Goal: Task Accomplishment & Management: Manage account settings

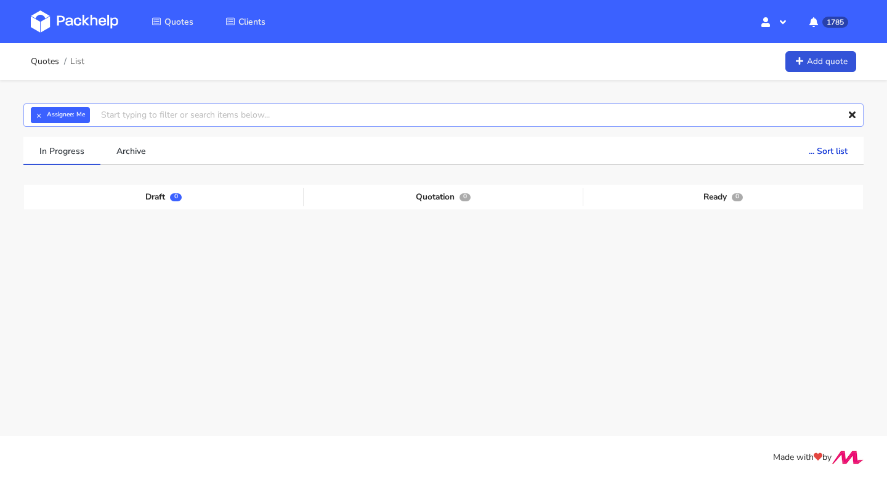
click at [140, 116] on input "text" at bounding box center [443, 115] width 840 height 23
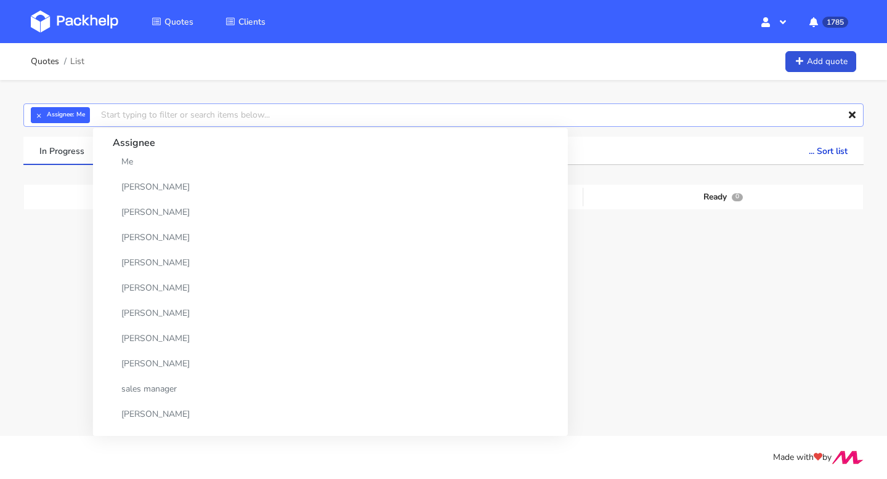
paste input "CBRN"
type input "CBRN"
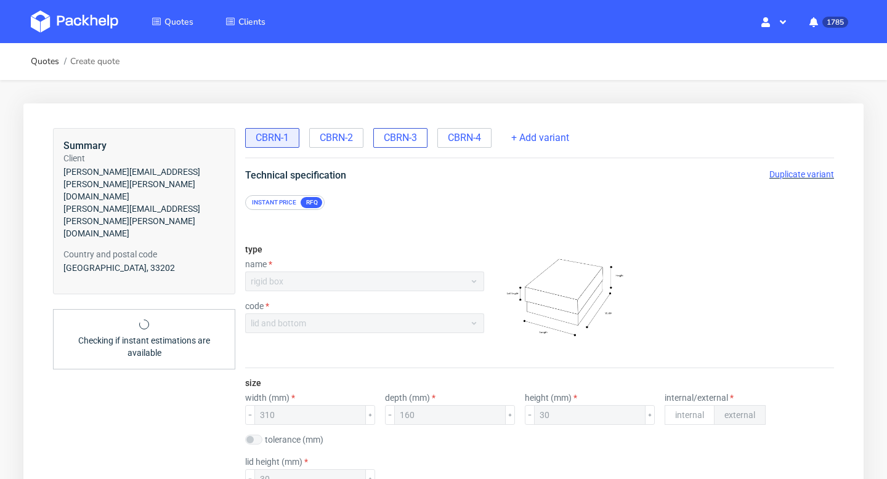
click at [402, 137] on span "CBRN-3" at bounding box center [400, 138] width 33 height 14
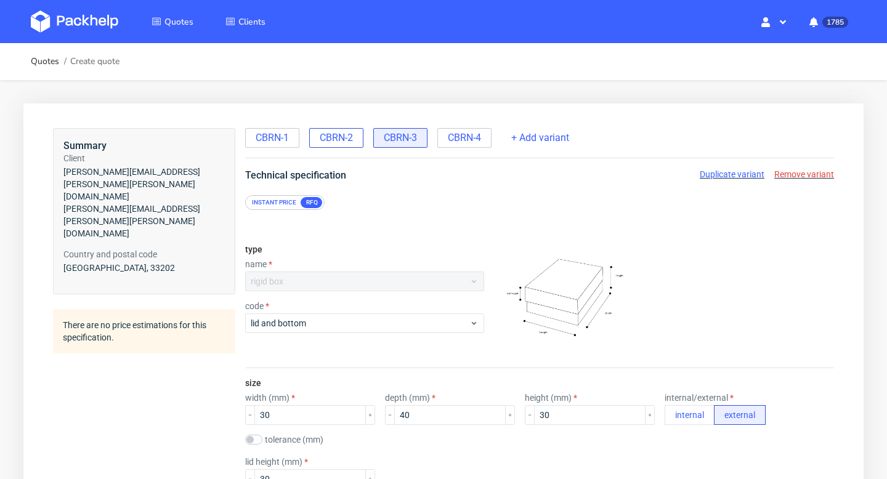
click at [342, 136] on span "CBRN-2" at bounding box center [336, 138] width 33 height 14
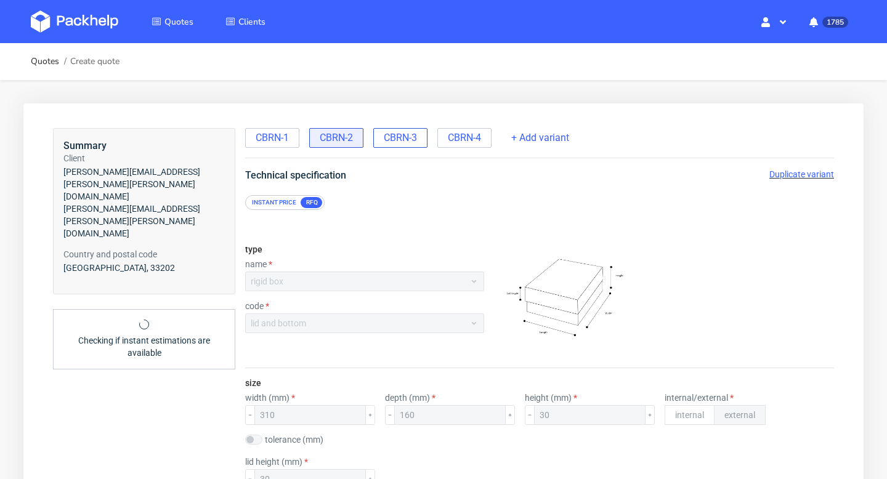
click at [412, 135] on span "CBRN-3" at bounding box center [400, 138] width 33 height 14
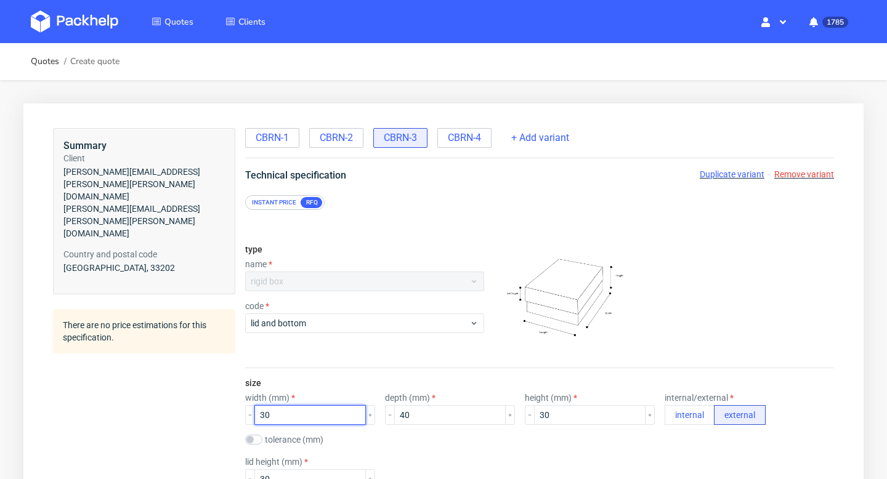
click at [311, 419] on input "30" at bounding box center [310, 415] width 112 height 20
type input "300"
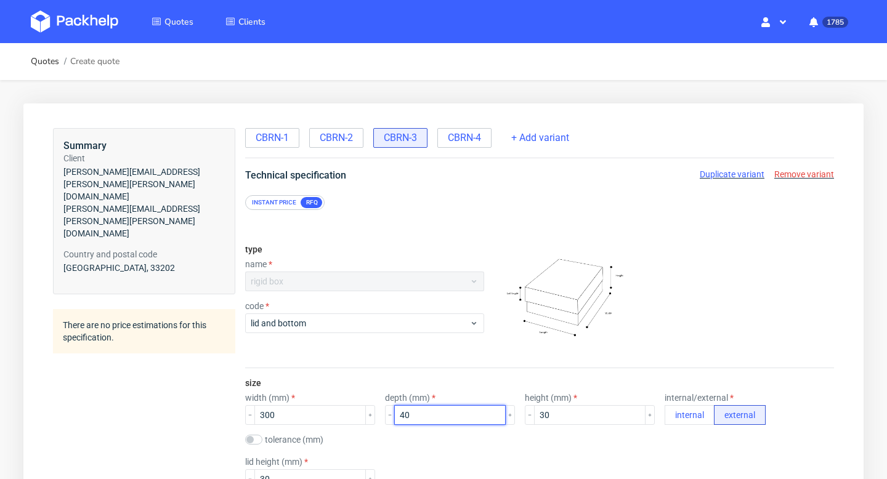
click at [415, 421] on input "40" at bounding box center [450, 415] width 112 height 20
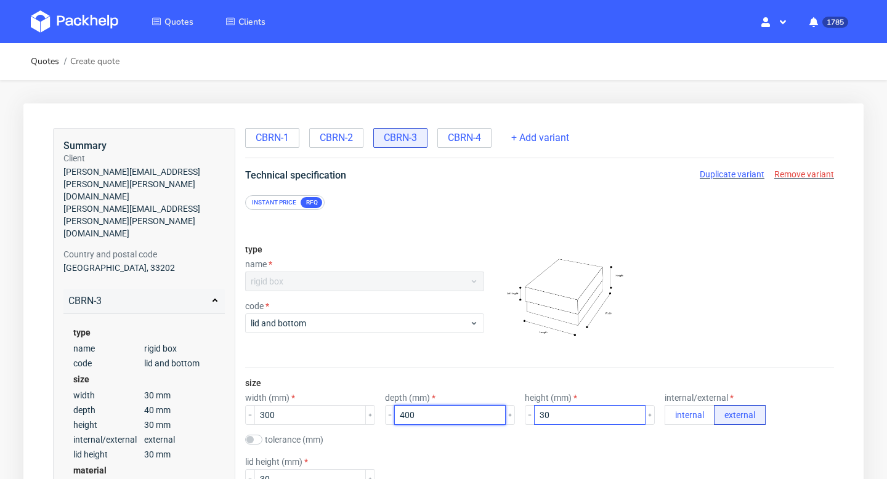
type input "400"
click at [546, 413] on input "30" at bounding box center [590, 415] width 112 height 20
click at [477, 136] on span "CBRN-4" at bounding box center [464, 138] width 33 height 14
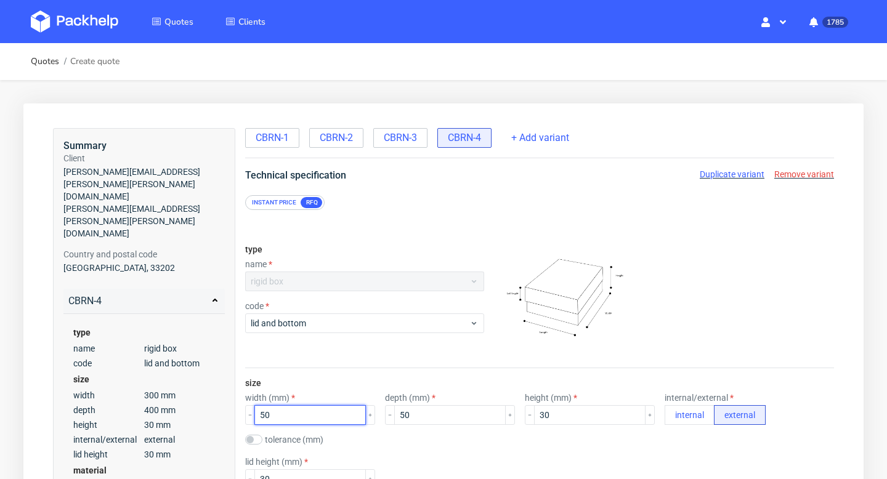
click at [307, 418] on input "50" at bounding box center [310, 415] width 112 height 20
type input "500"
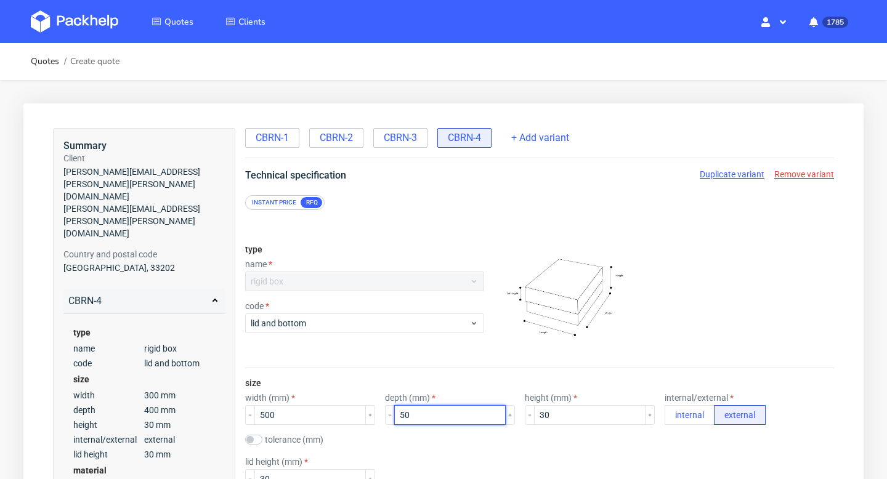
click at [429, 415] on input "50" at bounding box center [450, 415] width 112 height 20
type input "500"
click at [403, 141] on span "CBRN-3" at bounding box center [400, 138] width 33 height 14
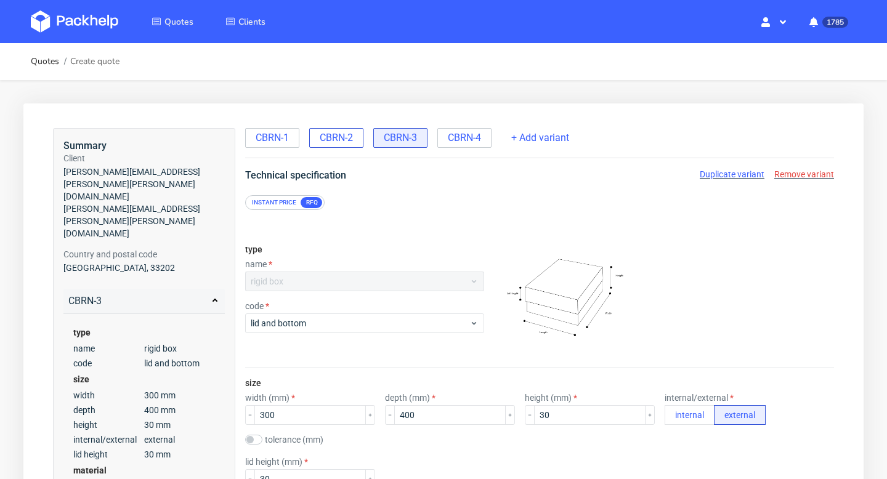
click at [350, 136] on span "CBRN-2" at bounding box center [336, 138] width 33 height 14
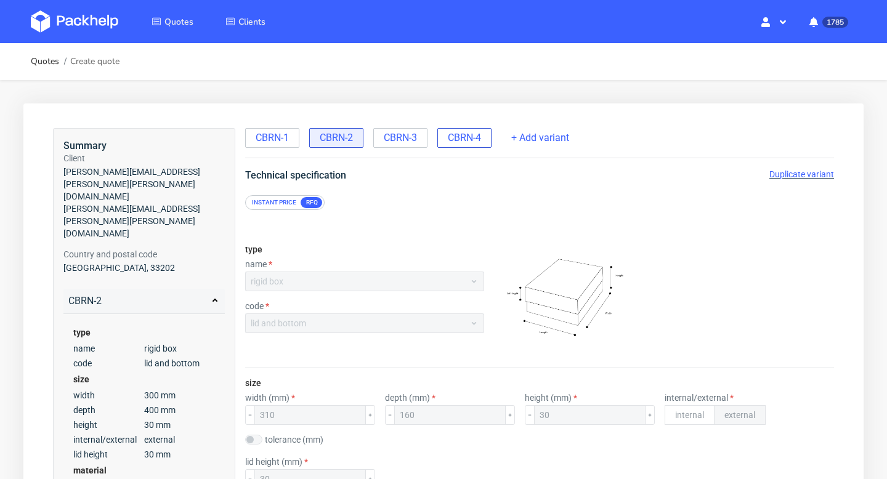
click at [467, 135] on span "CBRN-4" at bounding box center [464, 138] width 33 height 14
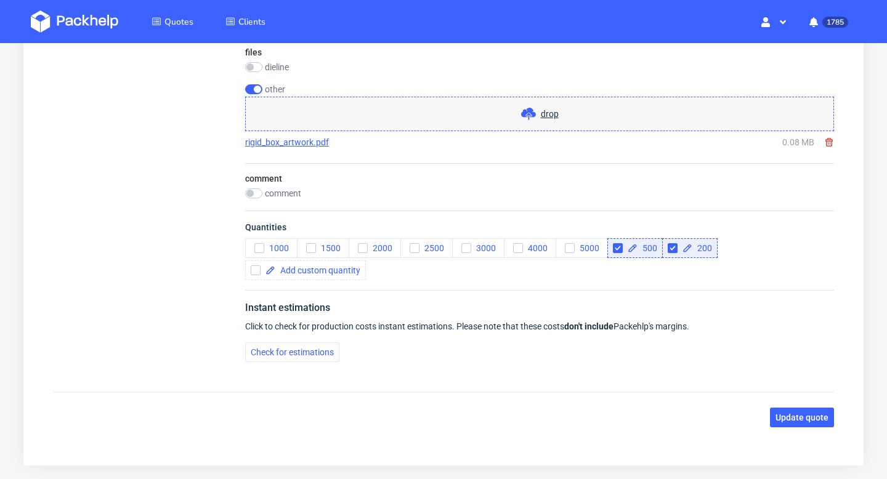
scroll to position [1915, 0]
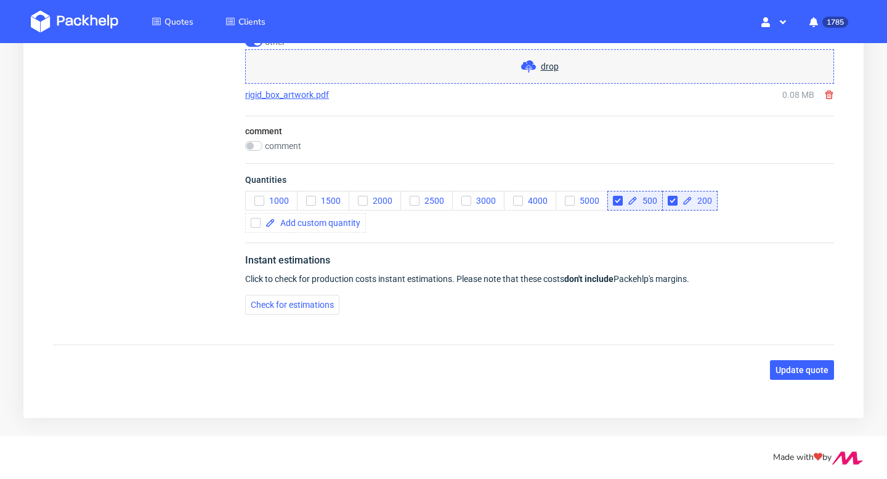
click at [808, 370] on span "Update quote" at bounding box center [802, 370] width 53 height 9
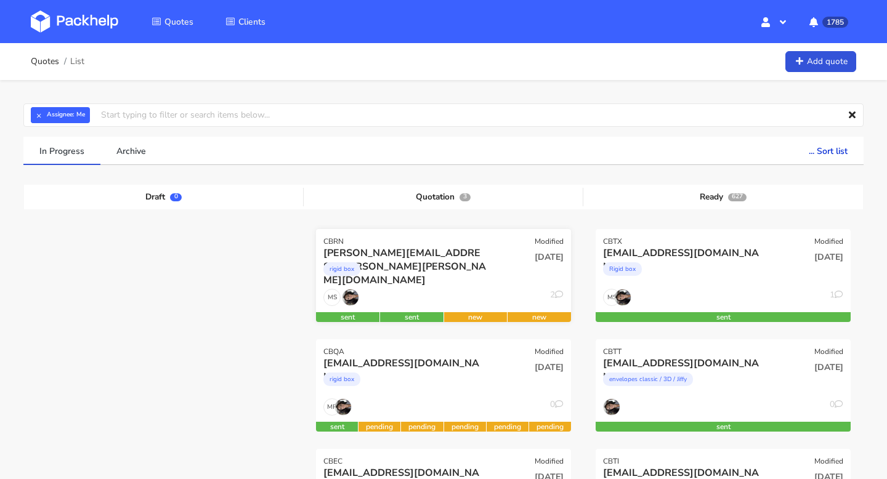
click at [492, 267] on div "09 Oct 2025" at bounding box center [530, 267] width 86 height 42
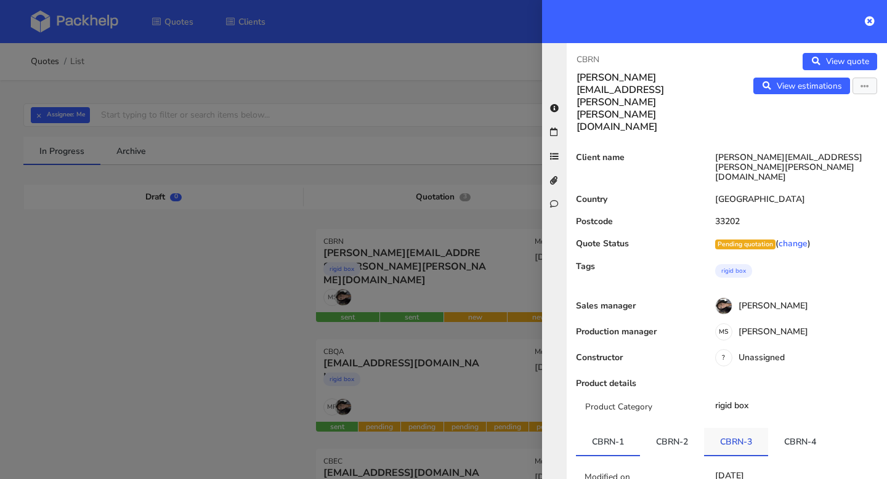
click at [739, 428] on link "CBRN-3" at bounding box center [736, 441] width 64 height 27
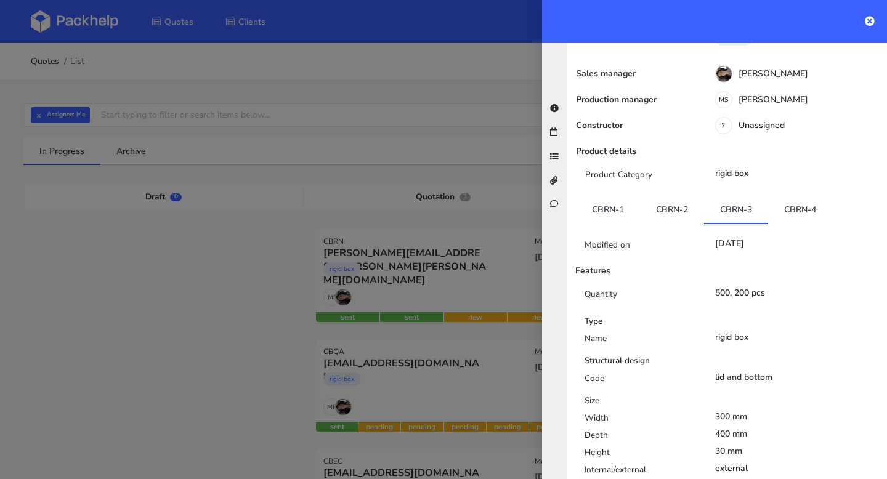
scroll to position [308, 0]
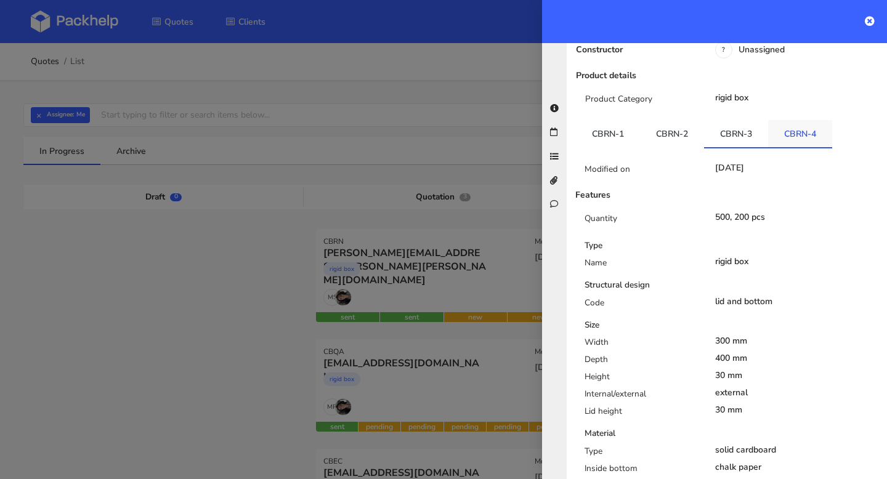
click at [800, 120] on link "CBRN-4" at bounding box center [800, 133] width 64 height 27
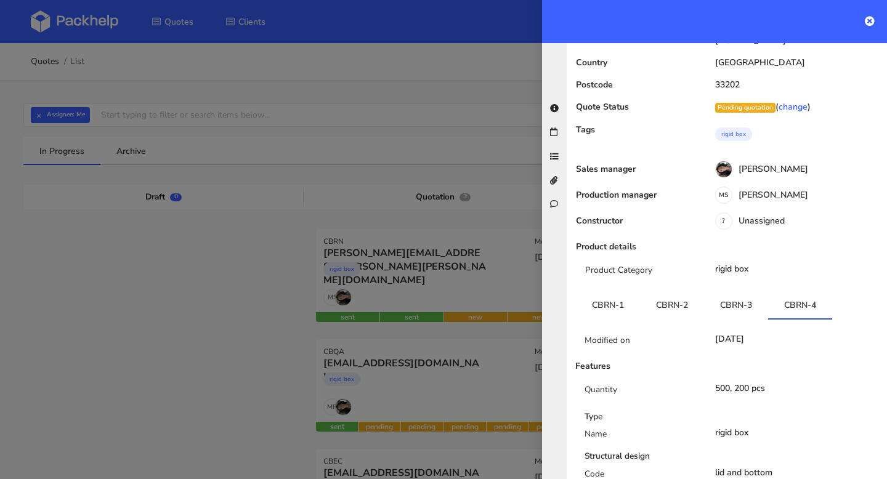
scroll to position [3, 0]
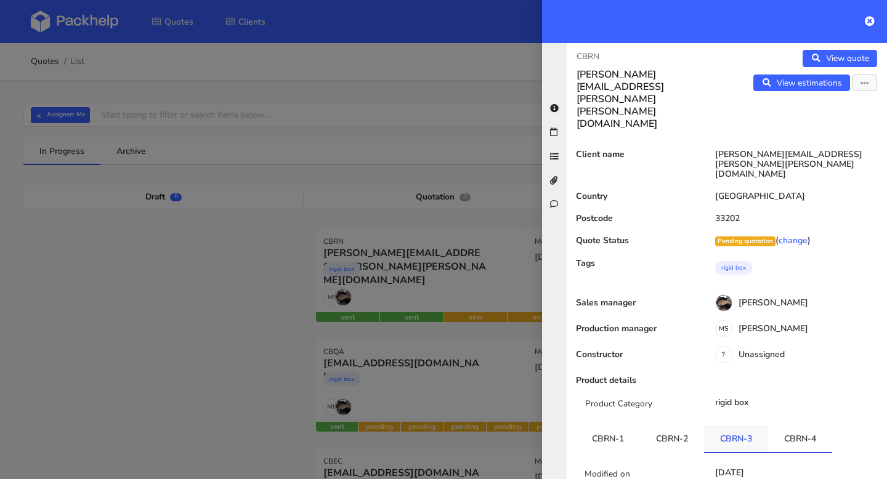
click at [742, 425] on link "CBRN-3" at bounding box center [736, 438] width 64 height 27
click at [863, 87] on icon "button" at bounding box center [865, 83] width 9 height 9
click at [822, 115] on link "Edit quote" at bounding box center [825, 109] width 108 height 20
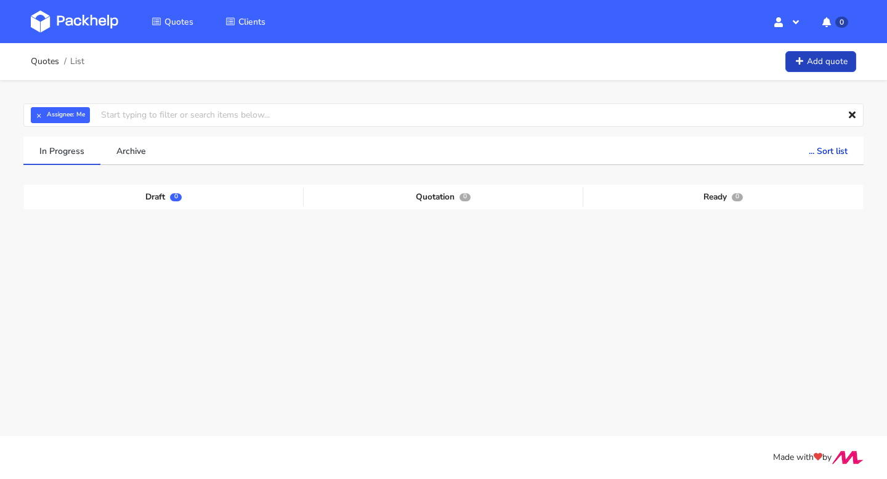
click at [794, 66] on link "Add quote" at bounding box center [821, 62] width 71 height 22
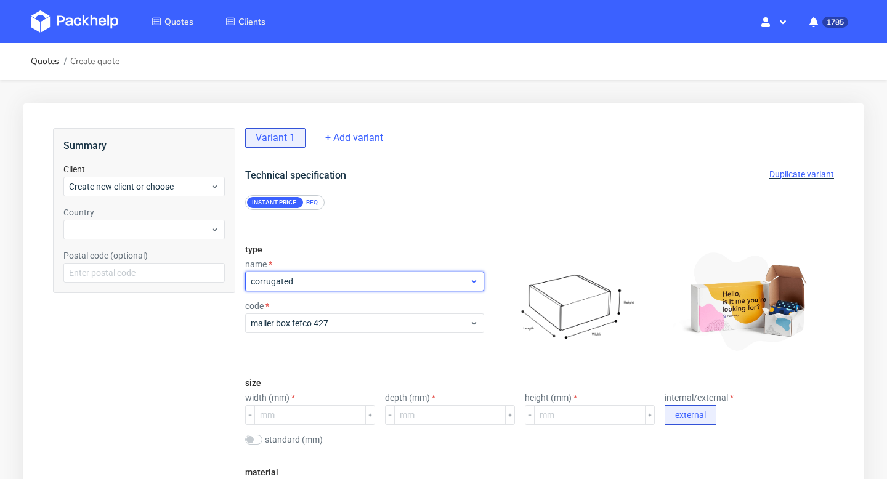
click at [294, 280] on span "corrugated" at bounding box center [360, 281] width 219 height 12
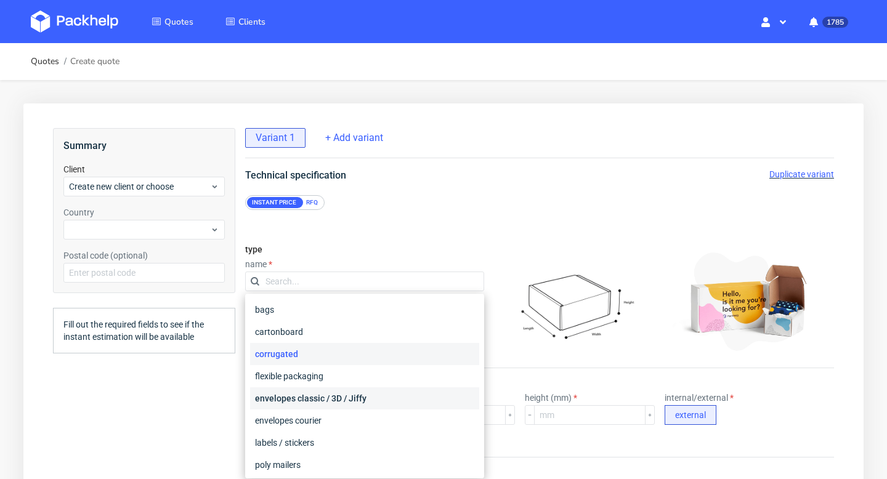
click at [304, 399] on div "envelopes classic / 3D / Jiffy" at bounding box center [364, 399] width 229 height 22
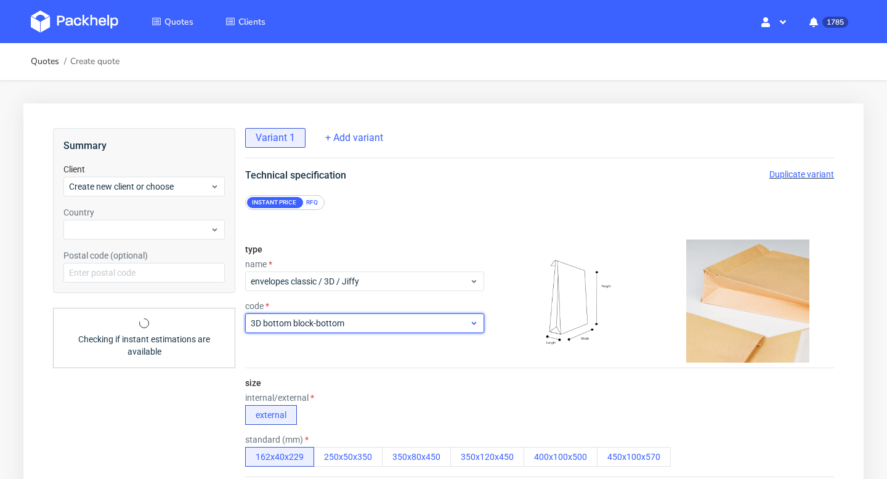
click at [302, 320] on span "3D bottom block-bottom" at bounding box center [360, 323] width 219 height 12
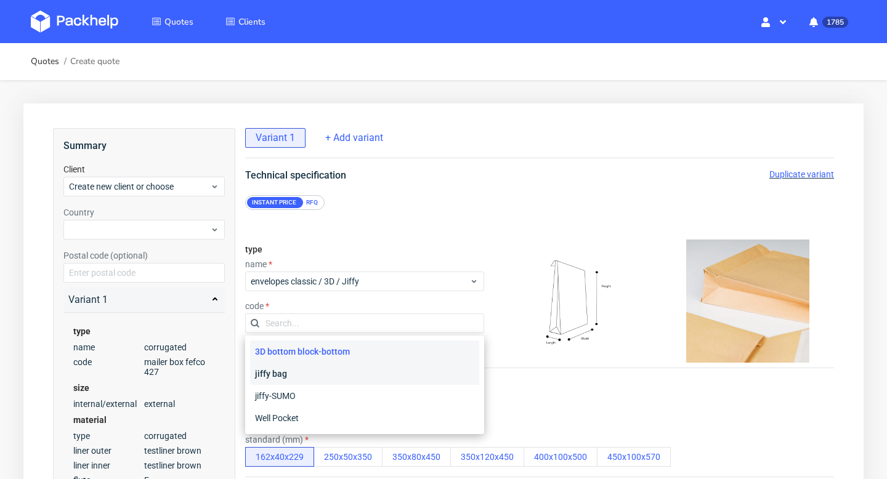
click at [299, 377] on div "jiffy bag" at bounding box center [364, 374] width 229 height 22
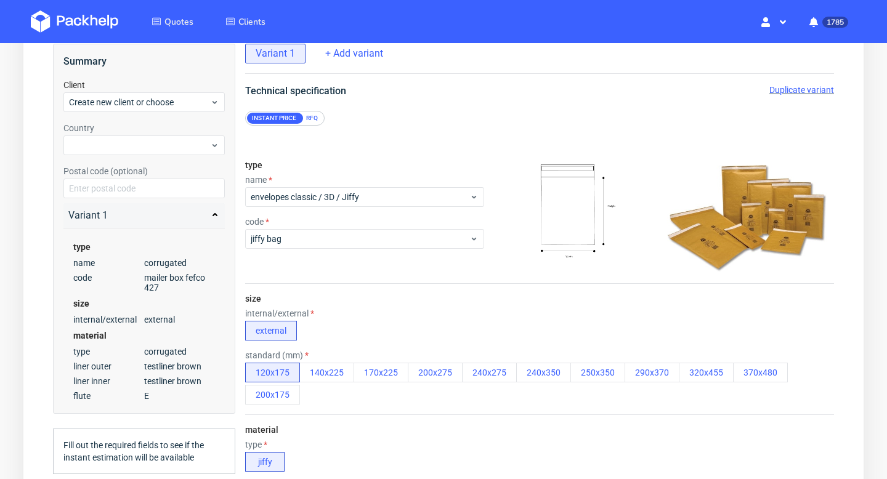
scroll to position [95, 0]
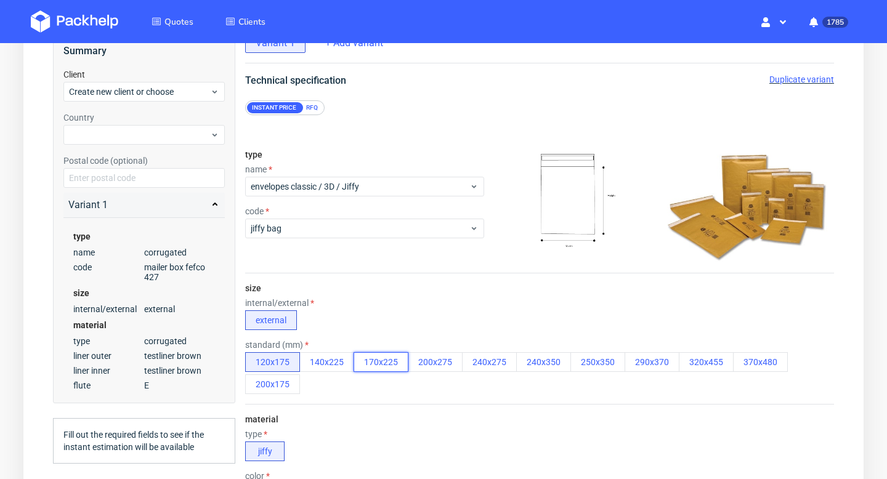
click at [385, 363] on button "170x225" at bounding box center [381, 362] width 55 height 20
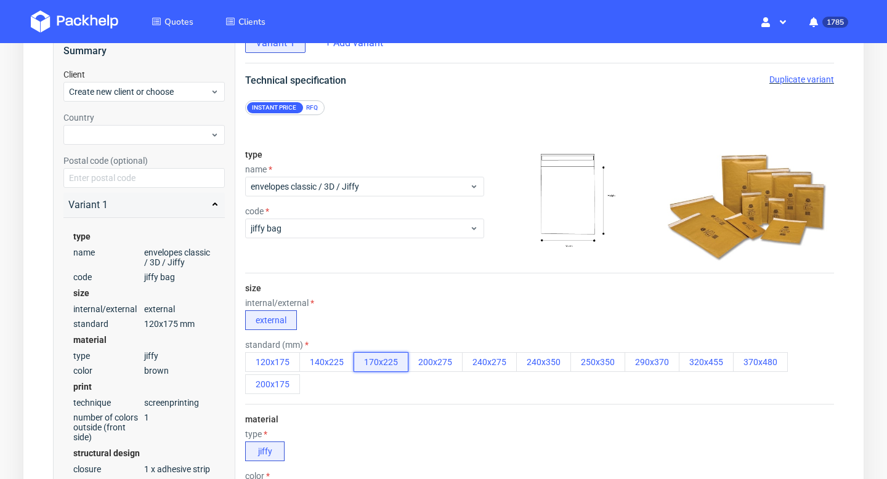
click at [354, 352] on button "170x225" at bounding box center [381, 362] width 55 height 20
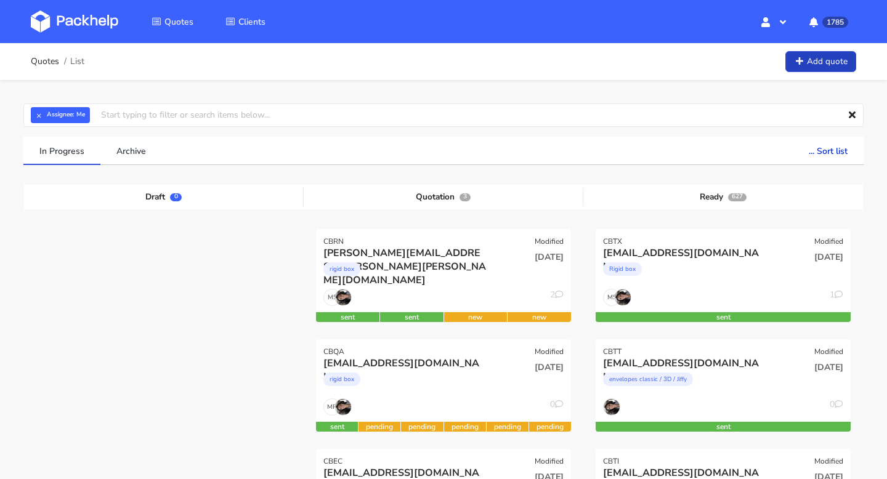
click at [832, 60] on link "Add quote" at bounding box center [821, 62] width 71 height 22
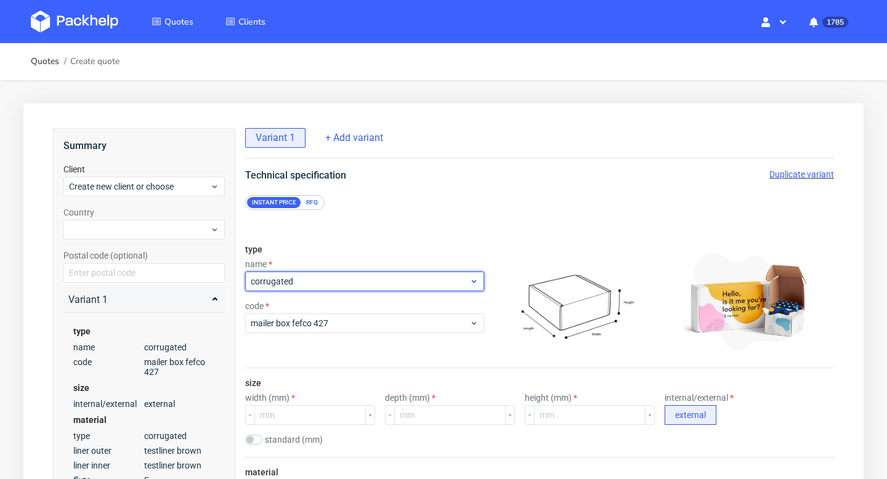
click at [326, 288] on div "corrugated" at bounding box center [364, 282] width 239 height 20
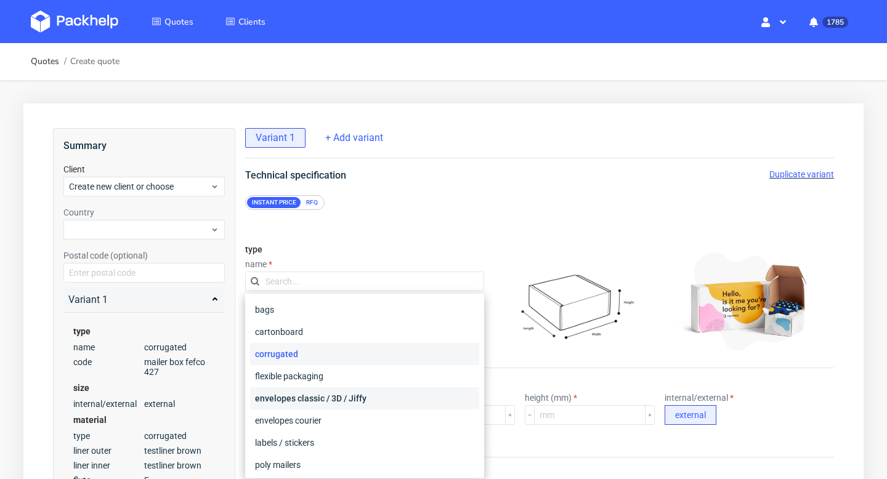
click at [328, 394] on div "envelopes classic / 3D / Jiffy" at bounding box center [364, 399] width 229 height 22
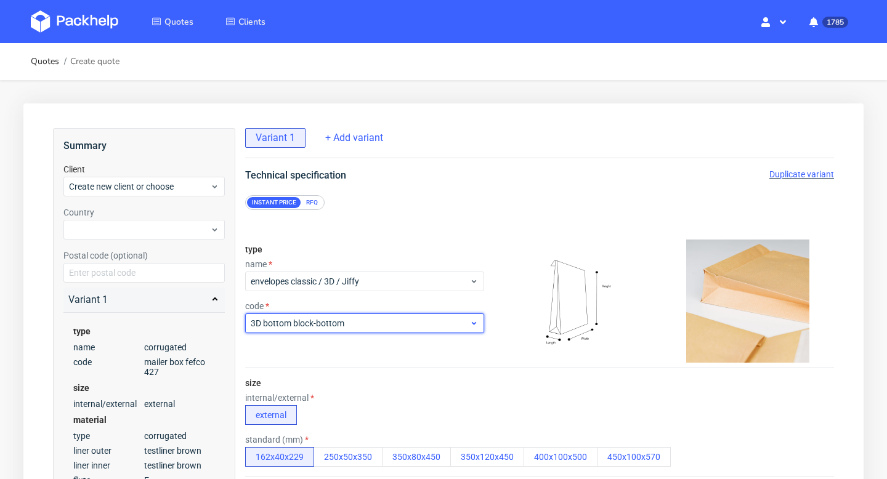
click at [325, 325] on span "3D bottom block-bottom" at bounding box center [360, 323] width 219 height 12
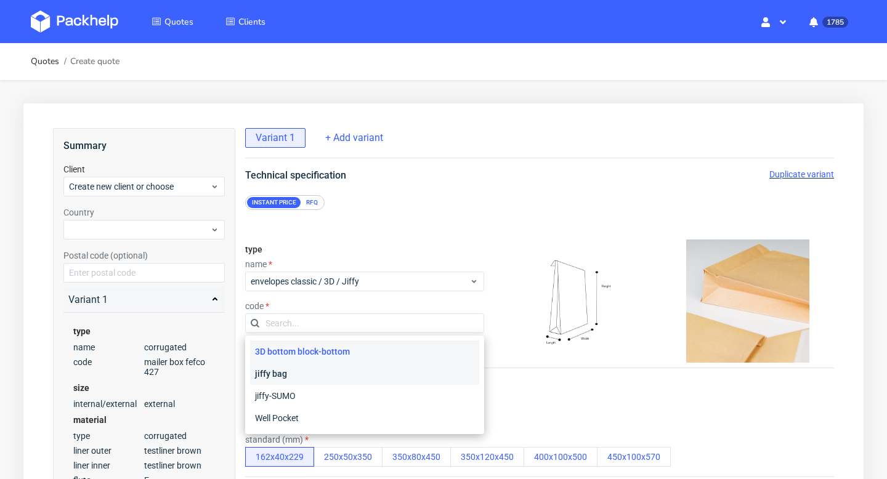
click at [318, 373] on div "jiffy bag" at bounding box center [364, 374] width 229 height 22
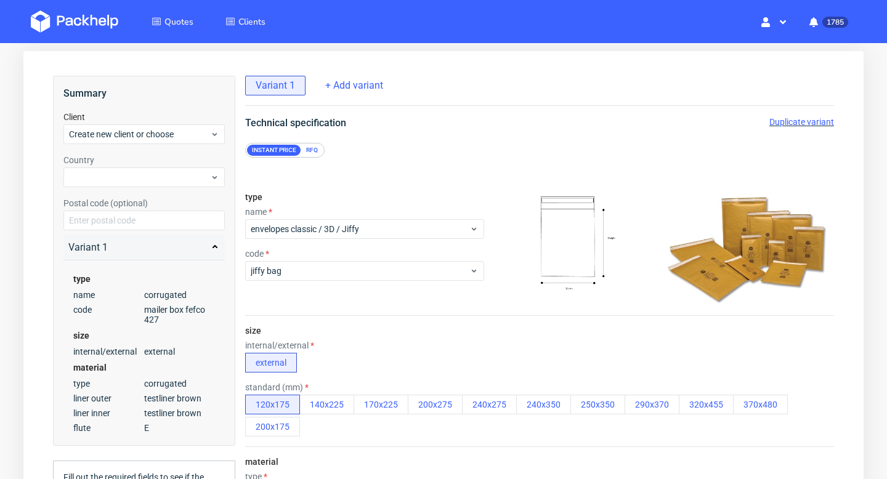
scroll to position [112, 0]
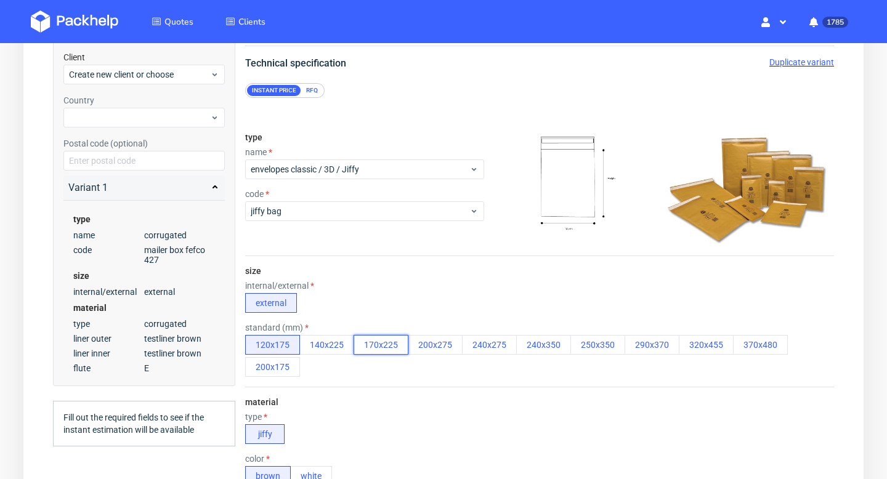
click at [391, 347] on button "170x225" at bounding box center [381, 345] width 55 height 20
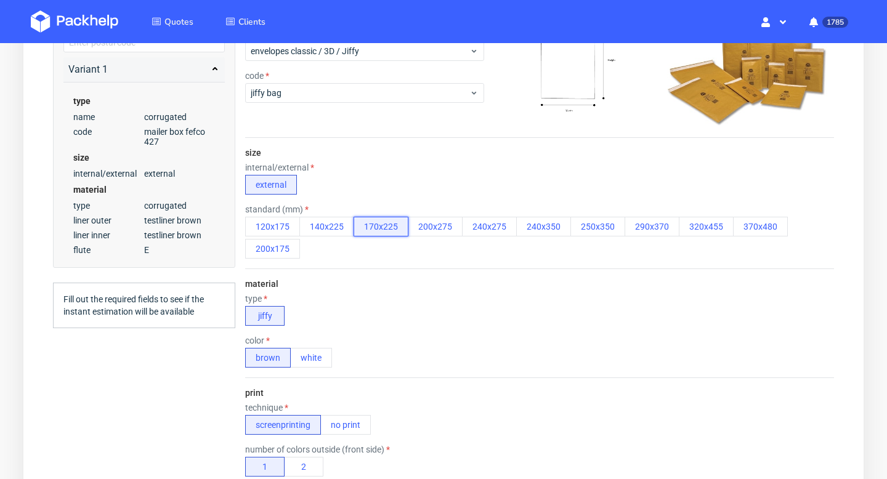
scroll to position [318, 0]
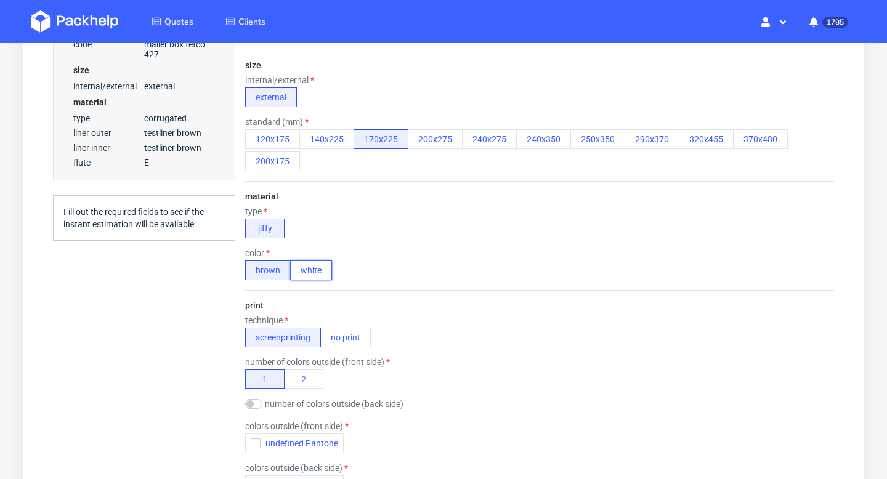
click at [312, 267] on button "white" at bounding box center [311, 271] width 42 height 20
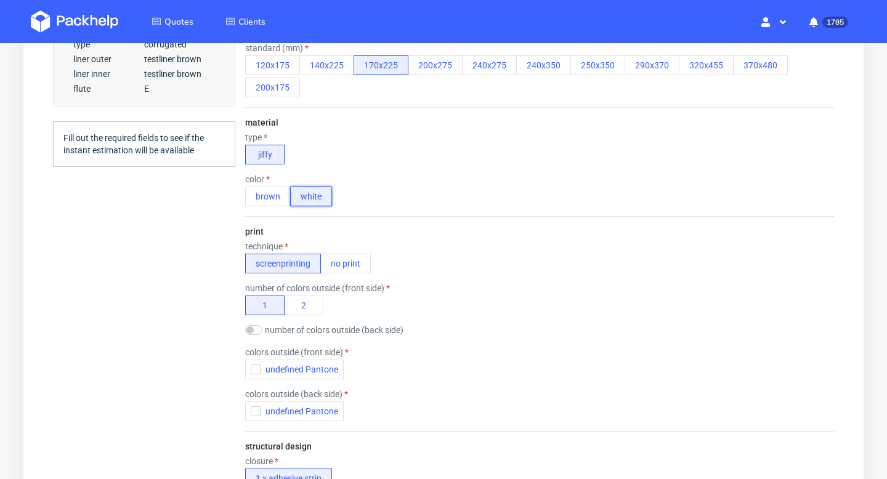
scroll to position [479, 0]
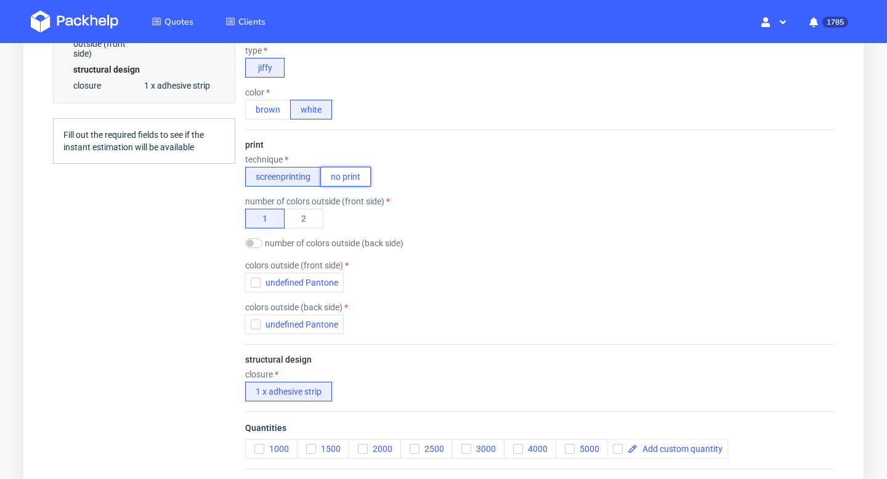
click at [344, 178] on button "no print" at bounding box center [345, 177] width 51 height 20
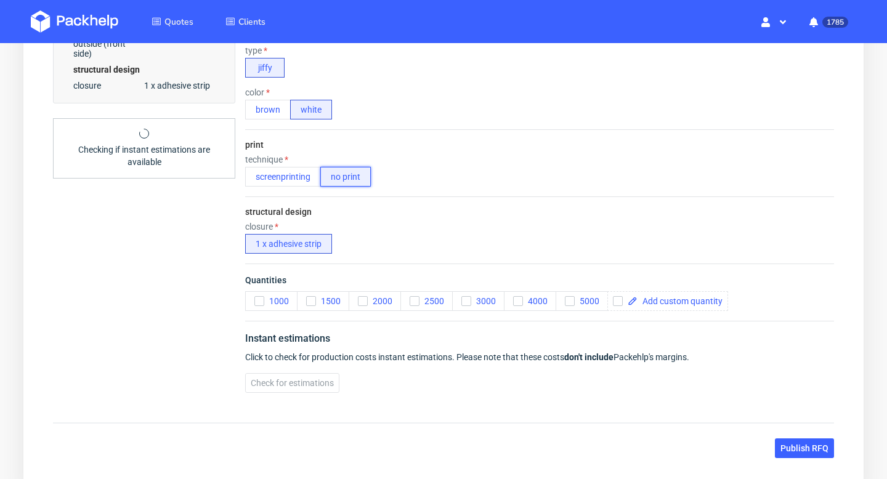
scroll to position [557, 0]
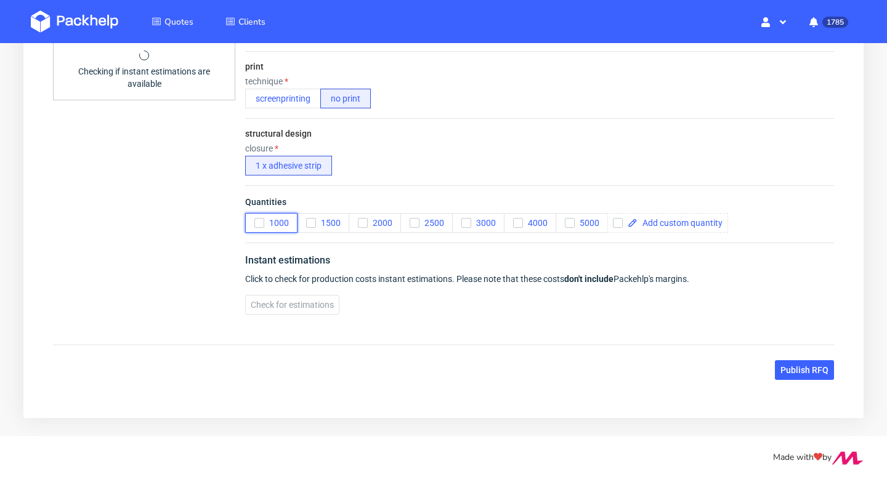
click at [262, 222] on icon "button" at bounding box center [259, 223] width 9 height 9
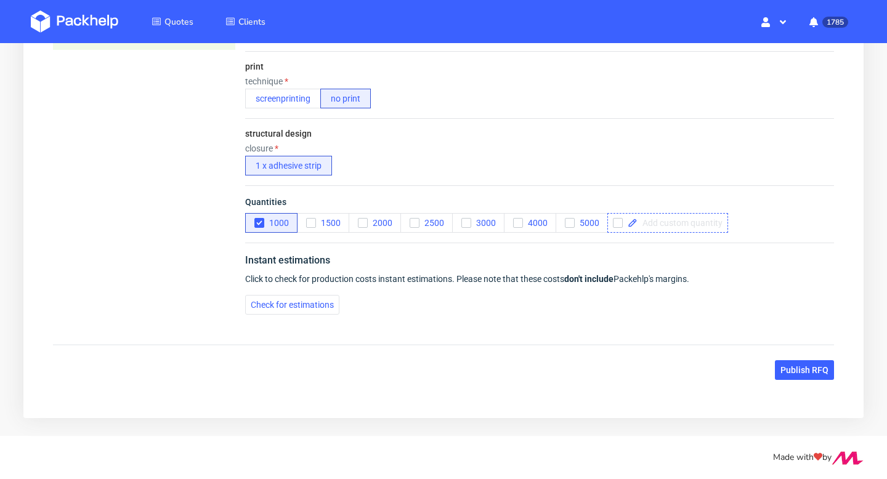
click at [666, 227] on span at bounding box center [680, 223] width 85 height 9
click at [262, 221] on icon "button" at bounding box center [259, 223] width 9 height 9
checkbox input "true"
click at [700, 225] on span at bounding box center [734, 223] width 85 height 9
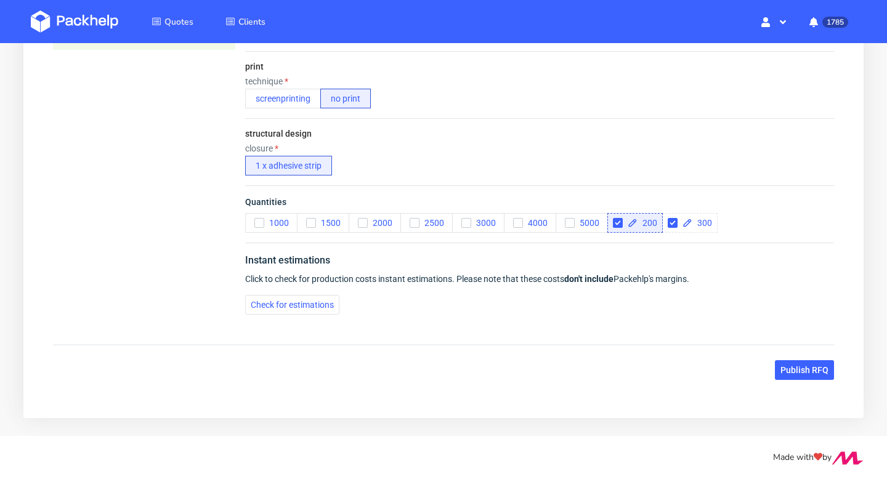
checkbox input "true"
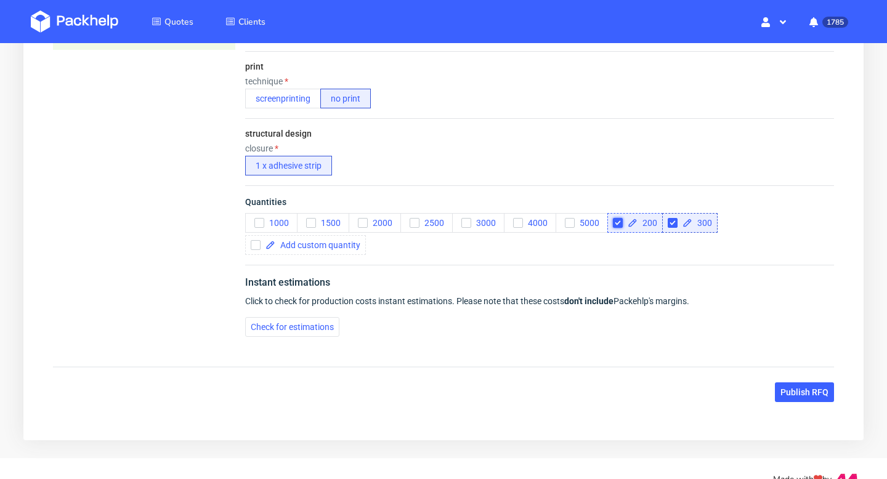
click at [615, 225] on input "checkbox" at bounding box center [618, 223] width 10 height 10
checkbox input "true"
checkbox input "false"
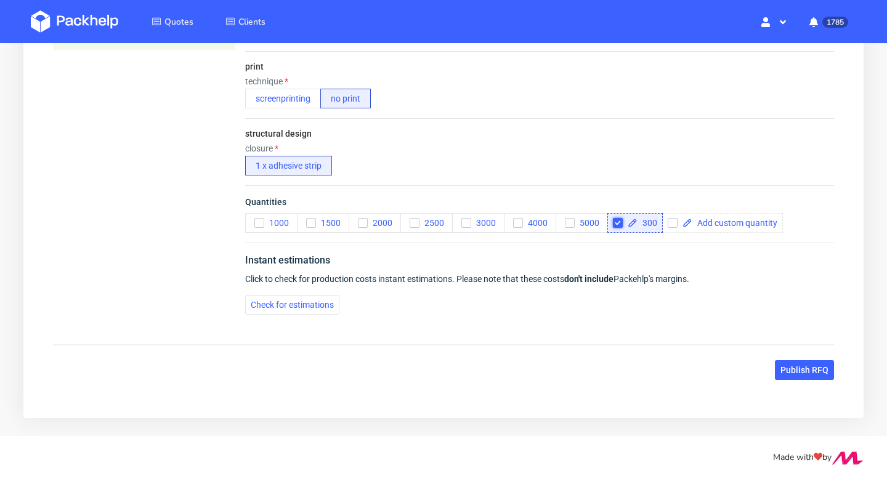
scroll to position [0, 0]
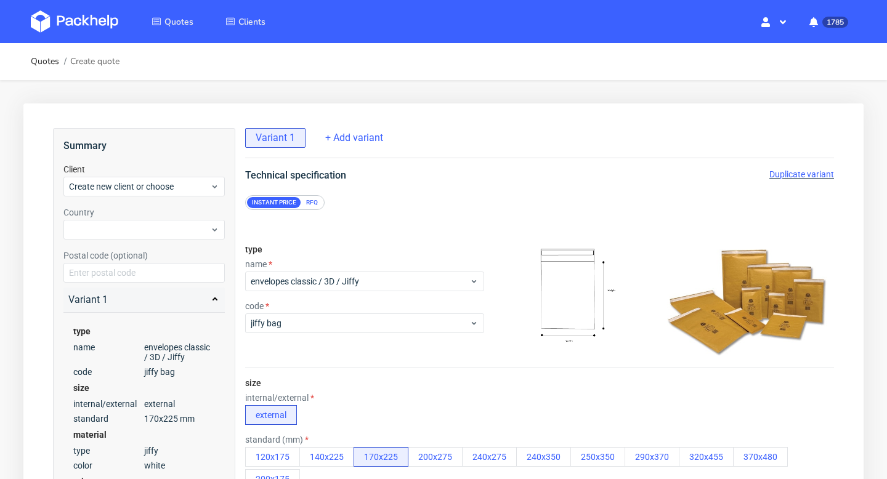
click at [313, 205] on div "RFQ" at bounding box center [312, 202] width 22 height 11
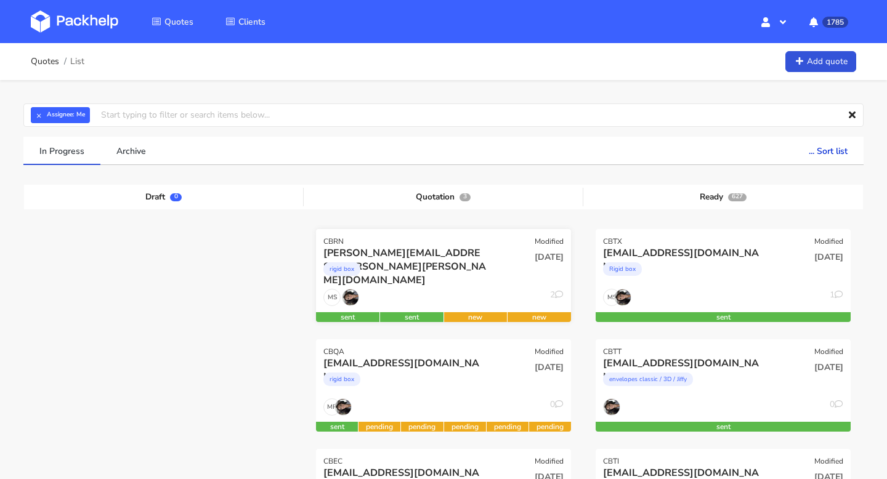
click at [496, 266] on div "09 Oct 2025" at bounding box center [530, 267] width 86 height 42
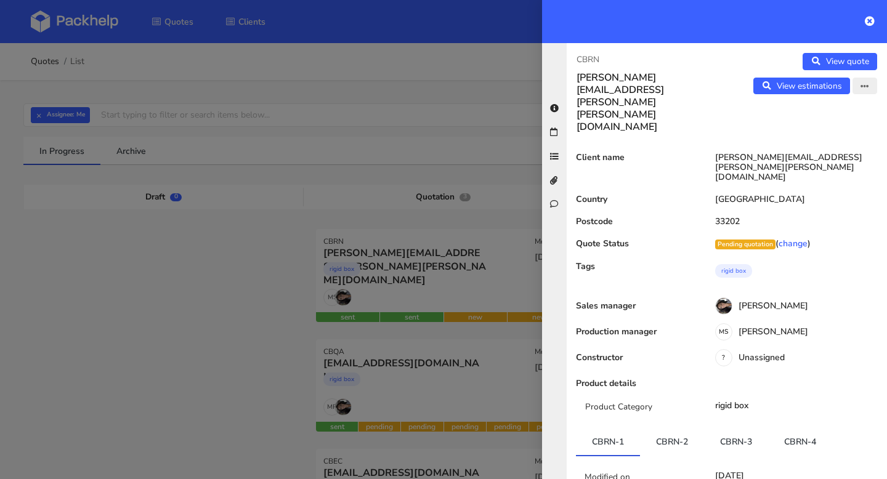
click at [871, 79] on button "button" at bounding box center [865, 86] width 25 height 17
click at [814, 108] on link "Edit quote" at bounding box center [825, 112] width 108 height 20
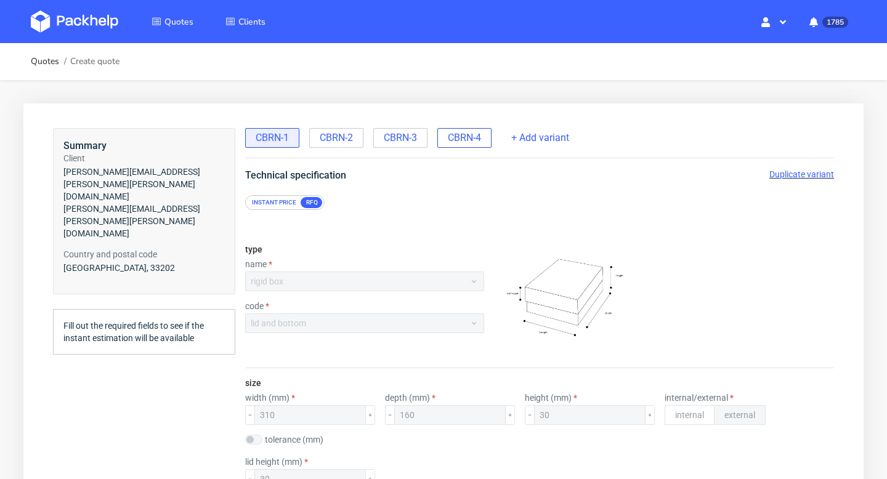
click at [461, 139] on span "CBRN-4" at bounding box center [464, 138] width 33 height 14
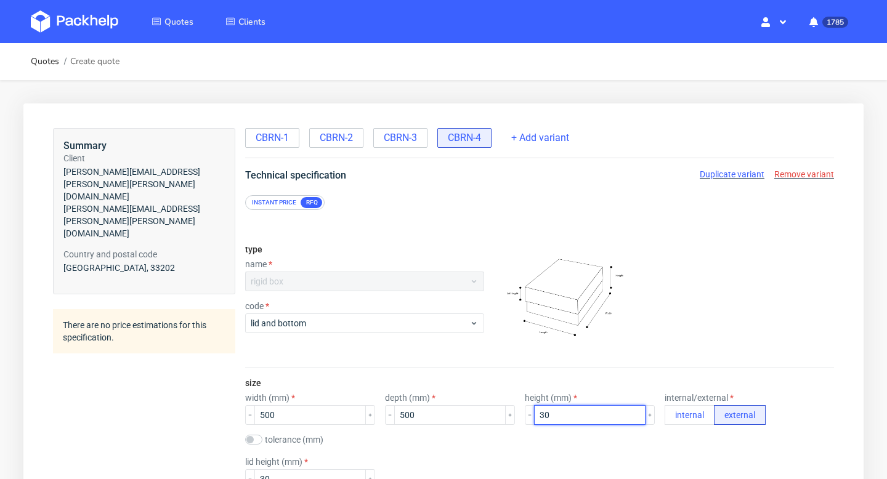
drag, startPoint x: 539, startPoint y: 414, endPoint x: 497, endPoint y: 414, distance: 41.9
click at [497, 414] on div "width (mm) 500 depth (mm) 500 height (mm) 30 internal/external internal external" at bounding box center [539, 409] width 589 height 32
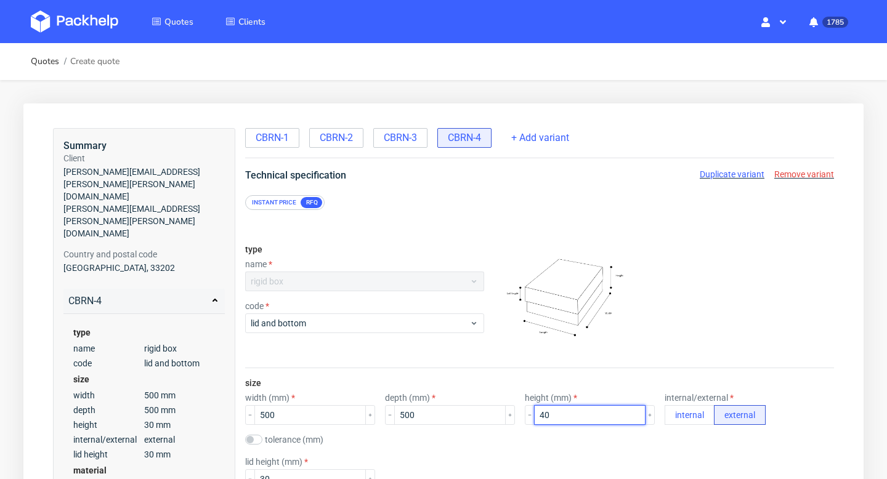
type input "40"
click at [707, 354] on div at bounding box center [661, 301] width 345 height 123
click at [400, 139] on span "CBRN-3" at bounding box center [400, 138] width 33 height 14
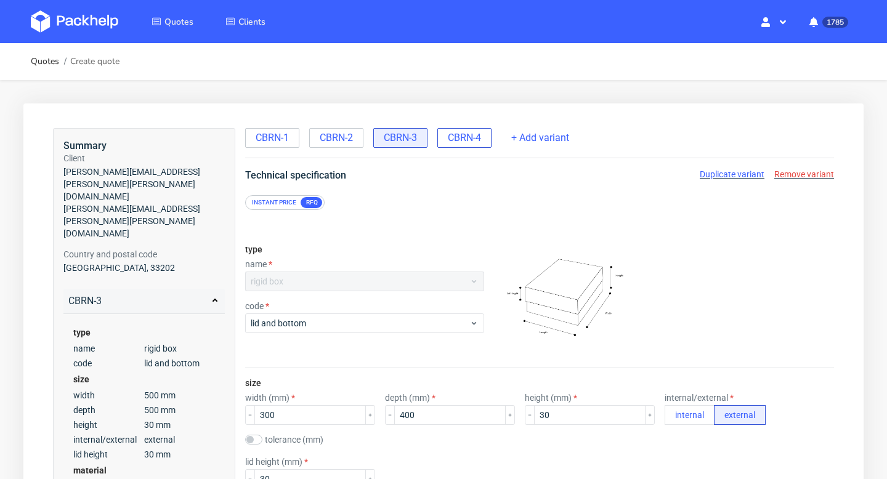
click at [474, 140] on span "CBRN-4" at bounding box center [464, 138] width 33 height 14
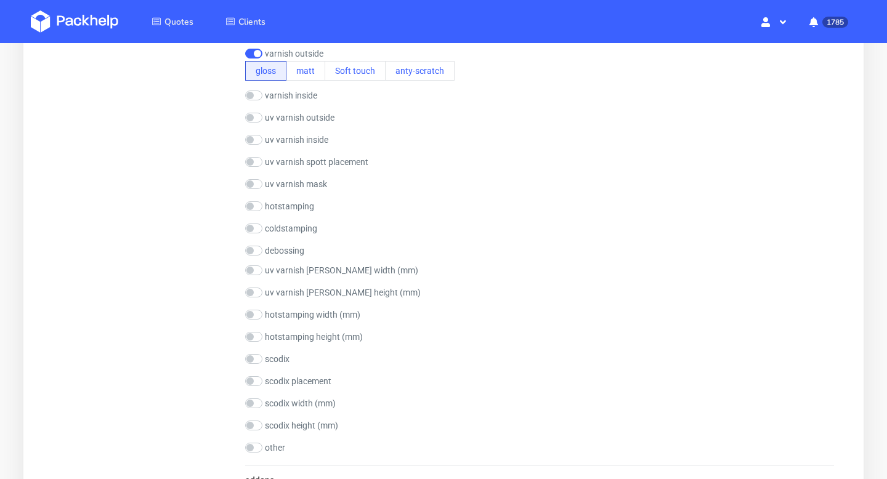
scroll to position [1915, 0]
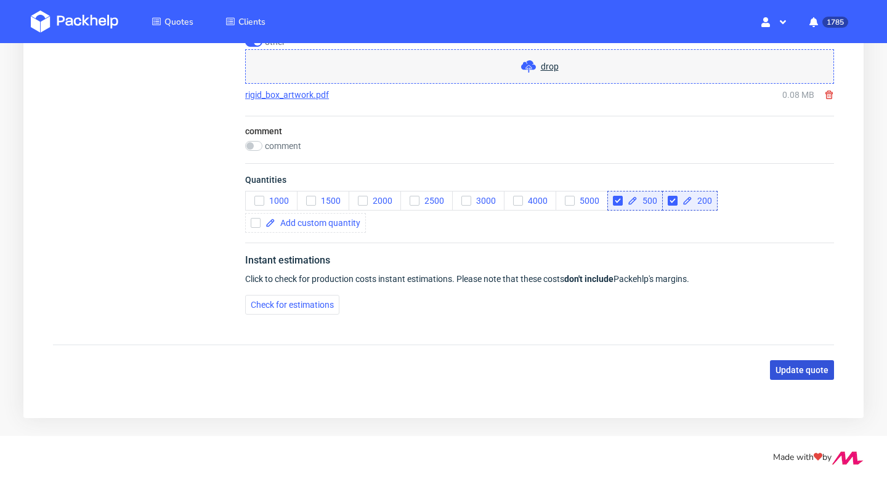
click at [808, 363] on button "Update quote" at bounding box center [802, 370] width 64 height 20
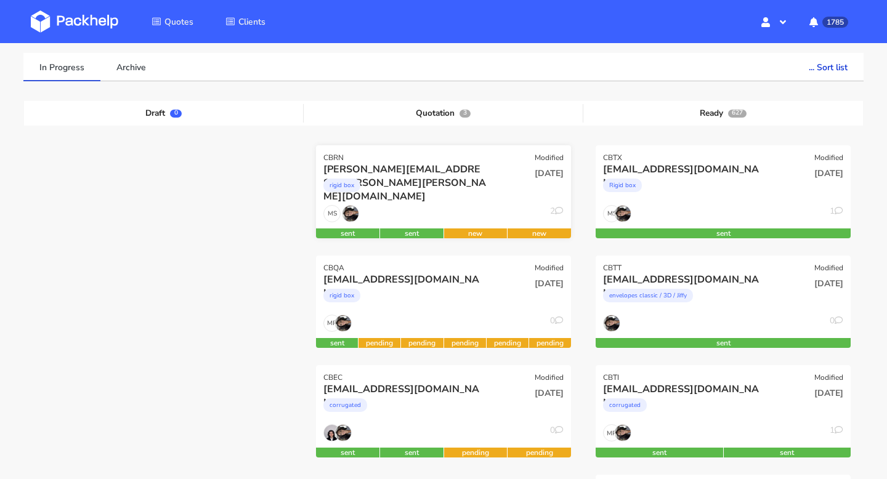
scroll to position [44, 0]
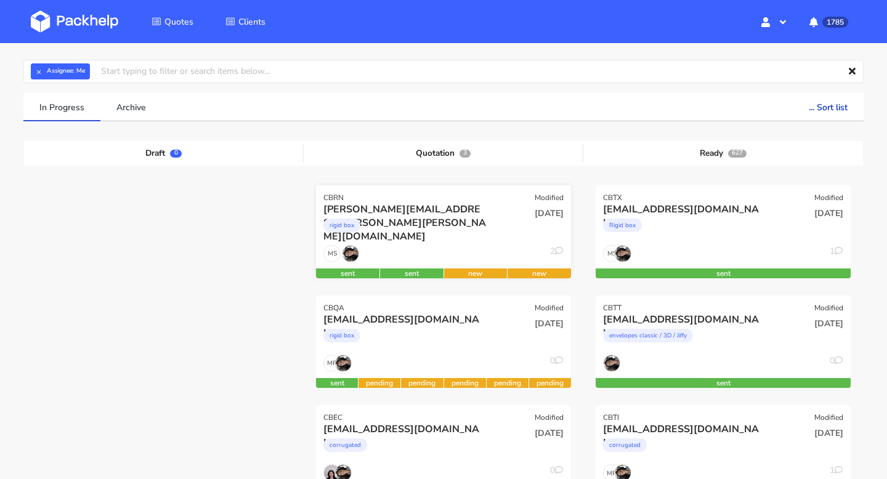
click at [481, 242] on div "fernando.franco@romualda.com rigid box" at bounding box center [401, 224] width 172 height 42
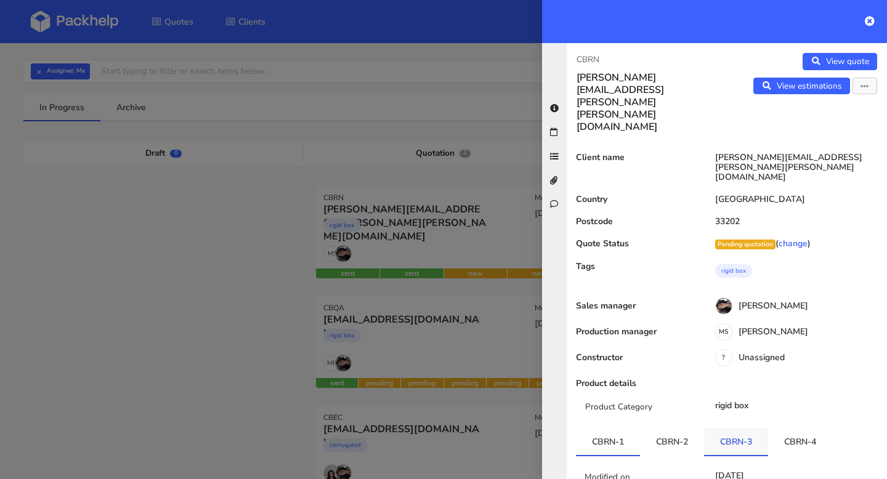
click at [724, 428] on link "CBRN-3" at bounding box center [736, 441] width 64 height 27
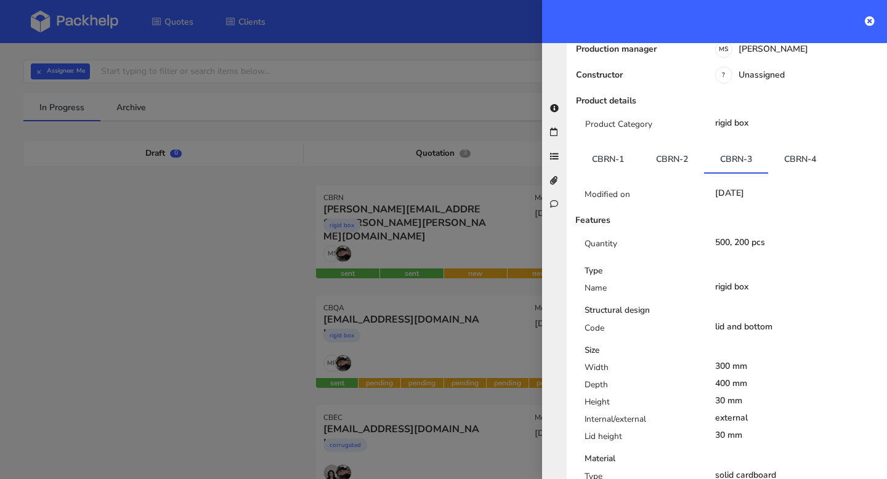
scroll to position [0, 0]
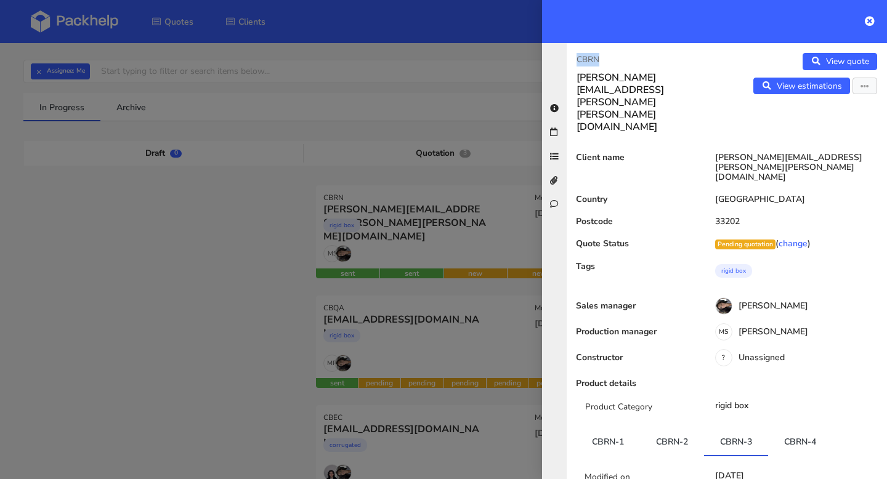
drag, startPoint x: 611, startPoint y: 60, endPoint x: 547, endPoint y: 60, distance: 64.1
click at [547, 60] on div "CBRN fernando.franco@romualda.com View quote View estimations Edit quote Reject…" at bounding box center [714, 261] width 345 height 436
copy p "CBRN"
click at [869, 19] on icon at bounding box center [870, 21] width 10 height 10
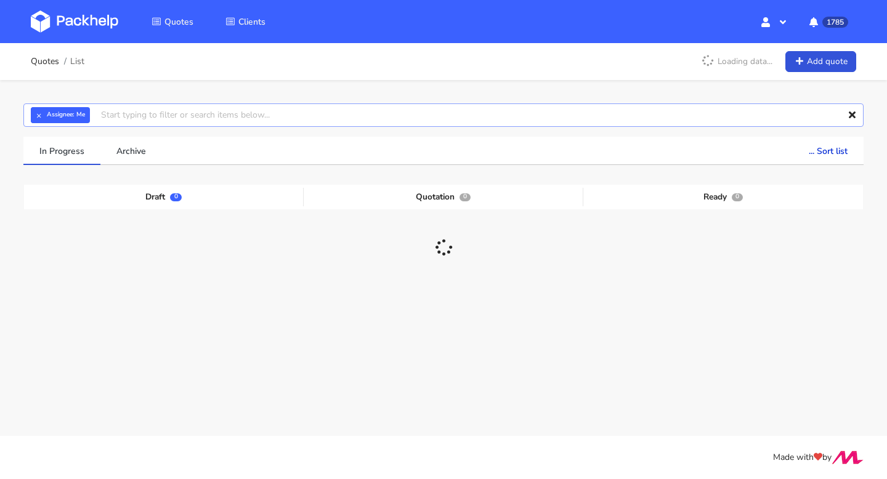
click at [127, 117] on input "text" at bounding box center [443, 115] width 840 height 23
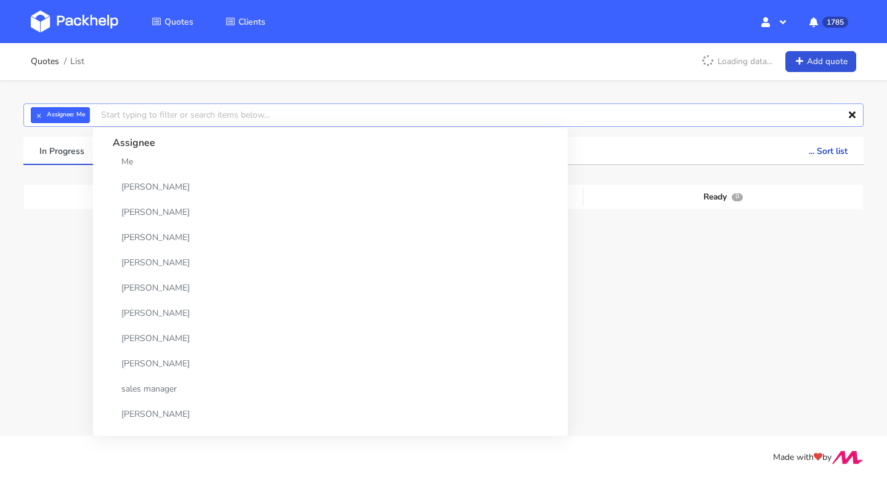
paste input "CBTT"
type input "CBTT"
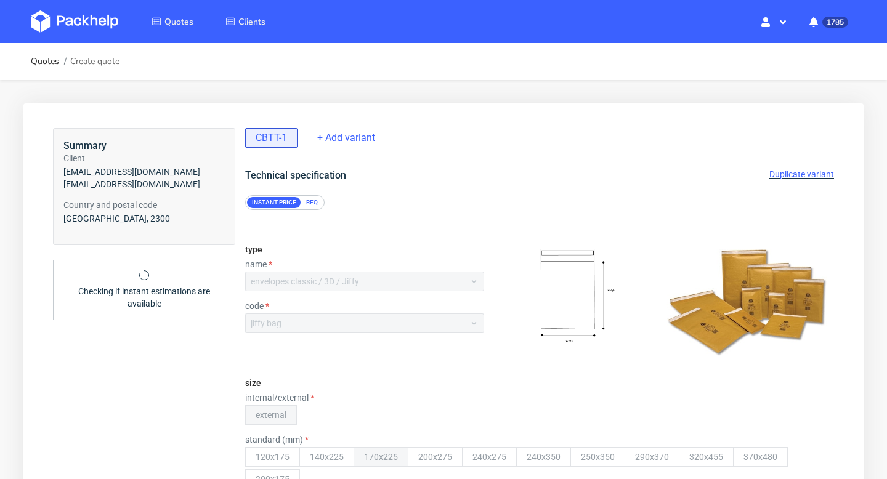
click at [801, 173] on span "Duplicate variant" at bounding box center [801, 174] width 65 height 10
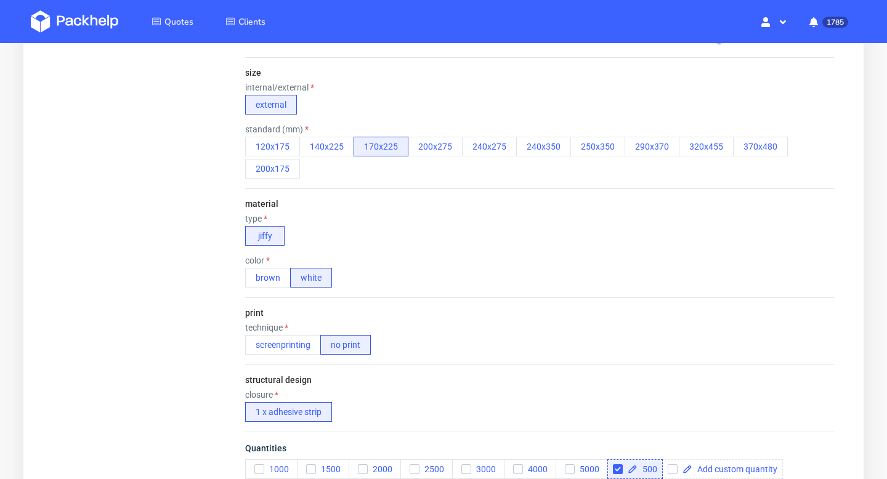
scroll to position [427, 0]
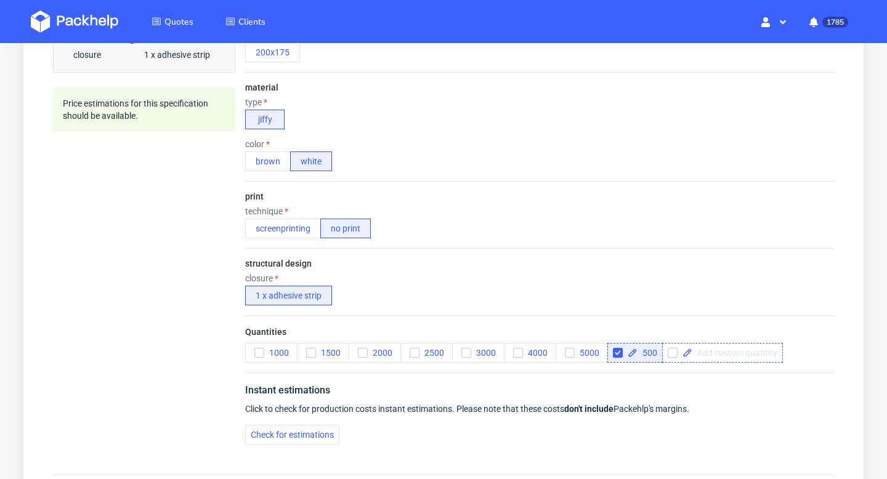
click at [704, 354] on span at bounding box center [734, 353] width 85 height 9
click at [672, 459] on div "Summary Client [EMAIL_ADDRESS][DOMAIN_NAME] [EMAIL_ADDRESS][DOMAIN_NAME] Countr…" at bounding box center [443, 105] width 811 height 829
checkbox input "true"
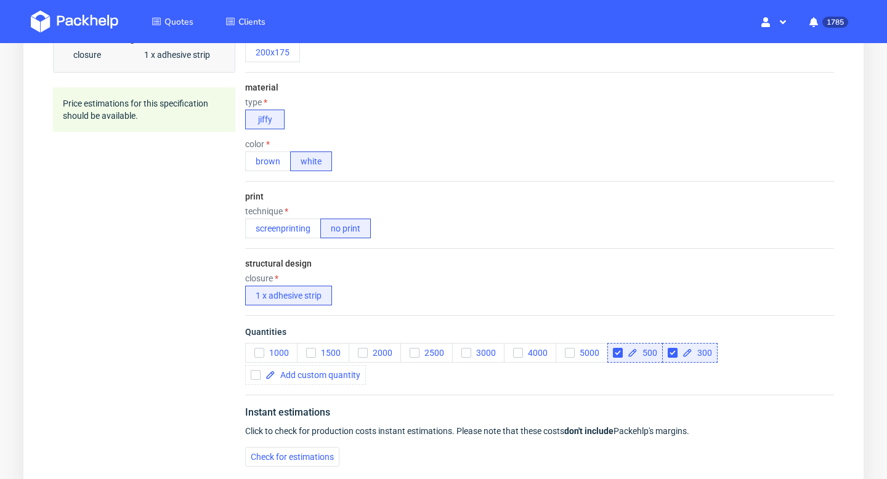
scroll to position [0, 0]
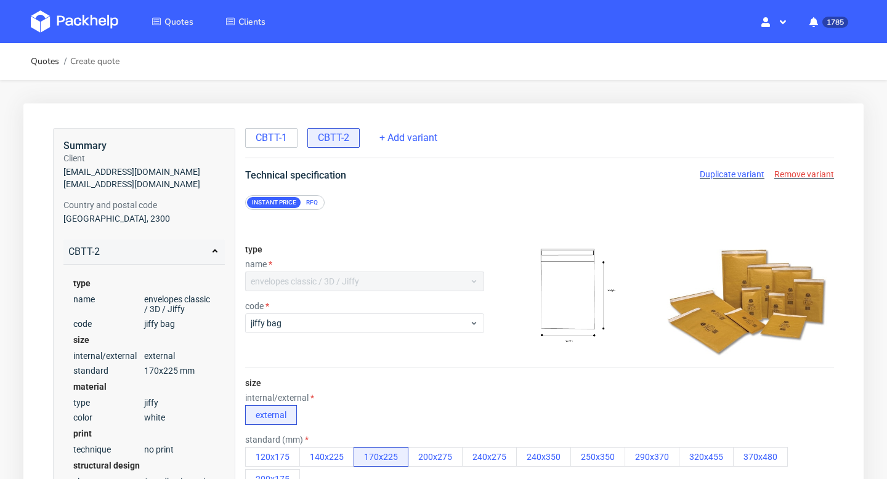
click at [312, 202] on div "RFQ" at bounding box center [312, 202] width 22 height 11
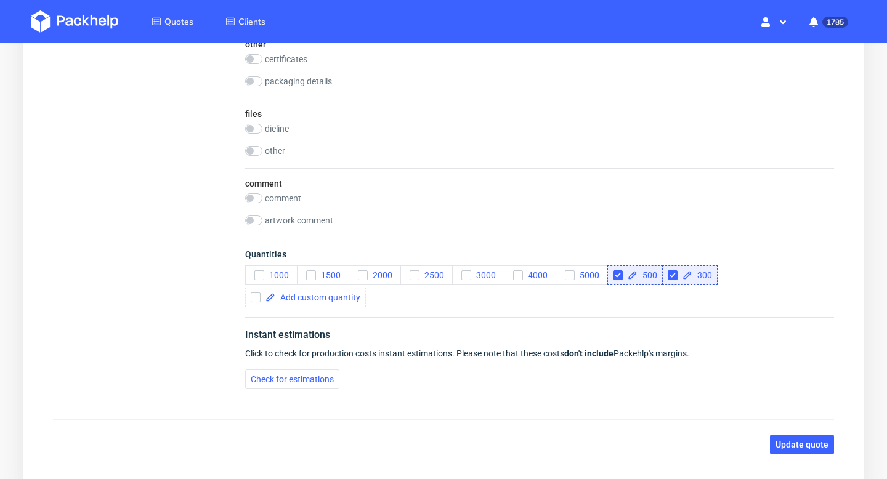
scroll to position [855, 0]
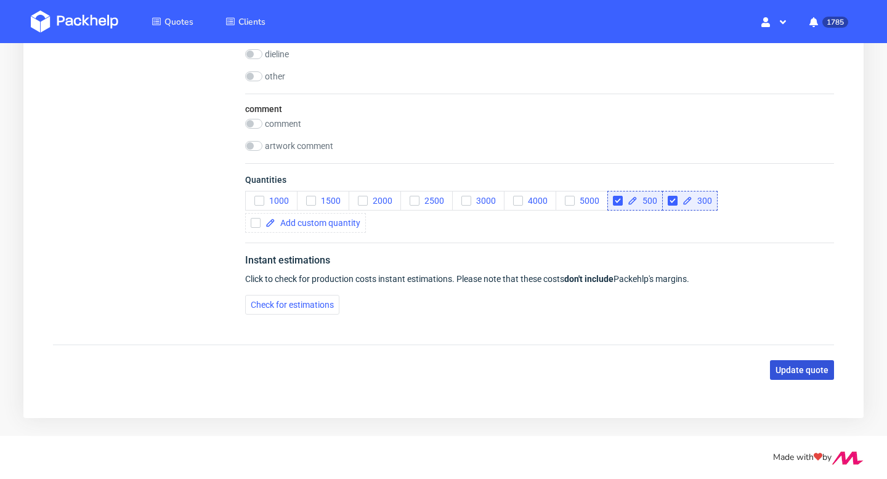
click at [798, 371] on span "Update quote" at bounding box center [802, 370] width 53 height 9
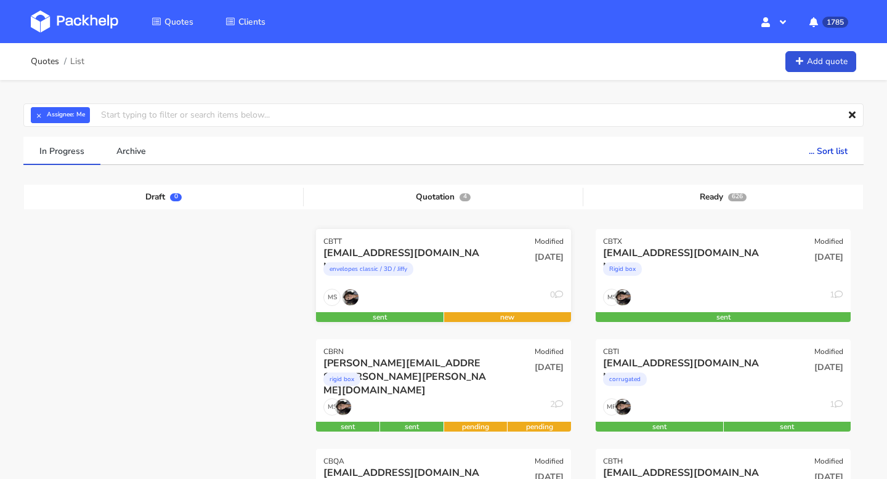
click at [430, 287] on div "[EMAIL_ADDRESS][DOMAIN_NAME] envelopes classic / 3D / Jiffy" at bounding box center [401, 267] width 172 height 42
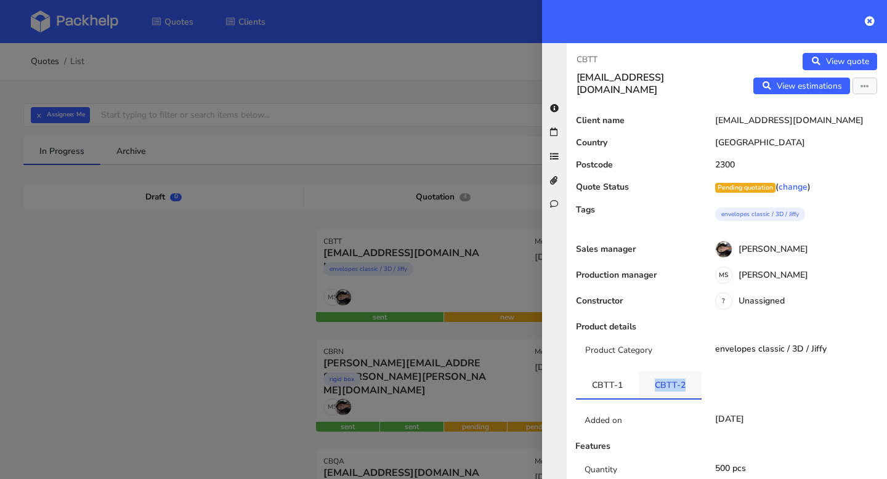
copy link "CBTT-2"
drag, startPoint x: 688, startPoint y: 381, endPoint x: 652, endPoint y: 383, distance: 35.8
click at [652, 383] on link "CBTT-2" at bounding box center [670, 384] width 63 height 27
click at [871, 26] on link at bounding box center [870, 21] width 10 height 15
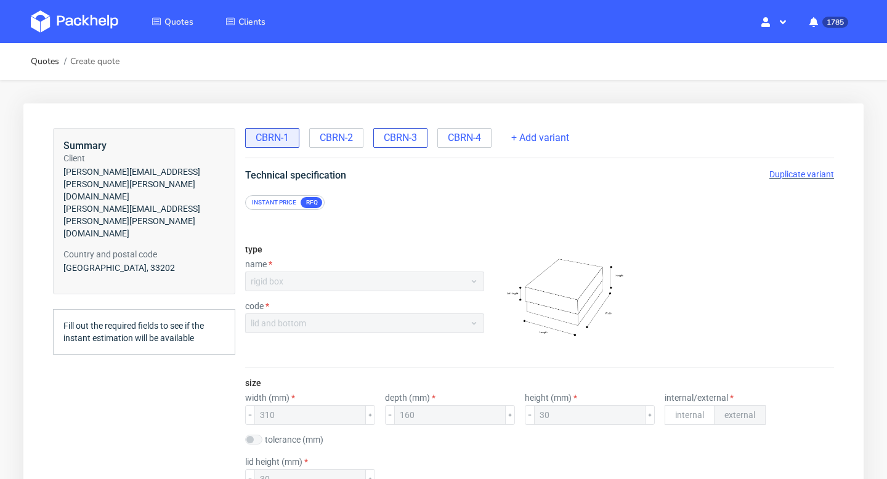
click at [417, 135] on span "CBRN-3" at bounding box center [400, 138] width 33 height 14
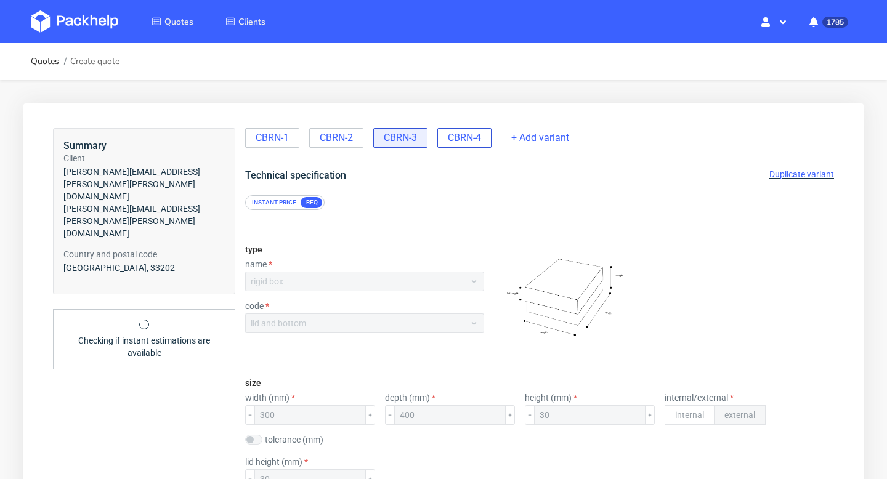
click at [474, 142] on span "CBRN-4" at bounding box center [464, 138] width 33 height 14
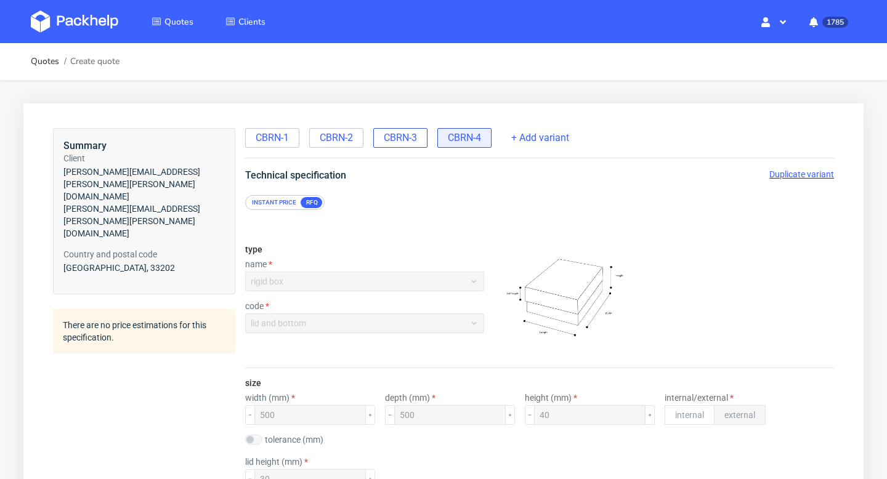
click at [407, 133] on span "CBRN-3" at bounding box center [400, 138] width 33 height 14
click at [790, 174] on span "Duplicate variant" at bounding box center [801, 174] width 65 height 10
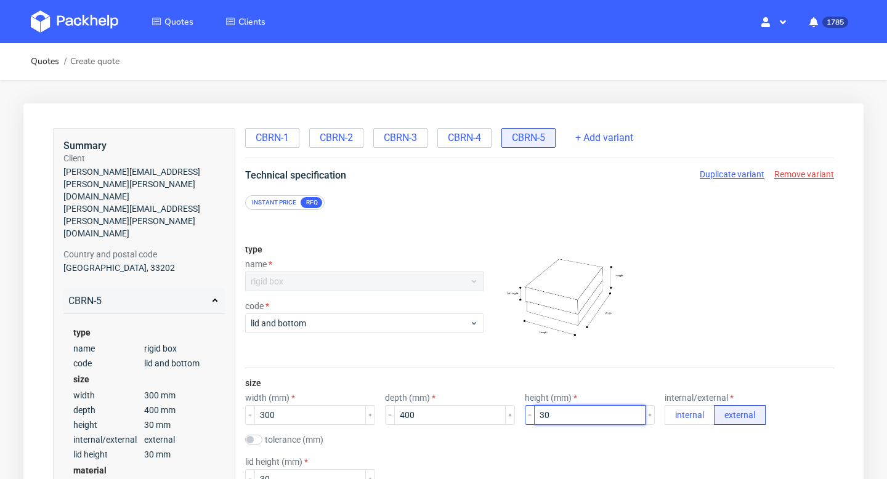
drag, startPoint x: 543, startPoint y: 415, endPoint x: 508, endPoint y: 415, distance: 35.7
click at [525, 415] on div "30" at bounding box center [590, 415] width 130 height 20
type input "20"
click at [487, 450] on div "size width (mm) 300 depth (mm) 400 height (mm) 20 internal/external internal ex…" at bounding box center [539, 433] width 589 height 131
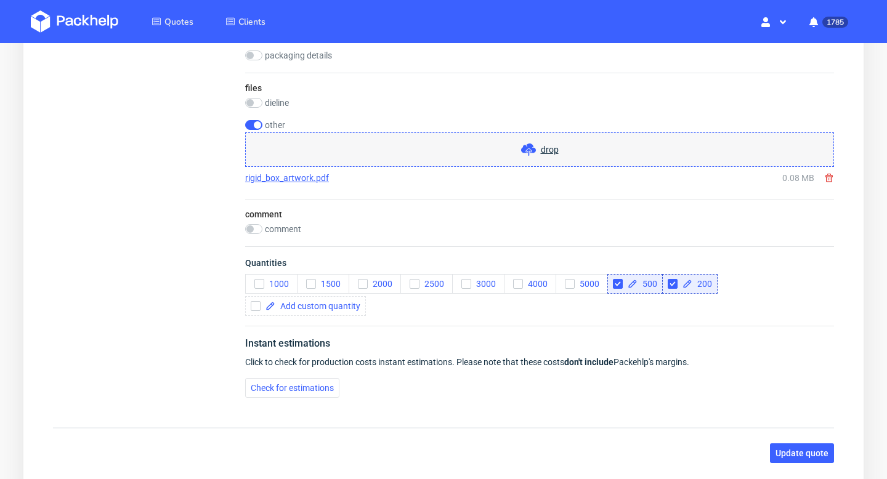
scroll to position [1915, 0]
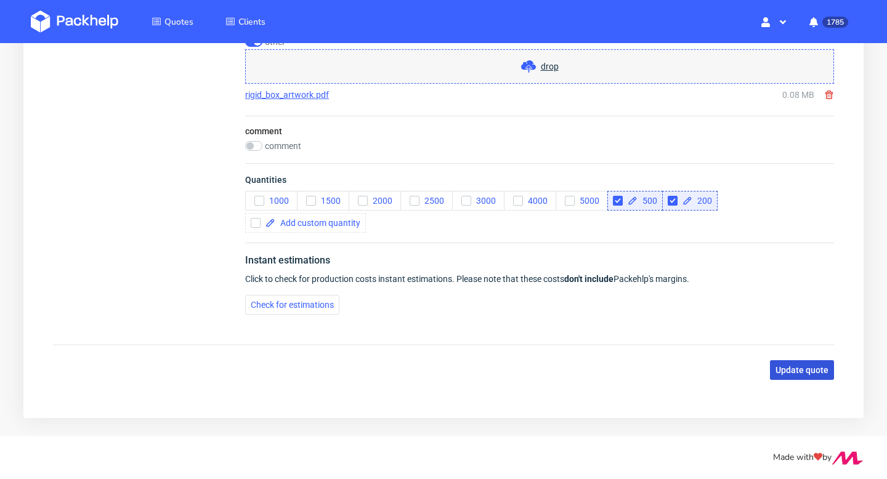
click at [806, 368] on span "Update quote" at bounding box center [802, 370] width 53 height 9
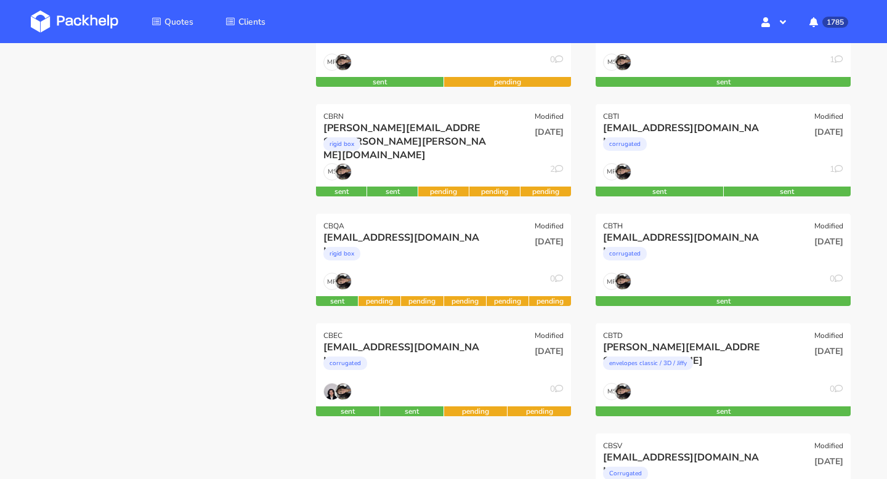
scroll to position [193, 0]
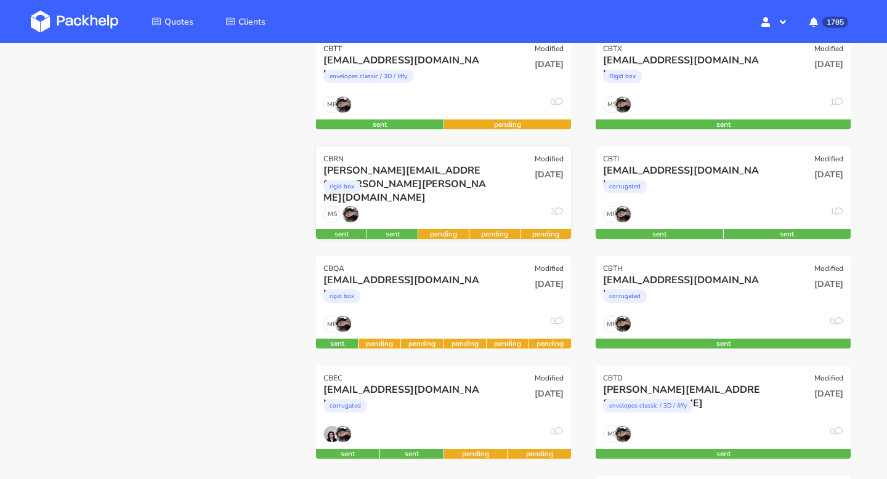
click at [477, 191] on div "rigid box" at bounding box center [404, 189] width 163 height 25
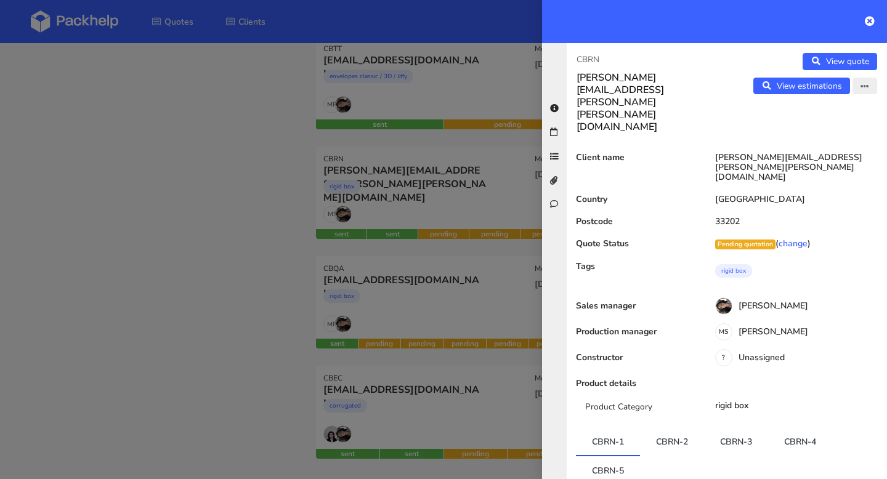
click at [866, 85] on icon "button" at bounding box center [865, 87] width 9 height 9
click at [839, 112] on link "Edit quote" at bounding box center [825, 112] width 108 height 20
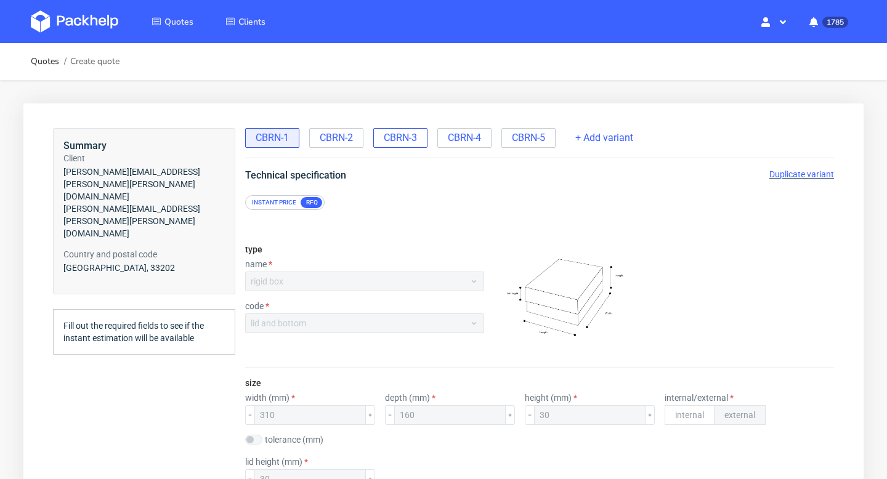
click at [397, 134] on span "CBRN-3" at bounding box center [400, 138] width 33 height 14
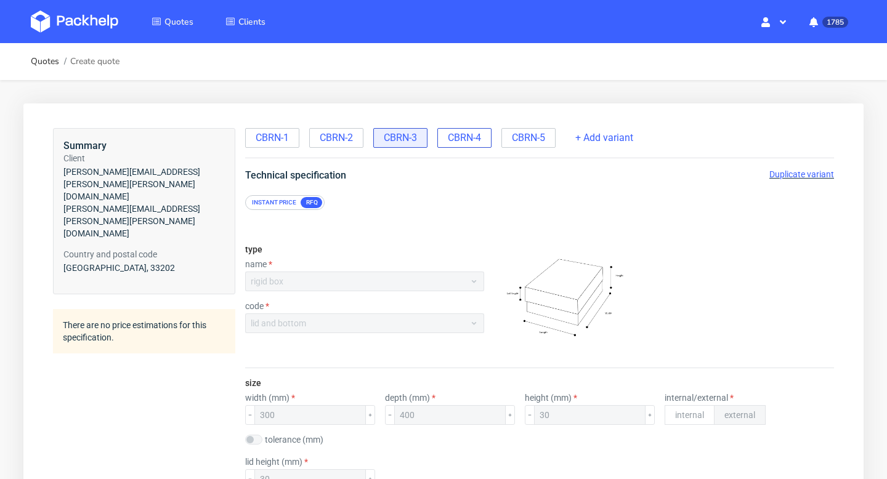
click at [476, 134] on span "CBRN-4" at bounding box center [464, 138] width 33 height 14
click at [809, 176] on span "Duplicate variant" at bounding box center [801, 174] width 65 height 10
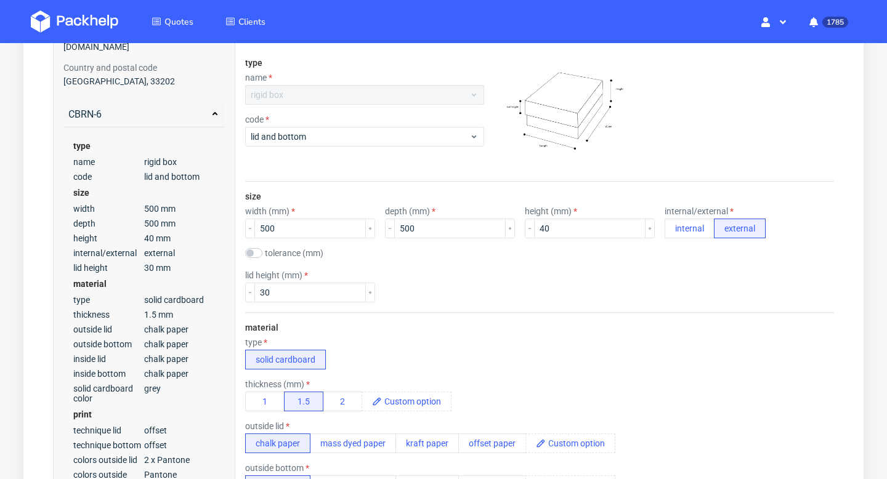
scroll to position [314, 0]
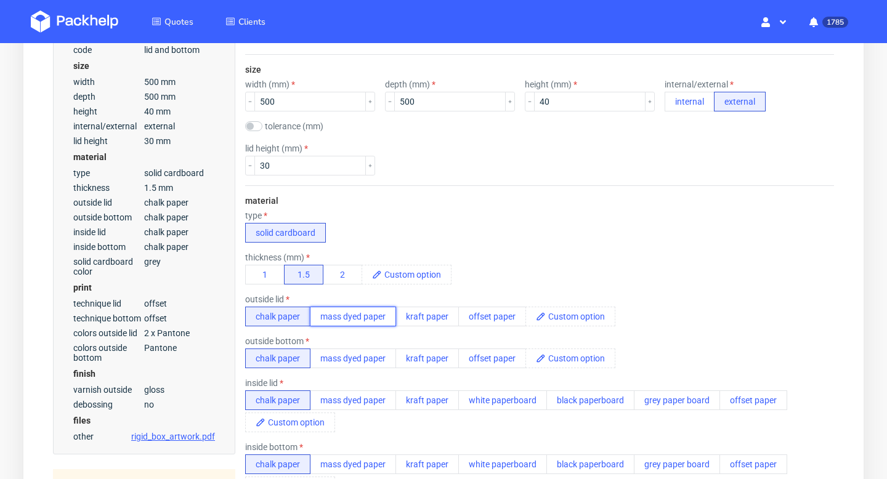
click at [388, 316] on button "mass dyed paper" at bounding box center [353, 317] width 86 height 20
drag, startPoint x: 388, startPoint y: 318, endPoint x: 317, endPoint y: 317, distance: 71.5
click at [317, 317] on button "mass dyed paper" at bounding box center [353, 317] width 86 height 20
drag, startPoint x: 317, startPoint y: 317, endPoint x: 383, endPoint y: 317, distance: 66.5
click at [383, 317] on button "mass dyed paper" at bounding box center [353, 317] width 86 height 20
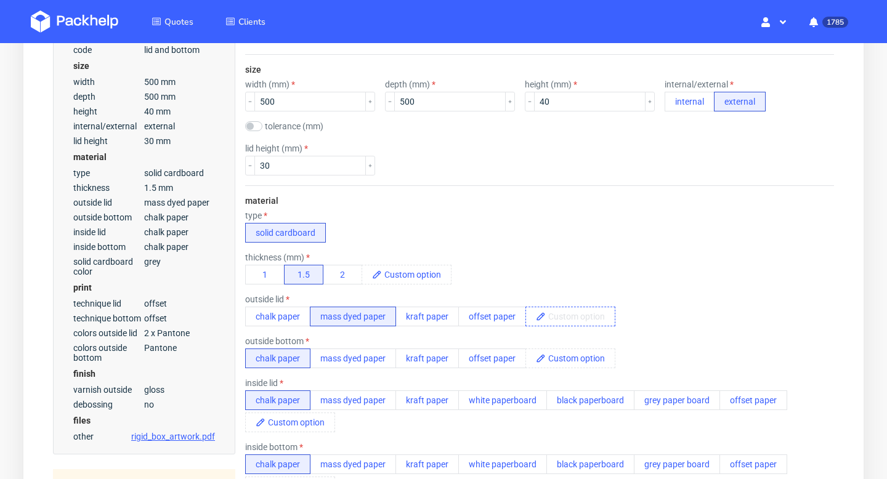
click at [576, 324] on span at bounding box center [580, 316] width 69 height 18
copy span "mass dyed paper brown"
drag, startPoint x: 639, startPoint y: 320, endPoint x: 548, endPoint y: 318, distance: 91.8
click at [548, 318] on span "mass dyed paper brown" at bounding box center [598, 316] width 104 height 18
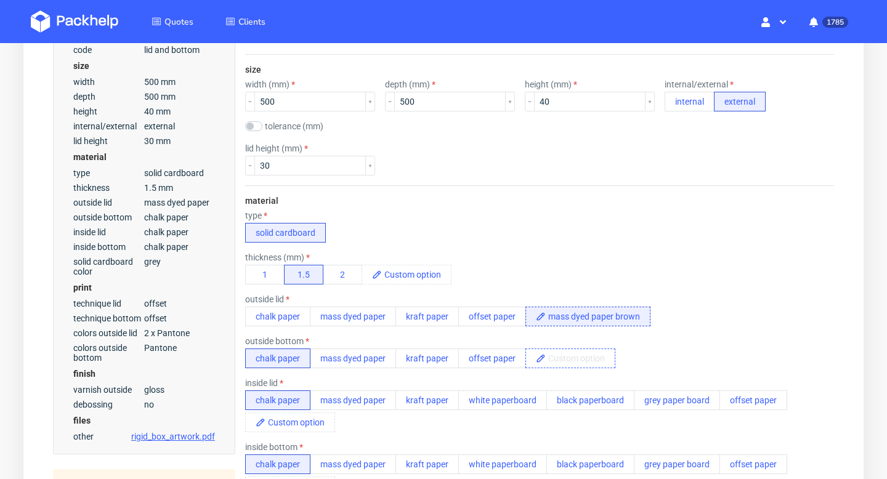
click at [558, 355] on span at bounding box center [580, 358] width 69 height 18
paste span
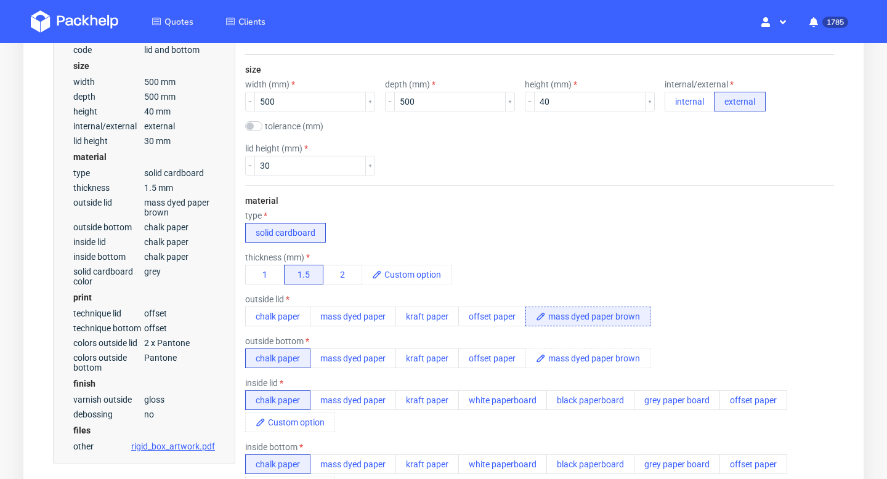
click at [726, 341] on div "outside bottom chalk paper mass dyed paper kraft paper offset paper mass dyed p…" at bounding box center [539, 352] width 589 height 32
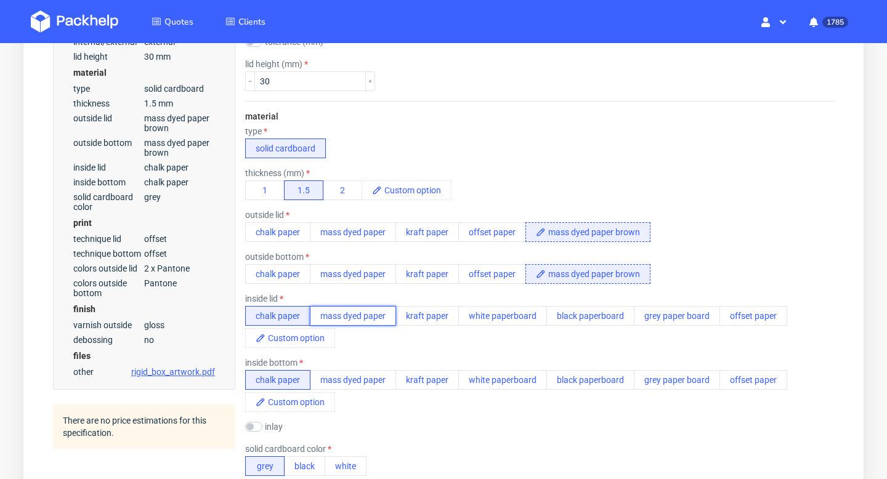
click at [378, 315] on button "mass dyed paper" at bounding box center [353, 316] width 86 height 20
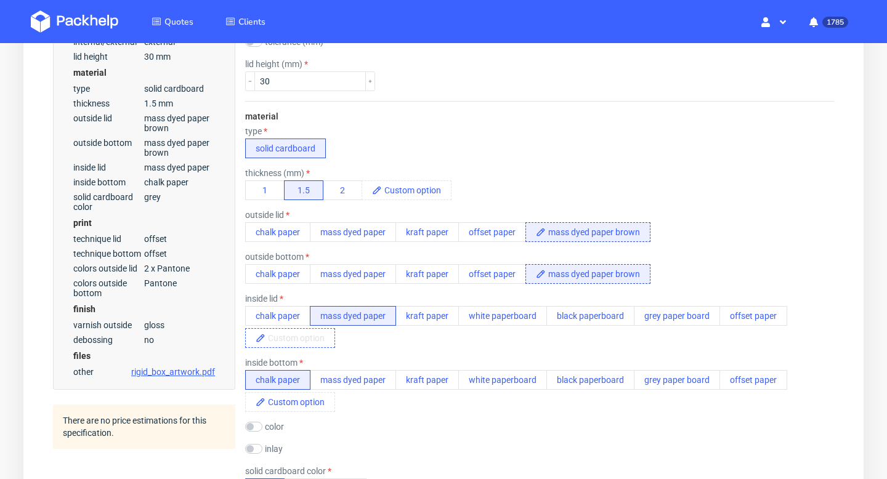
click at [298, 331] on span at bounding box center [300, 338] width 69 height 18
paste span
click at [412, 340] on div "chalk paper mass dyed paper kraft paper white paperboard black paperboard grey …" at bounding box center [539, 327] width 589 height 42
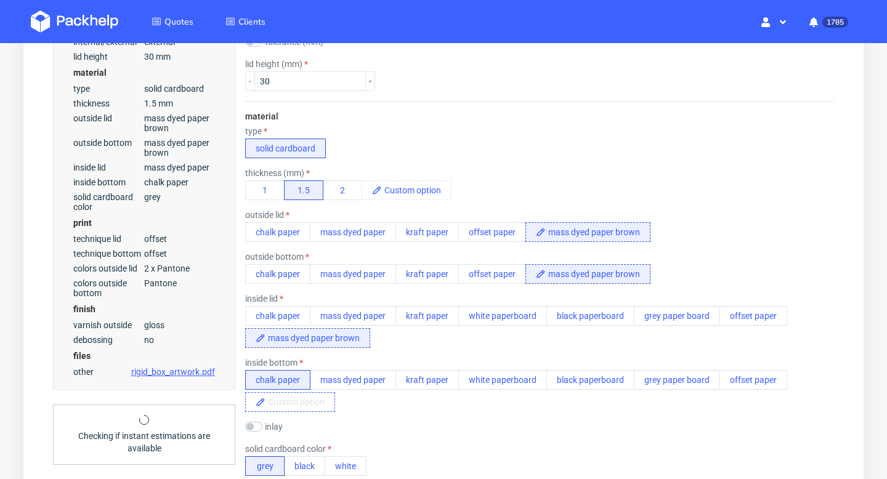
click at [317, 404] on span at bounding box center [300, 402] width 69 height 18
paste span
click at [431, 407] on div "chalk paper mass dyed paper kraft paper white paperboard black paperboard grey …" at bounding box center [539, 391] width 589 height 42
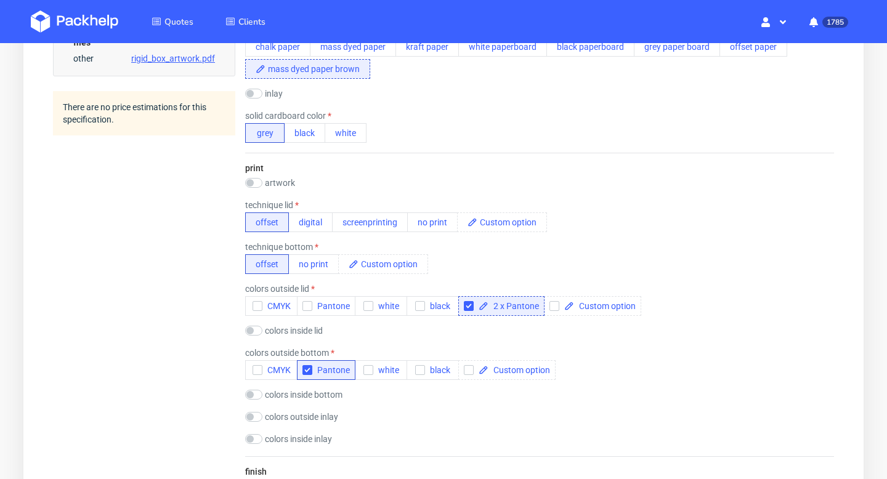
scroll to position [760, 0]
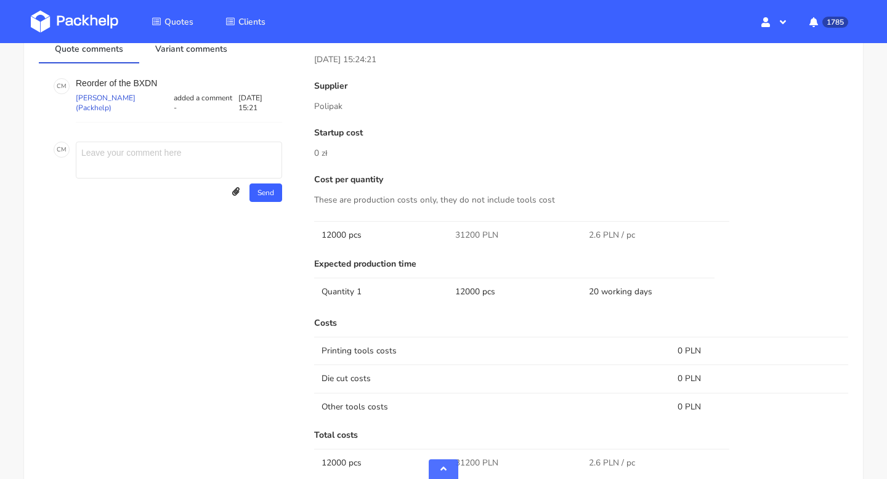
scroll to position [710, 0]
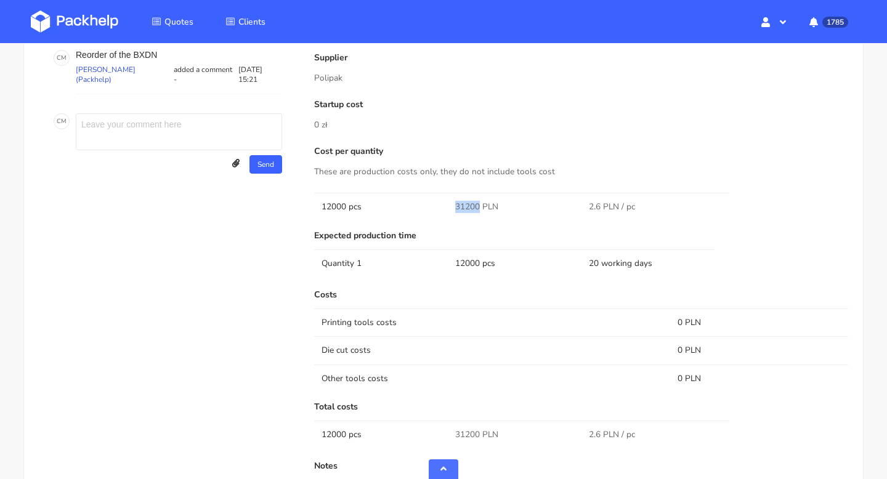
drag, startPoint x: 479, startPoint y: 206, endPoint x: 449, endPoint y: 206, distance: 29.6
click at [449, 206] on td "31200 PLN" at bounding box center [515, 207] width 134 height 28
copy span "31200"
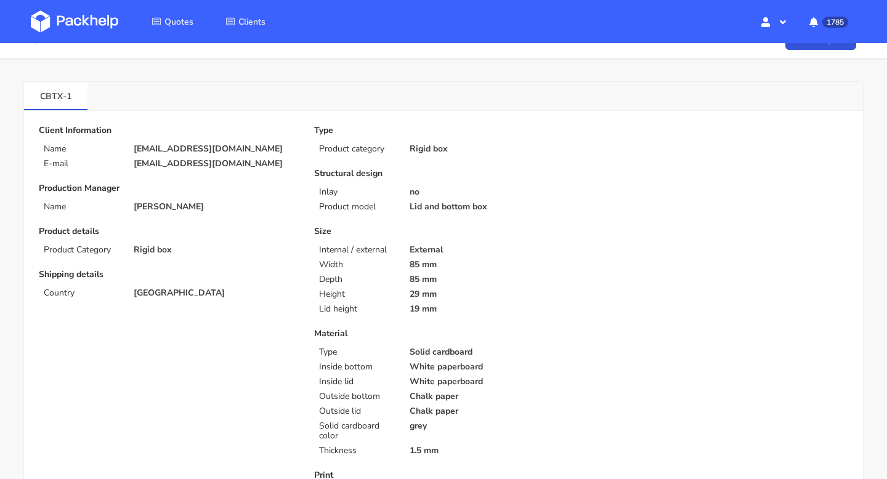
scroll to position [0, 0]
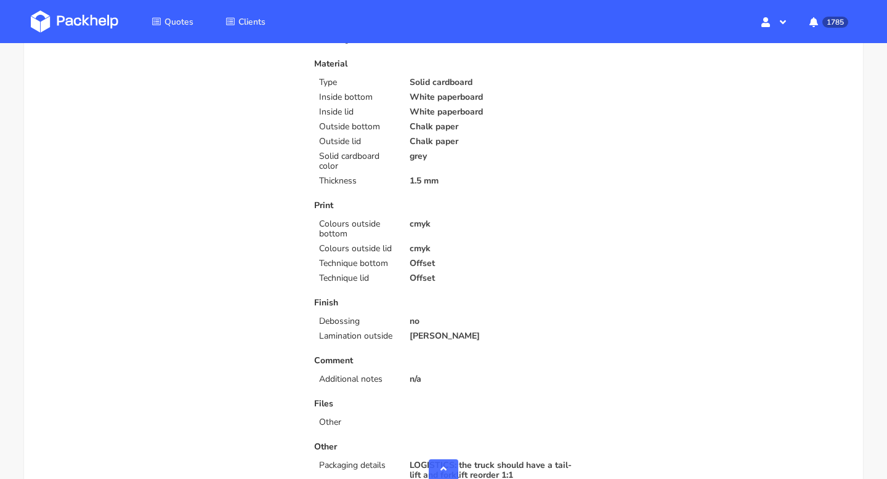
scroll to position [548, 0]
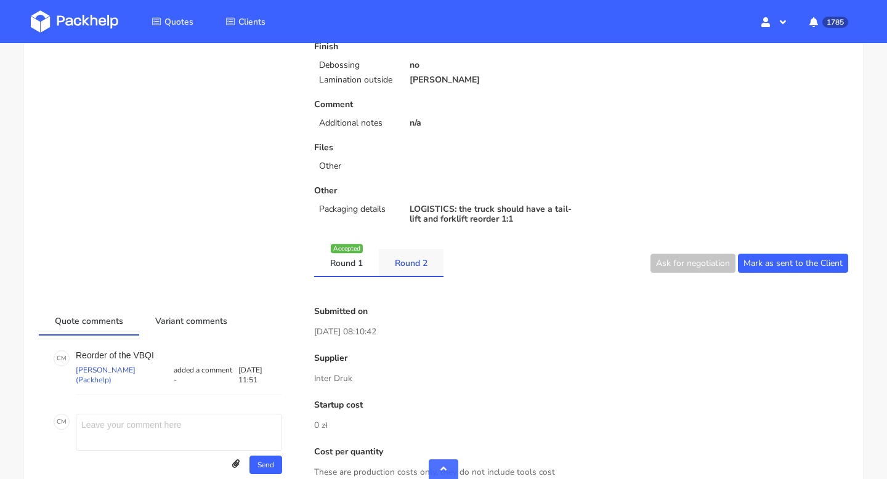
click at [411, 258] on link "Round 2" at bounding box center [411, 262] width 65 height 27
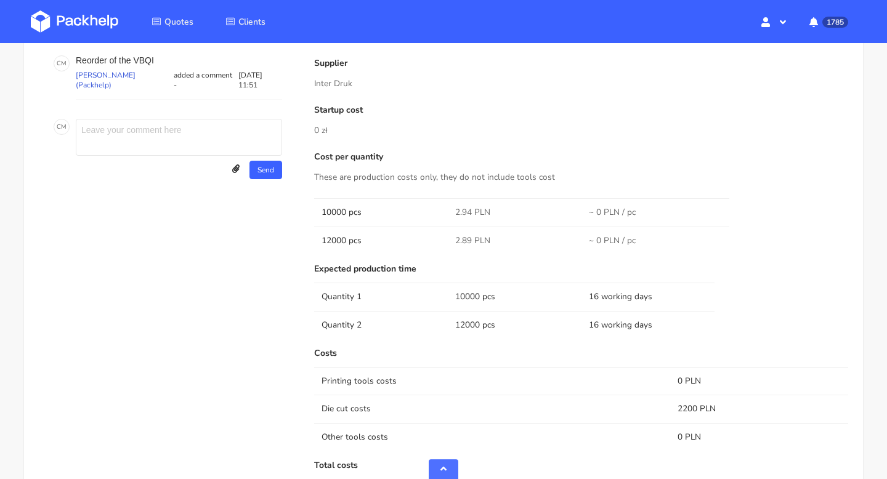
scroll to position [702, 0]
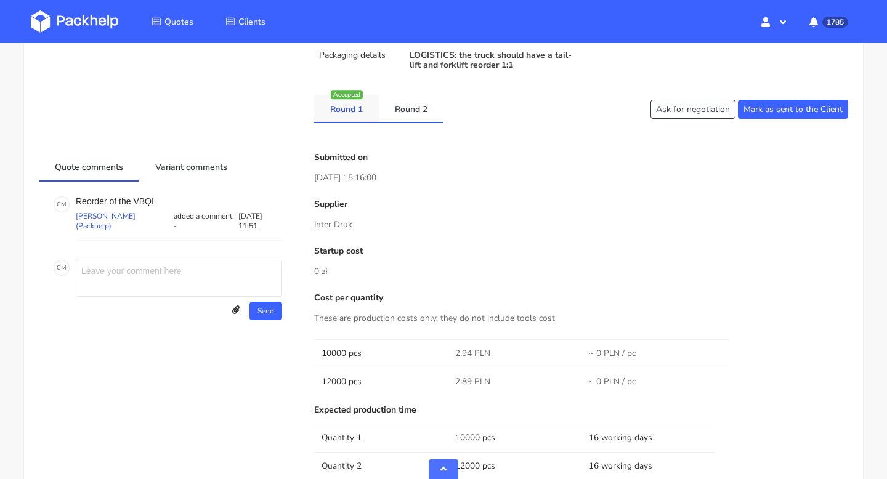
click at [346, 112] on link "Round 1" at bounding box center [346, 108] width 65 height 27
click at [394, 112] on link "Round 2" at bounding box center [411, 108] width 65 height 27
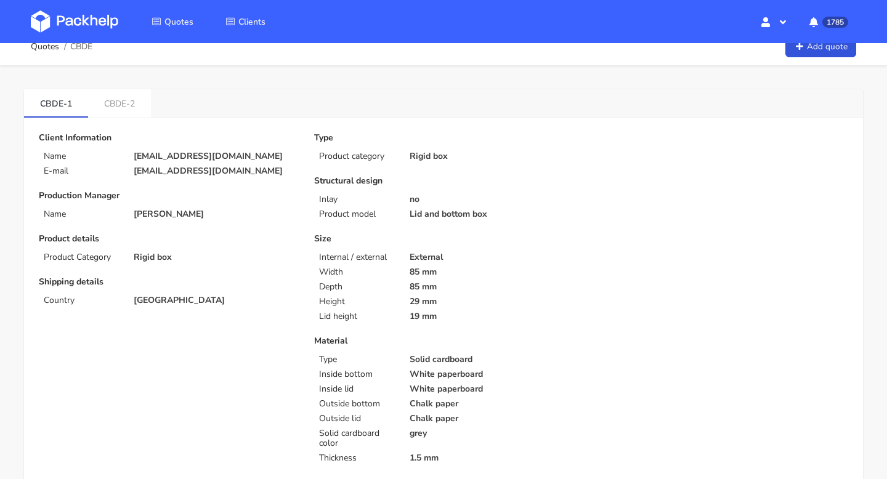
scroll to position [0, 0]
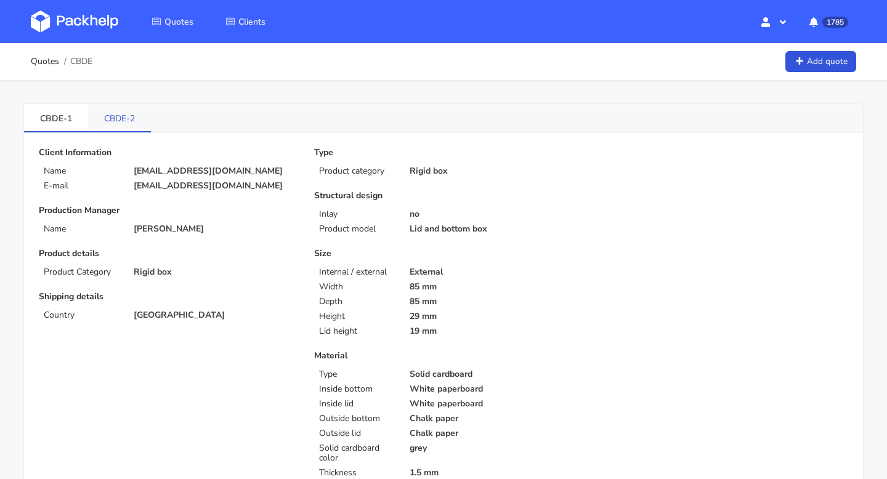
click at [120, 115] on link "CBDE-2" at bounding box center [119, 117] width 63 height 27
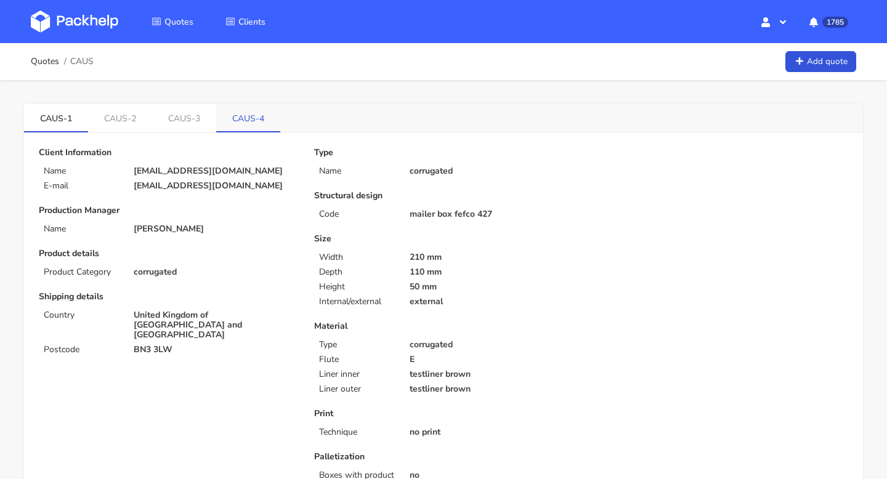
click at [241, 115] on link "CAUS-4" at bounding box center [248, 117] width 64 height 27
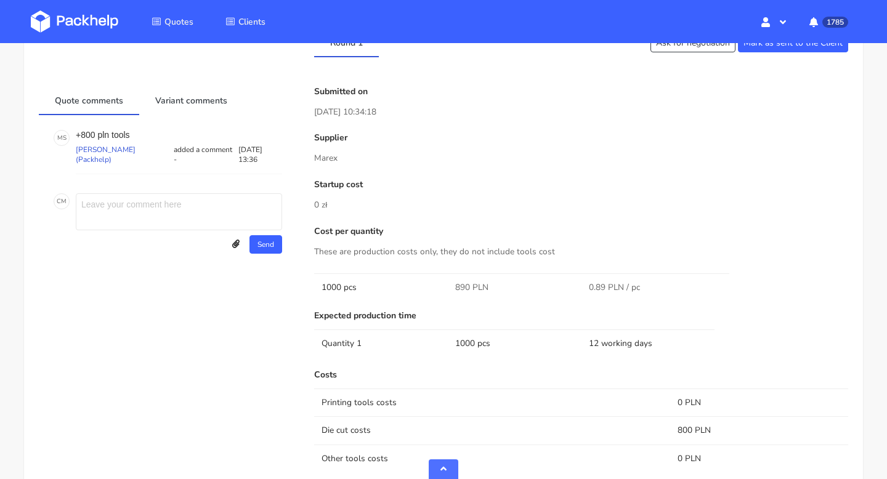
scroll to position [726, 0]
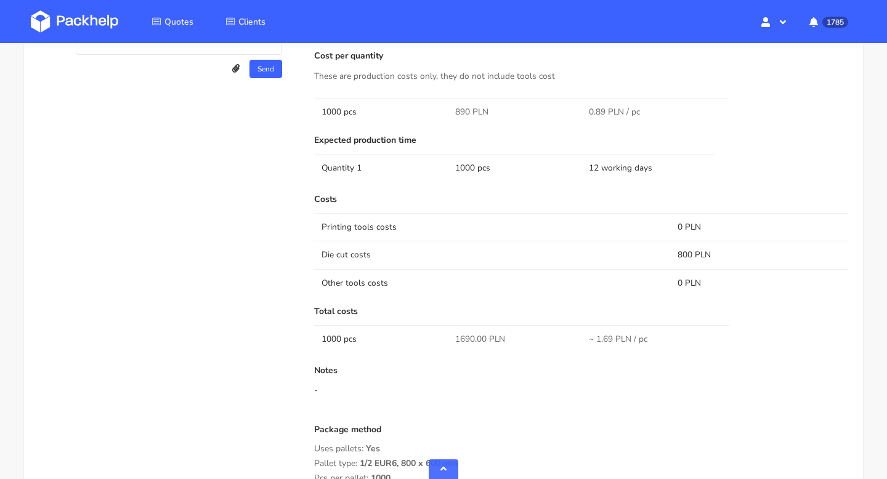
click at [466, 107] on span "890 PLN" at bounding box center [471, 112] width 33 height 12
drag, startPoint x: 469, startPoint y: 110, endPoint x: 450, endPoint y: 110, distance: 18.5
click at [450, 110] on td "890 PLN" at bounding box center [515, 112] width 134 height 28
copy span "890"
drag, startPoint x: 691, startPoint y: 256, endPoint x: 665, endPoint y: 256, distance: 25.9
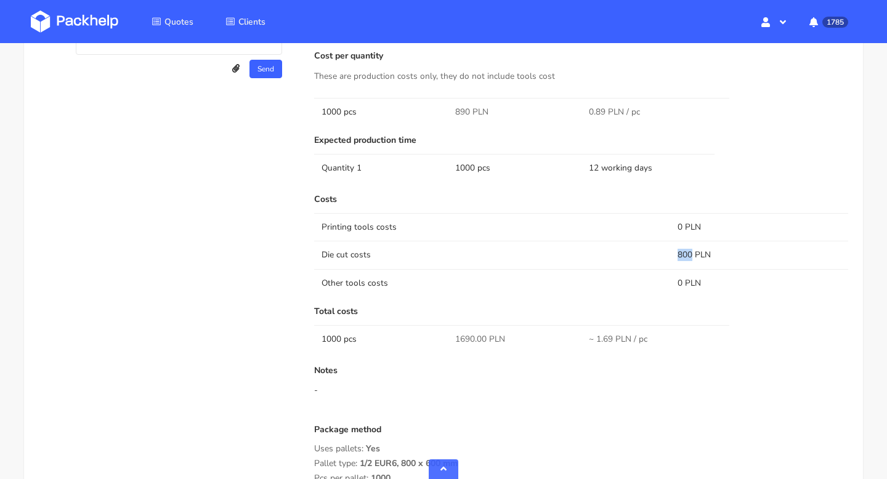
click at [665, 256] on tr "Die cut costs 800 PLN" at bounding box center [581, 255] width 534 height 28
copy tr "800"
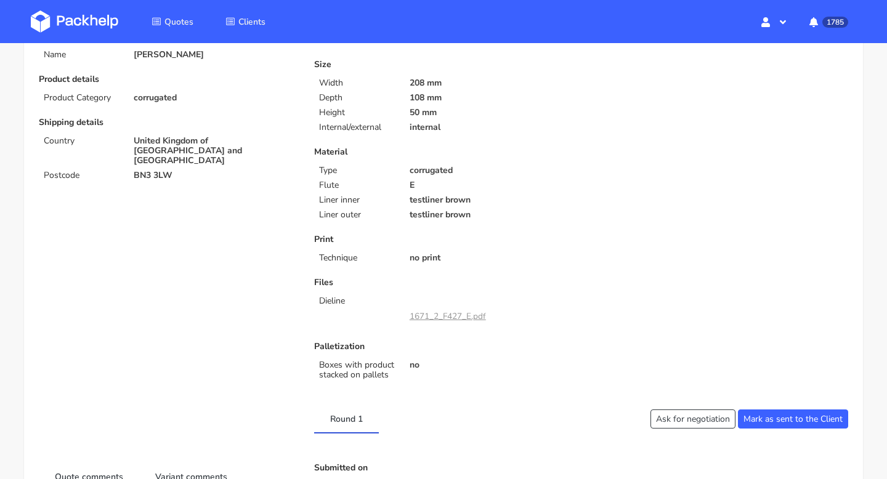
scroll to position [0, 0]
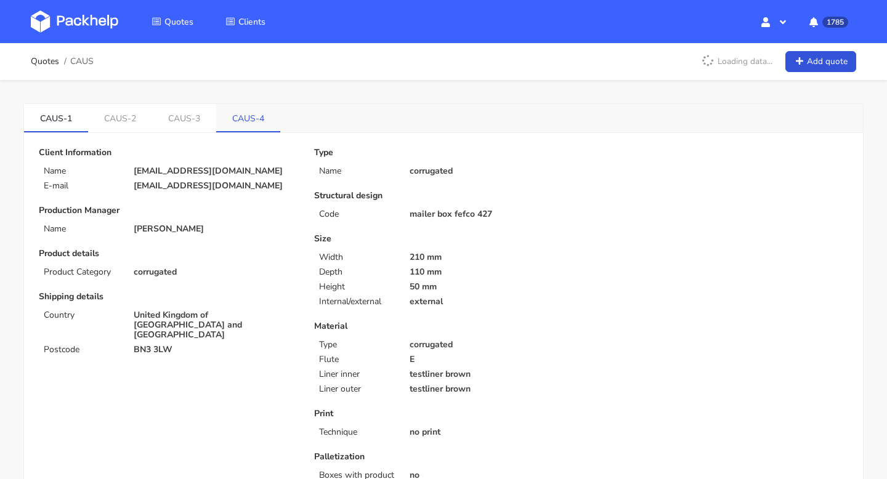
click at [250, 128] on link "CAUS-4" at bounding box center [248, 117] width 64 height 27
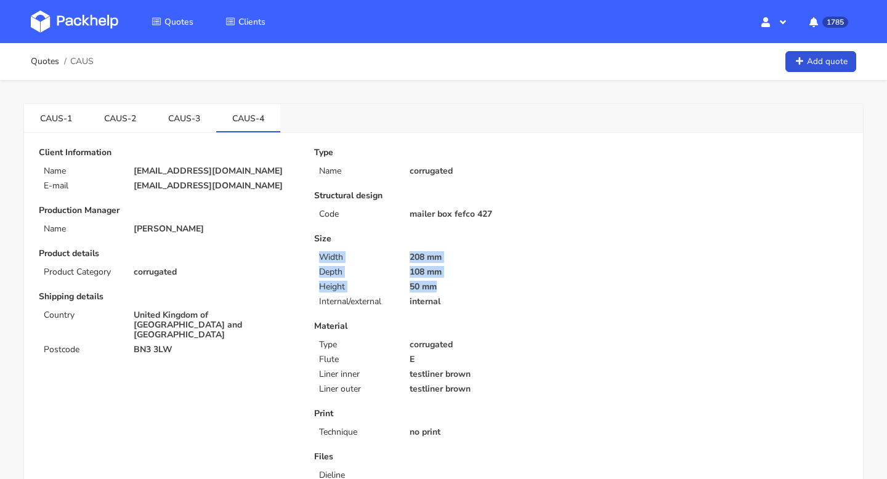
drag, startPoint x: 454, startPoint y: 286, endPoint x: 319, endPoint y: 252, distance: 139.3
click at [319, 252] on div "Size Width 208 mm Depth 108 mm Height 50 mm Internal/external internal" at bounding box center [443, 270] width 258 height 73
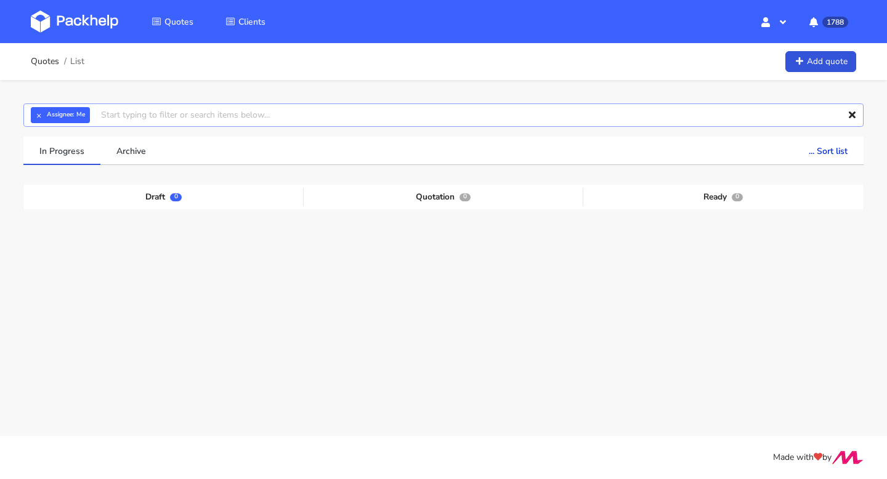
click at [105, 114] on input "text" at bounding box center [443, 115] width 840 height 23
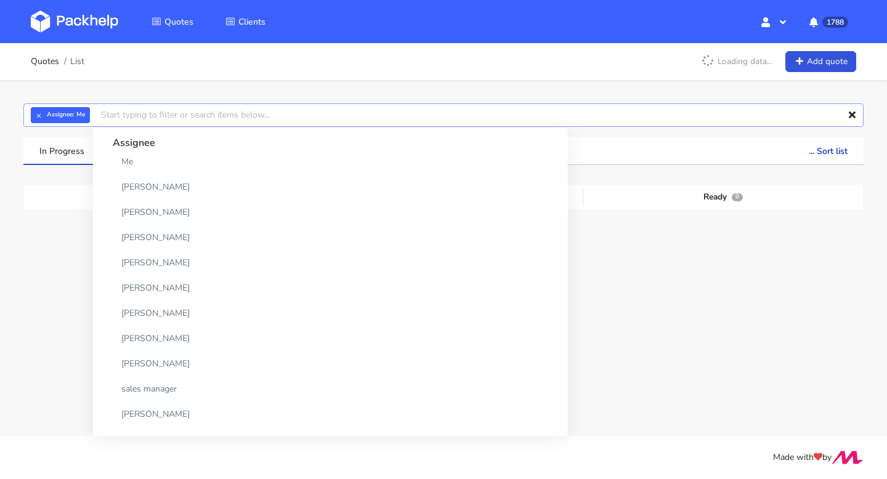
paste input "30 500"
type input "30 500"
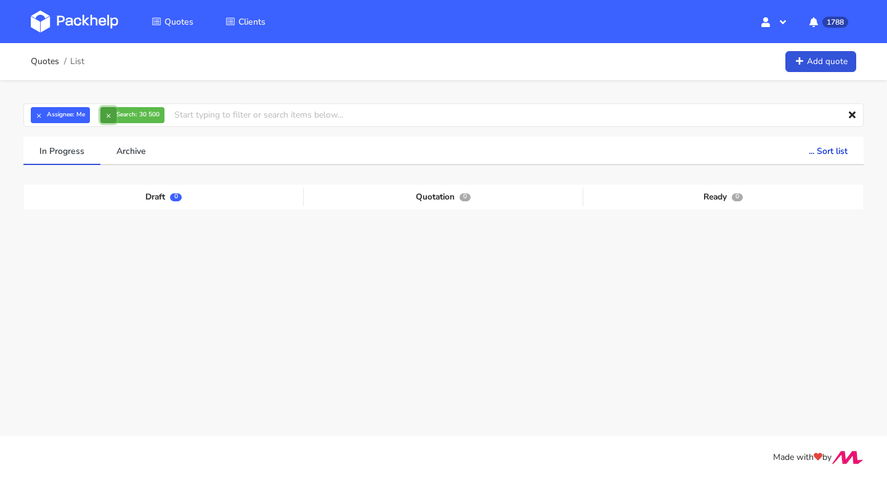
click at [104, 117] on button "×" at bounding box center [108, 115] width 16 height 16
click at [116, 116] on input "text" at bounding box center [443, 115] width 840 height 23
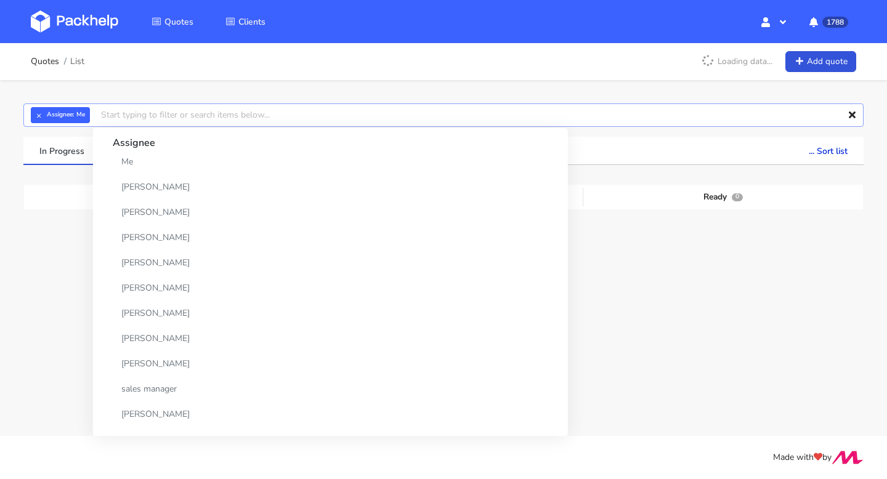
paste input "CBTX"
type input "CBTX"
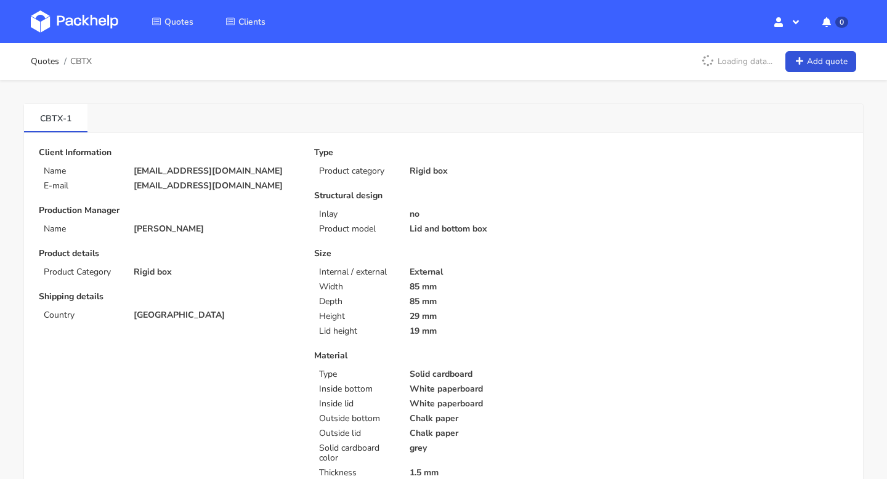
scroll to position [481, 0]
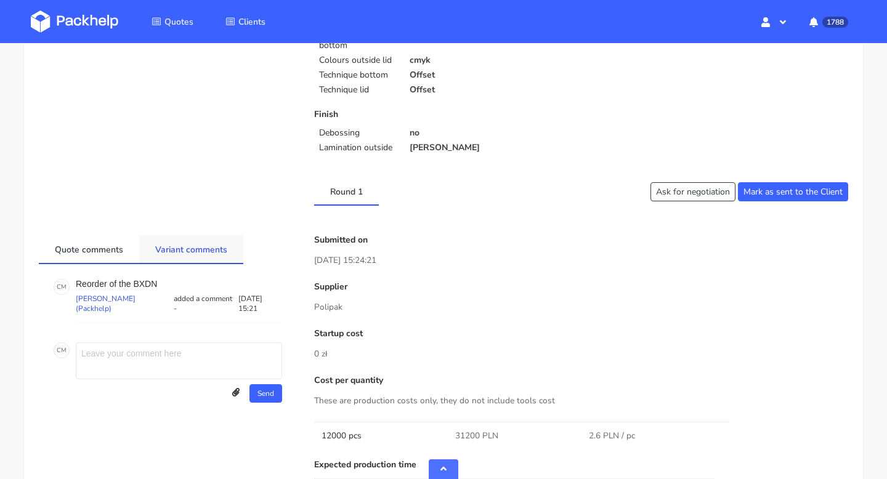
click at [178, 242] on link "Variant comments" at bounding box center [191, 248] width 104 height 27
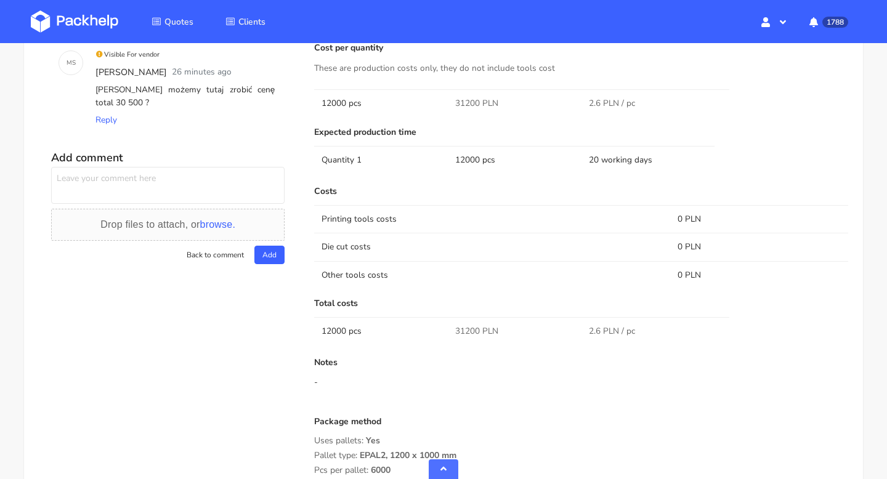
scroll to position [813, 0]
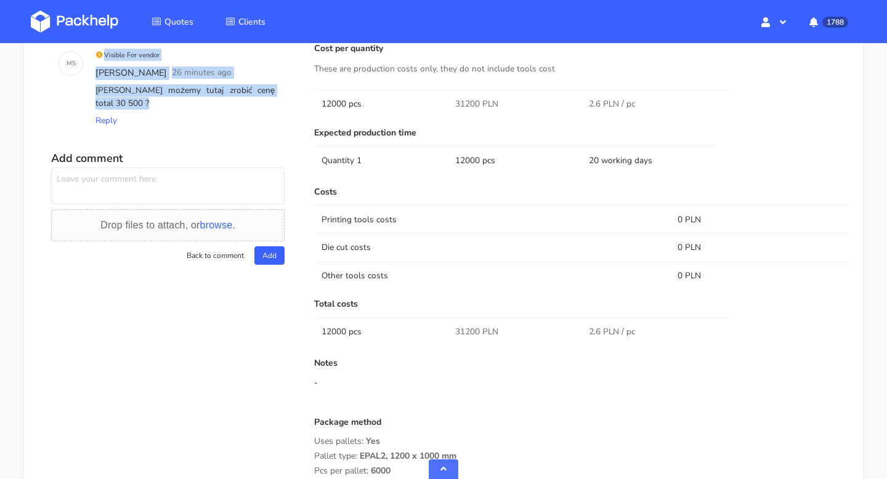
drag, startPoint x: 158, startPoint y: 112, endPoint x: 84, endPoint y: 63, distance: 88.9
click at [84, 63] on div "M S Visible For vendor [PERSON_NAME] 26 minutes ago [PERSON_NAME] możemy tutaj …" at bounding box center [168, 87] width 229 height 93
copy div "Visible For vendor [PERSON_NAME] 26 minutes ago [PERSON_NAME] możemy tutaj zrob…"
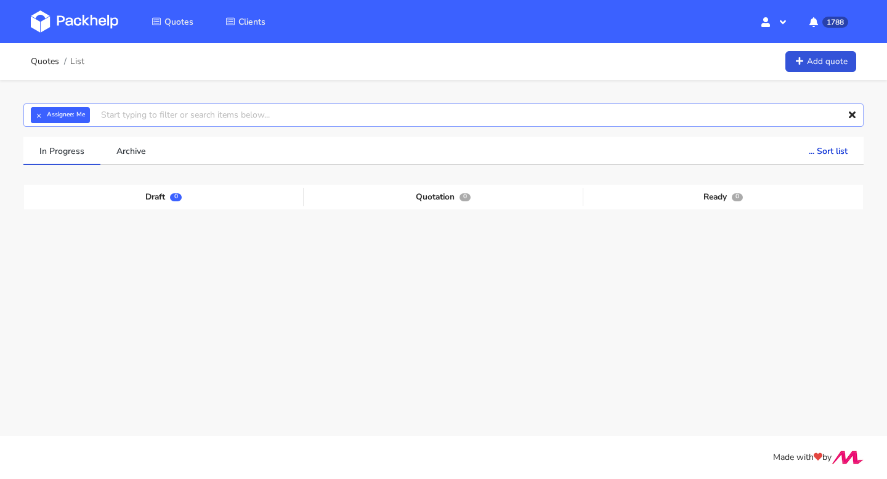
click at [127, 104] on input "text" at bounding box center [443, 115] width 840 height 23
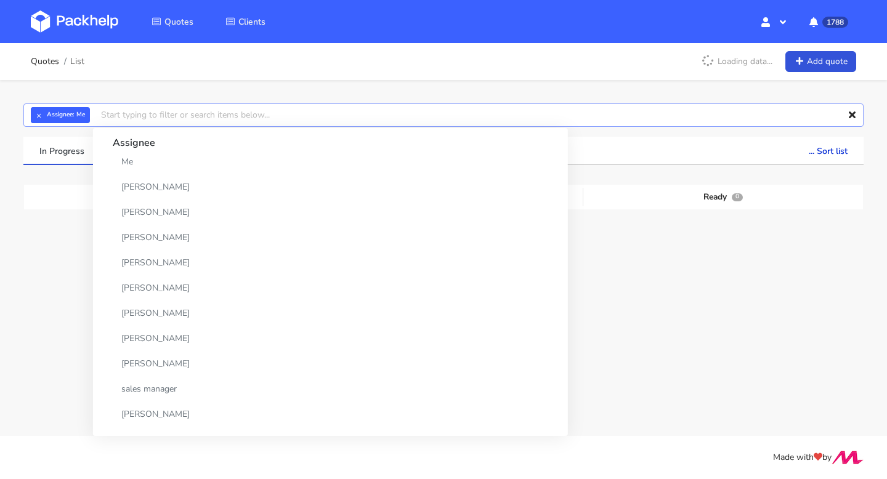
paste input "CBTT"
type input "CBTT"
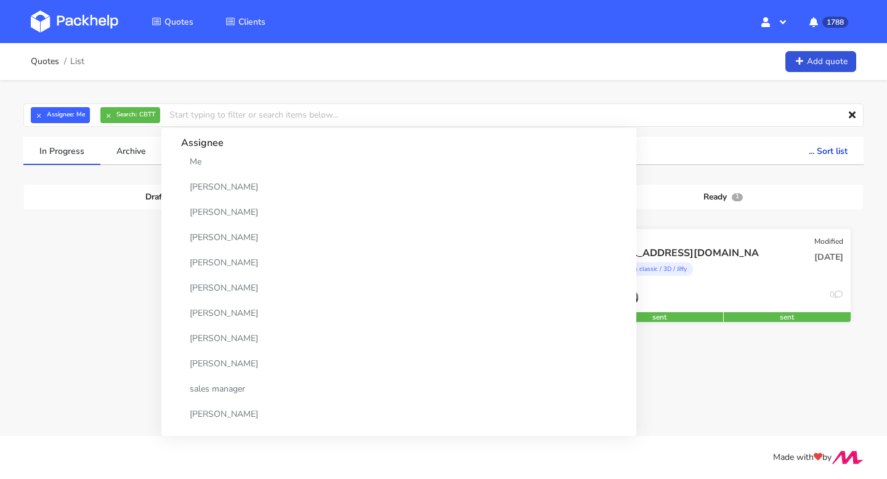
click at [676, 258] on div "[EMAIL_ADDRESS][DOMAIN_NAME]" at bounding box center [684, 253] width 163 height 14
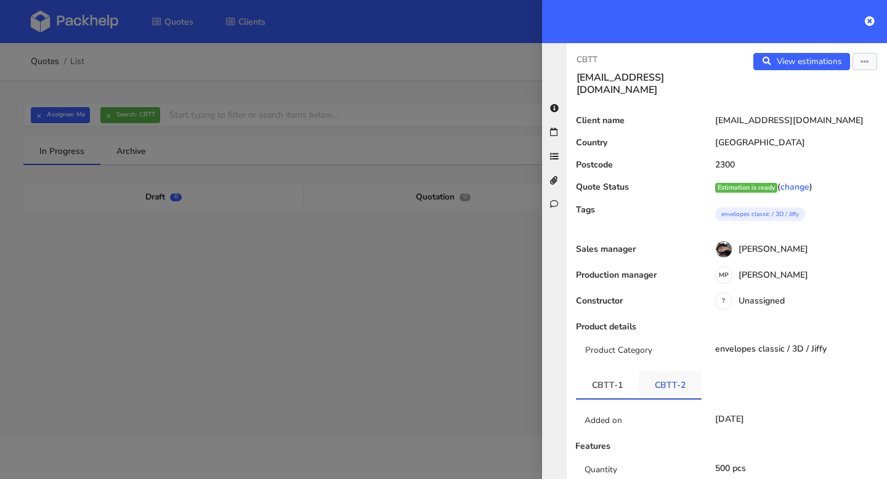
click at [662, 375] on link "CBTT-2" at bounding box center [670, 384] width 63 height 27
click at [864, 18] on div at bounding box center [714, 21] width 345 height 43
click at [867, 22] on icon at bounding box center [870, 21] width 10 height 10
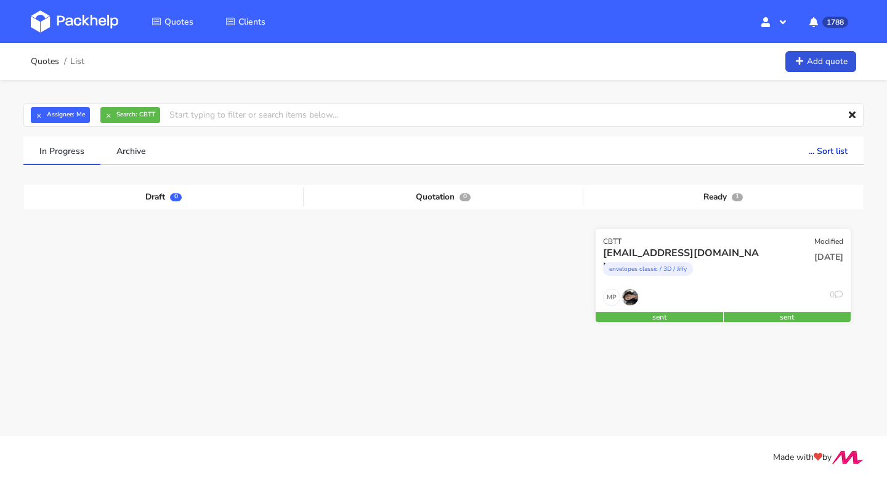
click at [745, 271] on div "envelopes classic / 3D / Jiffy" at bounding box center [684, 272] width 163 height 25
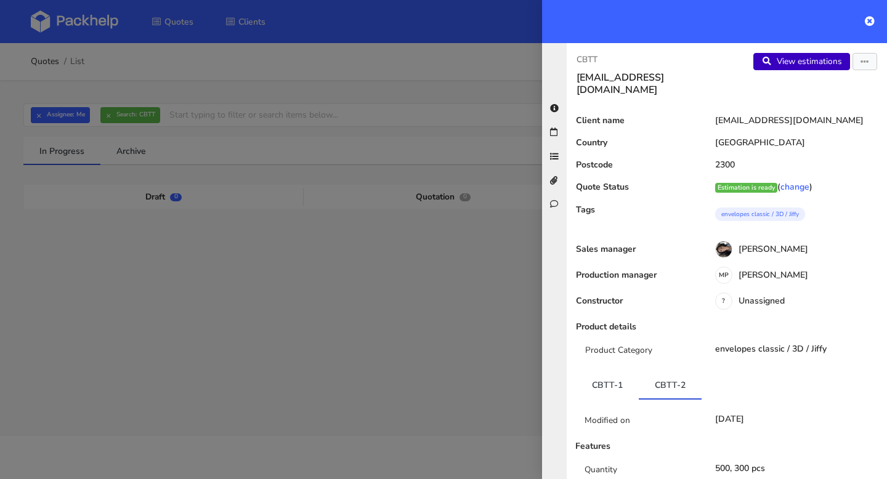
click at [819, 58] on link "View estimations" at bounding box center [801, 61] width 97 height 17
click at [859, 62] on button "button" at bounding box center [865, 61] width 25 height 17
click at [829, 105] on link "Edit quote" at bounding box center [825, 110] width 108 height 20
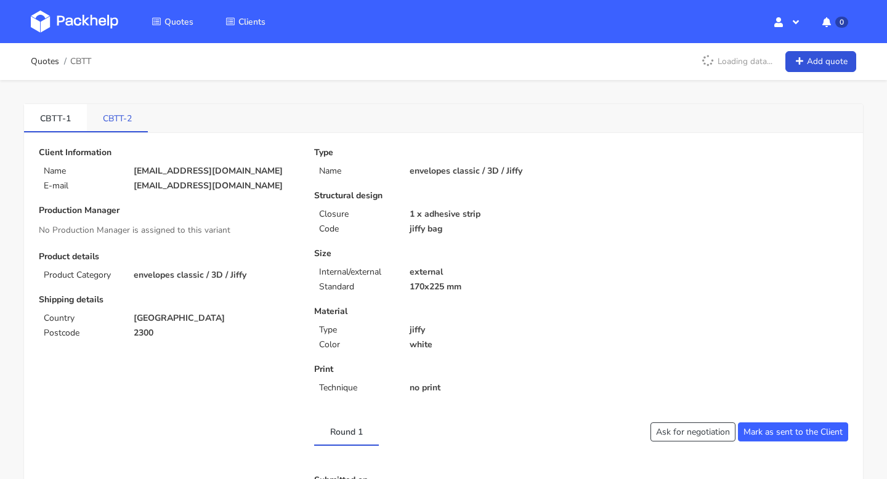
click at [115, 122] on link "CBTT-2" at bounding box center [117, 117] width 61 height 27
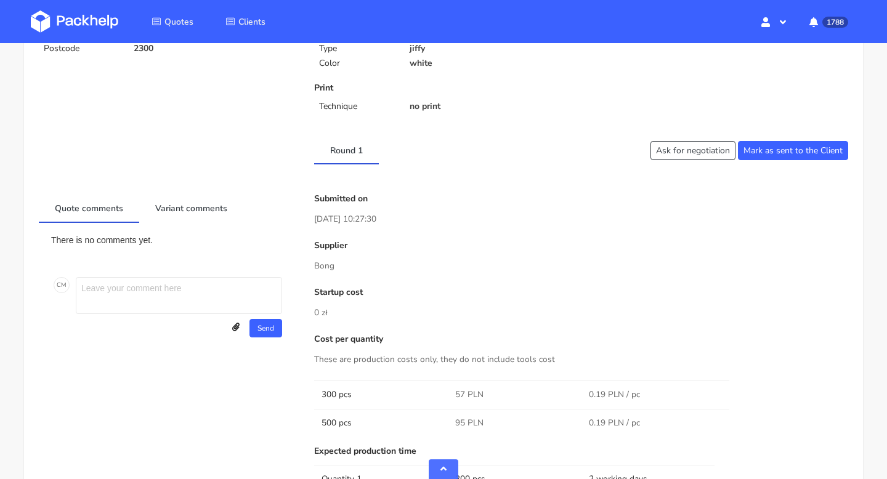
scroll to position [254, 0]
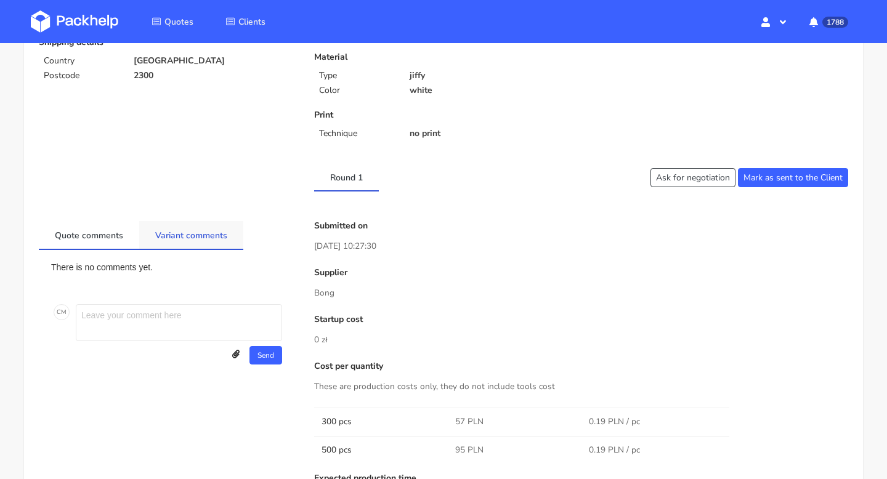
click at [184, 230] on link "Variant comments" at bounding box center [191, 234] width 104 height 27
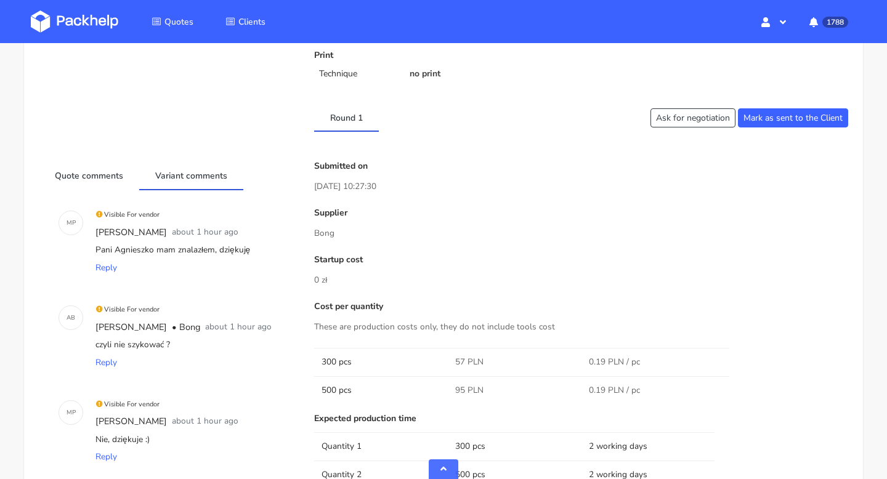
scroll to position [0, 0]
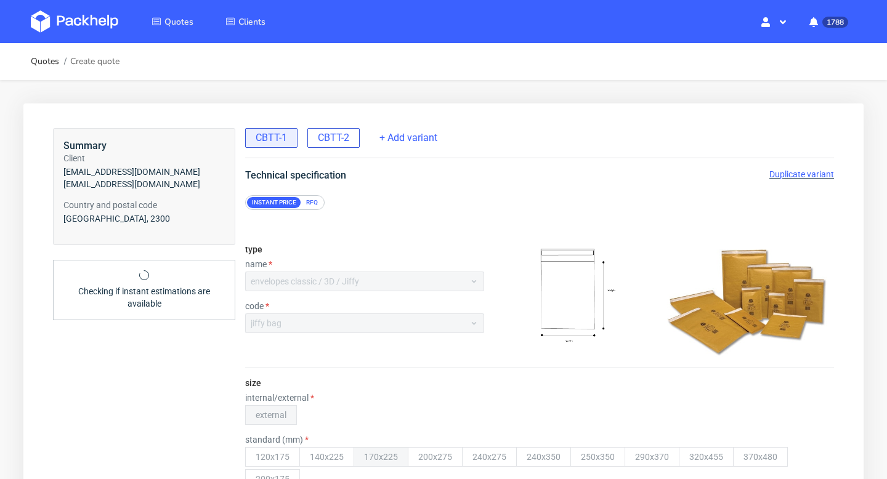
click at [331, 129] on div "CBTT-2" at bounding box center [333, 138] width 52 height 20
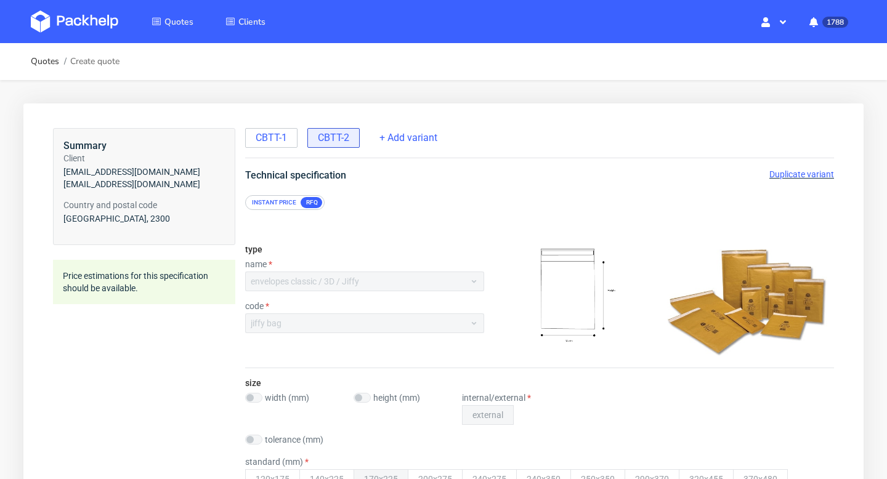
click at [799, 173] on span "Duplicate variant" at bounding box center [801, 174] width 65 height 10
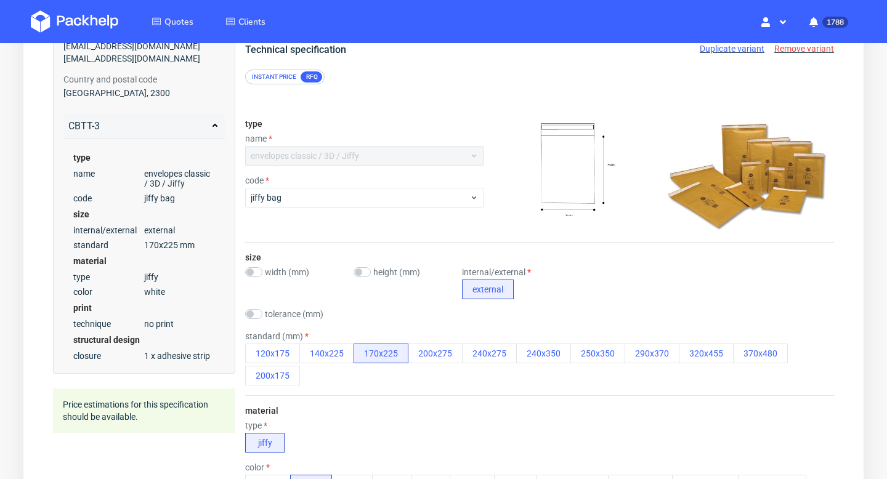
scroll to position [131, 0]
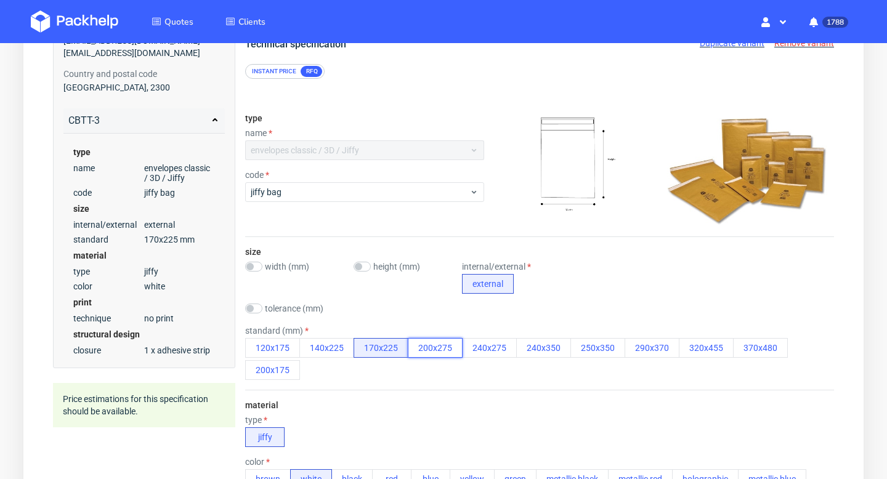
click at [439, 350] on button "200x275" at bounding box center [435, 348] width 55 height 20
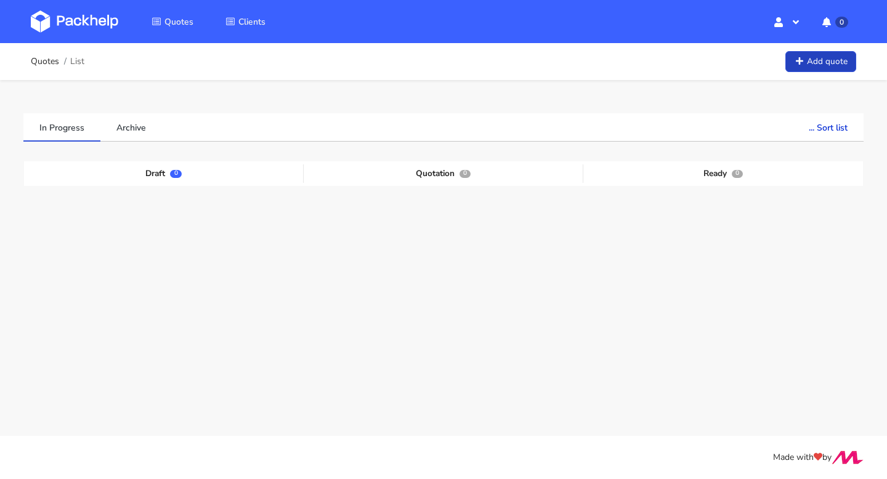
click at [815, 53] on link "Add quote" at bounding box center [821, 62] width 71 height 22
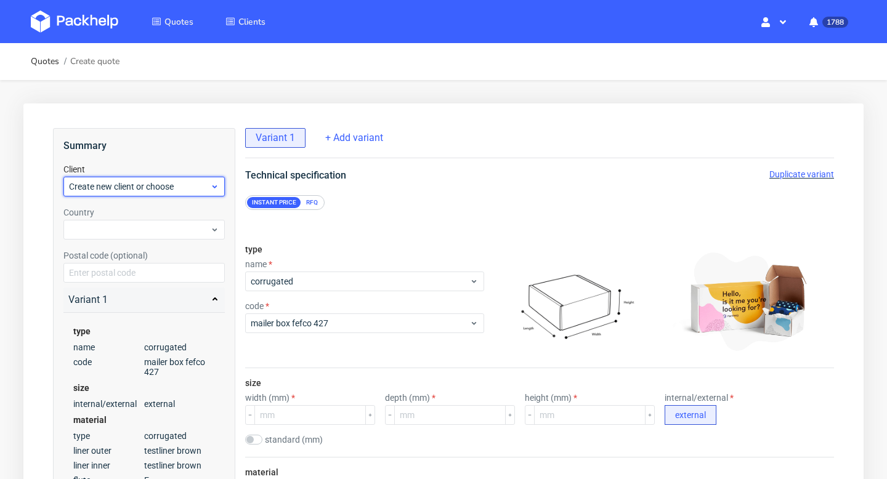
click at [175, 184] on span "Create new client or choose" at bounding box center [139, 187] width 141 height 12
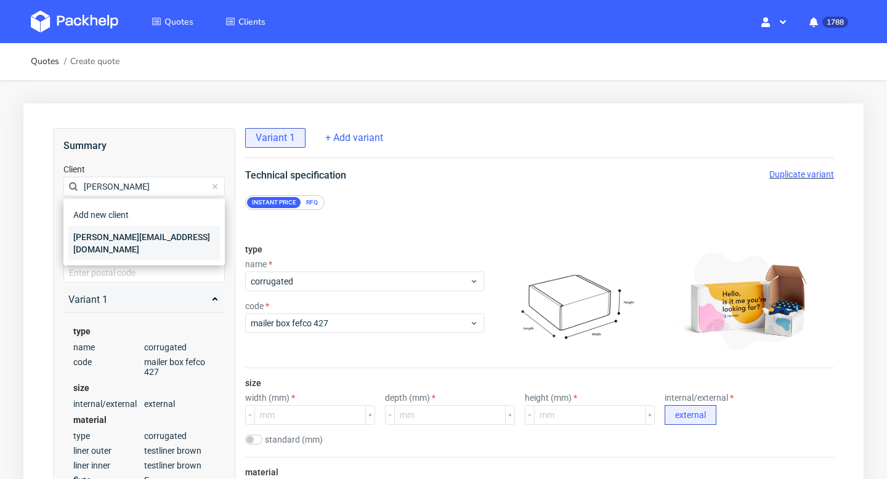
type input "[PERSON_NAME]"
click at [150, 235] on div "[PERSON_NAME][EMAIL_ADDRESS][DOMAIN_NAME]" at bounding box center [144, 243] width 152 height 35
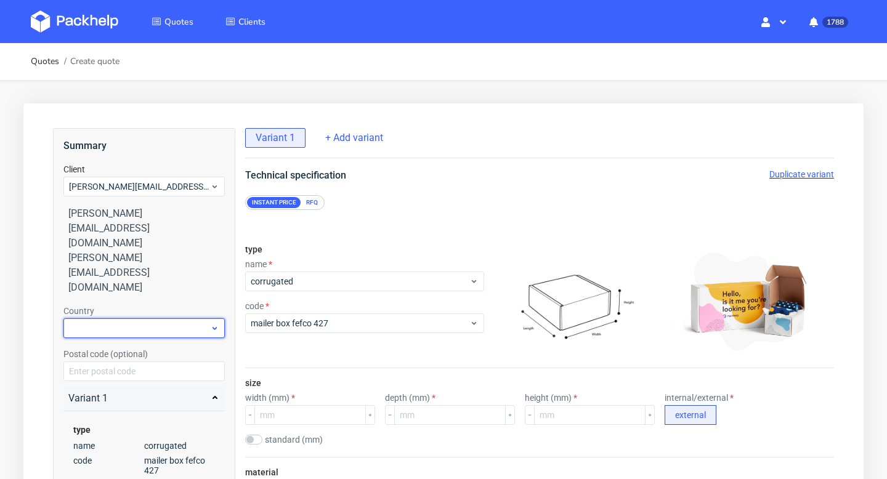
click at [134, 319] on div at bounding box center [143, 329] width 161 height 20
type input "neth"
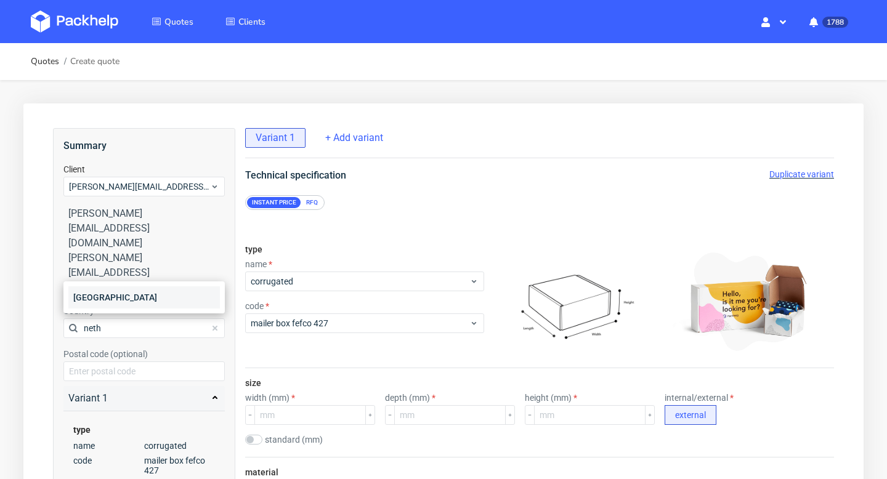
click at [94, 299] on div "[GEOGRAPHIC_DATA]" at bounding box center [144, 297] width 152 height 22
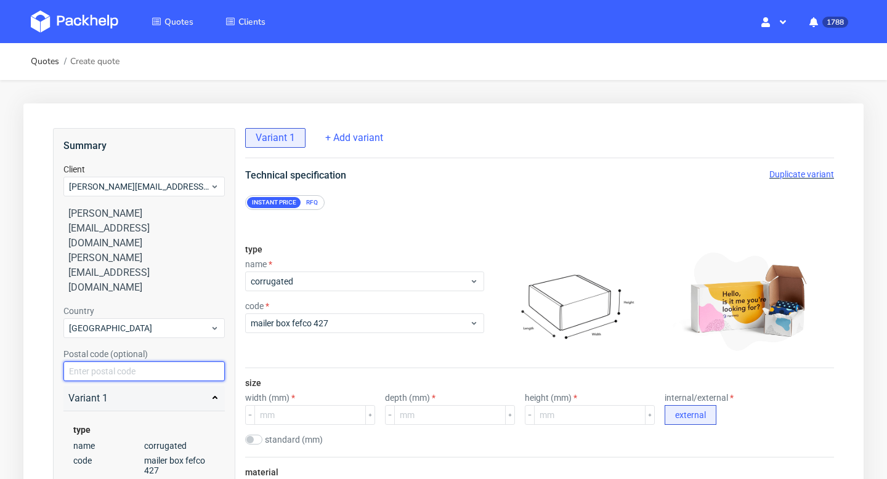
click at [161, 362] on input "text" at bounding box center [143, 372] width 161 height 20
paste input "3047AV"
type input "3047AV"
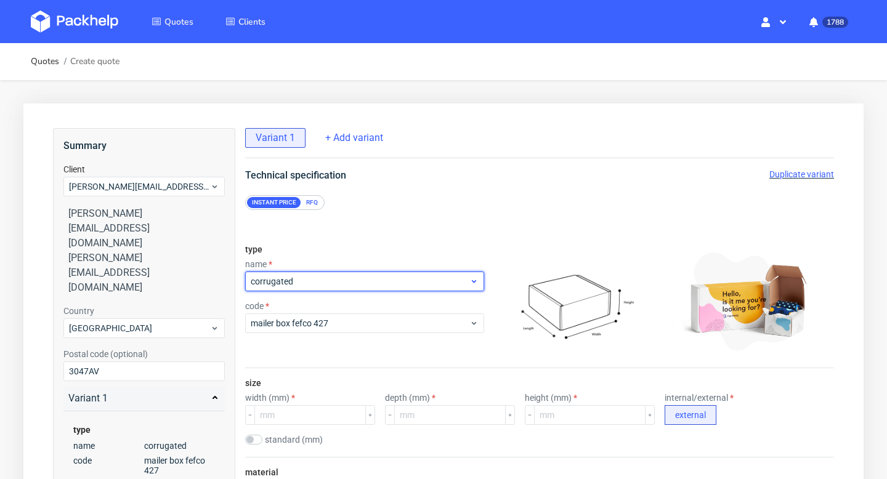
click at [354, 272] on div "corrugated" at bounding box center [364, 282] width 239 height 20
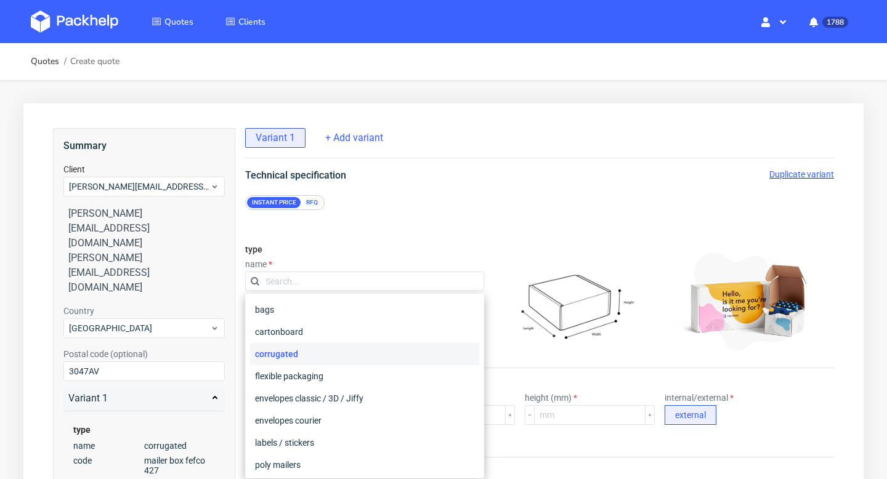
click at [367, 250] on div "type name code mailer box fefco 427" at bounding box center [364, 301] width 239 height 133
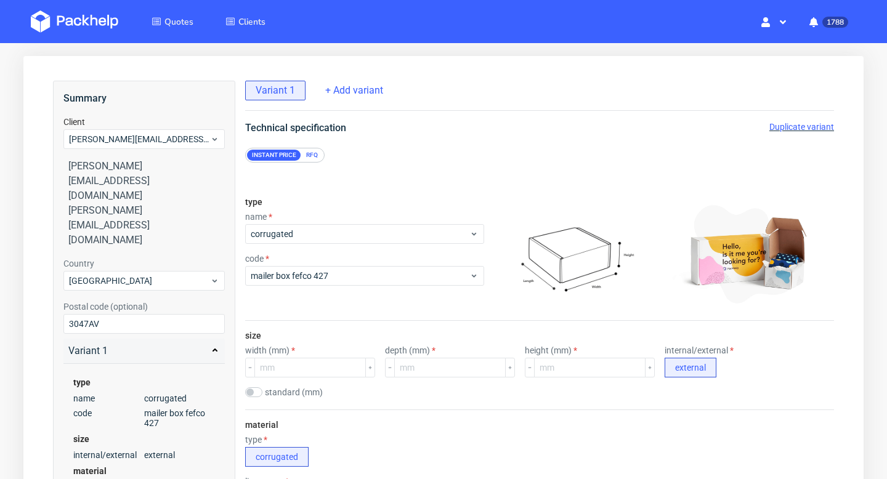
scroll to position [84, 0]
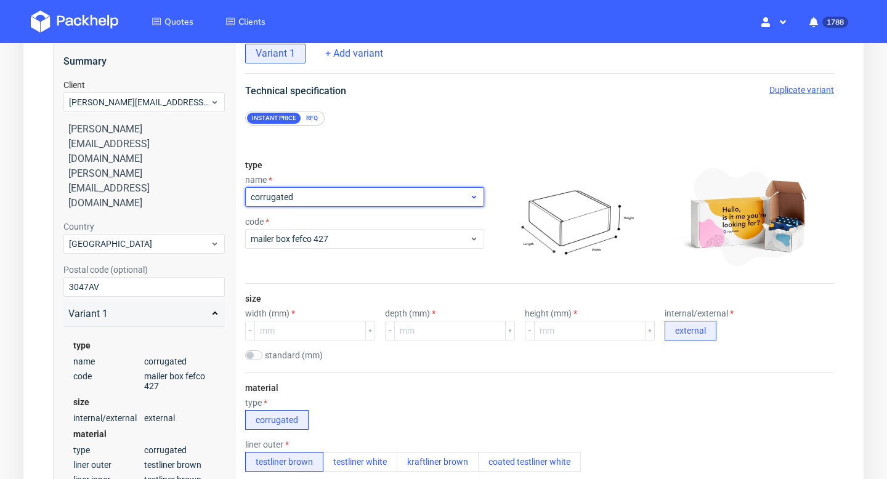
click at [343, 191] on span "corrugated" at bounding box center [360, 197] width 219 height 12
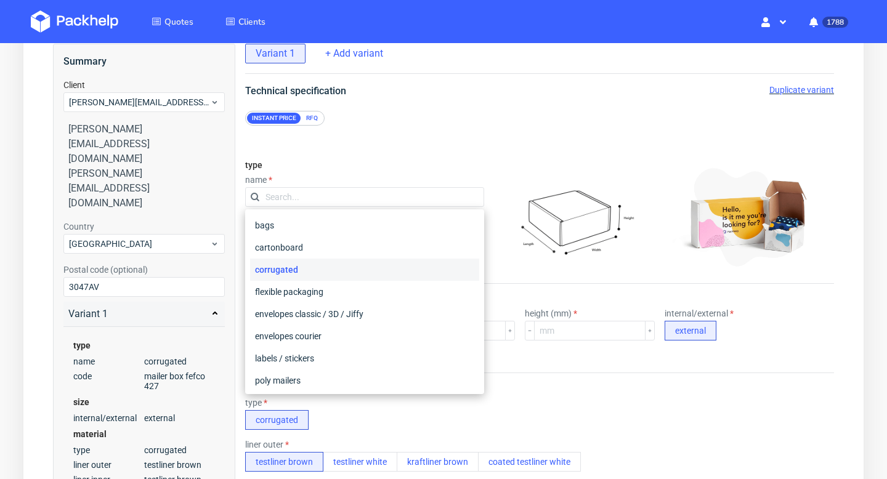
click at [381, 119] on div "Instant price RFQ" at bounding box center [539, 118] width 589 height 15
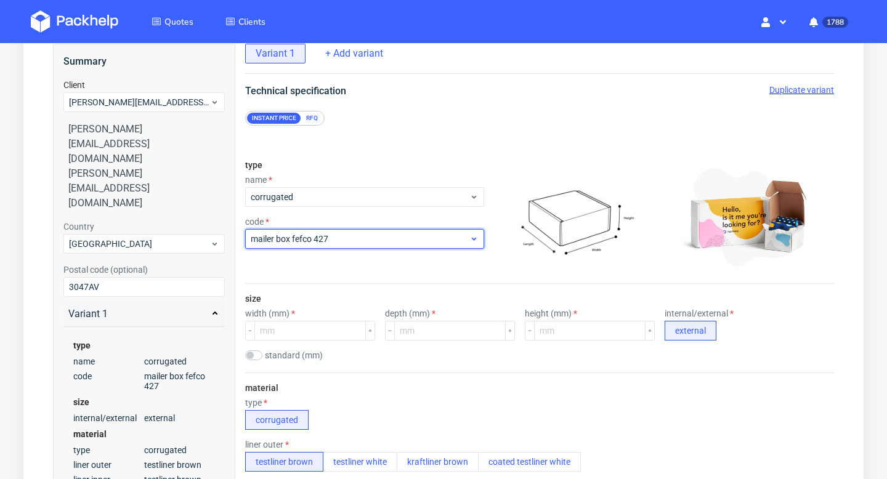
click at [314, 234] on span "mailer box fefco 427" at bounding box center [360, 239] width 219 height 12
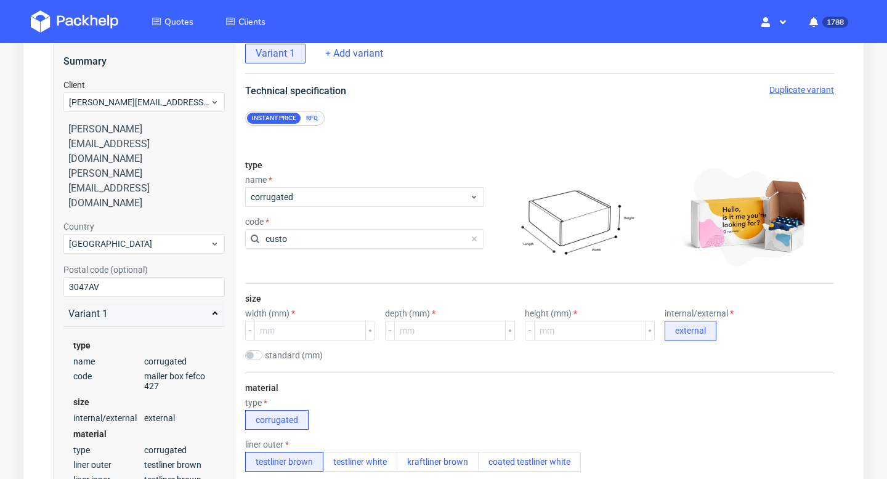
type input "custom"
click at [304, 244] on input "custom" at bounding box center [364, 239] width 239 height 20
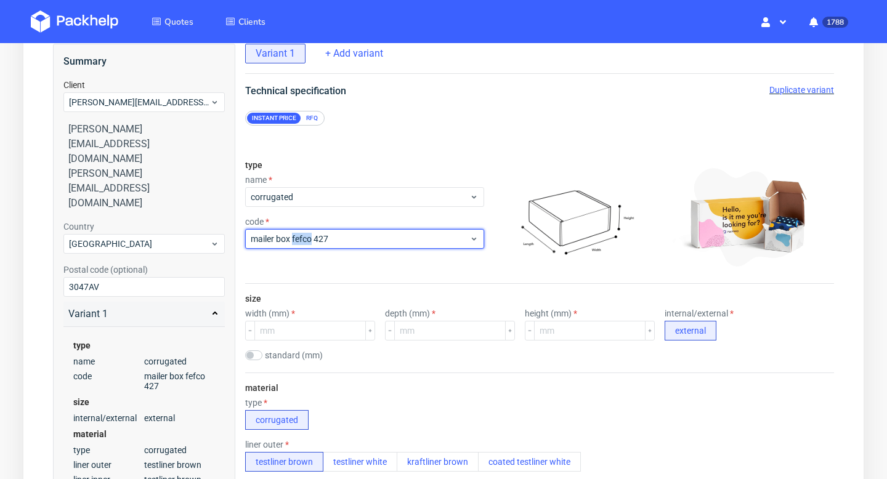
click at [304, 244] on span "mailer box fefco 427" at bounding box center [360, 239] width 219 height 12
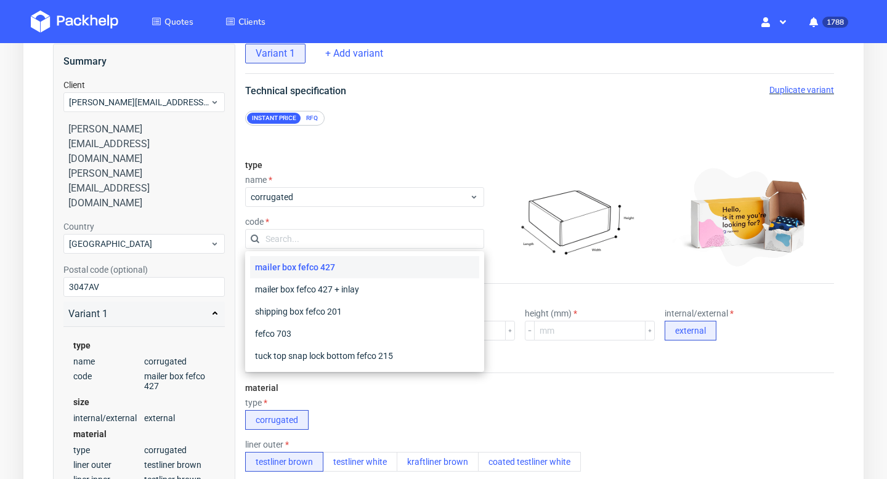
click at [304, 244] on input "text" at bounding box center [364, 239] width 239 height 20
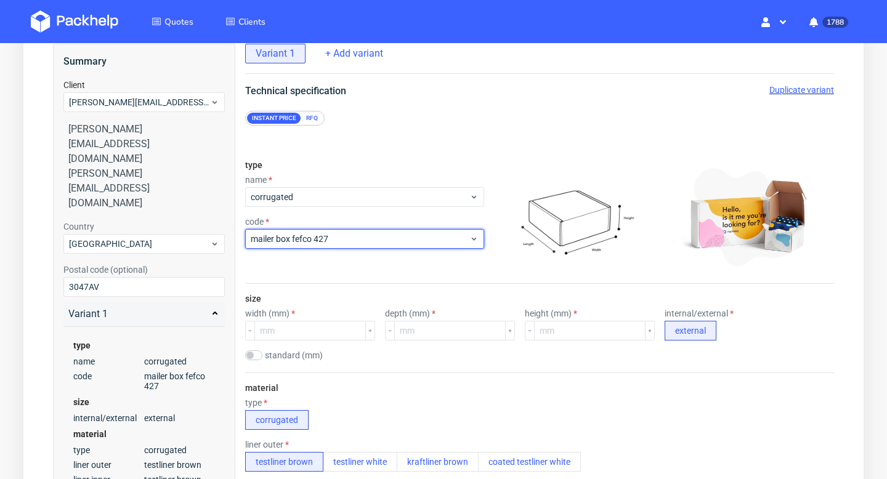
click at [304, 244] on span "mailer box fefco 427" at bounding box center [360, 239] width 219 height 12
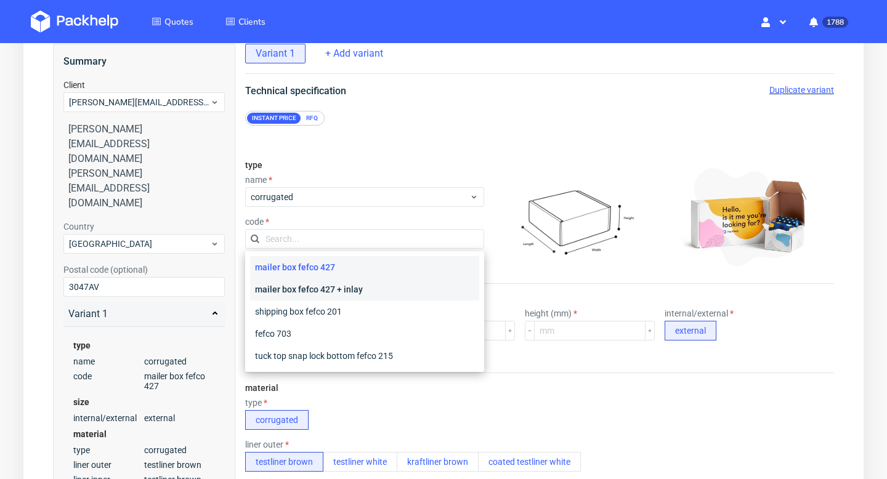
click at [319, 278] on div "mailer box fefco 427 + inlay" at bounding box center [364, 289] width 229 height 22
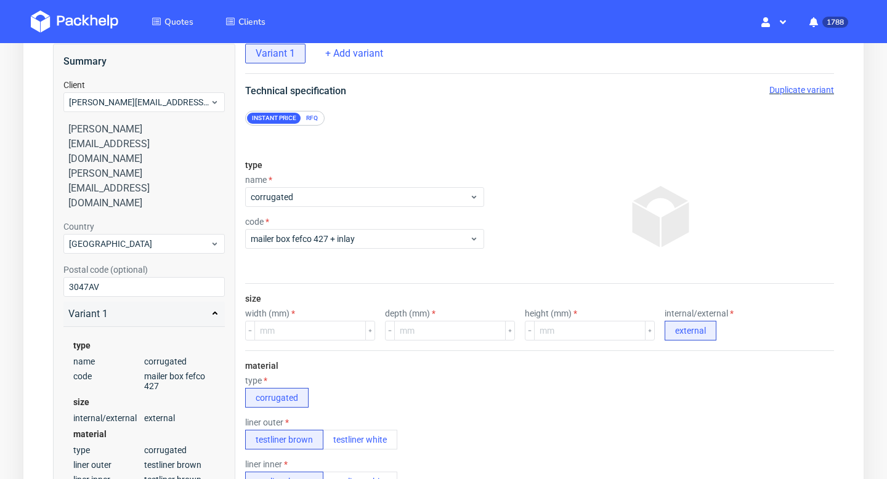
click at [315, 115] on div "RFQ" at bounding box center [312, 118] width 22 height 11
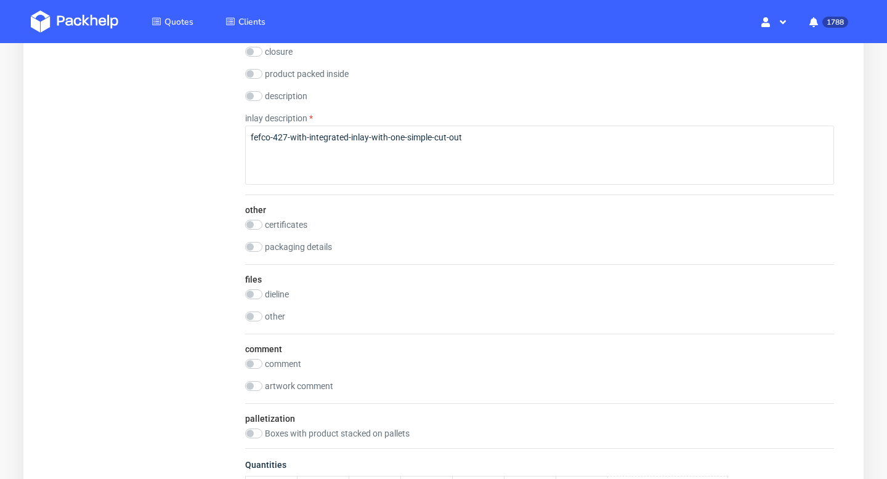
scroll to position [995, 0]
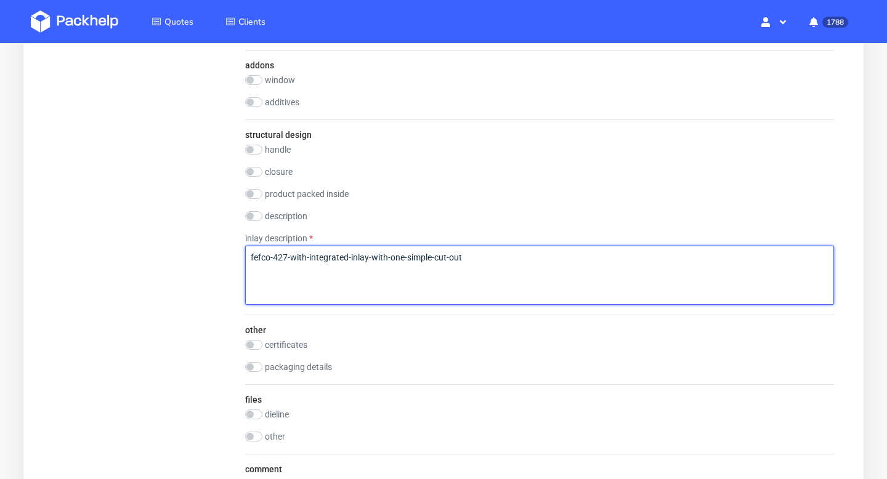
click at [376, 283] on textarea "fefco-427-with-integrated-inlay-with-one-simple-cut-out" at bounding box center [539, 275] width 589 height 59
click at [266, 272] on textarea "fefco-427-with-integrated-inlay-with-one-simple-cut-out 2 in lays" at bounding box center [539, 275] width 589 height 59
click at [335, 269] on textarea "fefco-427-with-integrated-inlay-with-one-simple-cut-out Please quote as dielien…" at bounding box center [539, 275] width 589 height 59
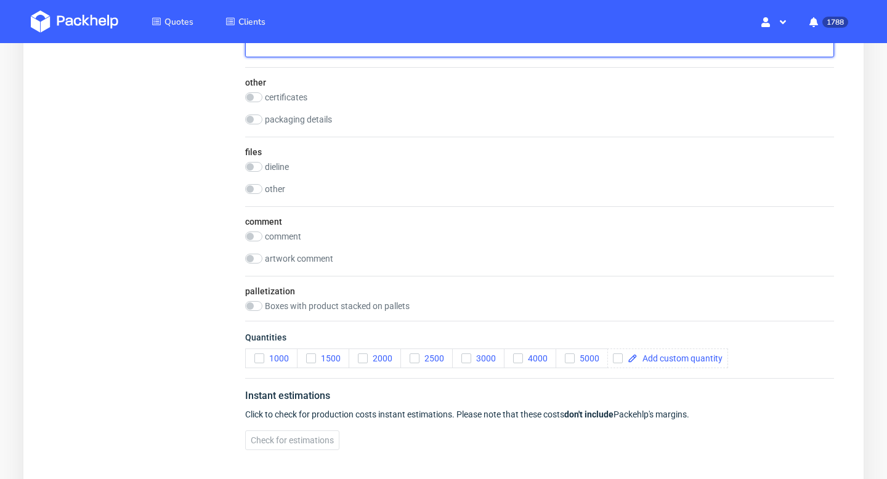
scroll to position [1251, 0]
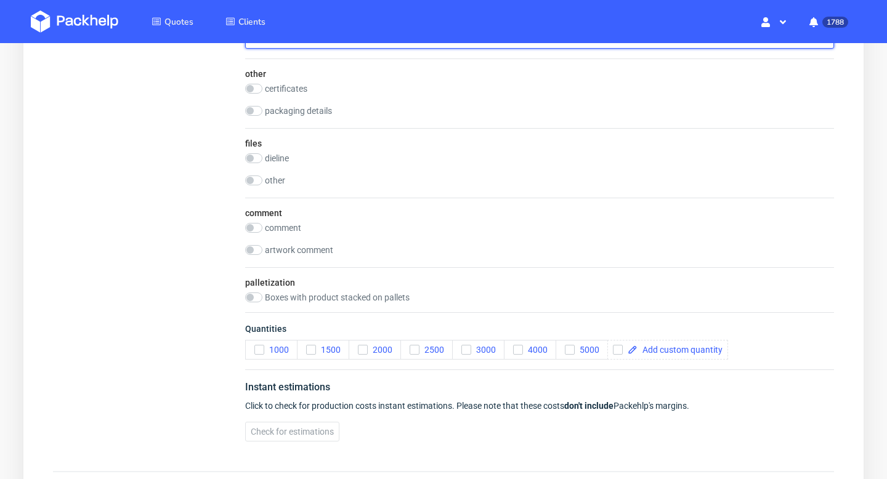
type textarea "fefco-427-with-integrated-inlay-with-one-simple-cut-out Please quote as dieline…"
click at [268, 184] on label "other" at bounding box center [275, 181] width 20 height 10
checkbox input "true"
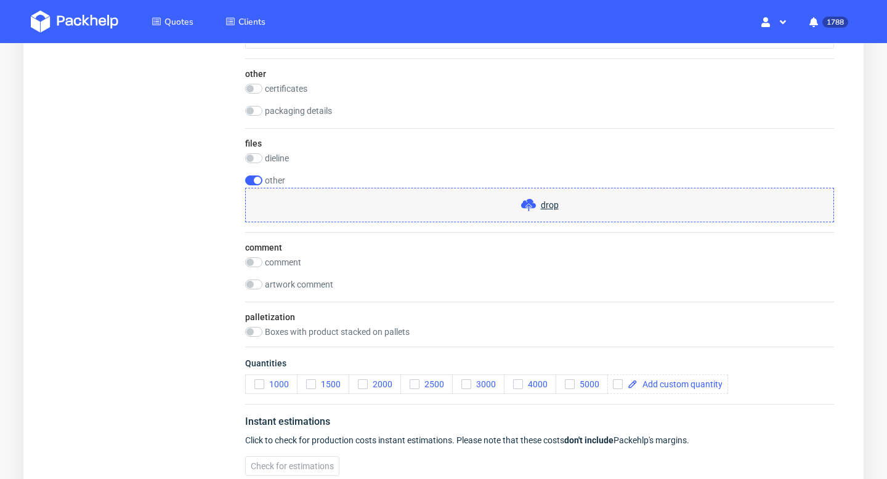
click at [272, 160] on label "dieline" at bounding box center [277, 158] width 24 height 10
checkbox input "true"
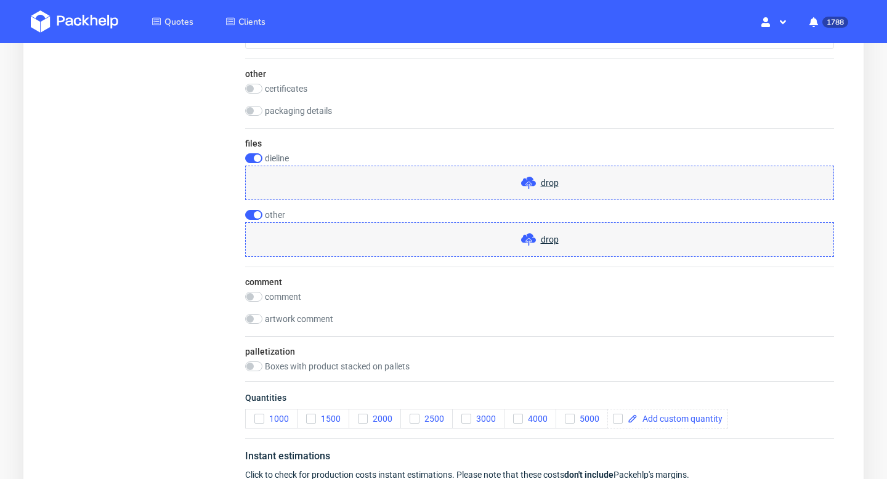
click at [482, 185] on div "drop" at bounding box center [539, 183] width 589 height 35
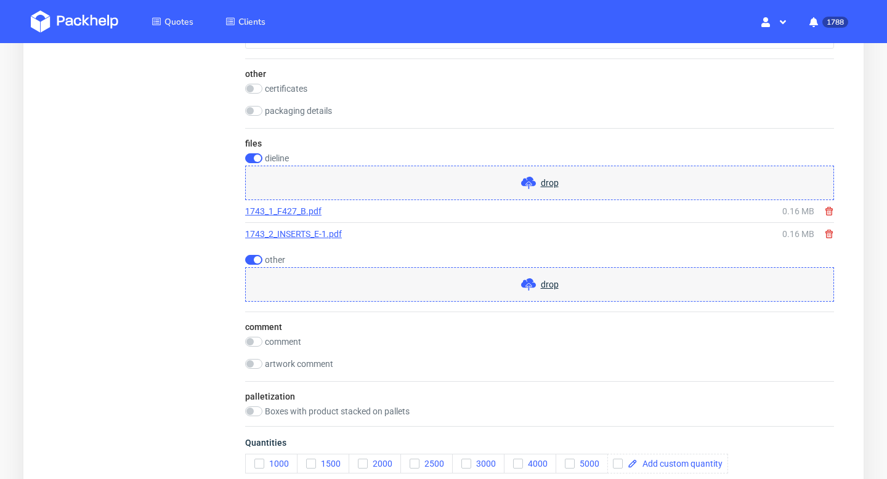
scroll to position [1421, 0]
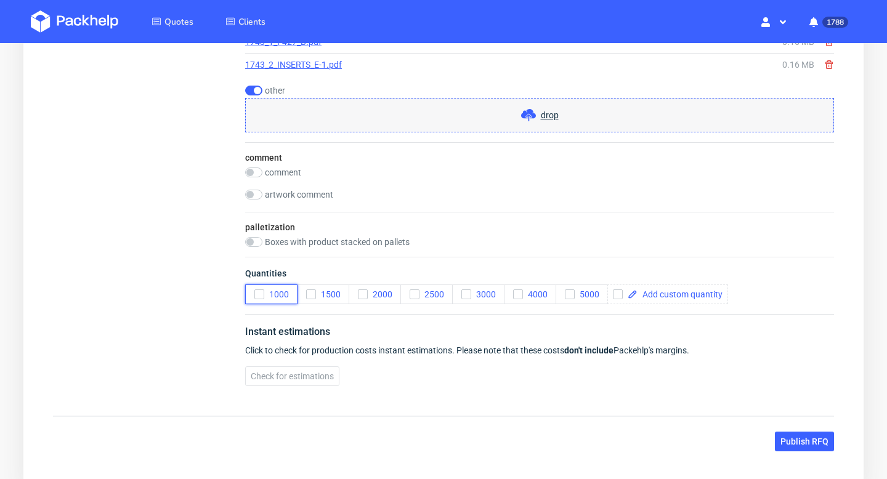
click at [258, 293] on icon "button" at bounding box center [259, 294] width 9 height 9
click at [365, 296] on icon "button" at bounding box center [363, 294] width 9 height 9
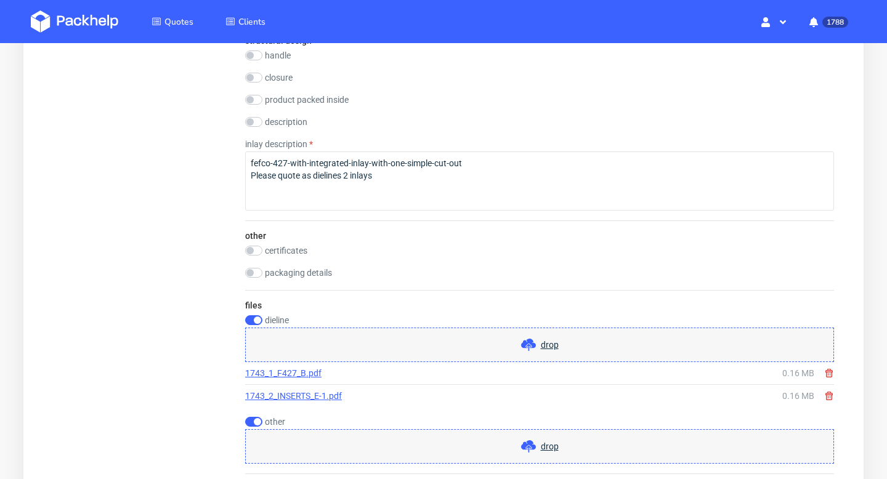
scroll to position [1289, 0]
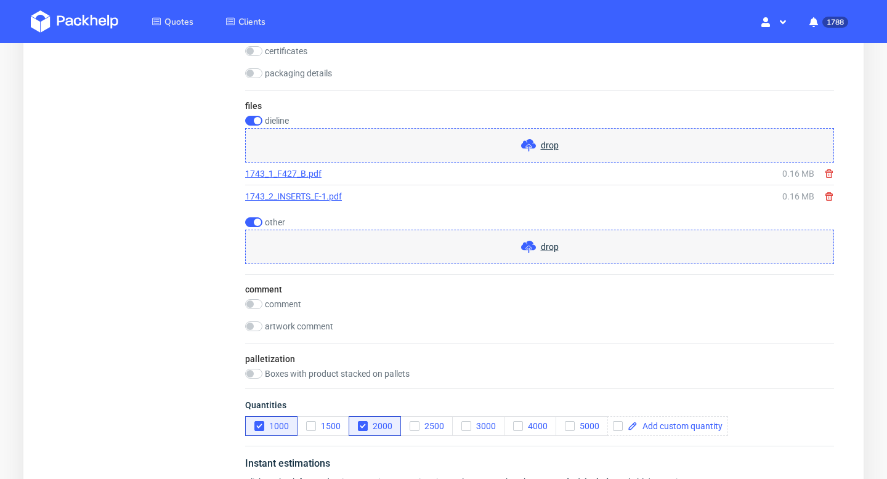
click at [310, 174] on link "1743_1_F427_B.pdf" at bounding box center [283, 174] width 76 height 12
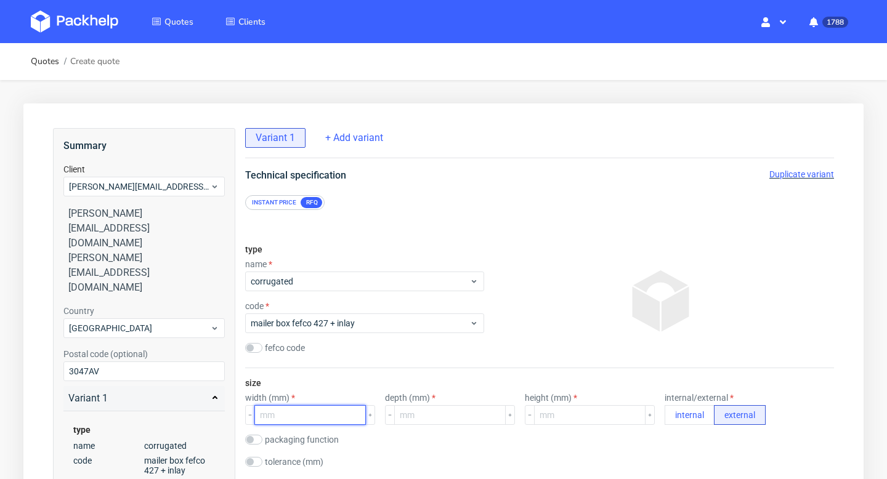
click at [299, 418] on input "number" at bounding box center [310, 415] width 112 height 20
type input "603"
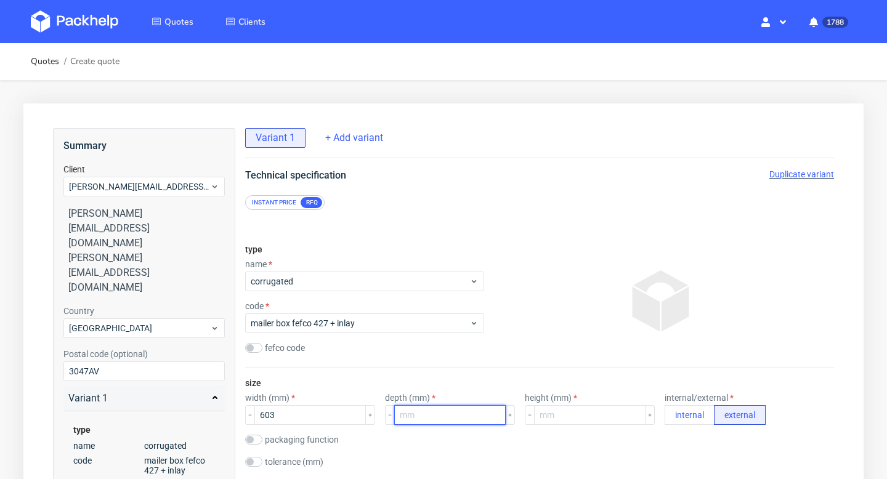
click at [407, 416] on input "number" at bounding box center [450, 415] width 112 height 20
type input "357"
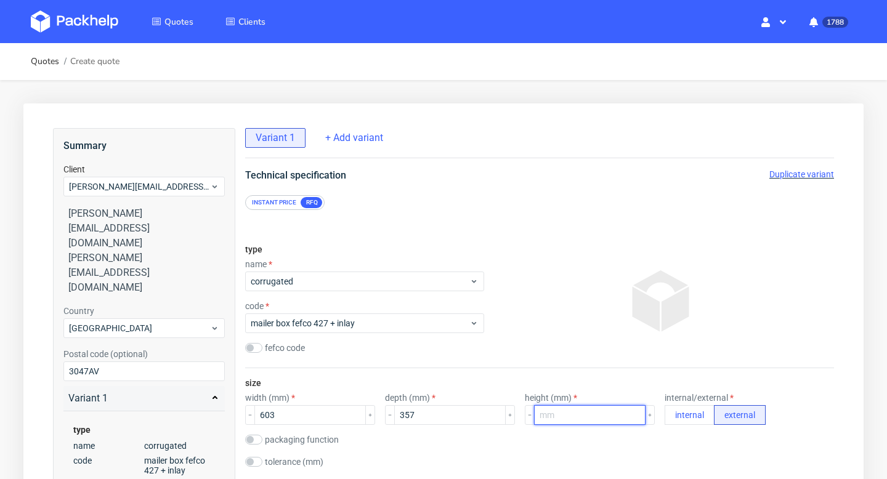
click at [553, 416] on input "number" at bounding box center [590, 415] width 112 height 20
type input "128"
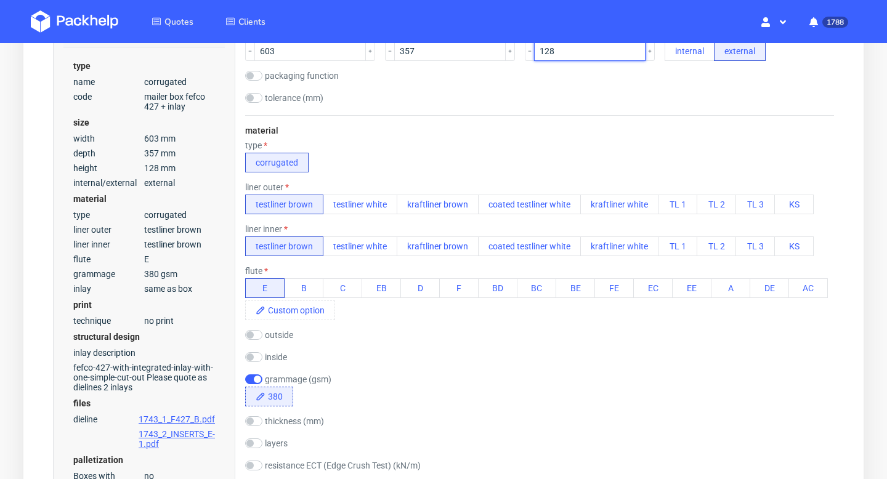
scroll to position [463, 0]
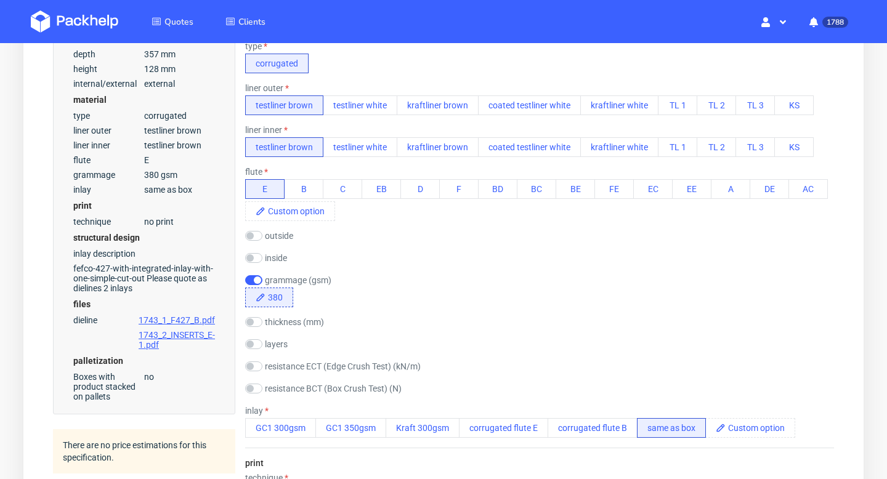
click at [285, 235] on label "outside" at bounding box center [279, 236] width 28 height 10
checkbox input "true"
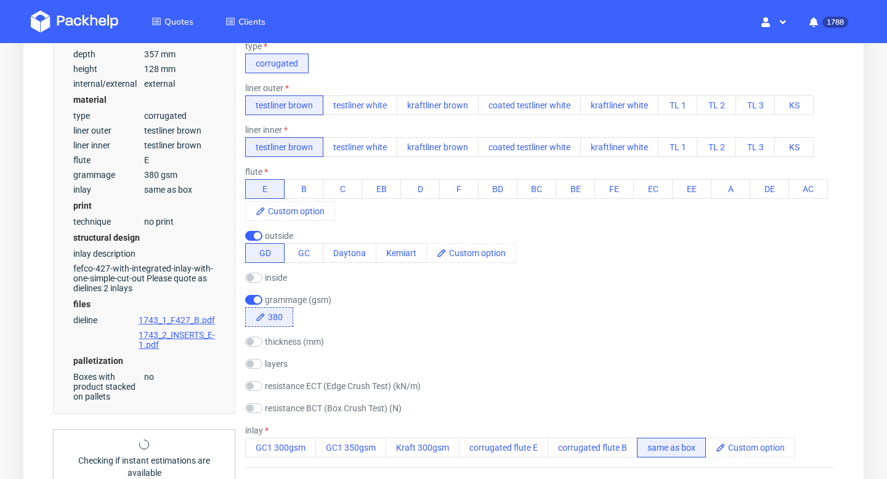
click at [274, 277] on label "inside" at bounding box center [276, 278] width 22 height 10
checkbox input "true"
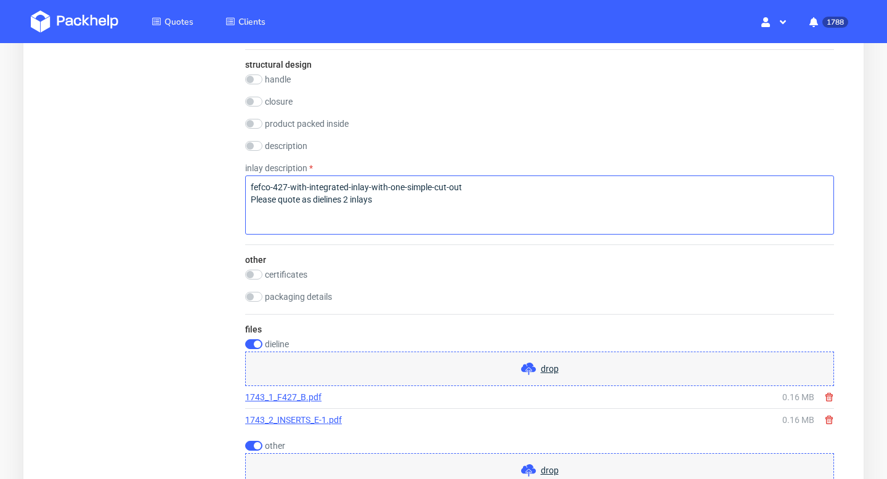
scroll to position [1285, 0]
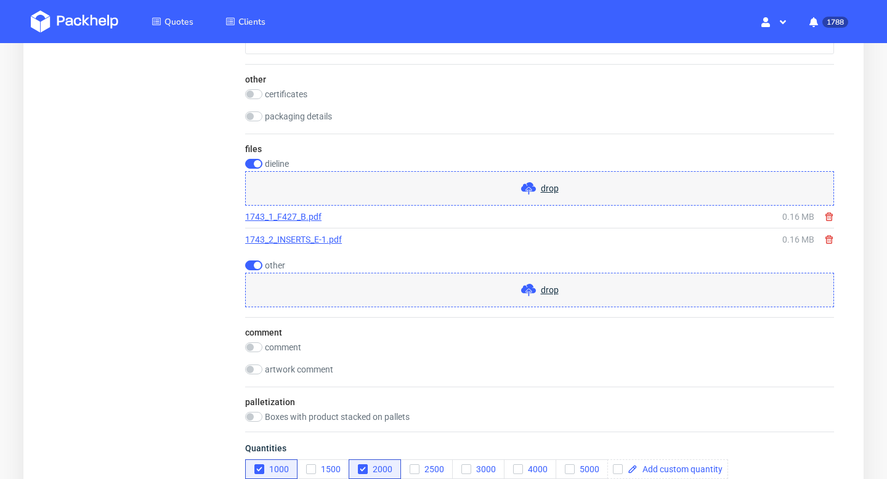
click at [330, 238] on link "1743_2_INSERTS_E-1.pdf" at bounding box center [293, 239] width 97 height 12
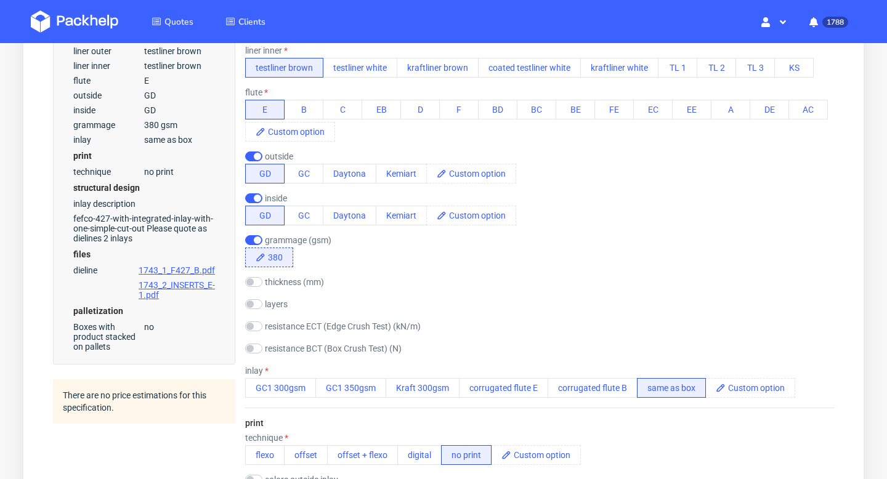
scroll to position [554, 0]
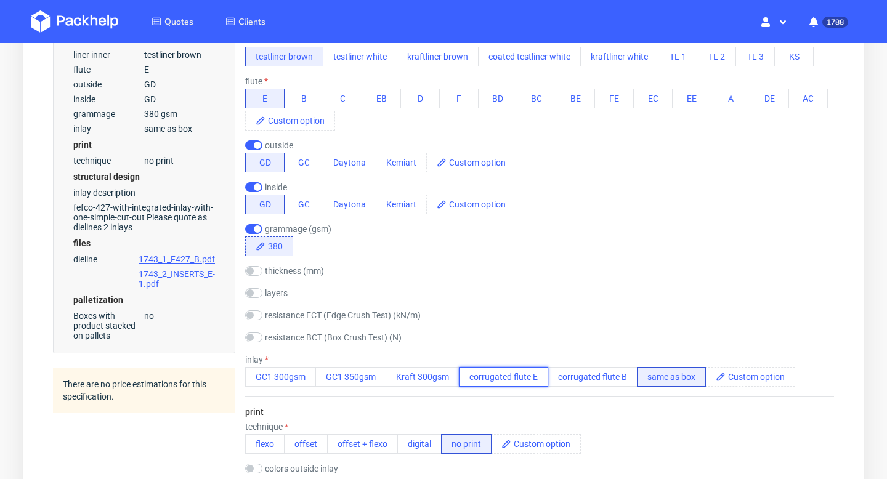
click at [518, 378] on button "corrugated flute E" at bounding box center [503, 377] width 89 height 20
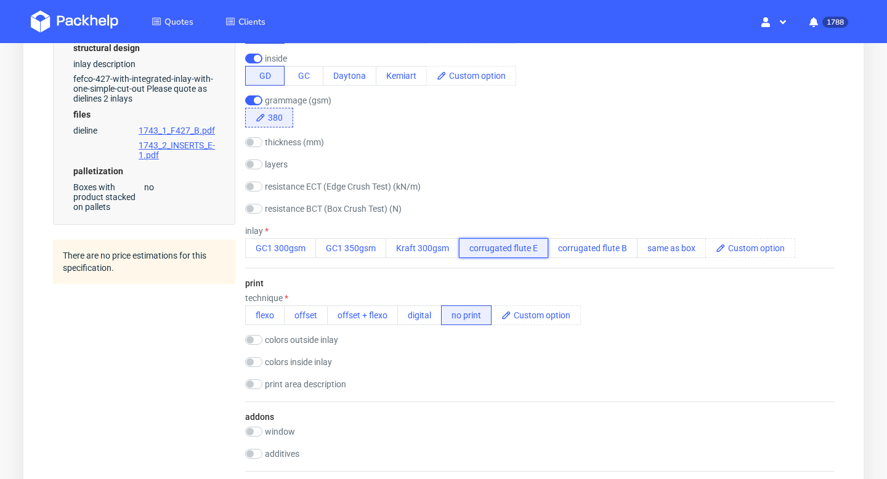
scroll to position [691, 0]
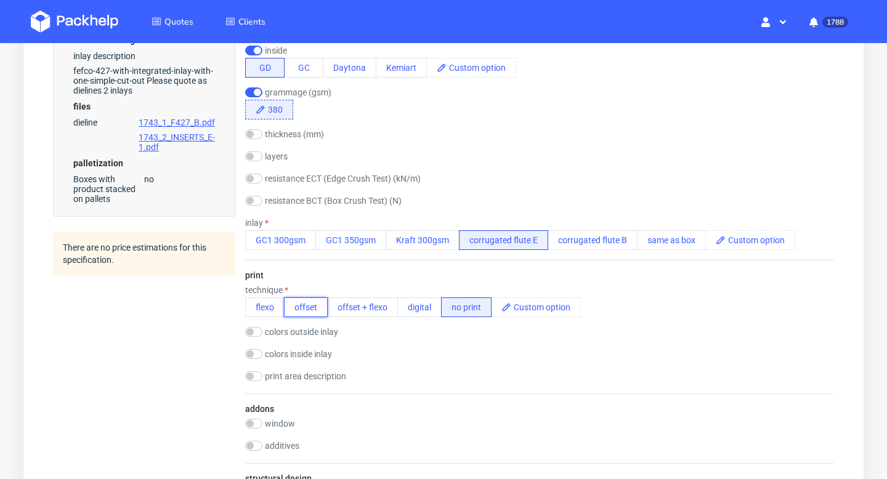
click at [308, 308] on button "offset" at bounding box center [306, 308] width 44 height 20
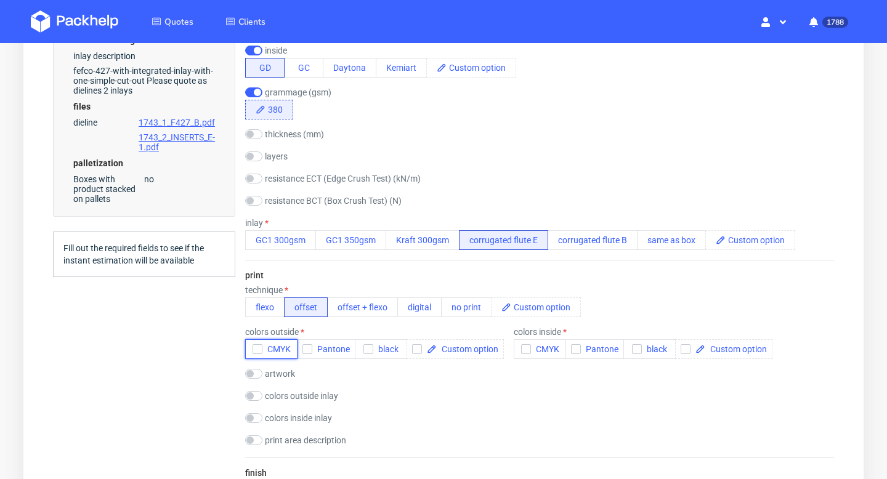
click at [267, 347] on span "CMYK" at bounding box center [276, 349] width 28 height 10
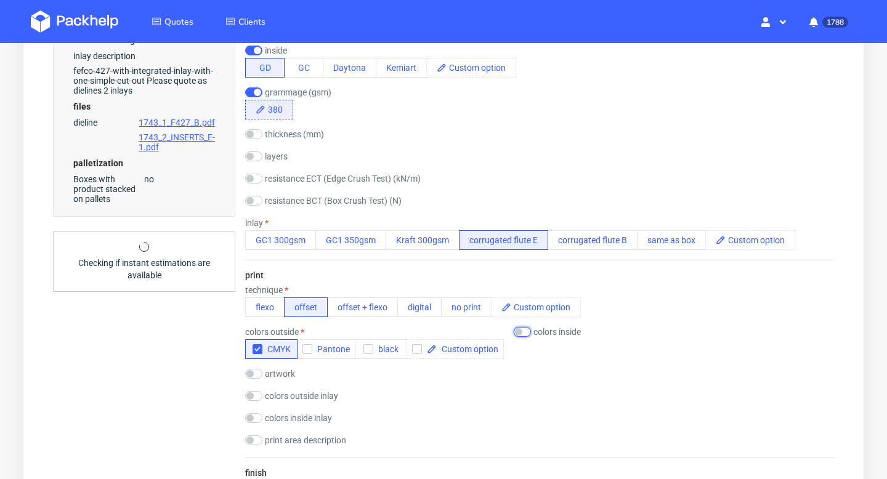
click at [522, 333] on input "checkbox" at bounding box center [522, 332] width 17 height 10
checkbox input "true"
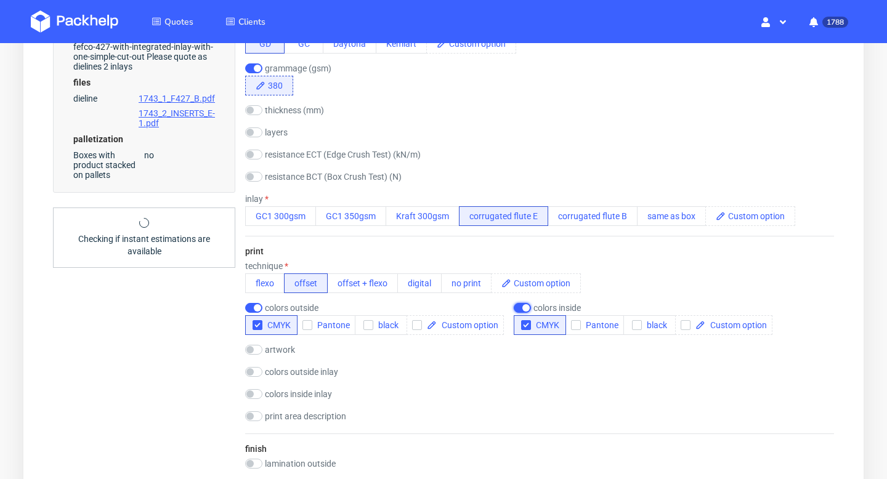
scroll to position [764, 0]
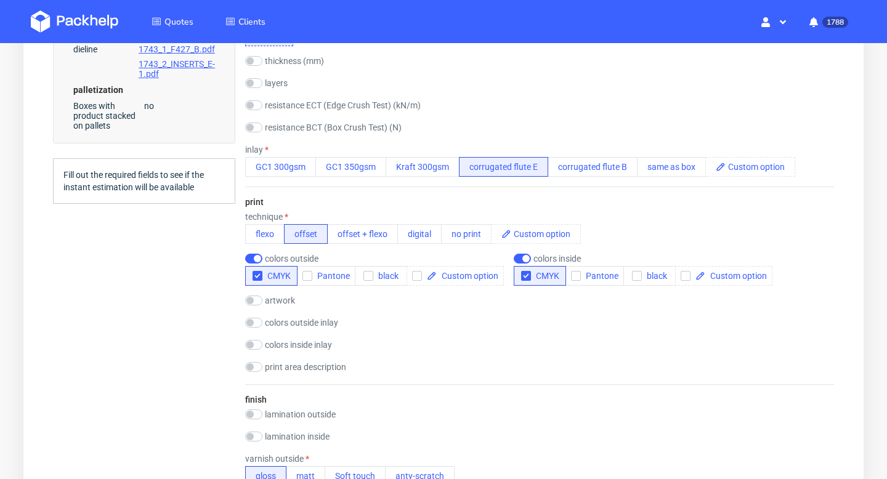
click at [302, 324] on label "colors outside inlay" at bounding box center [301, 323] width 73 height 10
checkbox input "true"
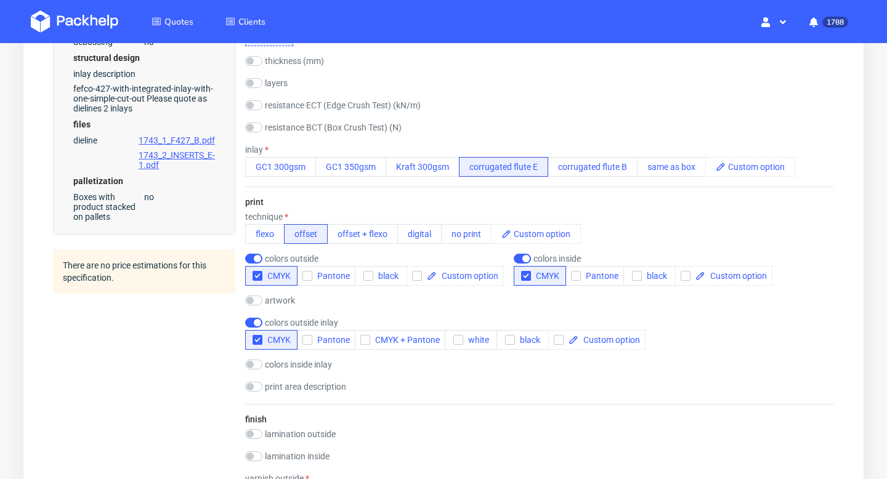
click at [299, 363] on label "colors inside inlay" at bounding box center [298, 365] width 67 height 10
checkbox input "true"
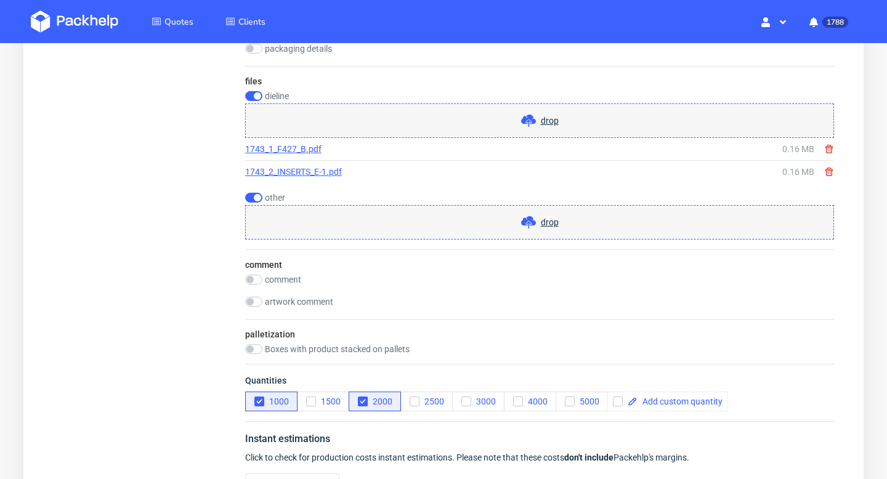
scroll to position [1817, 0]
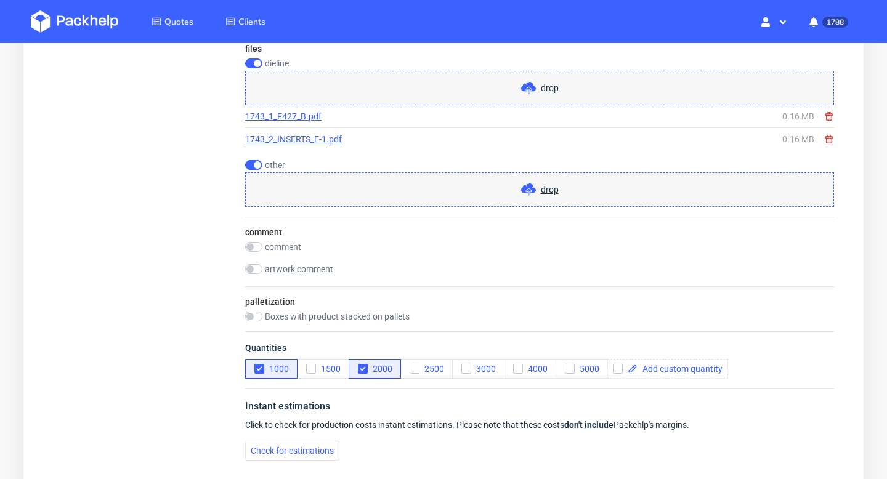
click at [610, 191] on div "drop" at bounding box center [539, 190] width 589 height 35
click at [490, 189] on div "drop" at bounding box center [539, 190] width 589 height 35
click at [517, 192] on div "drop" at bounding box center [539, 190] width 589 height 35
click at [522, 195] on icon at bounding box center [528, 189] width 15 height 15
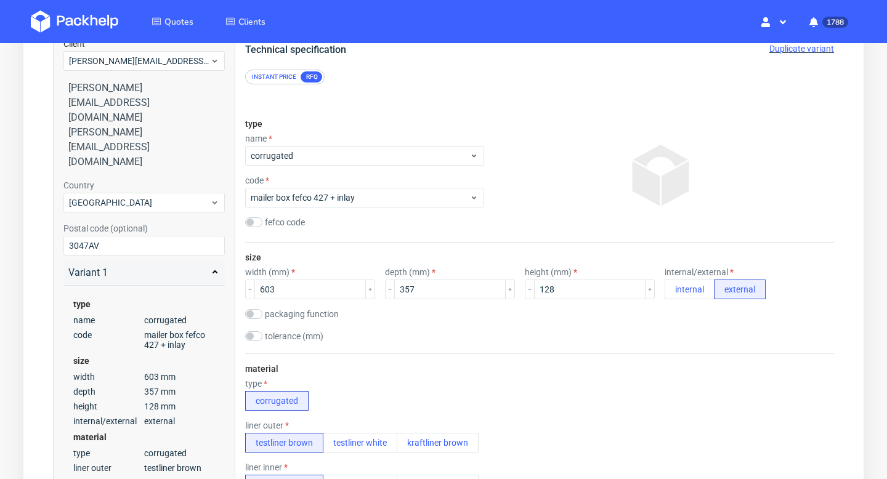
scroll to position [0, 0]
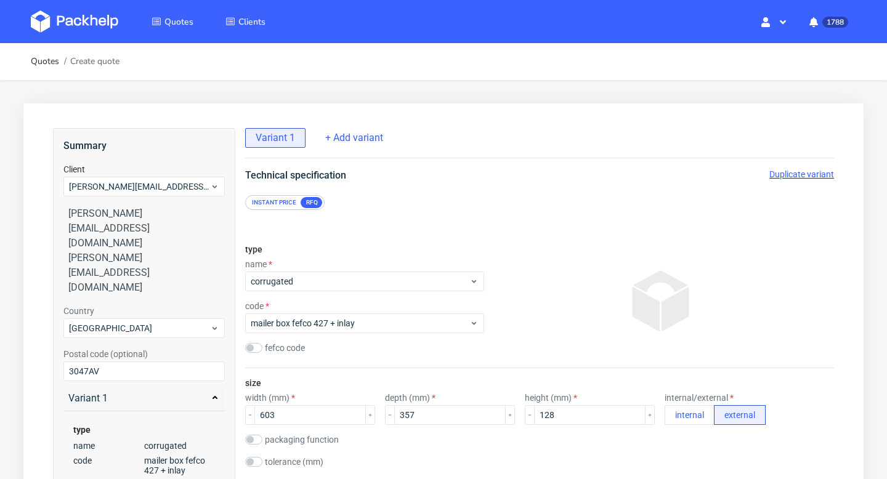
click at [813, 172] on span "Duplicate variant" at bounding box center [801, 174] width 65 height 10
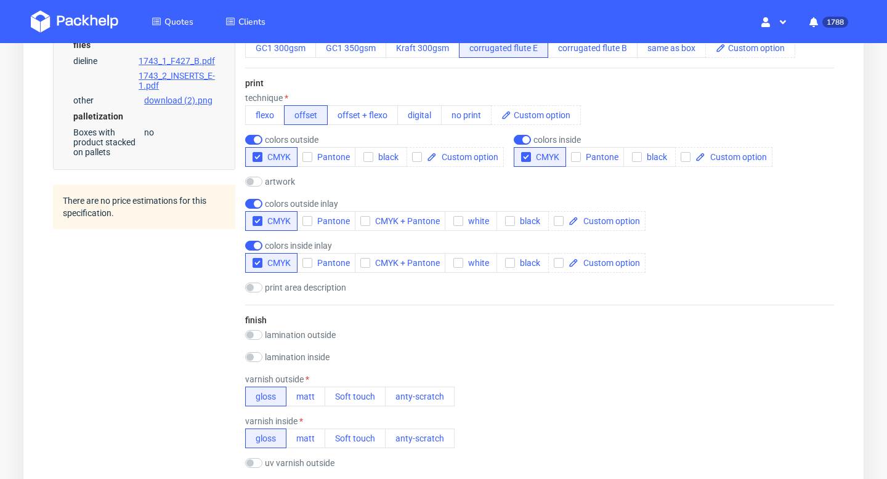
scroll to position [911, 0]
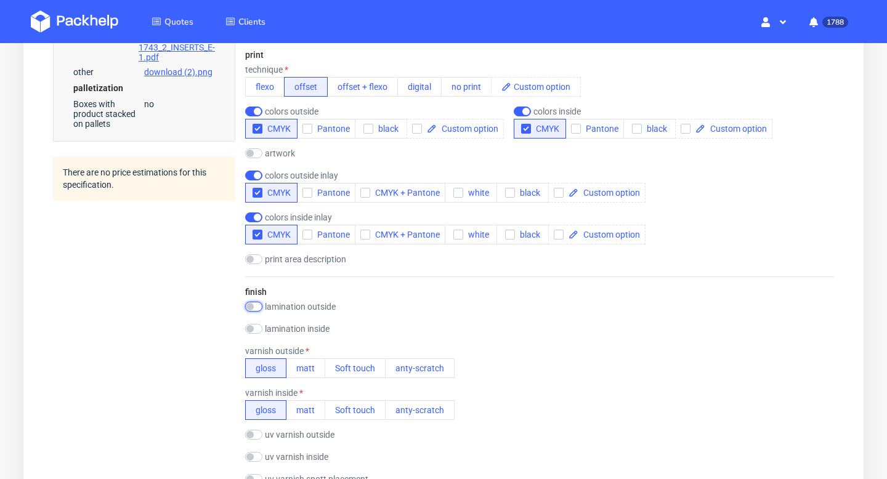
click at [258, 305] on input "checkbox" at bounding box center [253, 307] width 17 height 10
checkbox input "true"
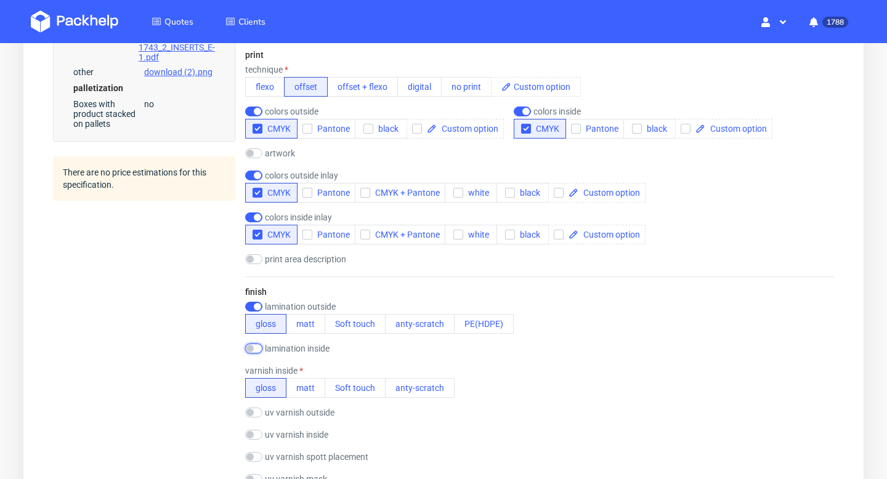
click at [258, 349] on input "checkbox" at bounding box center [253, 349] width 17 height 10
checkbox input "true"
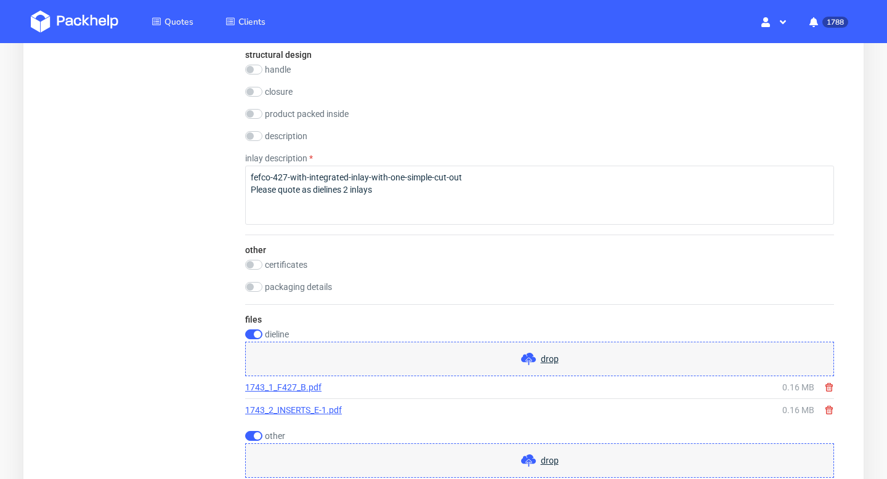
scroll to position [1848, 0]
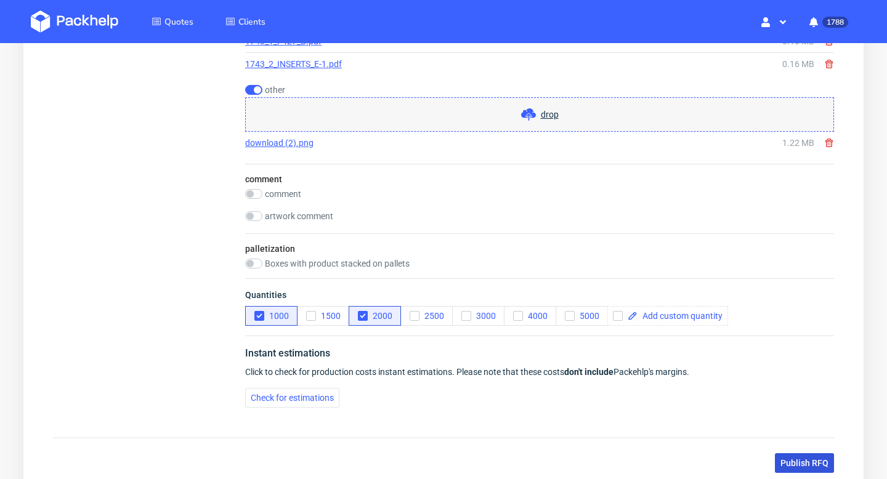
click at [820, 460] on span "Publish RFQ" at bounding box center [805, 463] width 48 height 9
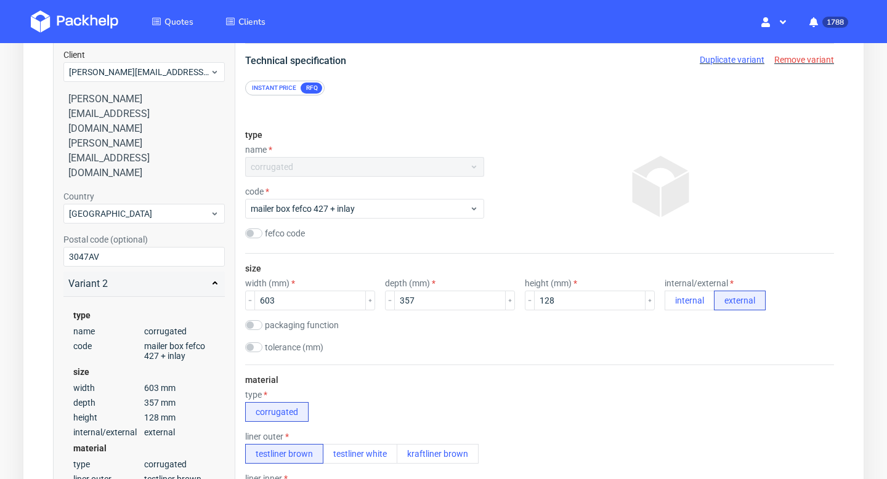
scroll to position [0, 0]
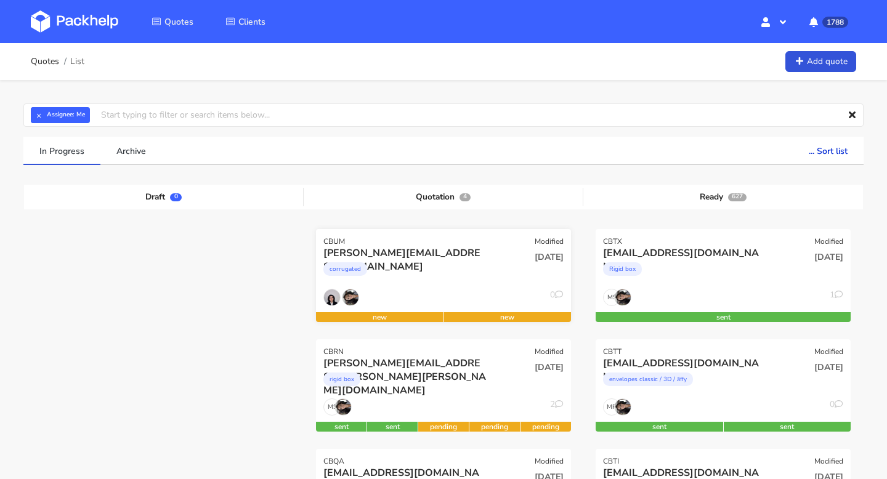
click at [402, 251] on div "[PERSON_NAME][EMAIL_ADDRESS][DOMAIN_NAME]" at bounding box center [404, 253] width 163 height 14
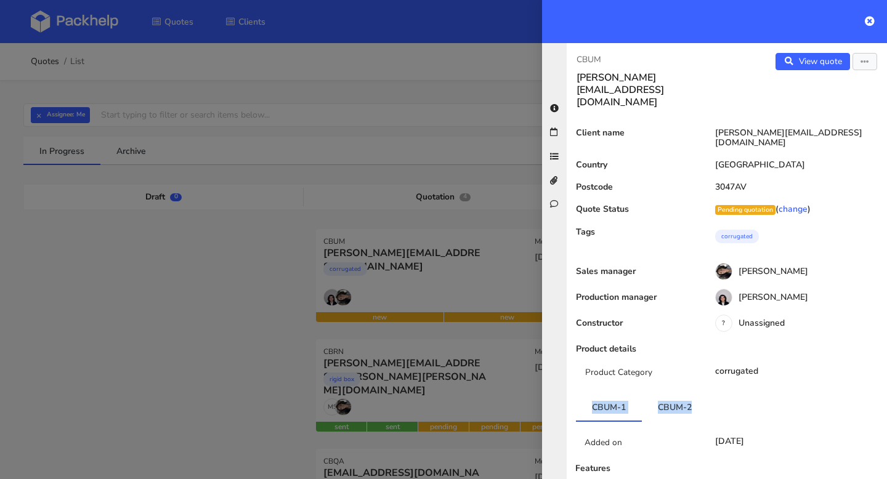
drag, startPoint x: 702, startPoint y: 371, endPoint x: 564, endPoint y: 371, distance: 138.0
click at [564, 371] on div "CBUM anna@mondaymerch.com View quote Edit quote Client name anna@mondaymerch.co…" at bounding box center [714, 261] width 345 height 436
copy ul "CBUM-1 CBUM-2"
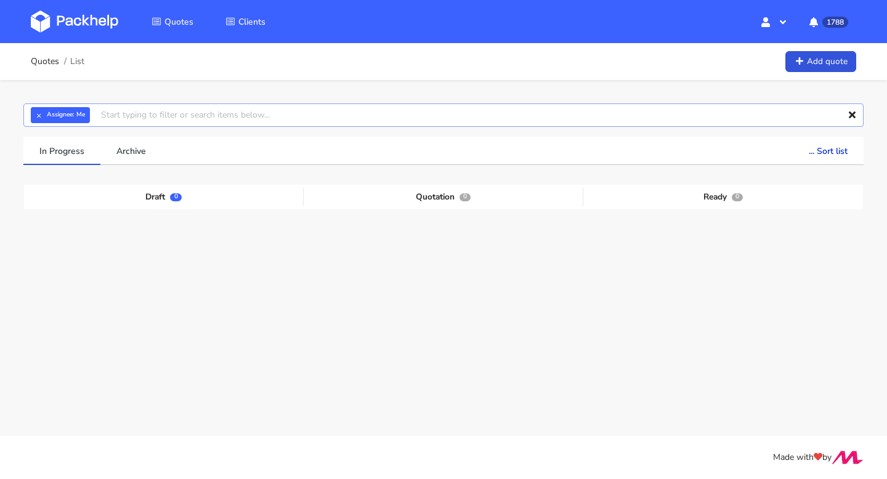
click at [125, 106] on input "text" at bounding box center [443, 115] width 840 height 23
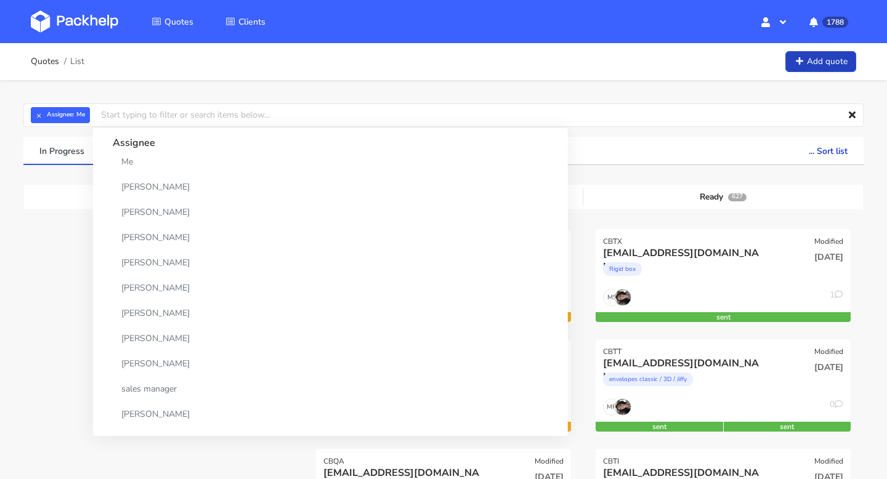
click at [829, 65] on link "Add quote" at bounding box center [821, 62] width 71 height 22
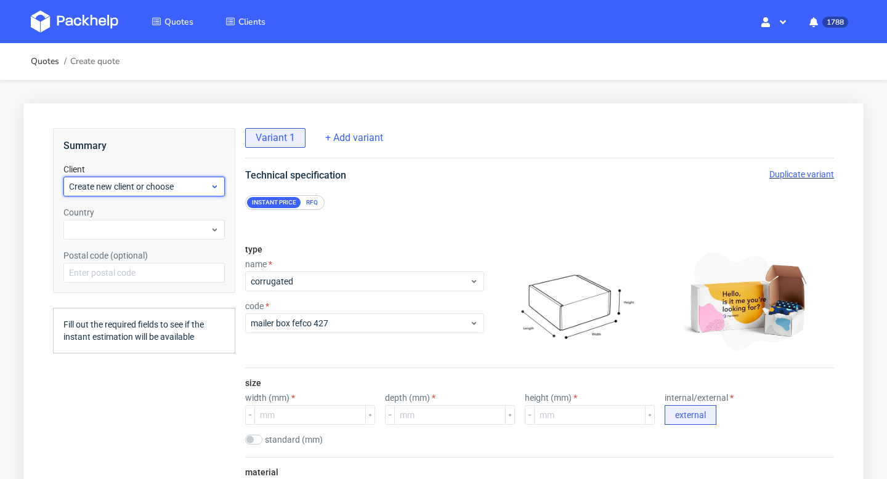
click at [163, 186] on span "Create new client or choose" at bounding box center [139, 187] width 141 height 12
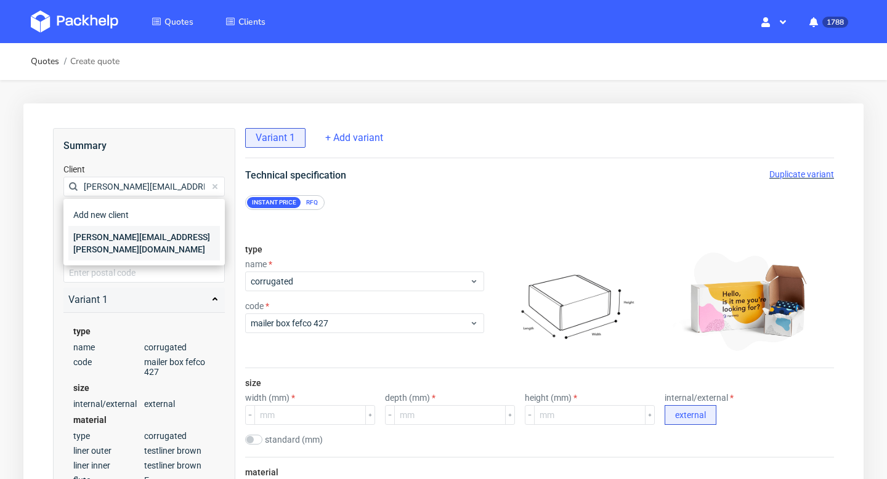
type input "[PERSON_NAME][EMAIL_ADDRESS][PERSON_NAME][DOMAIN_NAME]"
click at [124, 237] on div "[PERSON_NAME][EMAIL_ADDRESS][PERSON_NAME][DOMAIN_NAME]" at bounding box center [144, 243] width 152 height 35
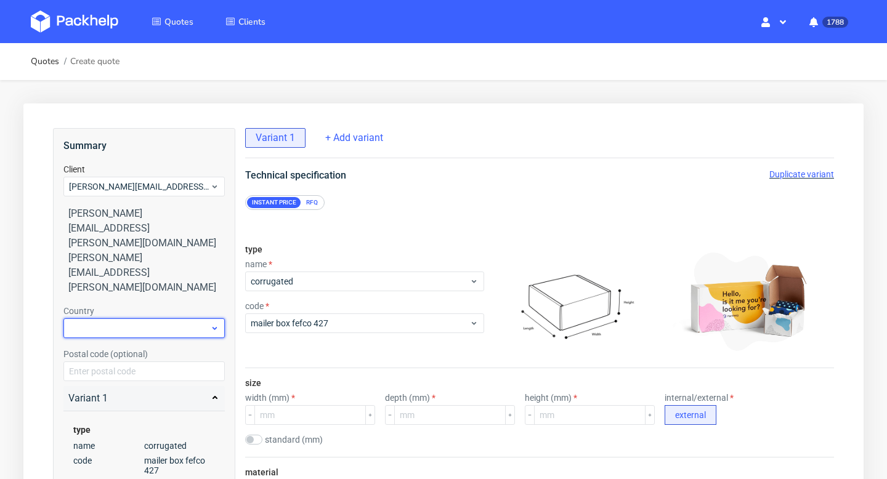
click at [113, 319] on div at bounding box center [143, 329] width 161 height 20
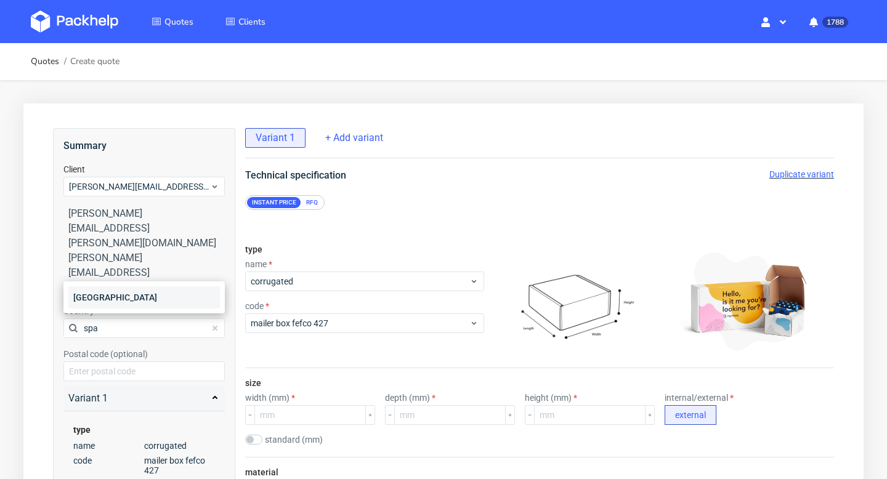
type input "spa"
click at [113, 301] on div "[GEOGRAPHIC_DATA]" at bounding box center [144, 297] width 152 height 22
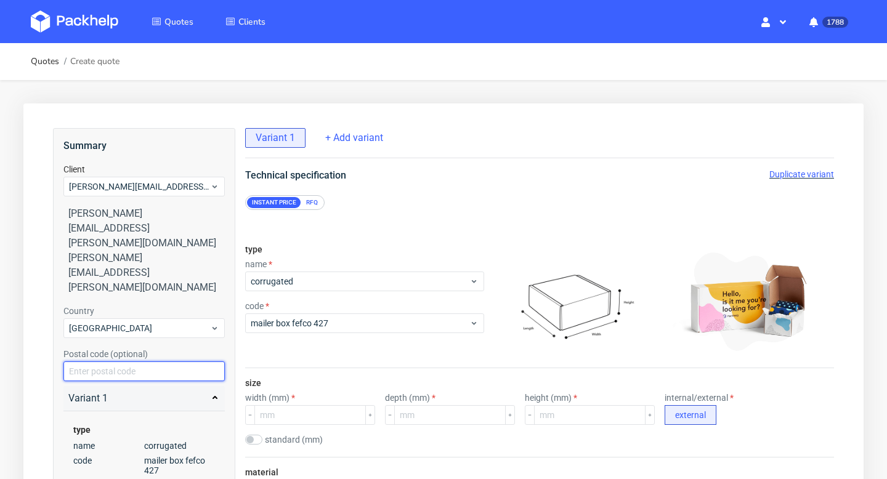
click at [192, 362] on input "text" at bounding box center [143, 372] width 161 height 20
paste input "GIJON 33202"
drag, startPoint x: 99, startPoint y: 311, endPoint x: 86, endPoint y: 311, distance: 13.6
click at [86, 362] on input "GIJON 33202" at bounding box center [143, 372] width 161 height 20
click at [100, 362] on input "GIJON 33202" at bounding box center [143, 372] width 161 height 20
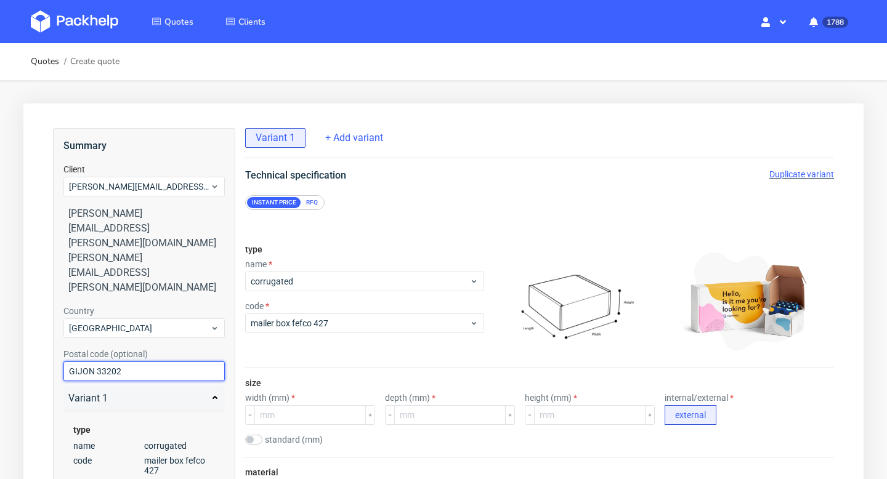
drag, startPoint x: 97, startPoint y: 312, endPoint x: 53, endPoint y: 312, distance: 44.4
click at [53, 312] on div "Summary Client sara.delacal@romualda.com sara.delacal@romualda.com sara.delacal…" at bounding box center [144, 362] width 182 height 469
type input "33202"
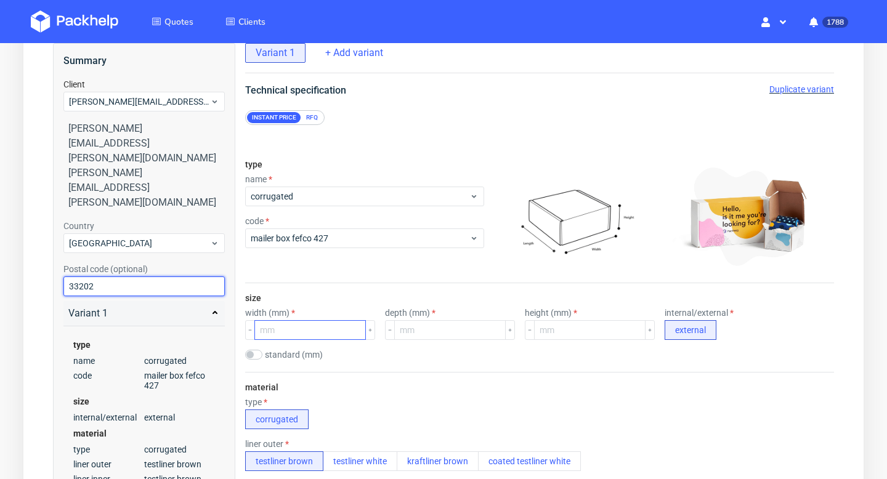
scroll to position [90, 0]
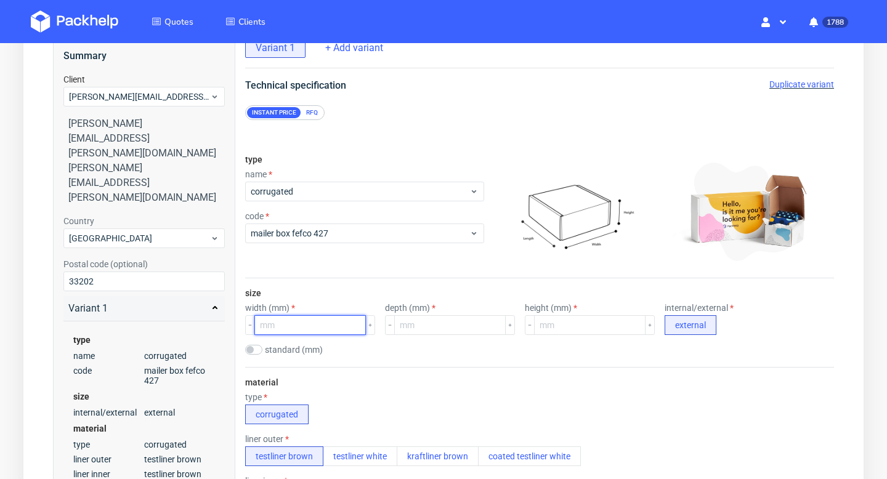
click at [307, 333] on input "number" at bounding box center [310, 325] width 112 height 20
click at [298, 333] on input "number" at bounding box center [310, 325] width 112 height 20
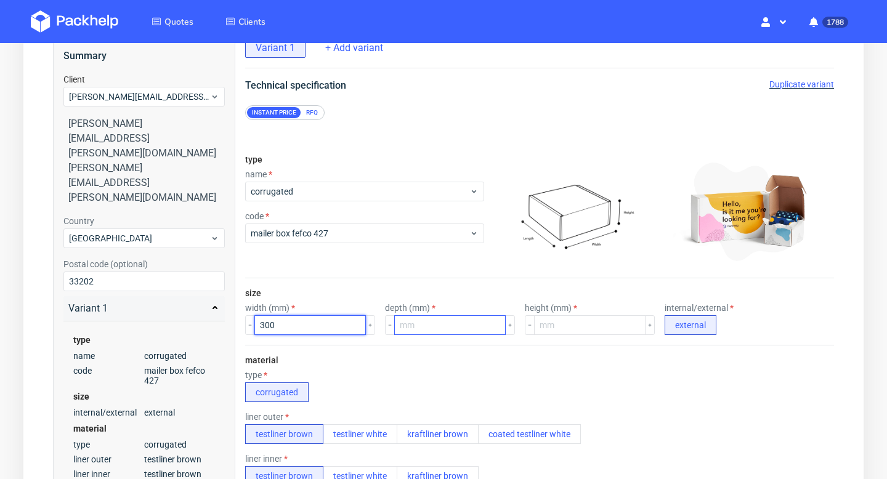
type input "300"
click at [409, 323] on input "number" at bounding box center [450, 325] width 112 height 20
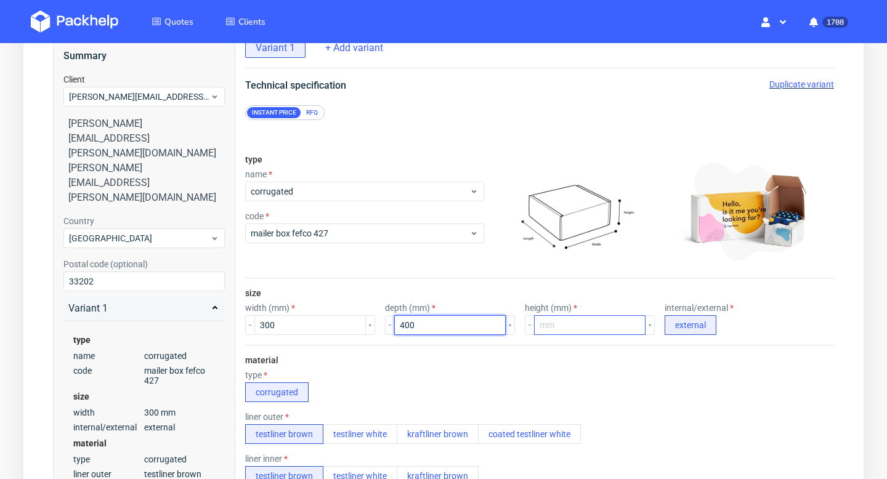
type input "400"
click at [555, 323] on input "number" at bounding box center [590, 325] width 112 height 20
type input "20"
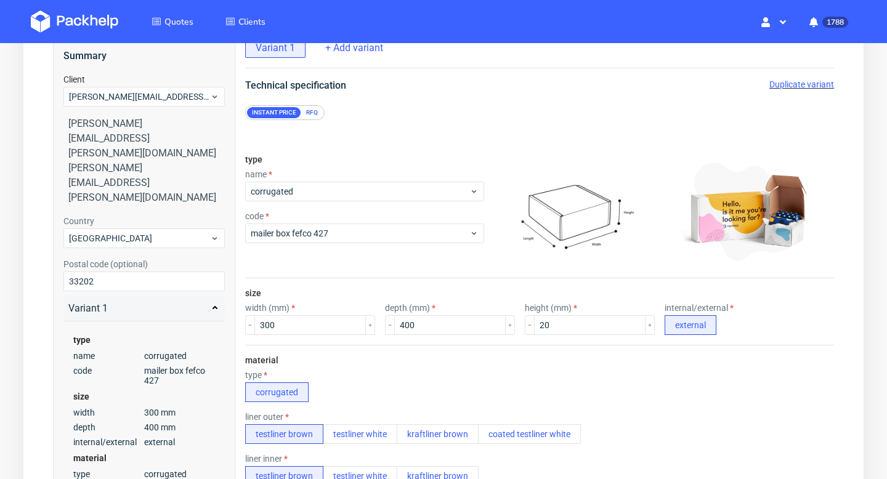
click at [526, 369] on div "material type corrugated liner outer testliner brown testliner white kraftliner…" at bounding box center [539, 463] width 589 height 237
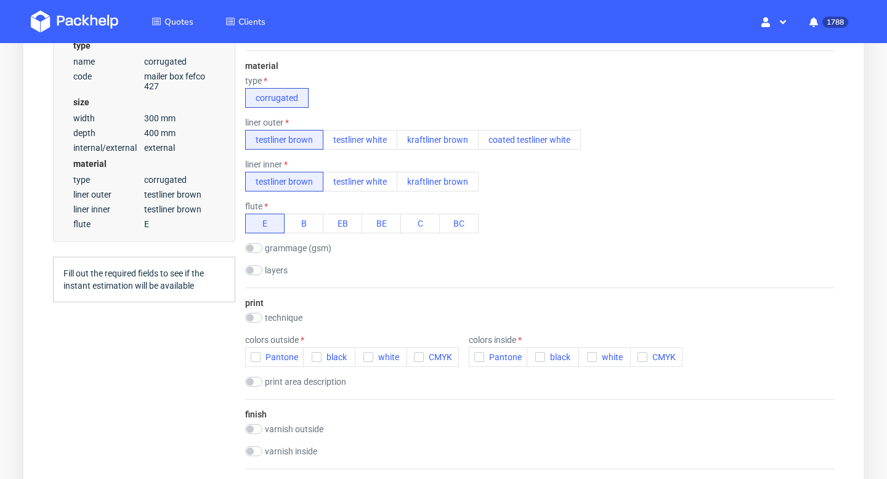
scroll to position [482, 0]
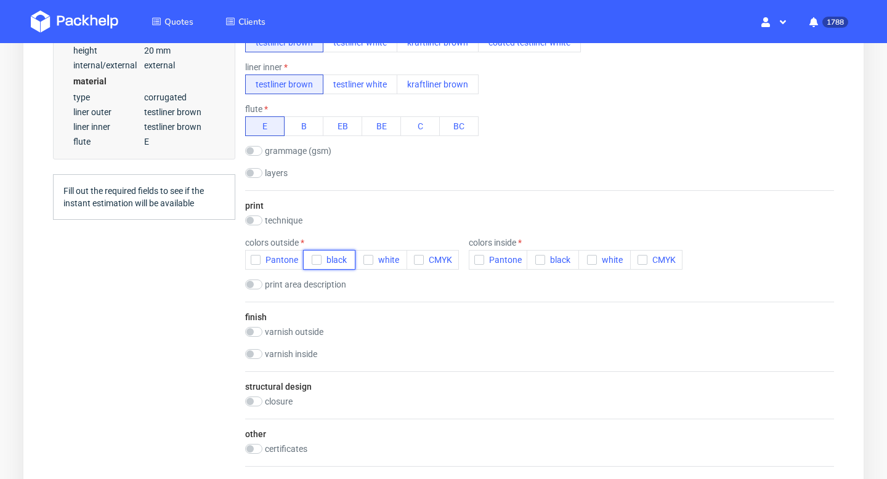
click at [319, 260] on icon "button" at bounding box center [316, 260] width 9 height 9
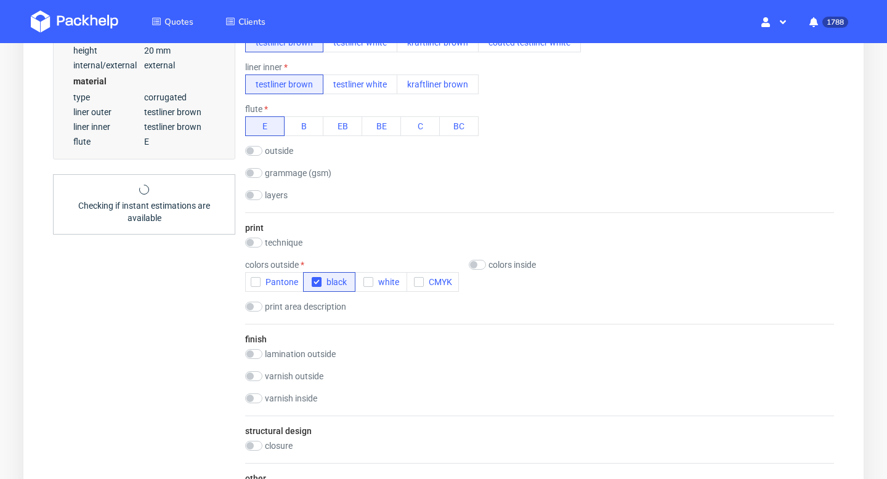
click at [277, 150] on label "outside" at bounding box center [279, 151] width 28 height 10
checkbox input "true"
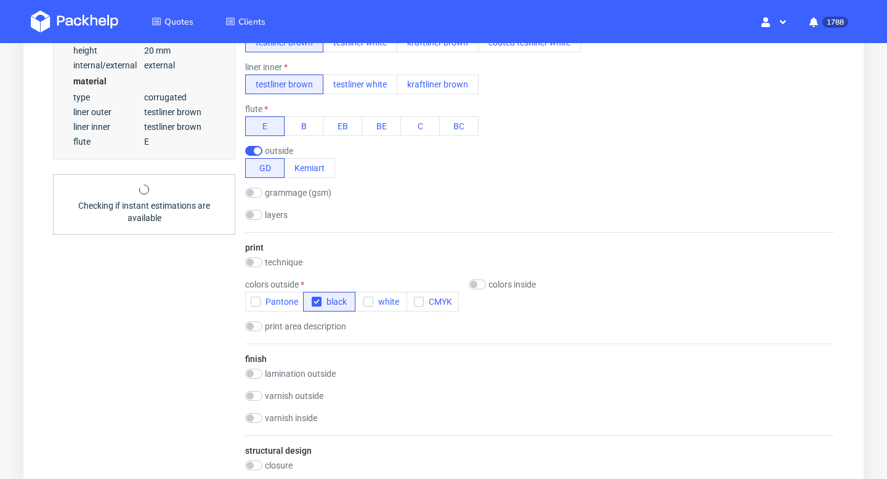
scroll to position [603, 0]
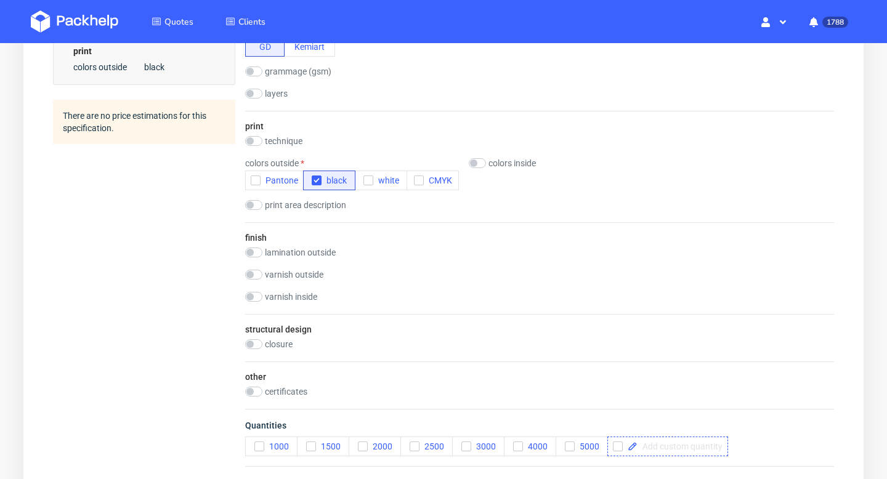
click at [662, 450] on span at bounding box center [680, 446] width 85 height 9
click at [745, 439] on div "Quantities 1000 1500 2000 2500 3000 4000 5000 200" at bounding box center [539, 437] width 589 height 57
checkbox input "true"
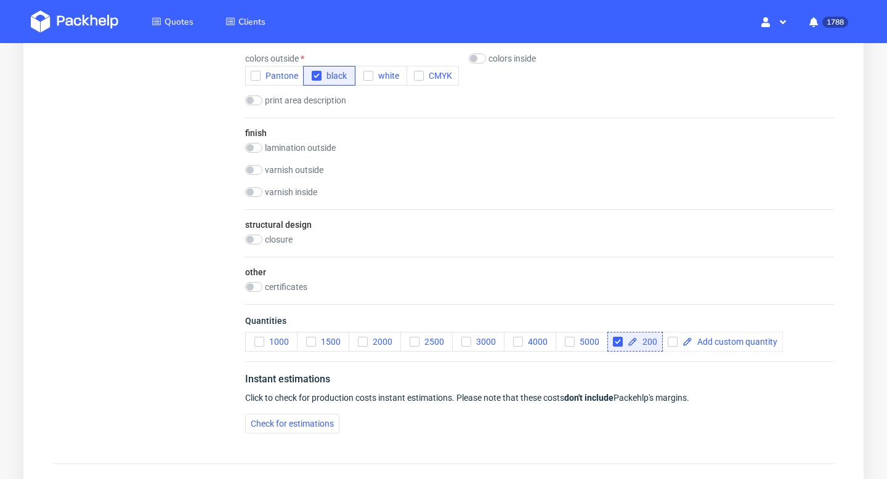
scroll to position [827, 0]
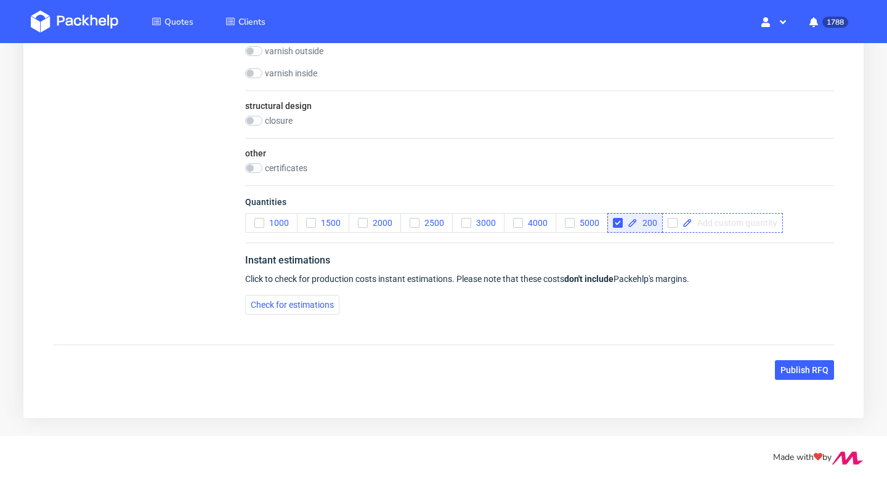
click at [709, 225] on span at bounding box center [734, 223] width 85 height 9
checkbox input "true"
click at [680, 283] on div "Instant estimations Click to check for production costs instant estimations. Pl…" at bounding box center [539, 284] width 589 height 82
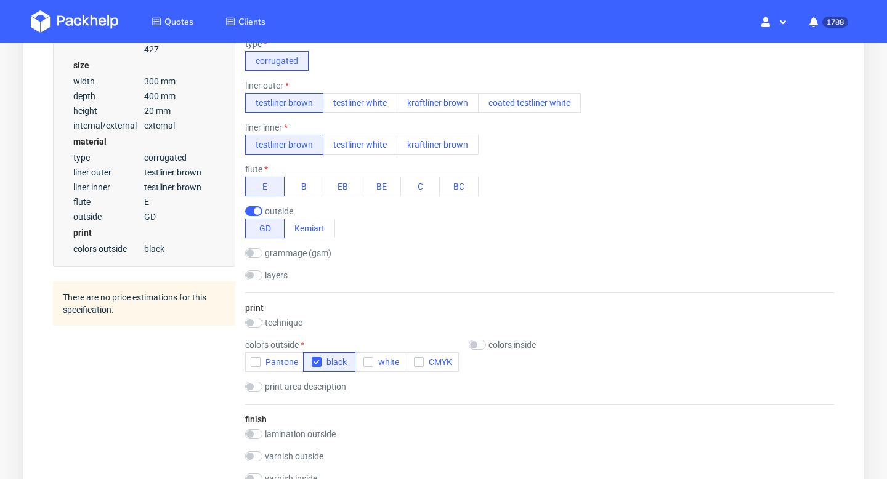
scroll to position [450, 0]
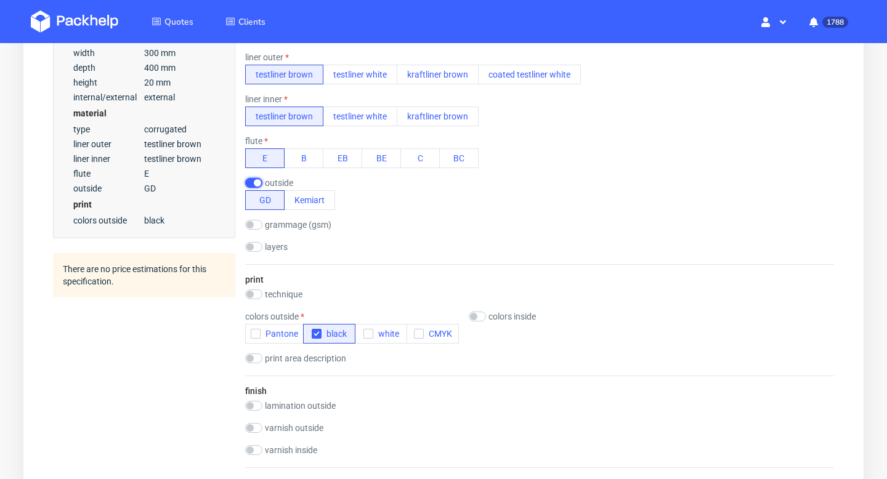
click at [256, 184] on input "checkbox" at bounding box center [253, 183] width 17 height 10
checkbox input "false"
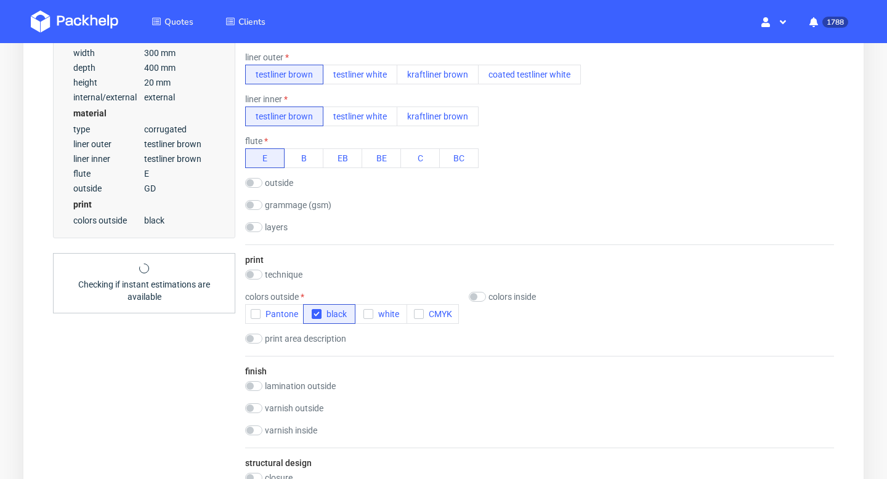
click at [282, 271] on label "technique" at bounding box center [284, 275] width 38 height 10
checkbox input "true"
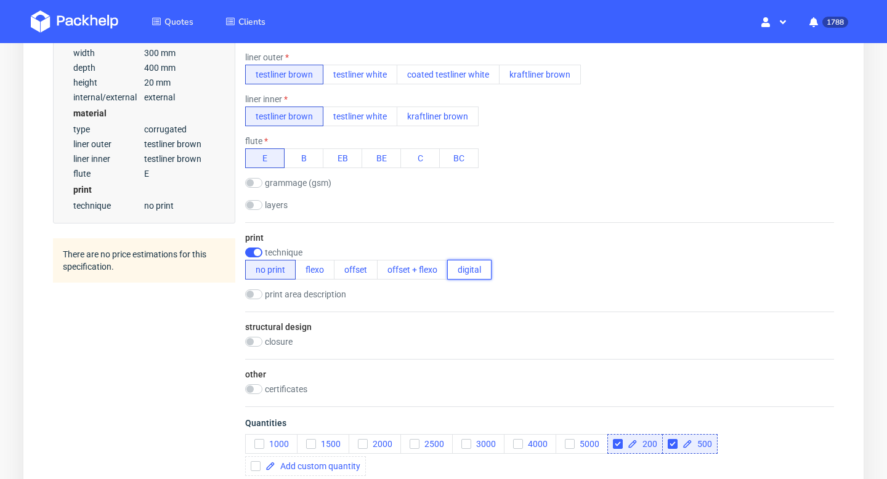
click at [462, 272] on button "digital" at bounding box center [469, 270] width 44 height 20
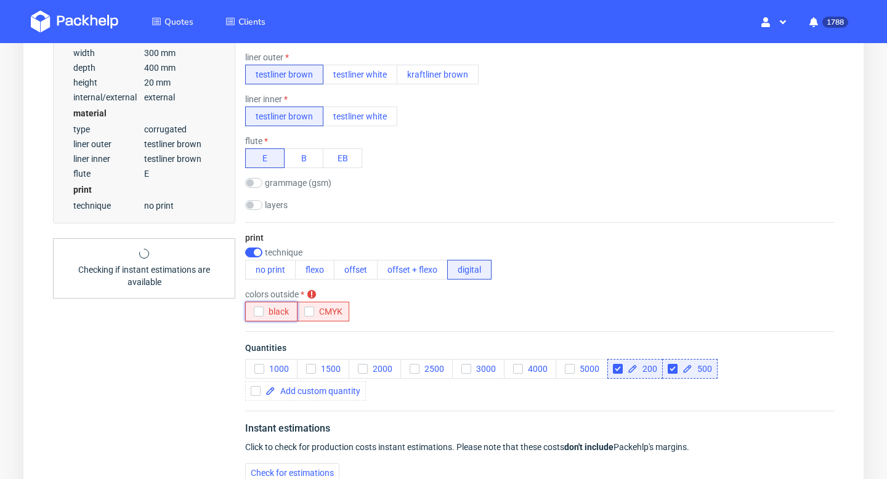
click at [265, 310] on span "black" at bounding box center [276, 312] width 25 height 10
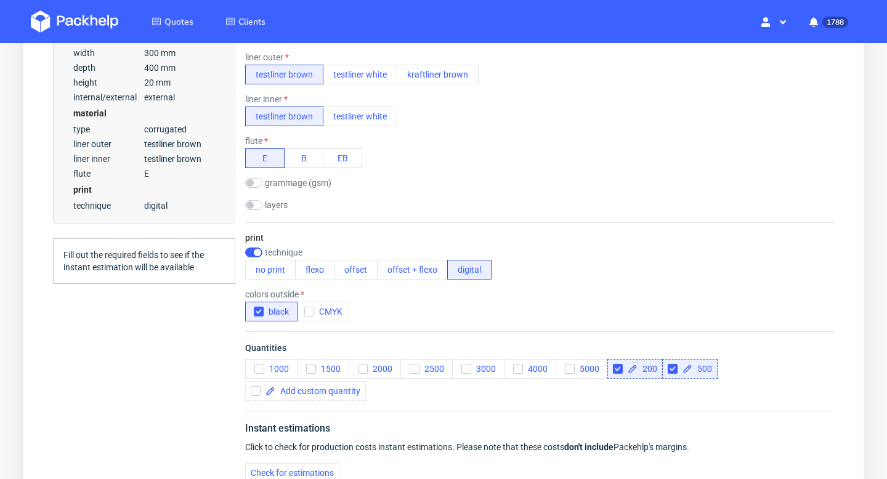
click at [461, 304] on div "colors outside black CMYK" at bounding box center [539, 306] width 589 height 32
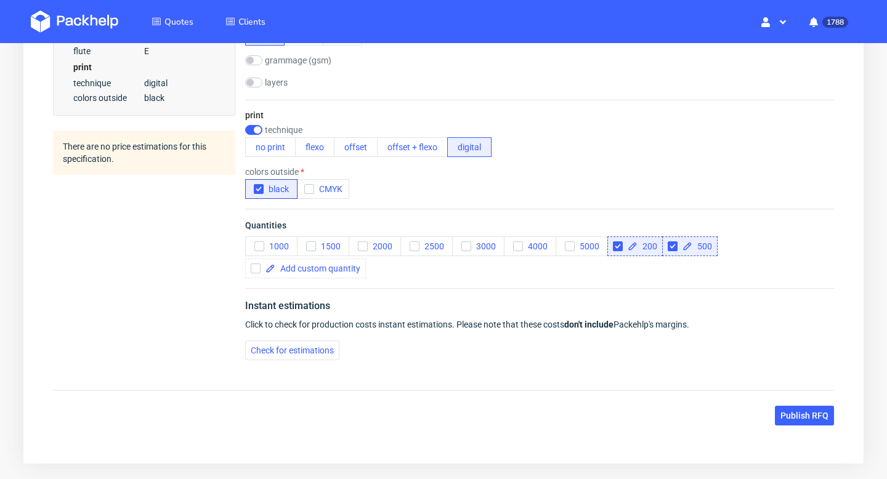
scroll to position [574, 0]
click at [301, 349] on span "Check for estimations" at bounding box center [292, 349] width 83 height 9
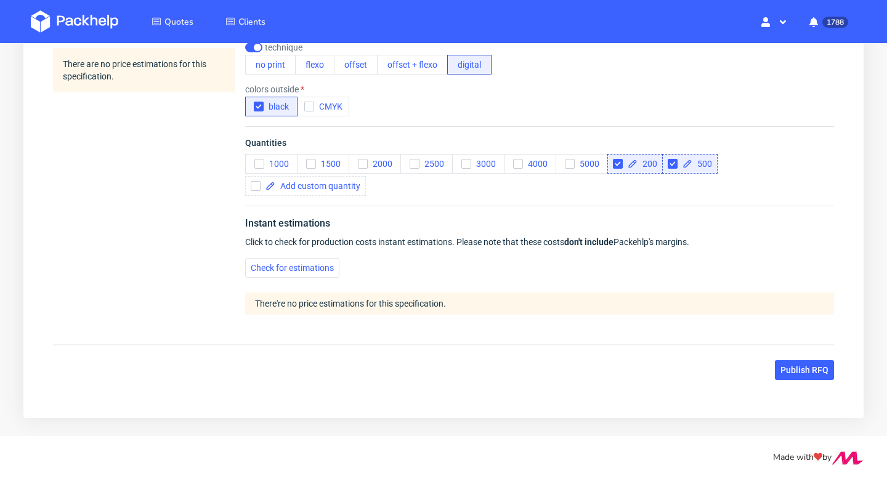
scroll to position [0, 0]
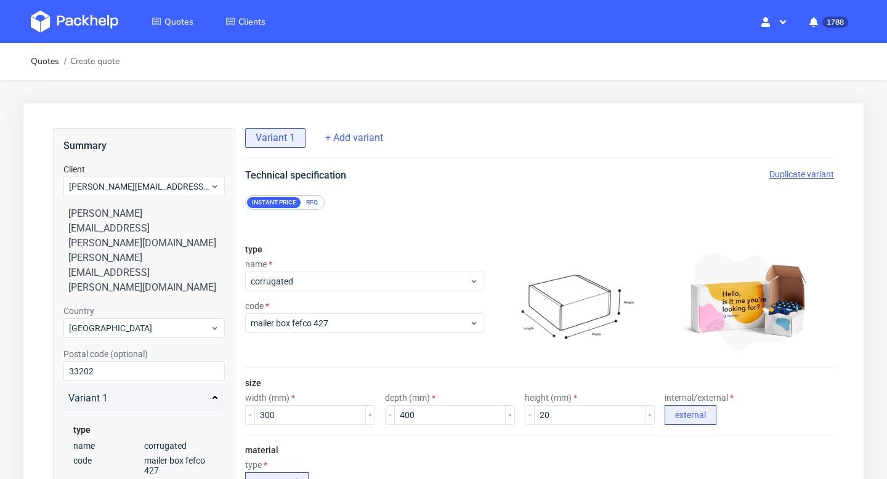
click at [813, 174] on span "Duplicate variant" at bounding box center [801, 174] width 65 height 10
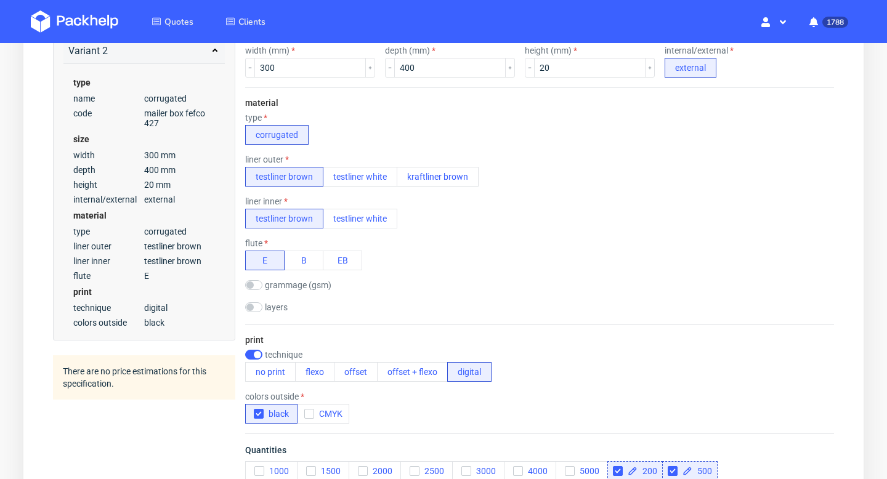
scroll to position [351, 0]
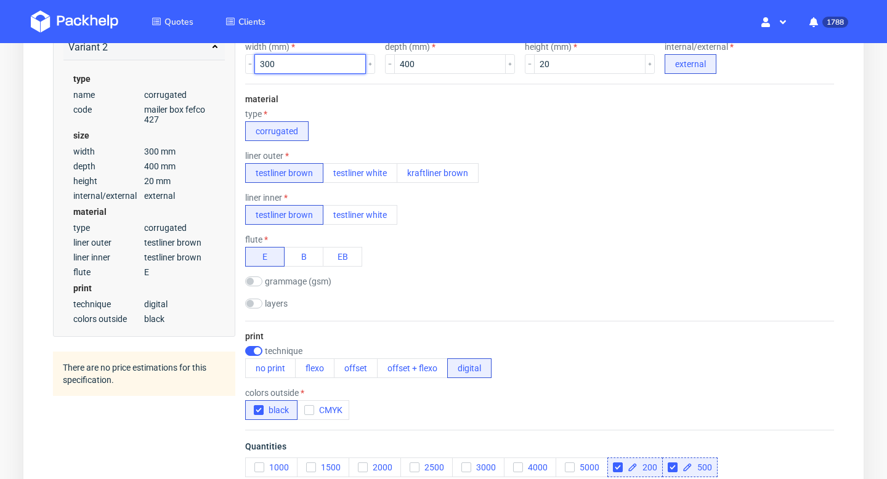
click at [295, 60] on input "300" at bounding box center [310, 64] width 112 height 20
click at [279, 65] on input "300" at bounding box center [310, 64] width 112 height 20
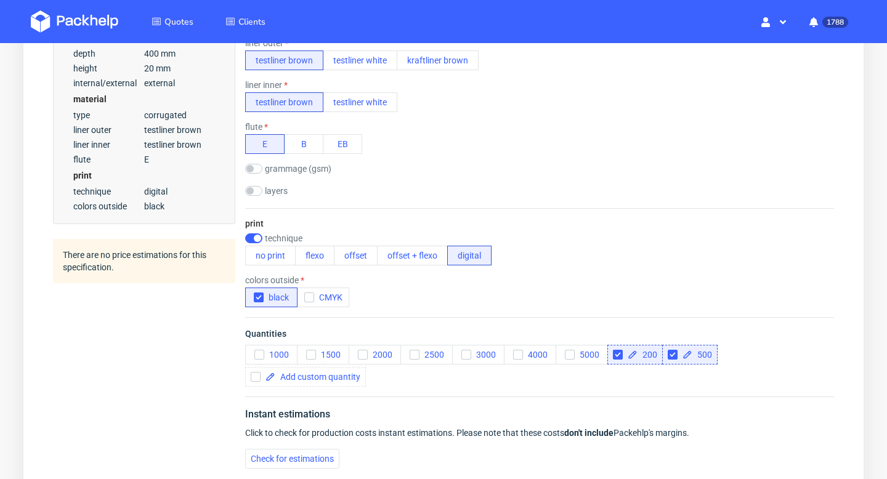
scroll to position [485, 0]
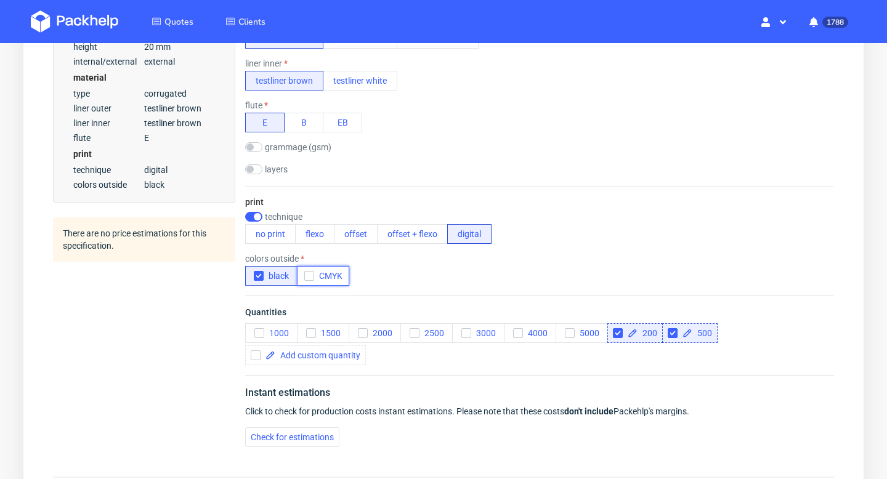
click at [307, 275] on icon "button" at bounding box center [309, 276] width 9 height 9
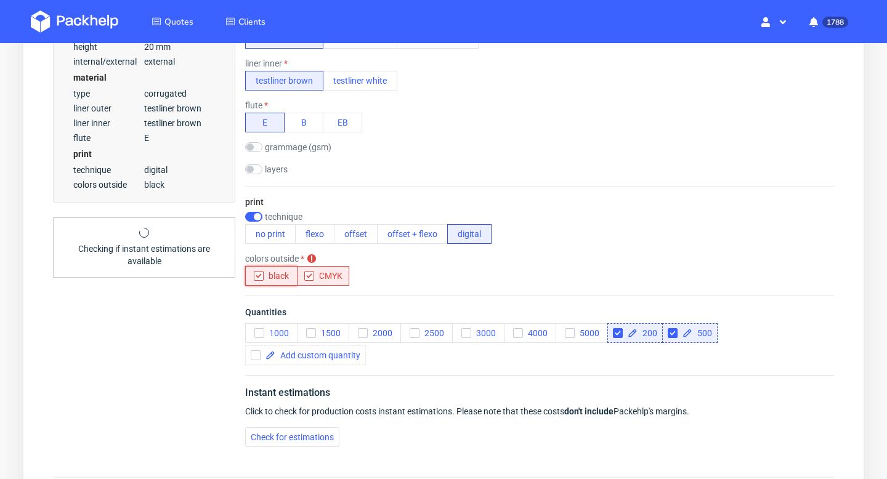
click at [252, 274] on button "black" at bounding box center [271, 276] width 52 height 20
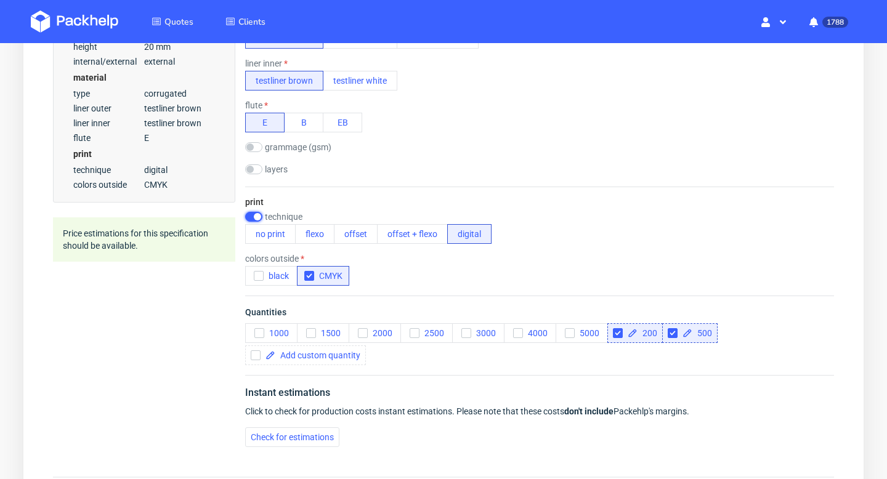
click at [257, 214] on input "checkbox" at bounding box center [253, 217] width 17 height 10
checkbox input "false"
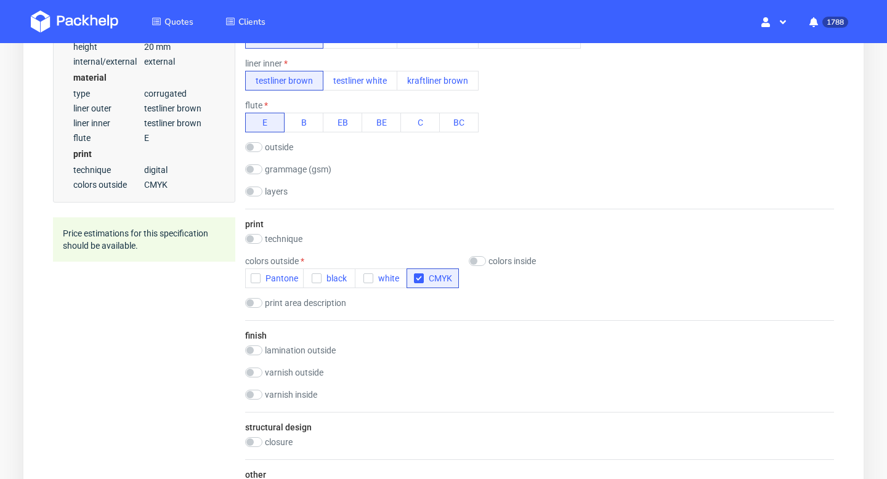
click at [266, 147] on label "outside" at bounding box center [279, 147] width 28 height 10
checkbox input "true"
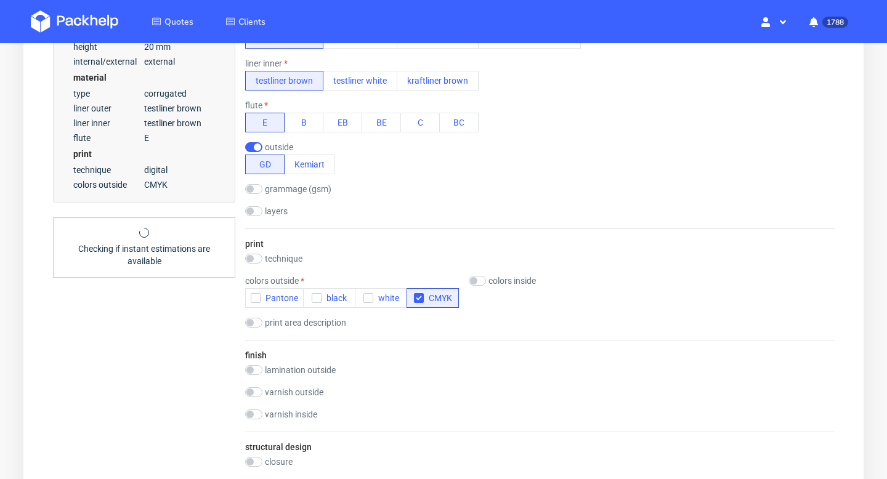
click at [291, 259] on label "technique" at bounding box center [284, 259] width 38 height 10
checkbox input "true"
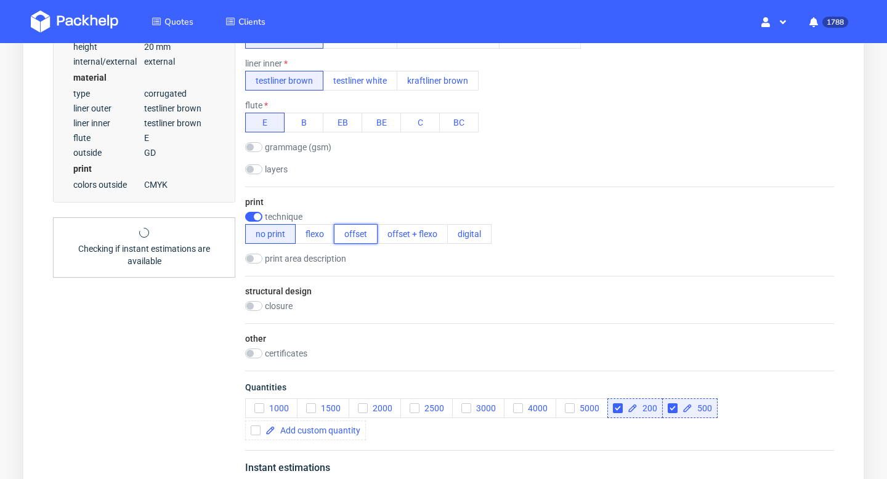
click at [358, 240] on button "offset" at bounding box center [356, 234] width 44 height 20
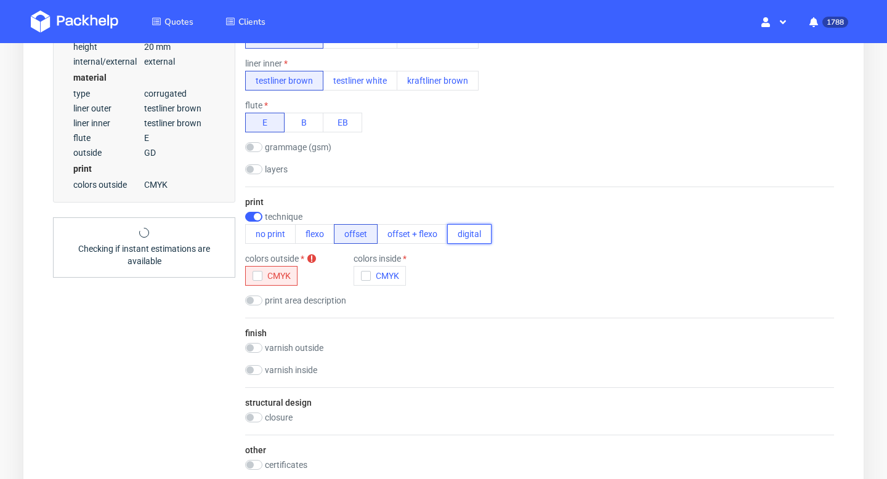
click at [458, 237] on button "digital" at bounding box center [469, 234] width 44 height 20
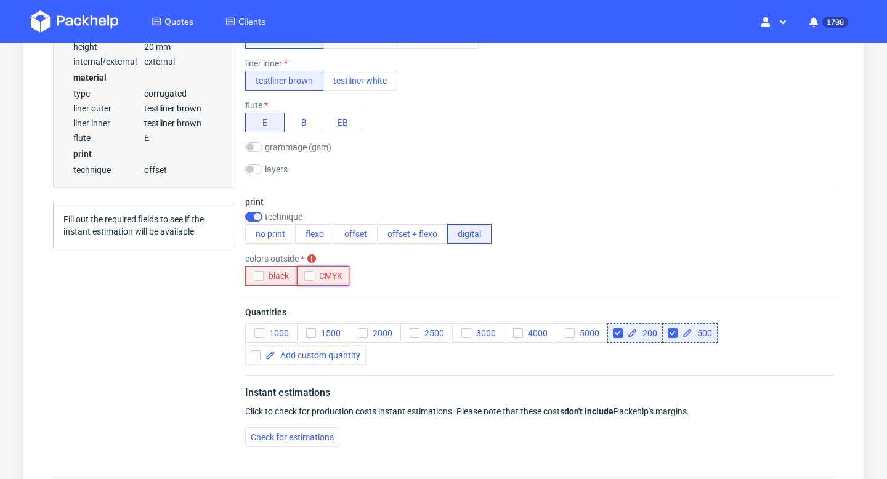
click at [309, 277] on icon "button" at bounding box center [309, 276] width 9 height 9
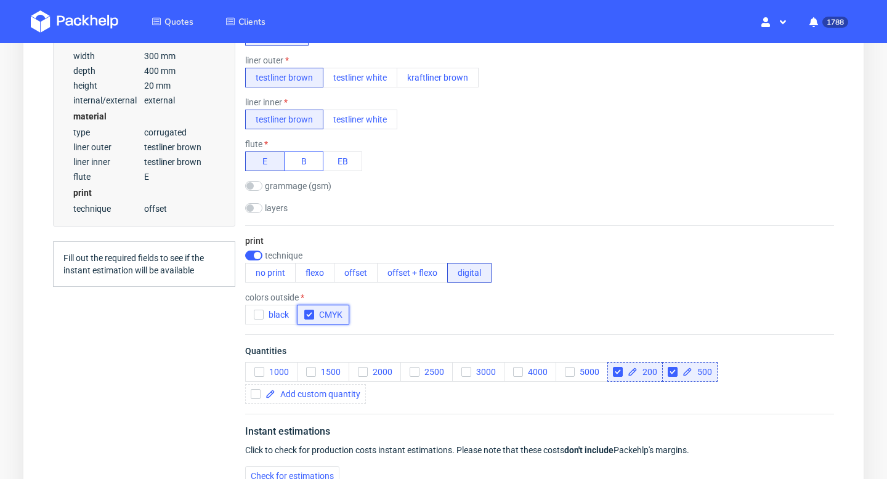
scroll to position [434, 0]
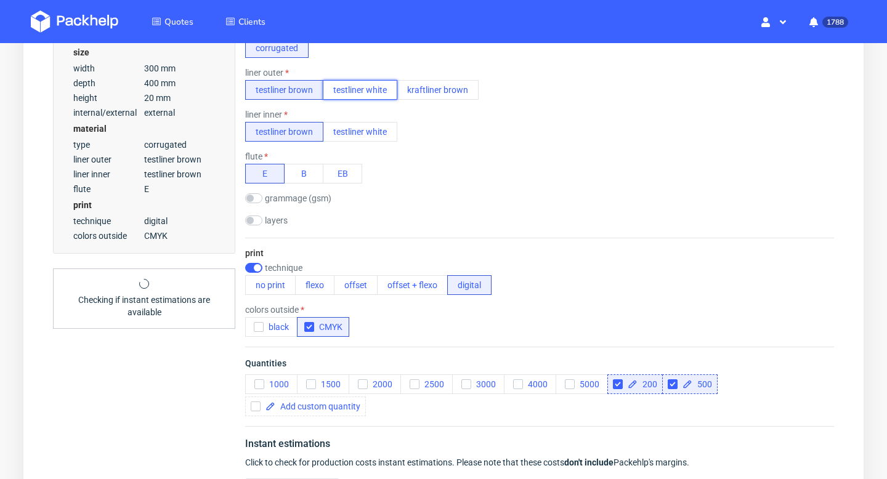
click at [362, 94] on button "testliner white" at bounding box center [360, 90] width 75 height 20
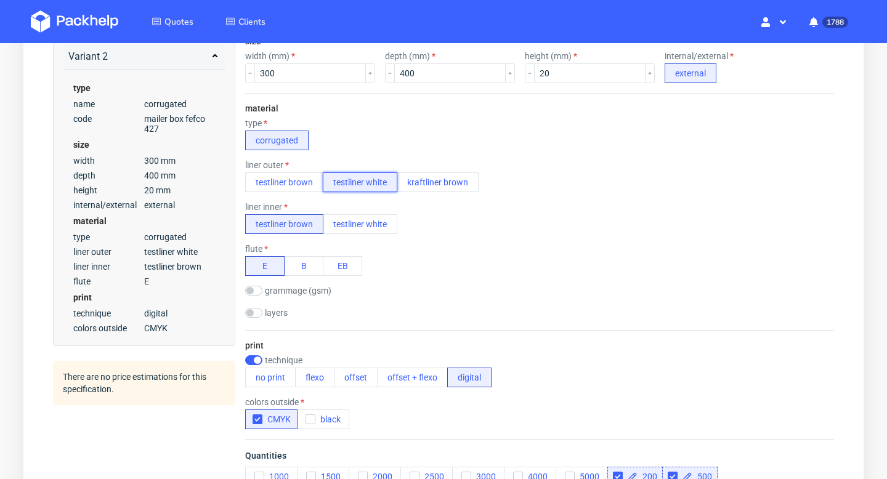
scroll to position [0, 0]
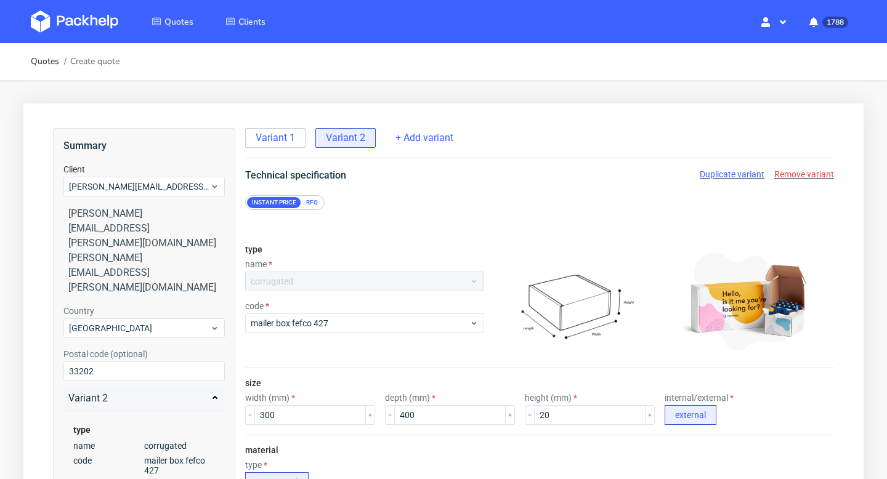
click at [728, 174] on span "Duplicate variant" at bounding box center [732, 174] width 65 height 10
click at [426, 139] on span "Variant 3" at bounding box center [415, 138] width 39 height 14
click at [789, 172] on span "Remove variant" at bounding box center [804, 174] width 60 height 10
click at [266, 142] on span "Variant 1" at bounding box center [275, 138] width 39 height 14
click at [734, 174] on span "Duplicate variant" at bounding box center [732, 174] width 65 height 10
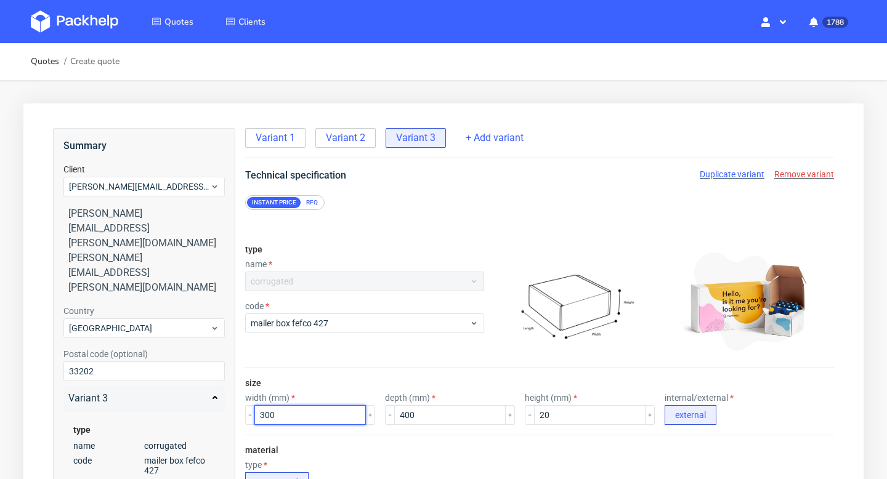
click at [272, 415] on input "300" at bounding box center [310, 415] width 112 height 20
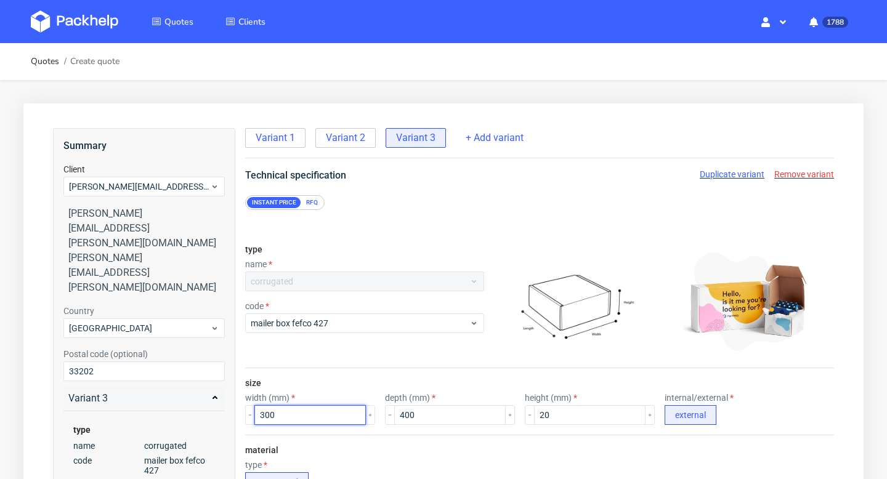
click at [272, 415] on input "300" at bounding box center [310, 415] width 112 height 20
type input "500"
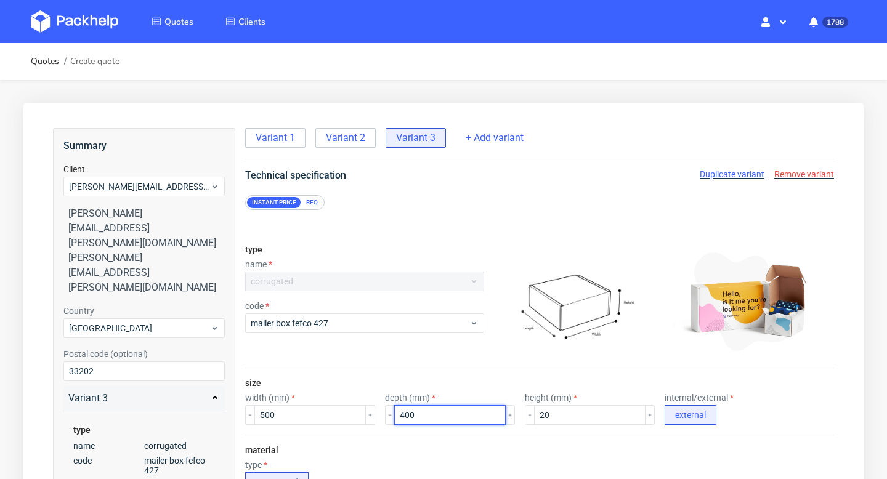
click at [405, 412] on input "400" at bounding box center [450, 415] width 112 height 20
type input "500"
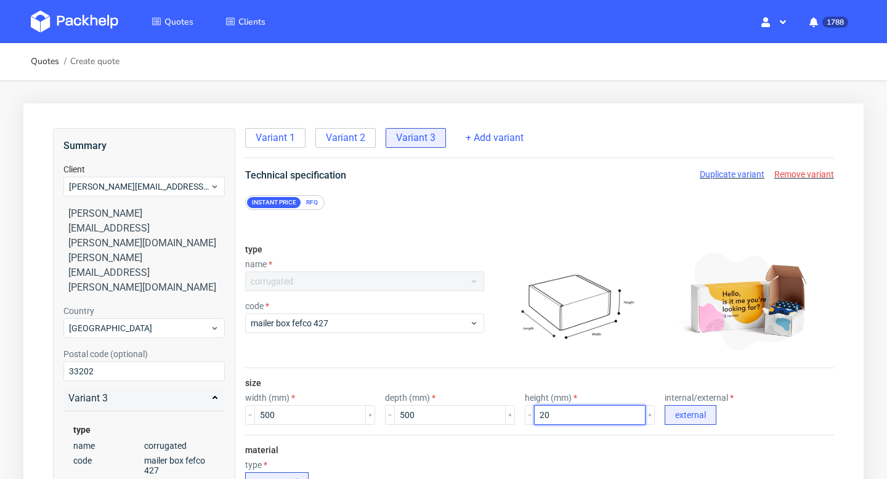
click at [534, 414] on input "20" at bounding box center [590, 415] width 112 height 20
type input "30"
click at [509, 466] on div "type corrugated" at bounding box center [539, 476] width 589 height 32
click at [731, 173] on span "Duplicate variant" at bounding box center [732, 174] width 65 height 10
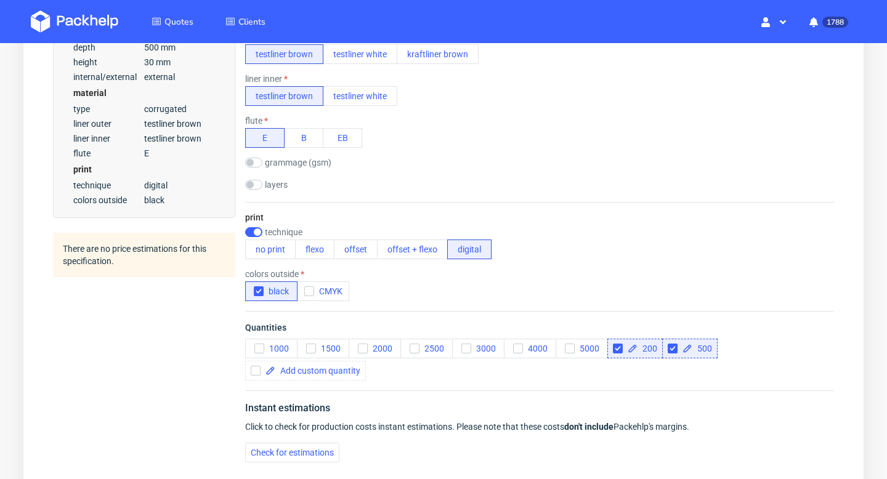
scroll to position [482, 0]
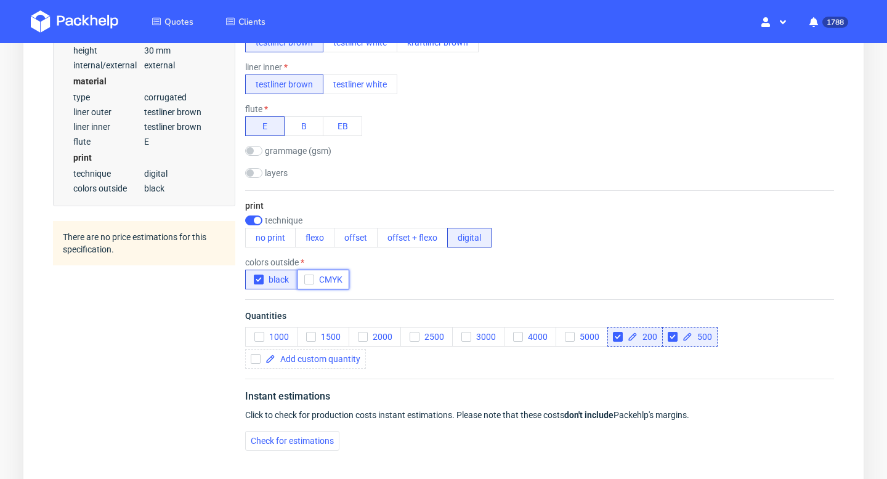
click at [308, 279] on icon "button" at bounding box center [309, 279] width 9 height 9
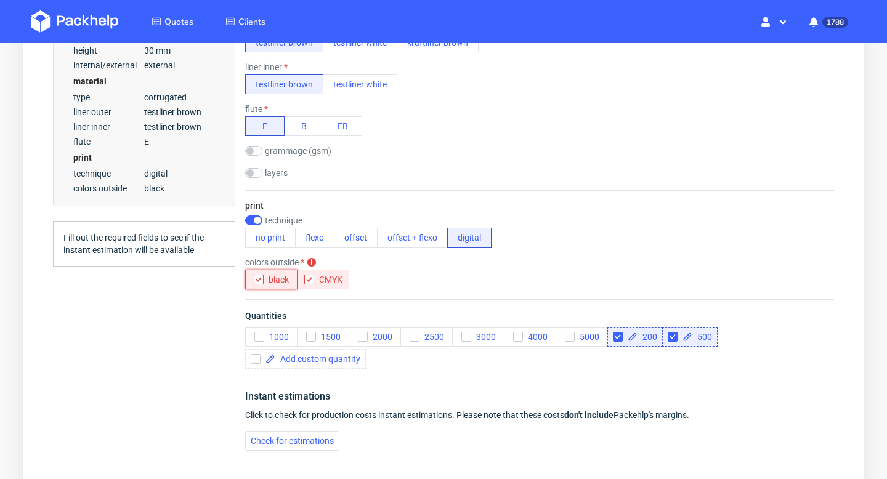
click at [255, 275] on icon "button" at bounding box center [258, 279] width 9 height 9
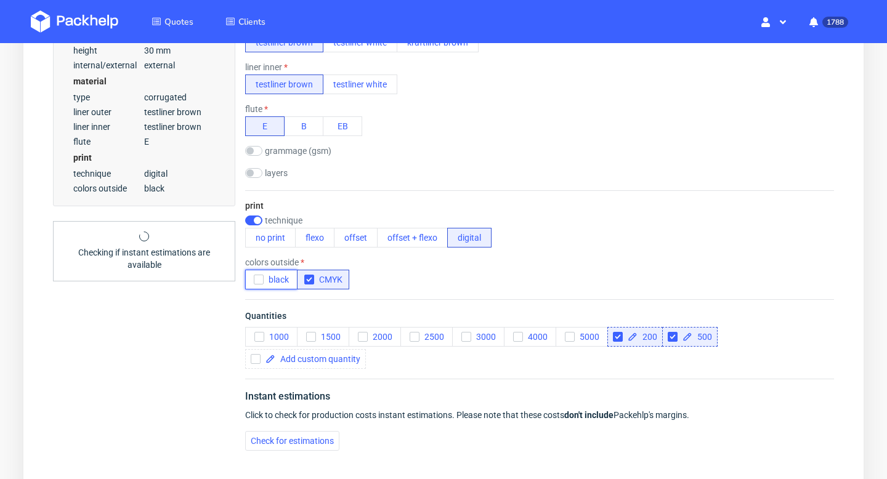
scroll to position [436, 0]
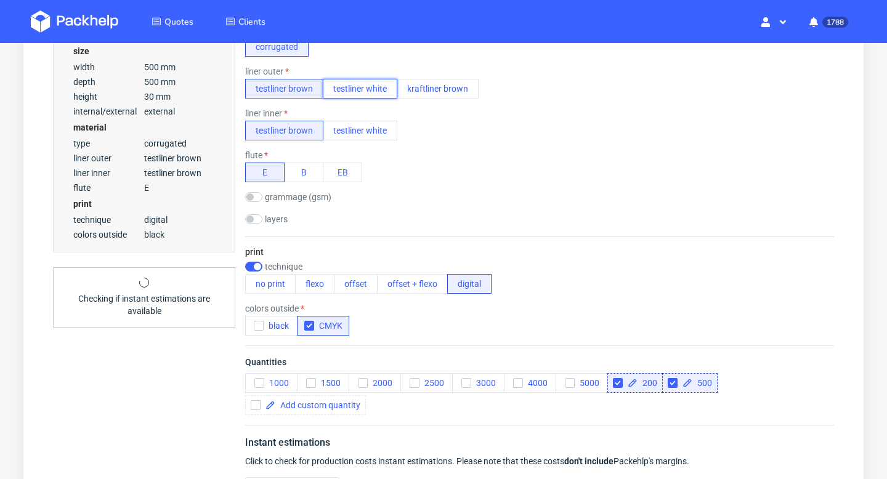
click at [357, 97] on button "testliner white" at bounding box center [360, 89] width 75 height 20
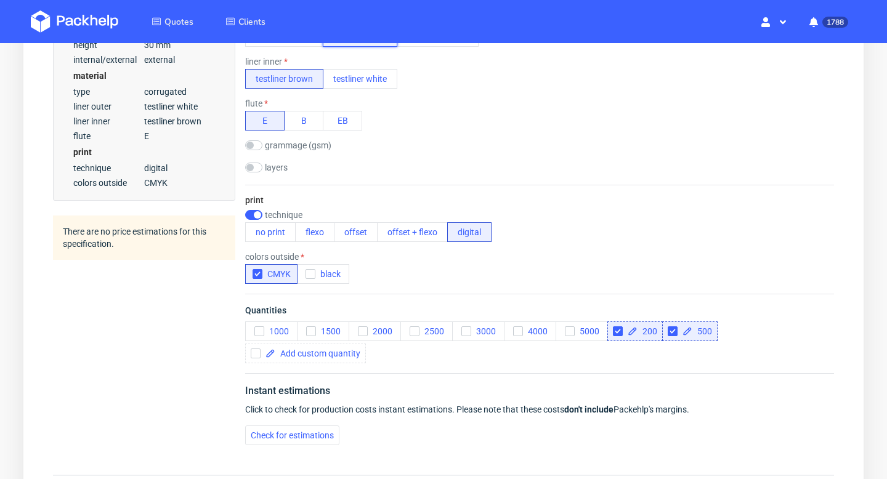
scroll to position [618, 0]
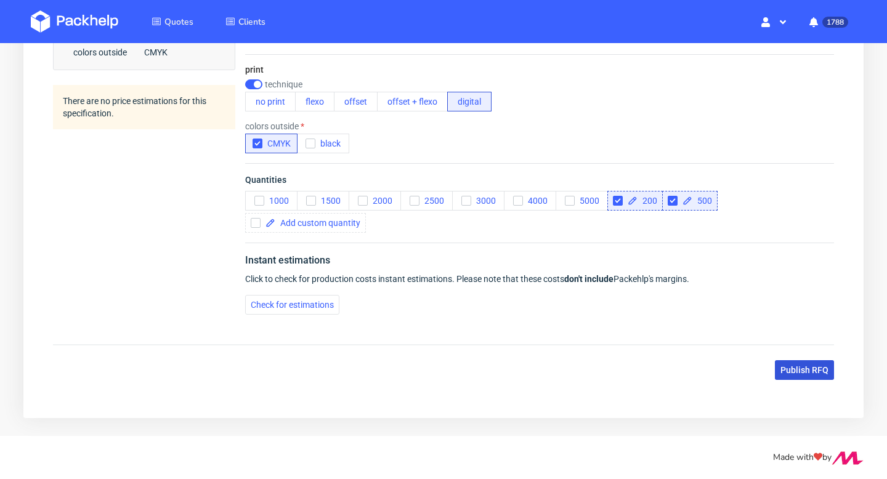
click at [808, 372] on span "Publish RFQ" at bounding box center [805, 370] width 48 height 9
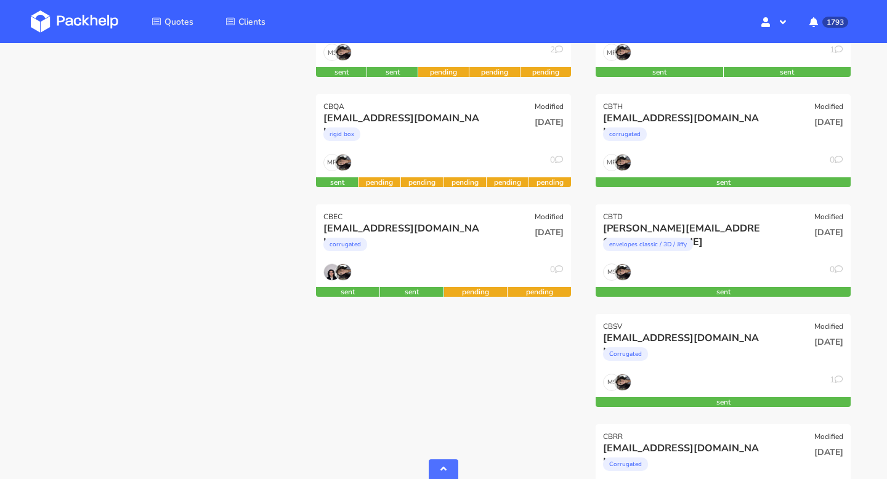
scroll to position [483, 0]
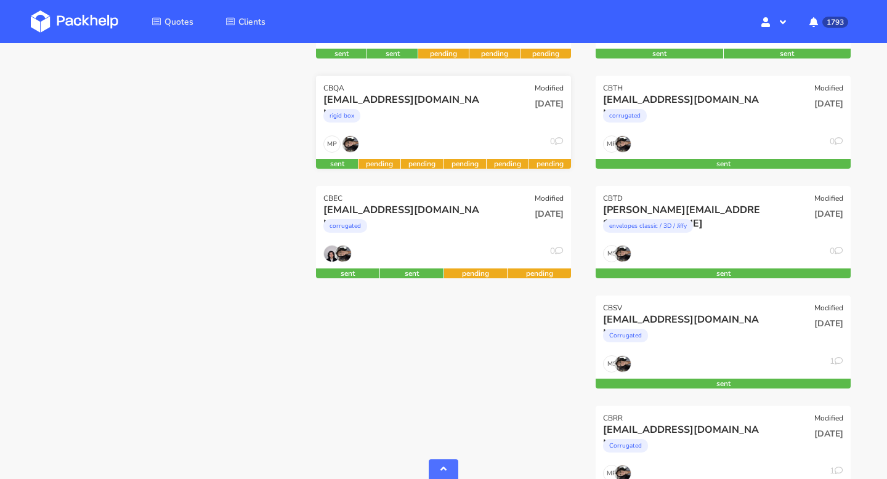
click at [450, 147] on div "MP 0" at bounding box center [443, 147] width 255 height 23
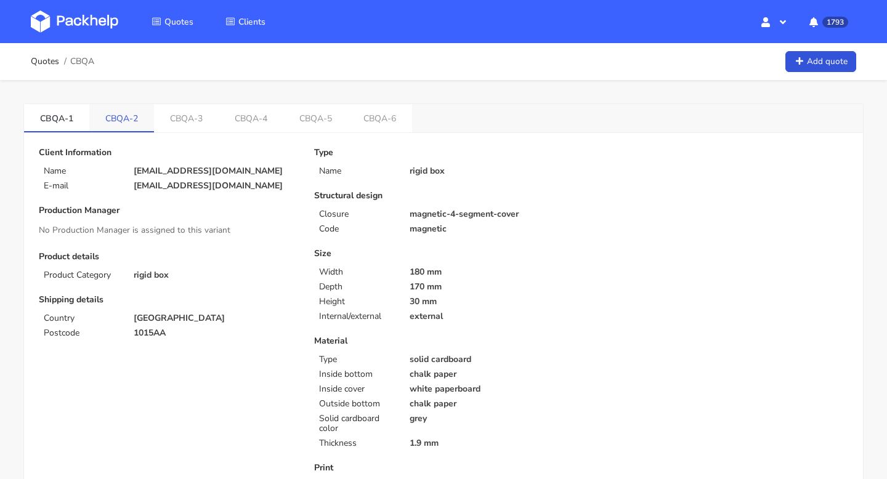
click at [107, 121] on link "CBQA-2" at bounding box center [121, 117] width 65 height 27
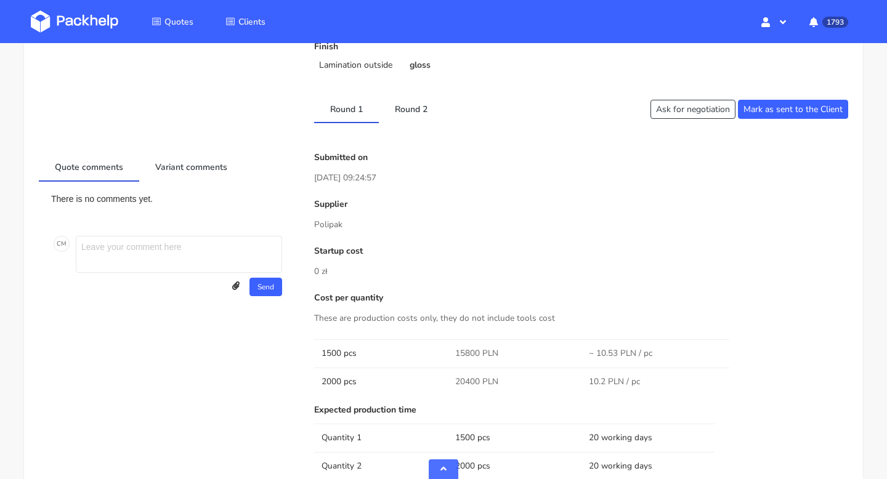
scroll to position [382, 0]
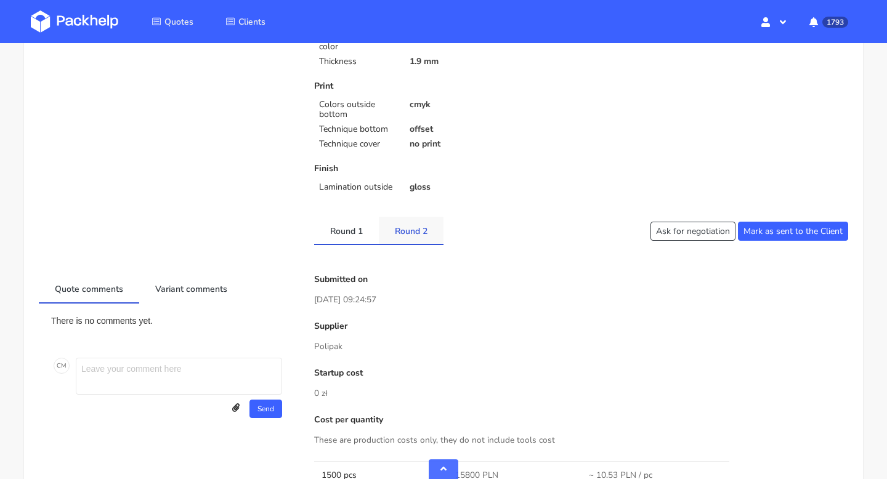
click at [400, 230] on link "Round 2" at bounding box center [411, 230] width 65 height 27
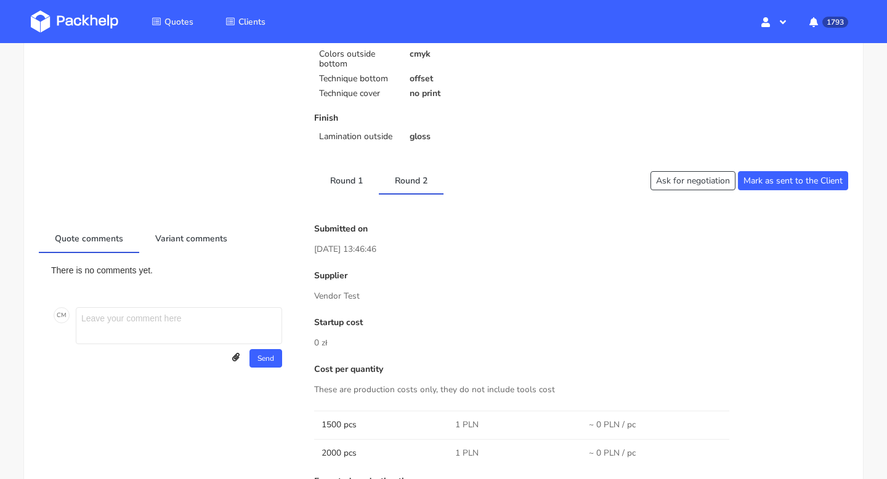
scroll to position [0, 0]
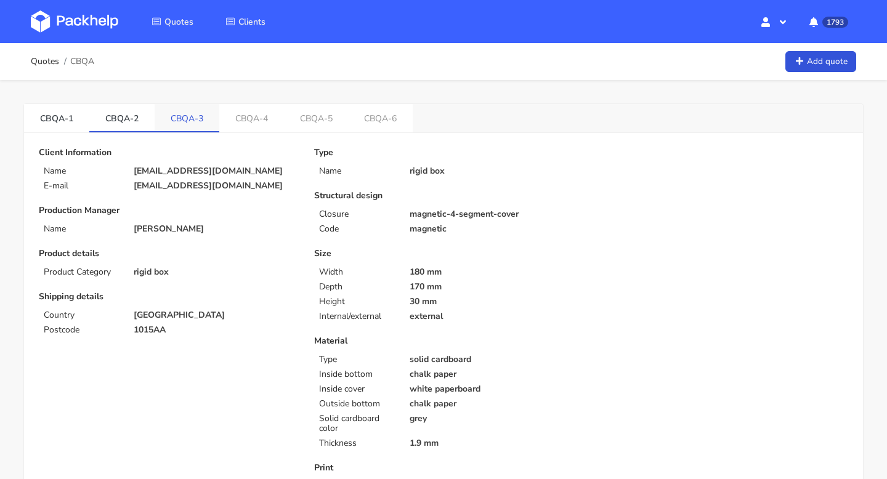
click at [182, 118] on link "CBQA-3" at bounding box center [187, 117] width 65 height 27
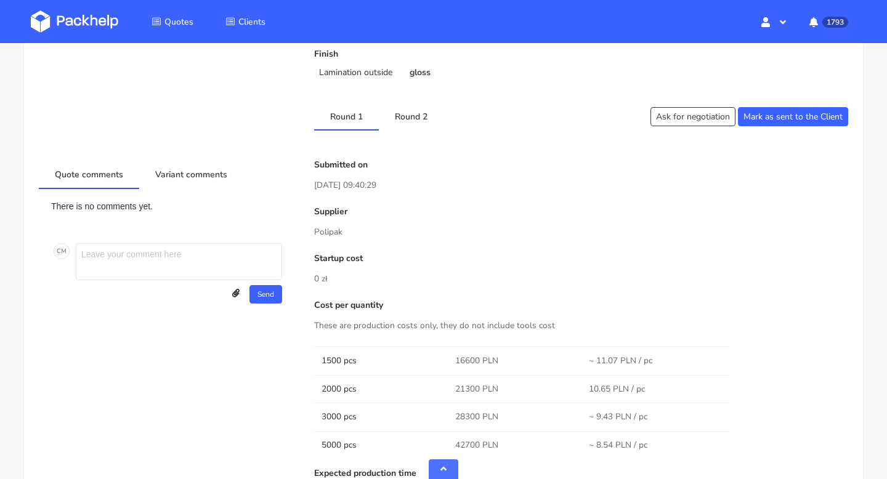
scroll to position [534, 0]
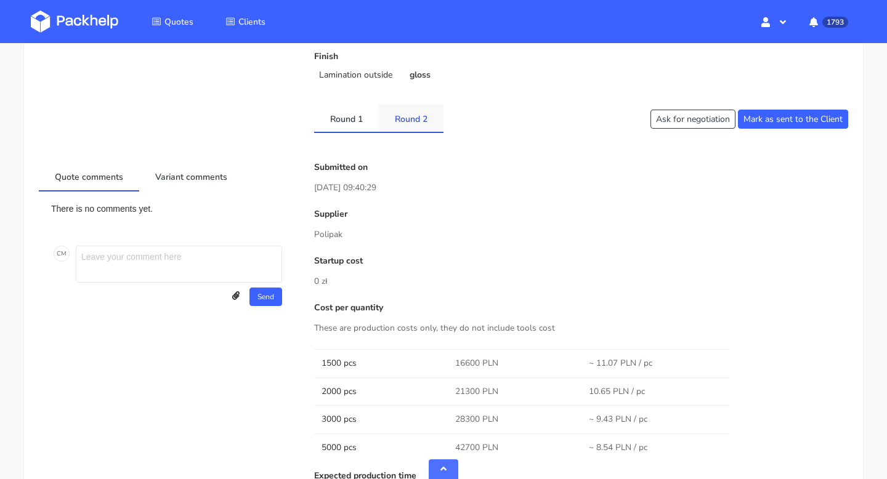
click at [413, 118] on link "Round 2" at bounding box center [411, 118] width 65 height 27
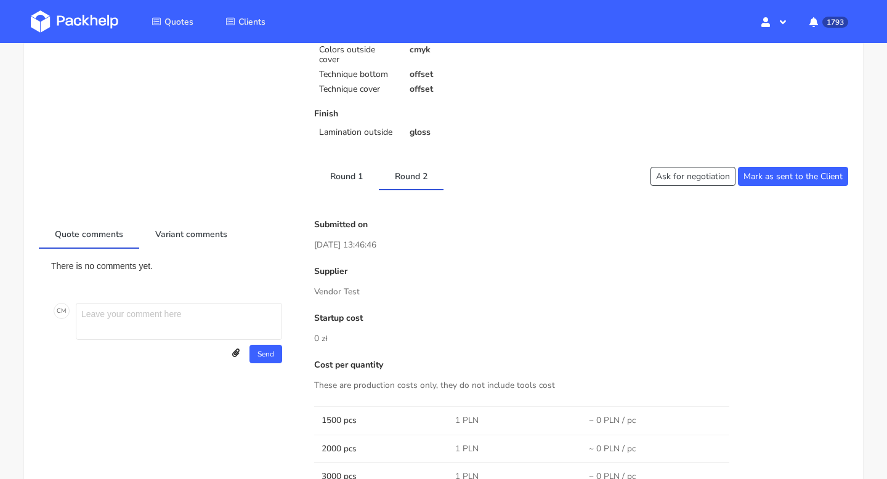
scroll to position [0, 0]
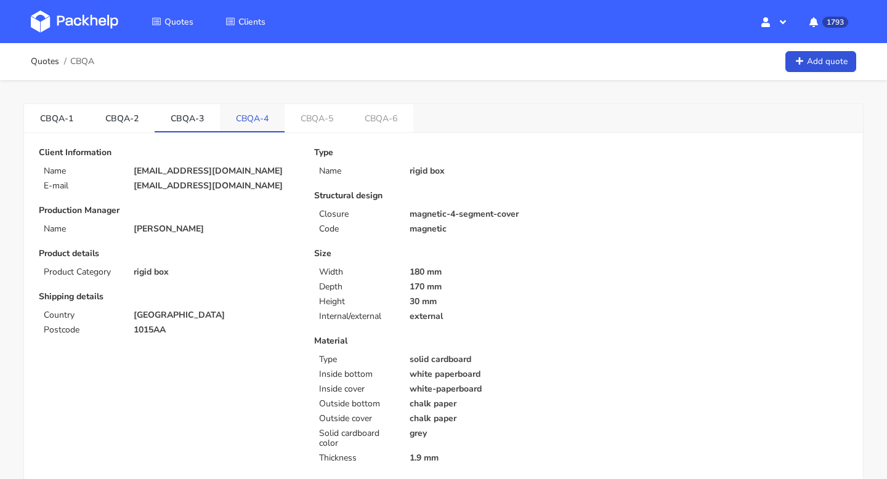
click at [247, 119] on link "CBQA-4" at bounding box center [252, 117] width 65 height 27
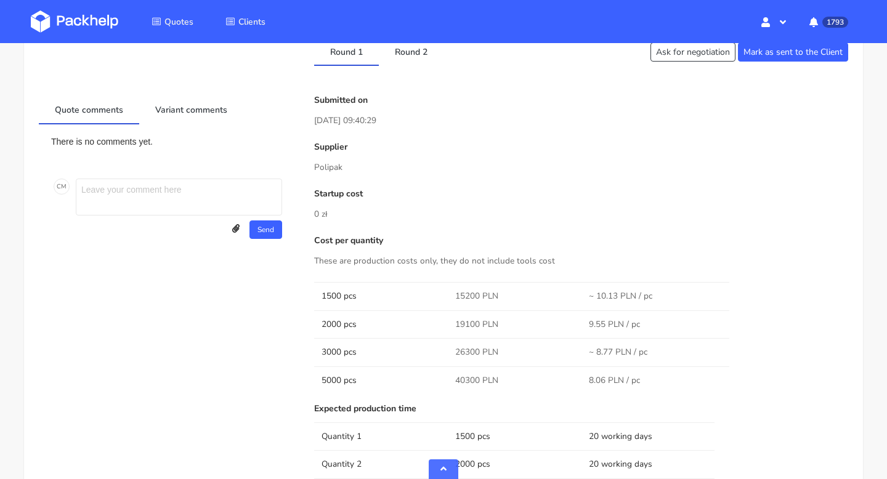
scroll to position [635, 0]
click at [410, 55] on link "Round 2" at bounding box center [411, 51] width 65 height 27
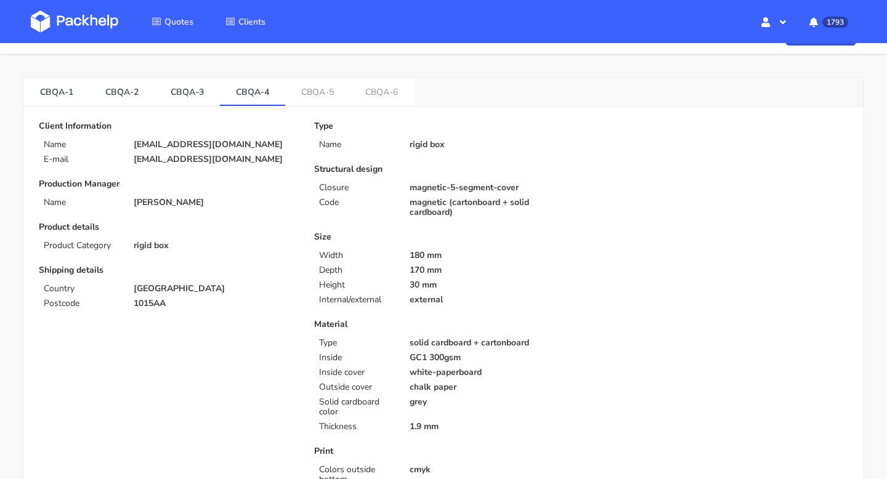
scroll to position [0, 0]
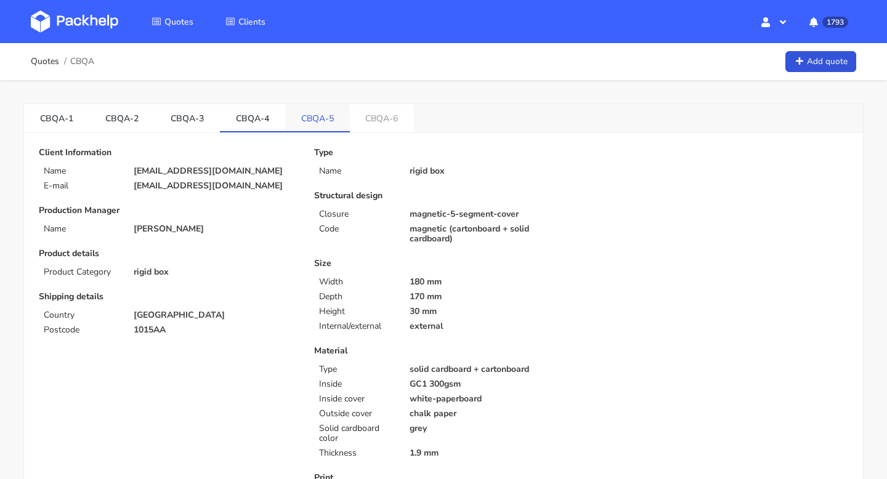
click at [314, 115] on link "CBQA-5" at bounding box center [317, 117] width 65 height 27
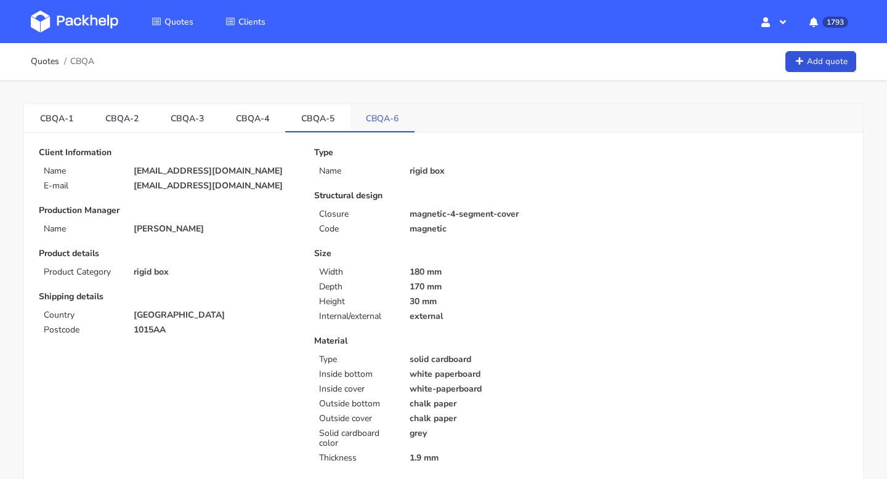
click at [383, 123] on link "CBQA-6" at bounding box center [383, 117] width 65 height 27
click at [315, 116] on link "CBQA-5" at bounding box center [317, 117] width 65 height 27
drag, startPoint x: 291, startPoint y: 119, endPoint x: 322, endPoint y: 120, distance: 31.4
click at [322, 120] on link "CBQA-5" at bounding box center [317, 117] width 65 height 27
copy link "CBQA"
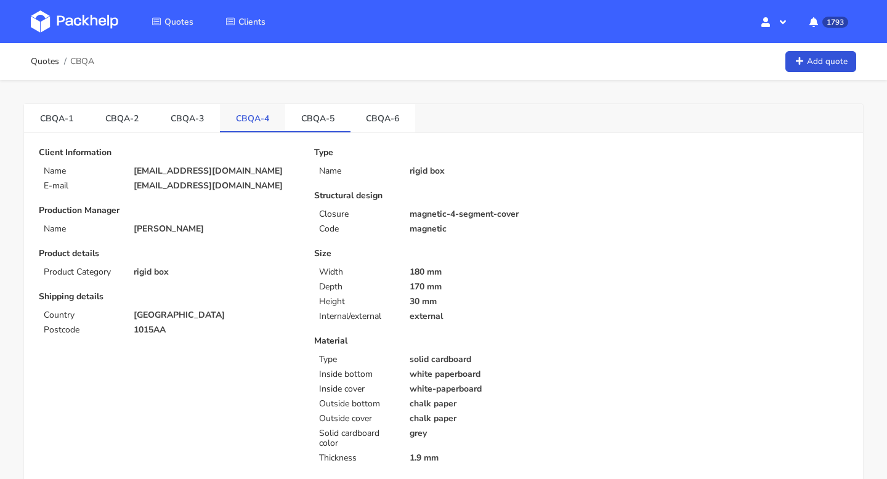
click at [247, 115] on link "CBQA-4" at bounding box center [252, 117] width 65 height 27
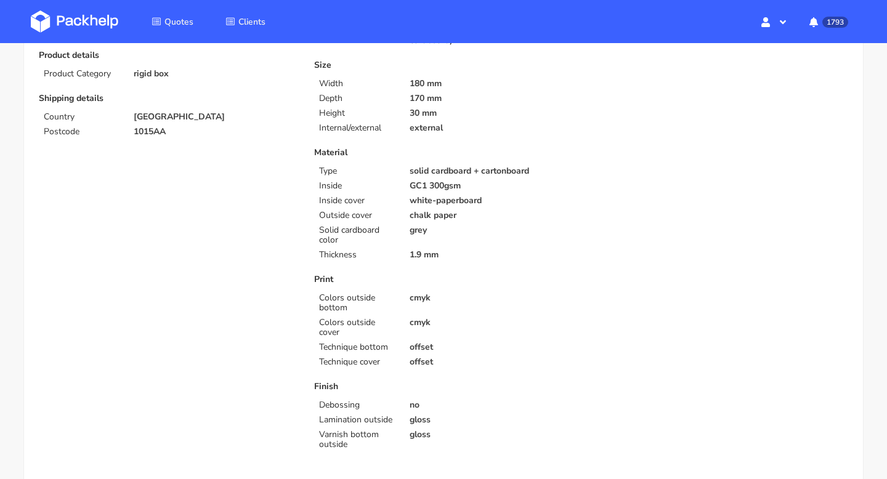
scroll to position [40, 0]
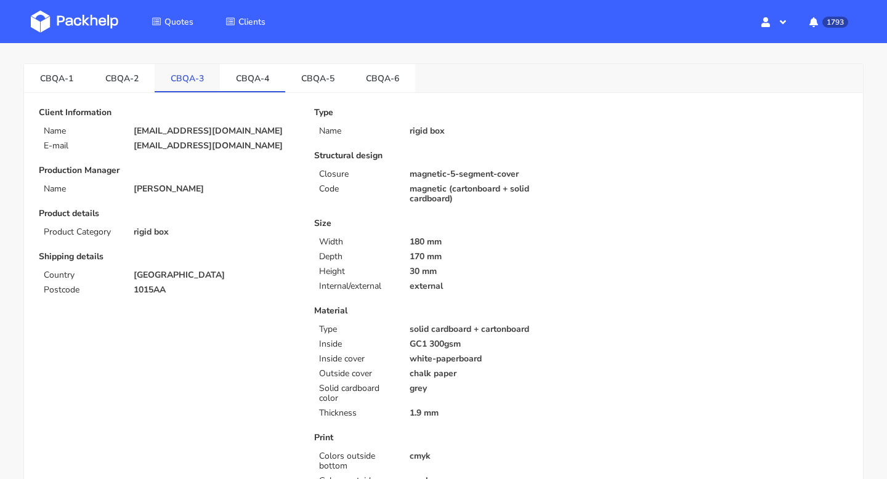
click at [189, 70] on link "CBQA-3" at bounding box center [187, 77] width 65 height 27
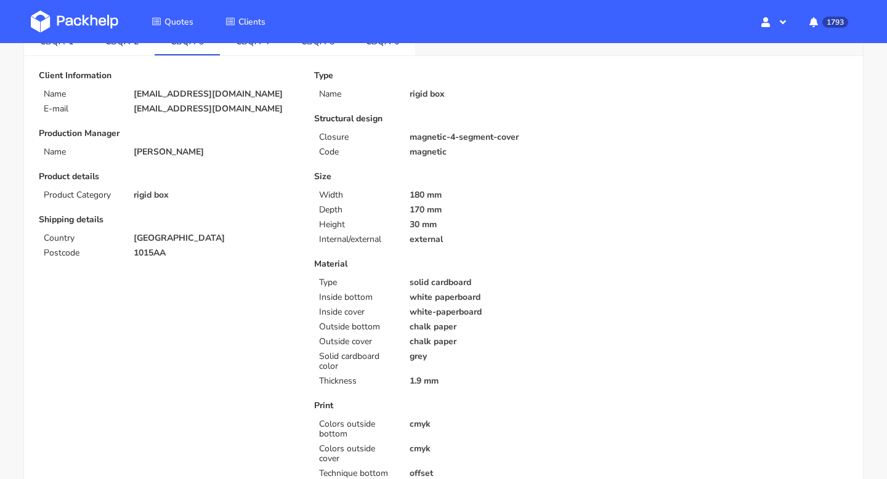
scroll to position [48, 0]
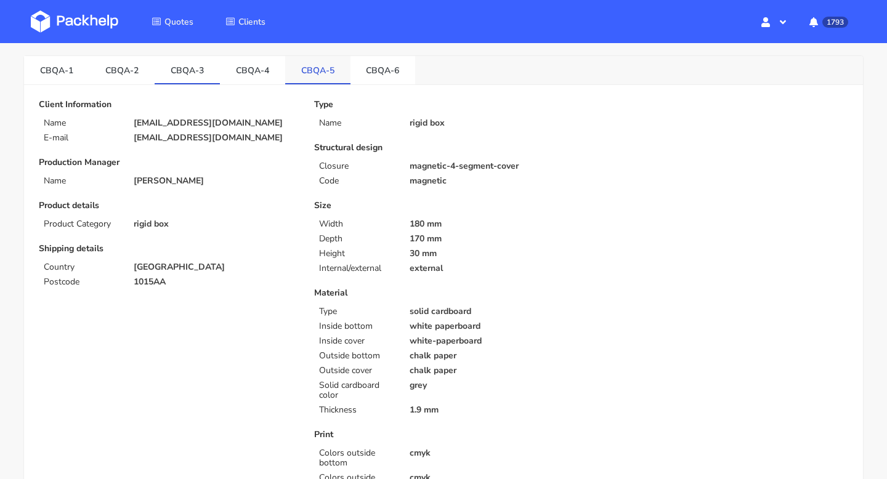
click at [309, 77] on link "CBQA-5" at bounding box center [317, 69] width 65 height 27
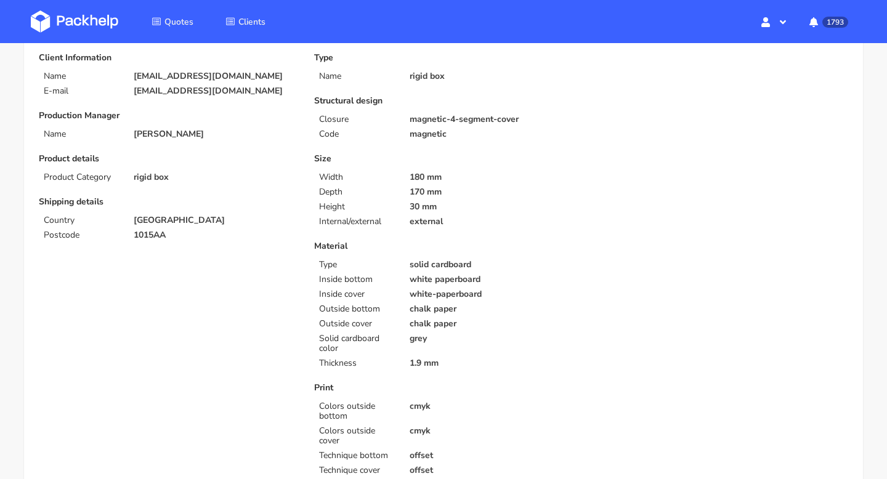
scroll to position [0, 0]
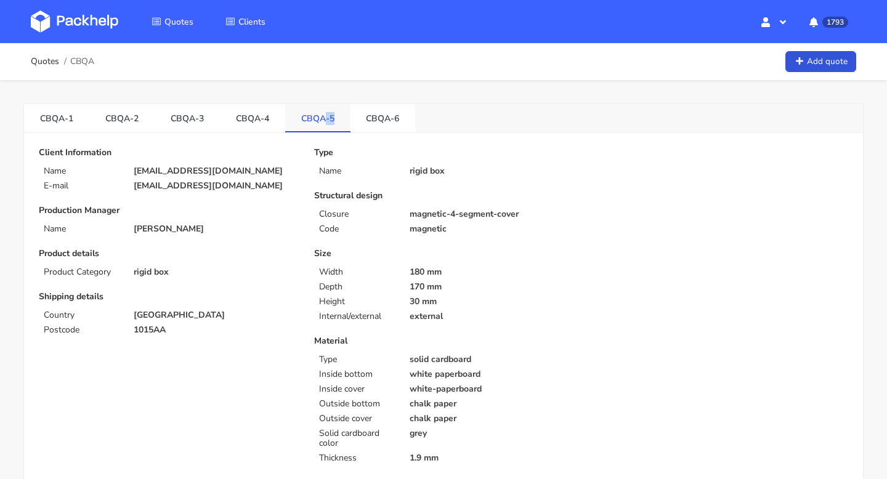
drag, startPoint x: 293, startPoint y: 126, endPoint x: 322, endPoint y: 124, distance: 29.0
click at [322, 124] on link "CBQA-5" at bounding box center [317, 117] width 65 height 27
drag, startPoint x: 290, startPoint y: 123, endPoint x: 326, endPoint y: 121, distance: 36.4
click at [326, 121] on link "CBQA-5" at bounding box center [317, 117] width 65 height 27
copy link "CBQA"
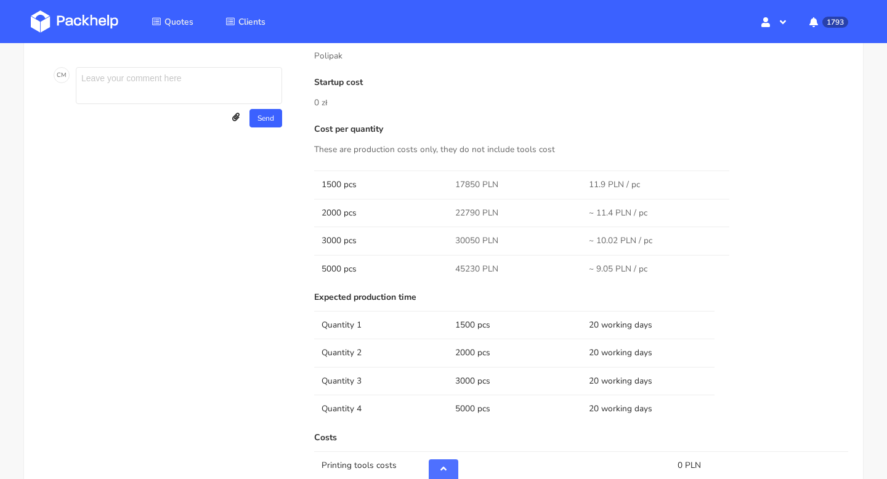
scroll to position [793, 0]
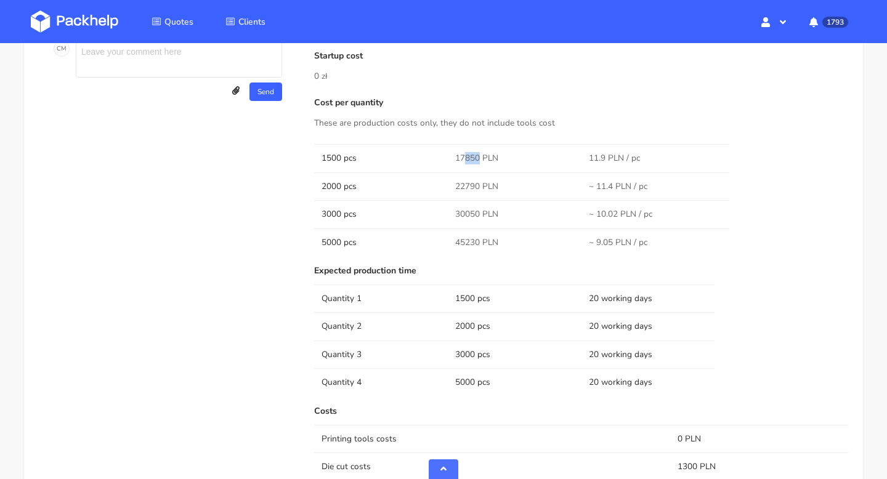
drag, startPoint x: 479, startPoint y: 156, endPoint x: 455, endPoint y: 156, distance: 24.0
click at [455, 156] on td "17850 PLN" at bounding box center [515, 158] width 134 height 28
drag, startPoint x: 479, startPoint y: 242, endPoint x: 455, endPoint y: 242, distance: 23.4
click at [456, 242] on span "45230 PLN" at bounding box center [476, 243] width 43 height 12
copy span "45230"
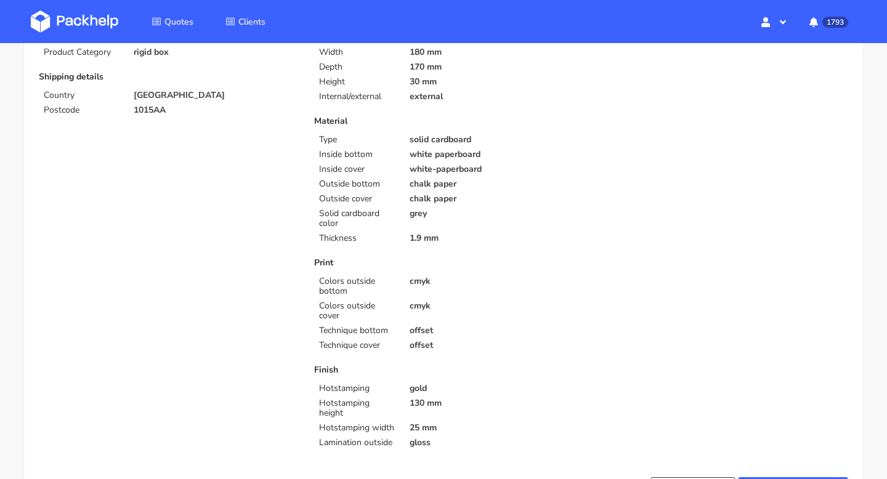
scroll to position [0, 0]
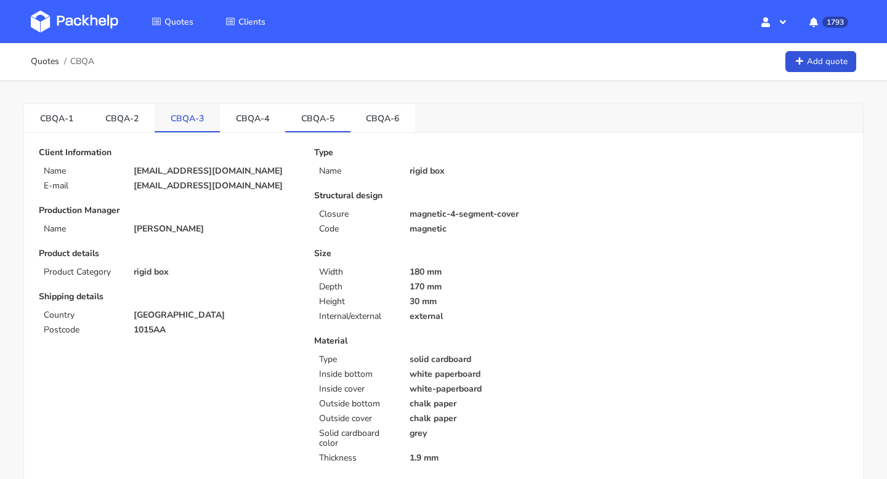
click at [191, 121] on link "CBQA-3" at bounding box center [187, 117] width 65 height 27
click at [369, 115] on link "CBQA-6" at bounding box center [383, 117] width 65 height 27
click at [311, 119] on link "CBQA-5" at bounding box center [317, 117] width 65 height 27
click at [186, 118] on link "CBQA-3" at bounding box center [187, 117] width 65 height 27
click at [320, 108] on link "CBQA-5" at bounding box center [317, 117] width 65 height 27
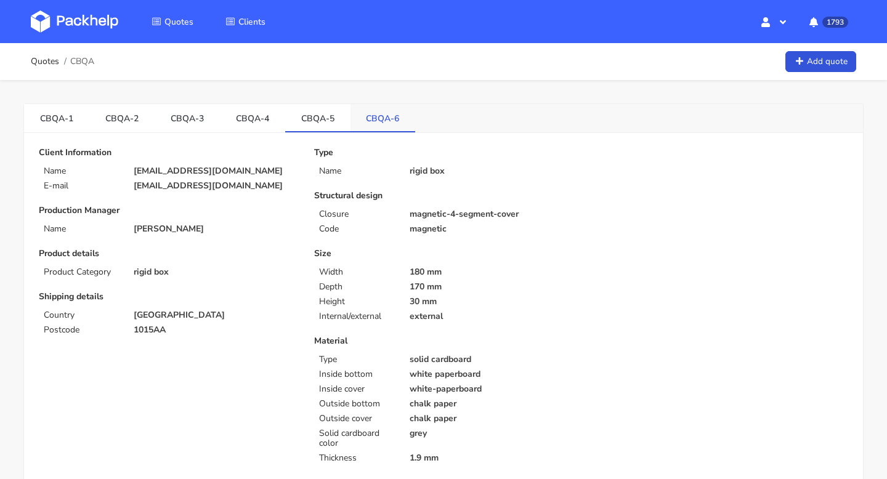
click at [377, 115] on link "CBQA-6" at bounding box center [383, 117] width 65 height 27
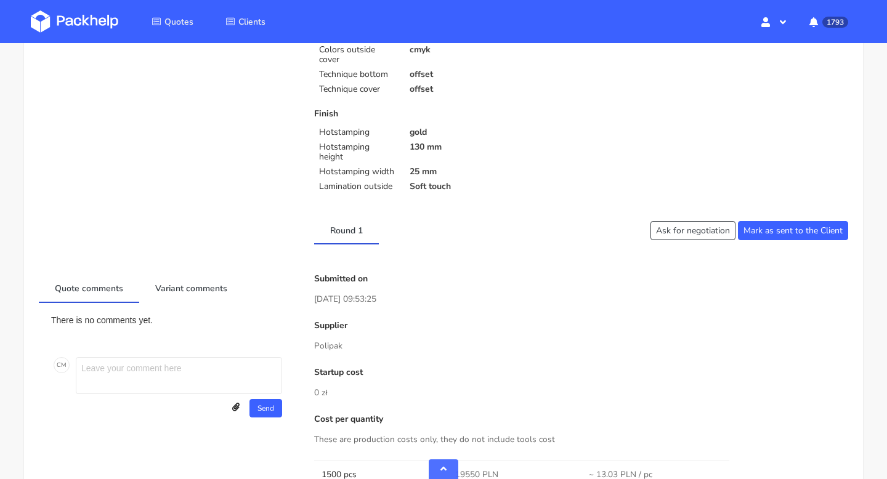
scroll to position [739, 0]
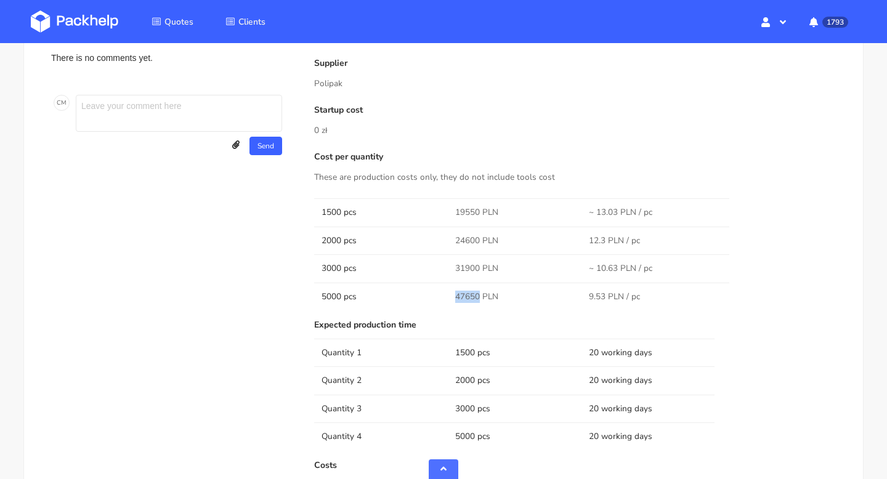
drag, startPoint x: 478, startPoint y: 296, endPoint x: 449, endPoint y: 296, distance: 29.6
click at [449, 296] on td "47650 PLN" at bounding box center [515, 297] width 134 height 28
copy span "47650"
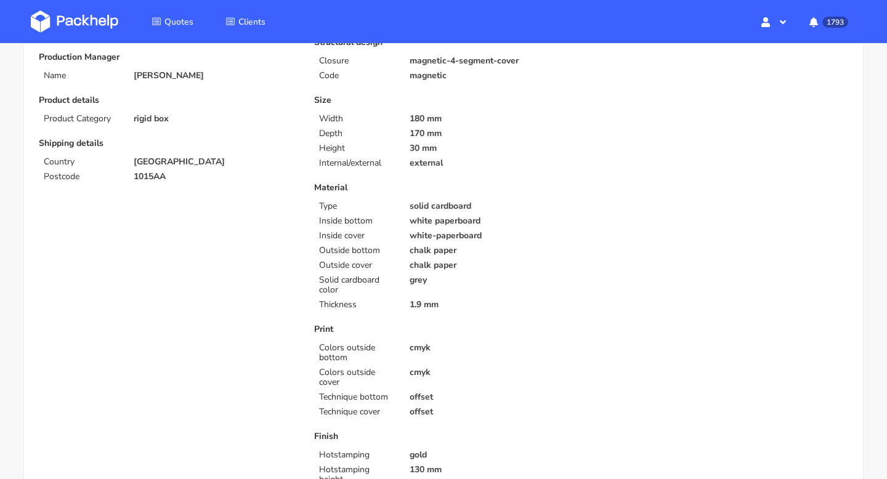
scroll to position [0, 0]
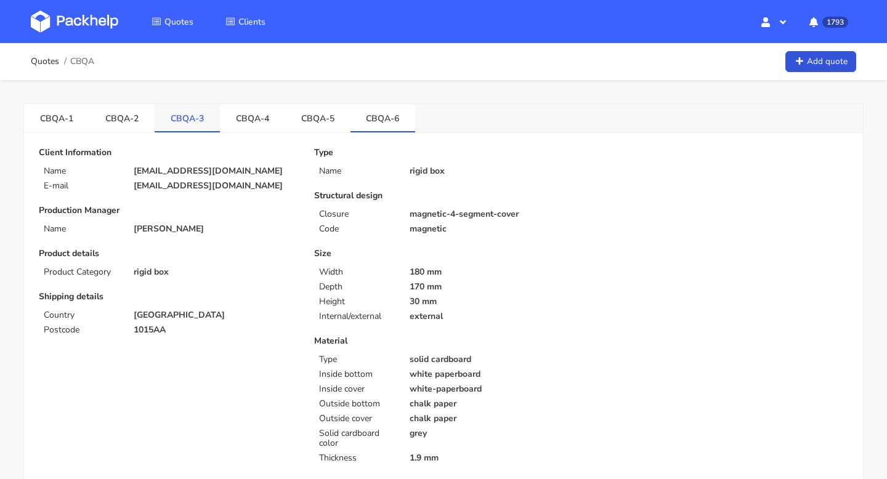
click at [185, 107] on link "CBQA-3" at bounding box center [187, 117] width 65 height 27
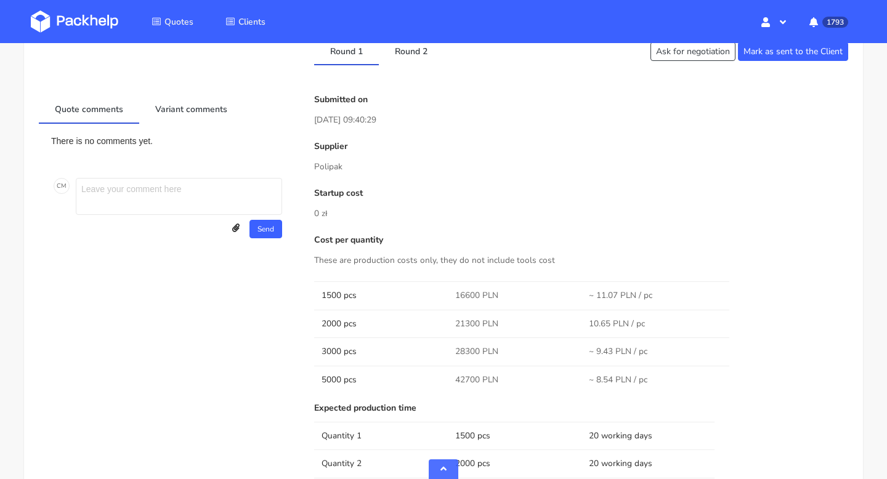
scroll to position [607, 0]
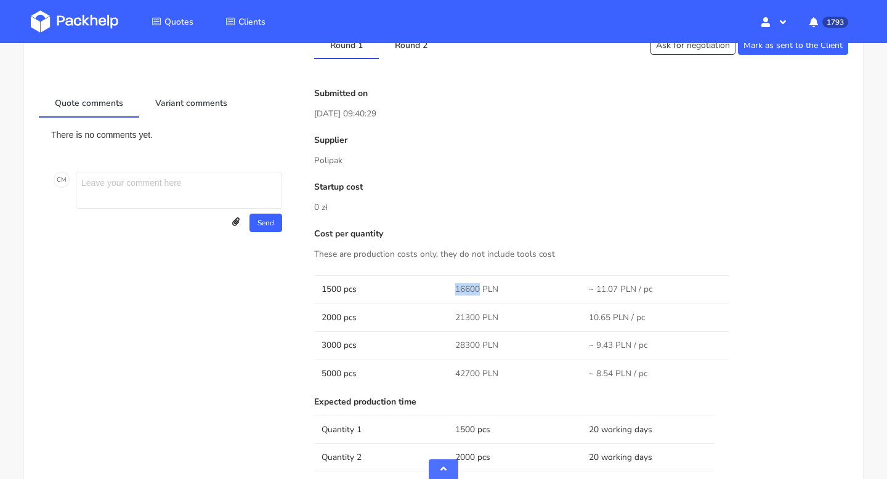
drag, startPoint x: 479, startPoint y: 291, endPoint x: 455, endPoint y: 291, distance: 24.7
click at [455, 291] on span "16600 PLN" at bounding box center [476, 289] width 43 height 12
copy span "16600"
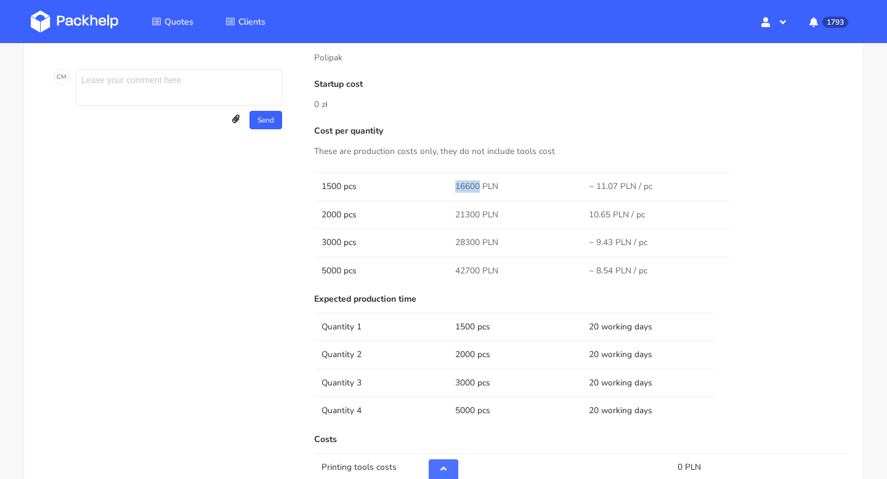
scroll to position [759, 0]
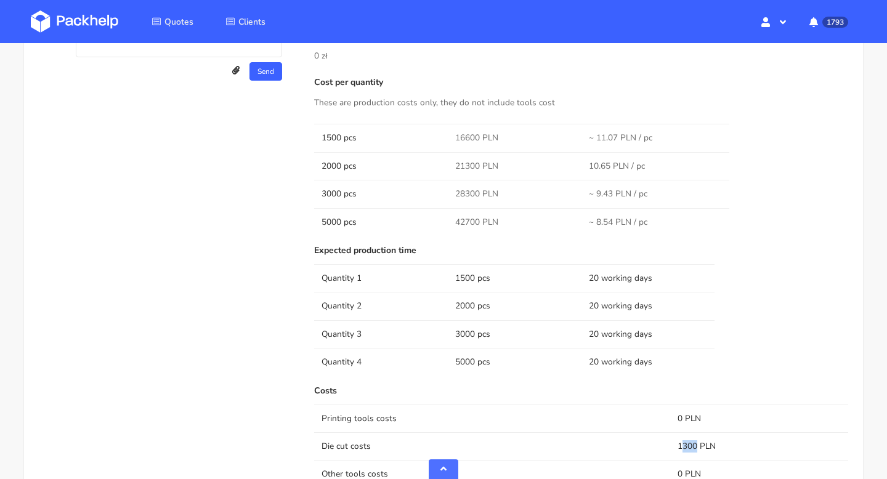
drag, startPoint x: 697, startPoint y: 444, endPoint x: 680, endPoint y: 444, distance: 17.3
click at [680, 444] on td "1300 PLN" at bounding box center [759, 446] width 178 height 28
drag, startPoint x: 674, startPoint y: 445, endPoint x: 697, endPoint y: 445, distance: 23.4
click at [697, 445] on td "1300 PLN" at bounding box center [759, 446] width 178 height 28
copy td "1300"
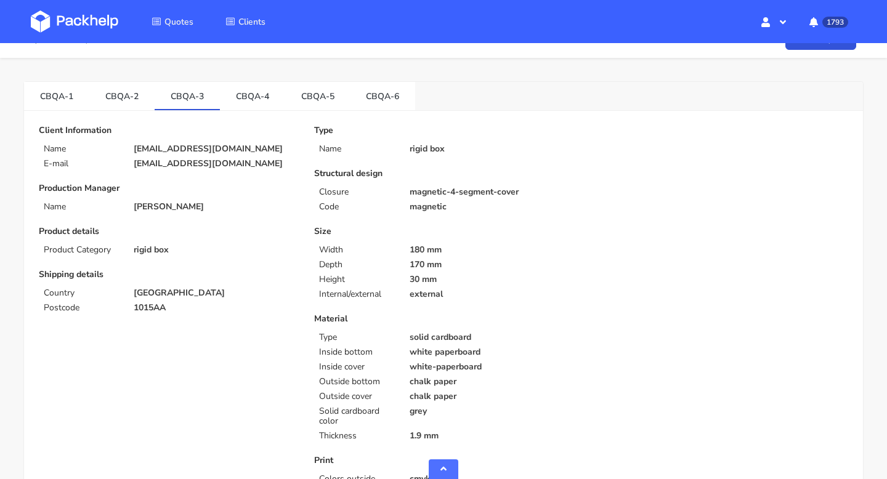
scroll to position [0, 0]
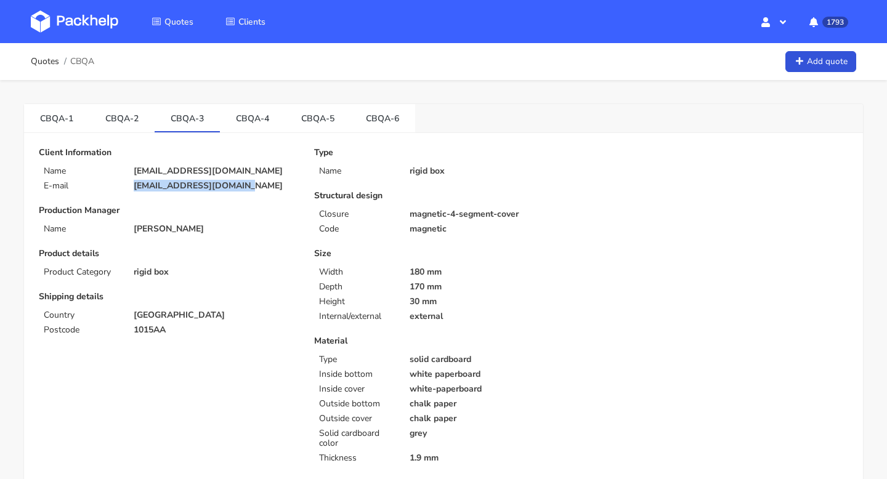
drag, startPoint x: 258, startPoint y: 182, endPoint x: 134, endPoint y: 183, distance: 123.8
click at [134, 183] on p "marlot@maniac-nails.com" at bounding box center [215, 186] width 163 height 10
copy p "marlot@maniac-nails.com"
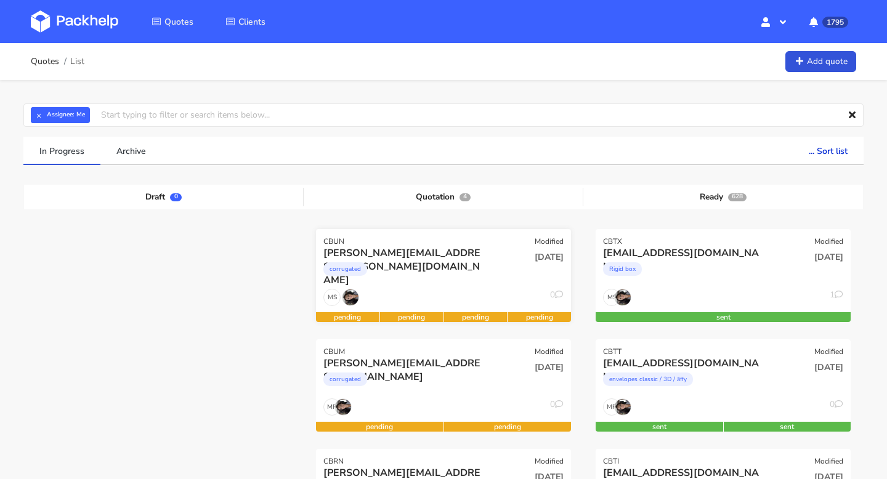
click at [492, 266] on div "09 Oct 2025" at bounding box center [530, 267] width 86 height 42
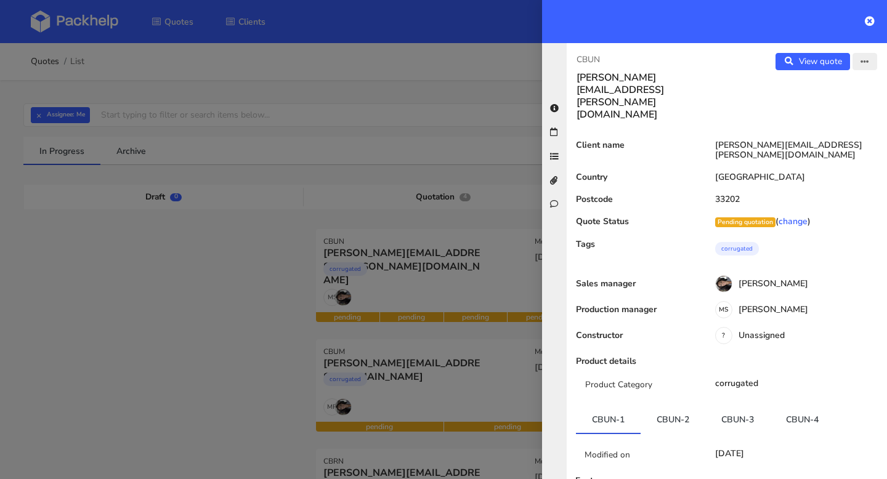
click at [866, 54] on button "button" at bounding box center [865, 61] width 25 height 17
click at [844, 89] on link "Edit quote" at bounding box center [825, 87] width 108 height 20
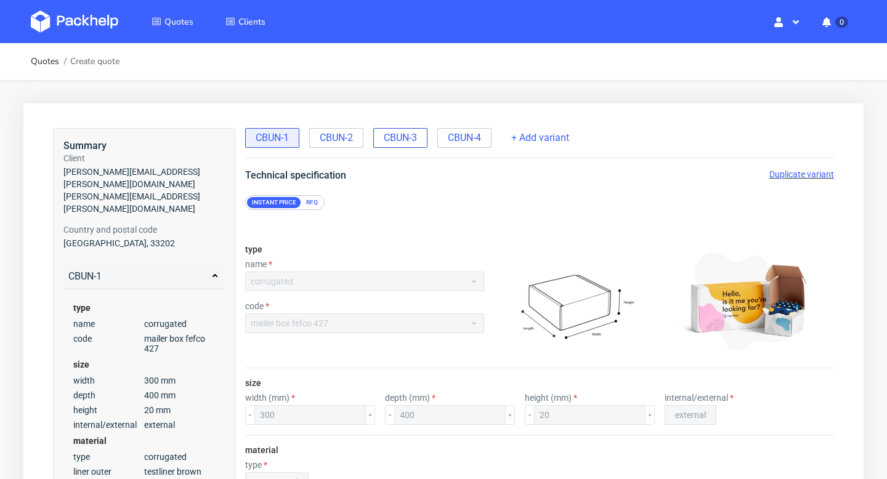
click at [391, 135] on span "CBUN-3" at bounding box center [400, 138] width 33 height 14
click at [335, 133] on span "CBUN-2" at bounding box center [336, 138] width 33 height 14
click at [410, 131] on span "CBUN-3" at bounding box center [400, 138] width 33 height 14
click at [471, 131] on span "CBUN-4" at bounding box center [464, 138] width 33 height 14
click at [407, 143] on span "CBUN-3" at bounding box center [400, 138] width 33 height 14
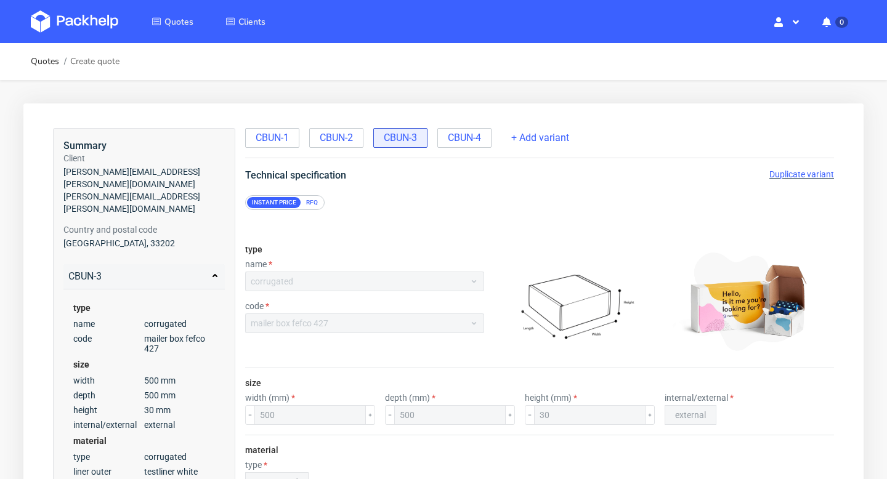
click at [789, 177] on span "Duplicate variant" at bounding box center [801, 174] width 65 height 10
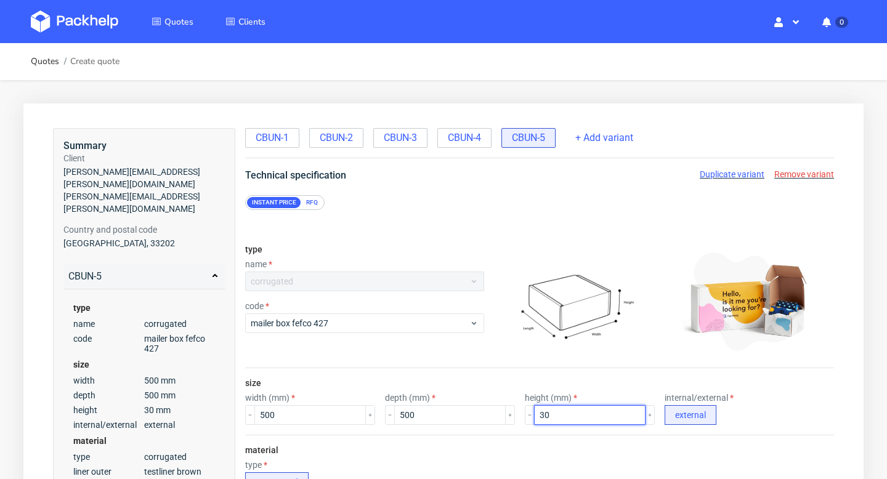
click at [534, 416] on input "30" at bounding box center [590, 415] width 112 height 20
type input "40"
click at [477, 140] on span "CBUN-4" at bounding box center [464, 138] width 33 height 14
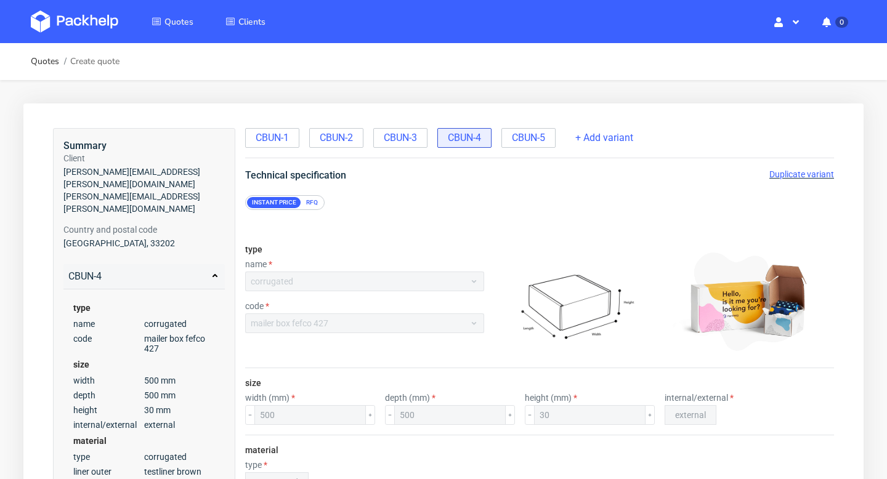
click at [788, 172] on span "Duplicate variant" at bounding box center [801, 174] width 65 height 10
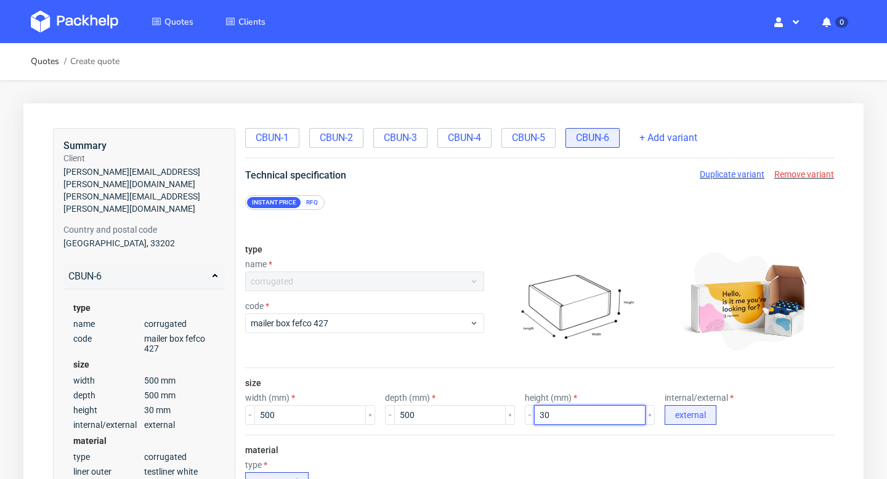
click at [534, 416] on input "30" at bounding box center [590, 415] width 112 height 20
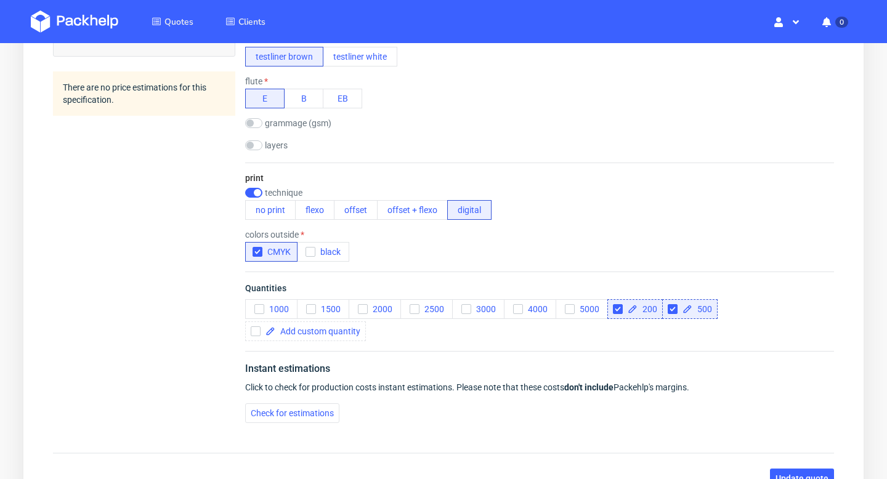
scroll to position [618, 0]
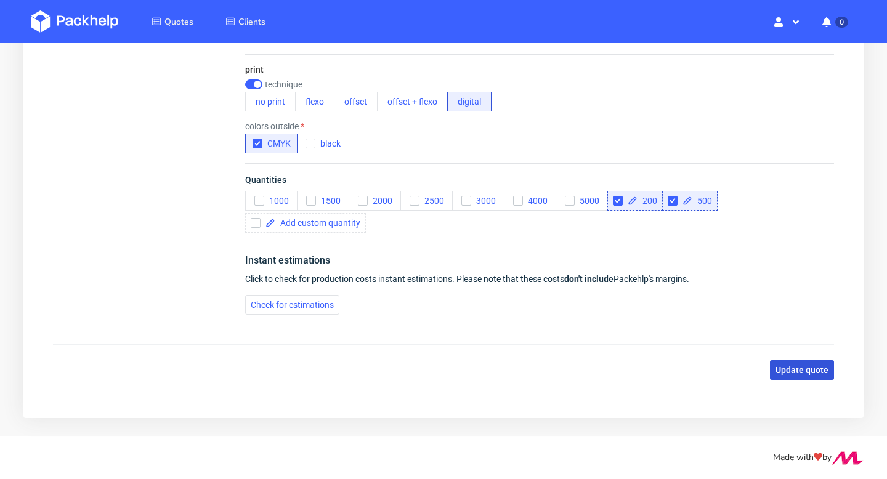
type input "40"
click at [795, 366] on span "Update quote" at bounding box center [802, 370] width 53 height 9
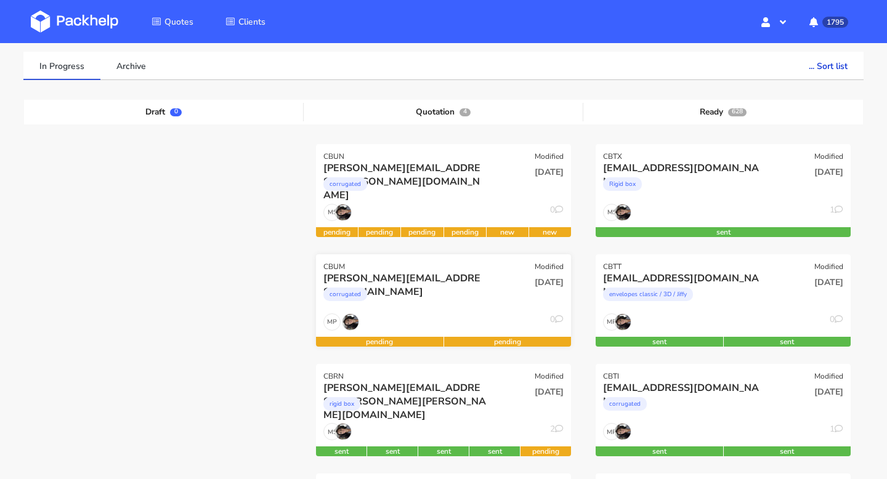
scroll to position [152, 0]
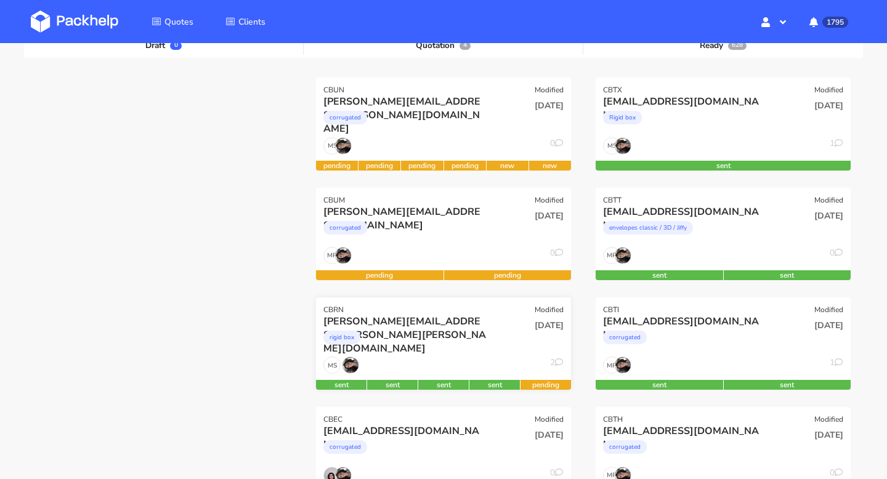
click at [457, 343] on div "rigid box" at bounding box center [404, 340] width 163 height 25
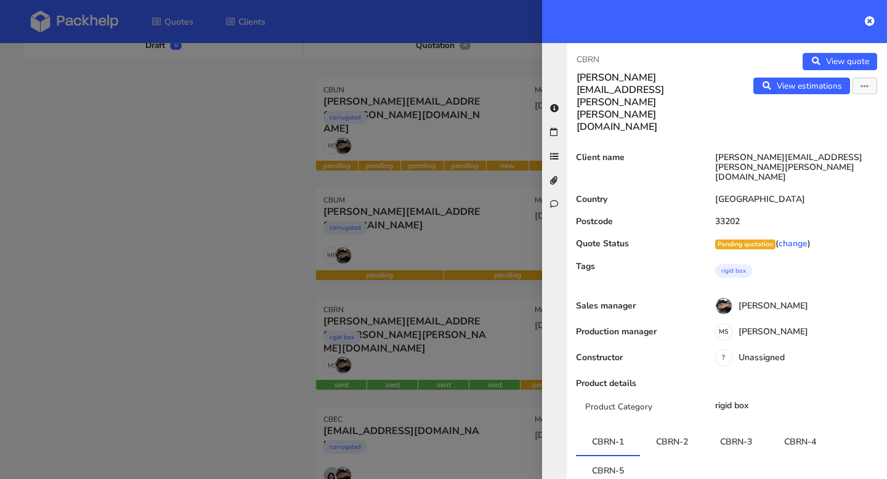
click at [734, 428] on ul "CBRN-1 CBRN-2 CBRN-3 CBRN-4 CBRN-5" at bounding box center [727, 455] width 302 height 55
click at [734, 428] on link "CBRN-3" at bounding box center [736, 441] width 64 height 27
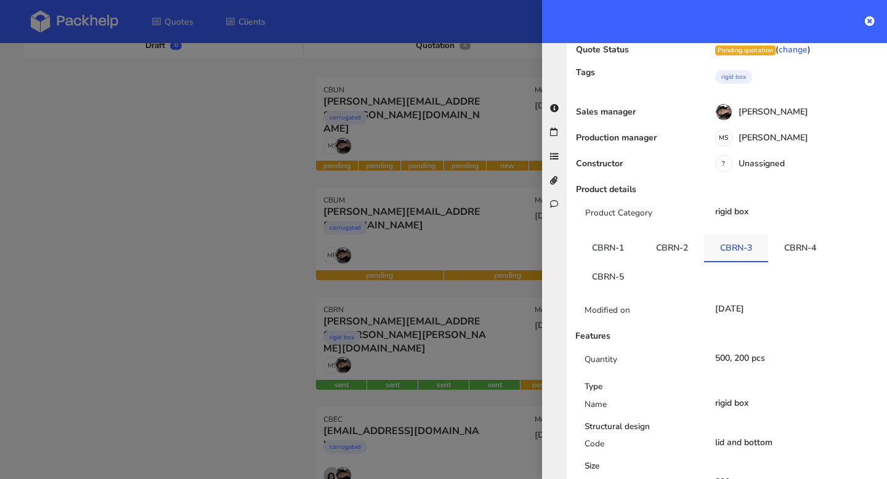
scroll to position [217, 0]
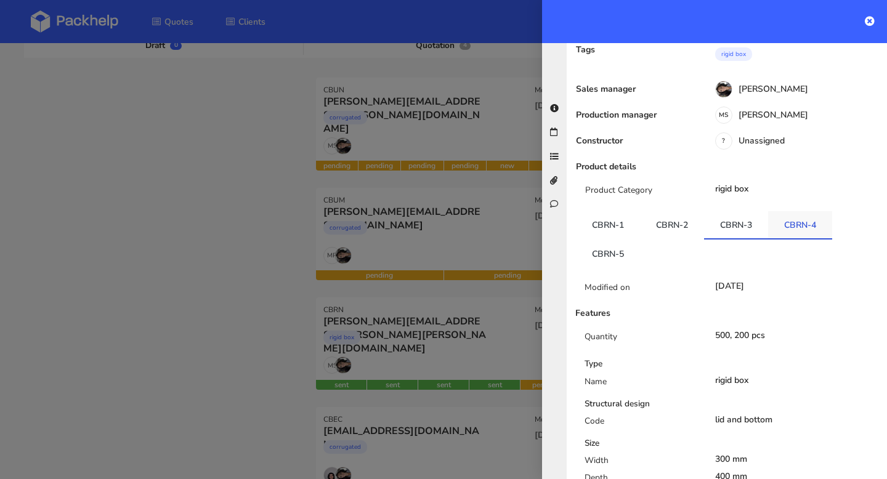
click at [794, 211] on link "CBRN-4" at bounding box center [800, 224] width 64 height 27
click at [614, 240] on link "CBRN-5" at bounding box center [608, 253] width 64 height 27
click at [801, 211] on link "CBRN-4" at bounding box center [800, 224] width 64 height 27
click at [609, 240] on link "CBRN-5" at bounding box center [608, 253] width 64 height 27
click at [802, 211] on link "CBRN-4" at bounding box center [800, 224] width 64 height 27
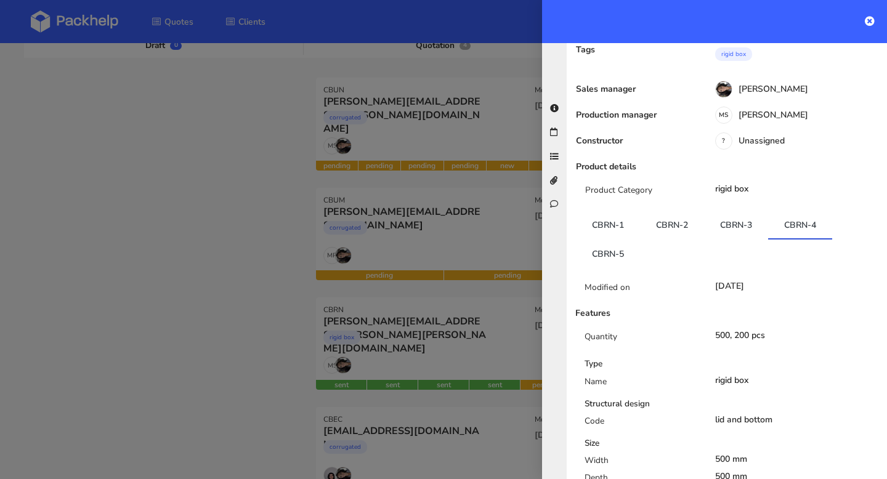
scroll to position [0, 0]
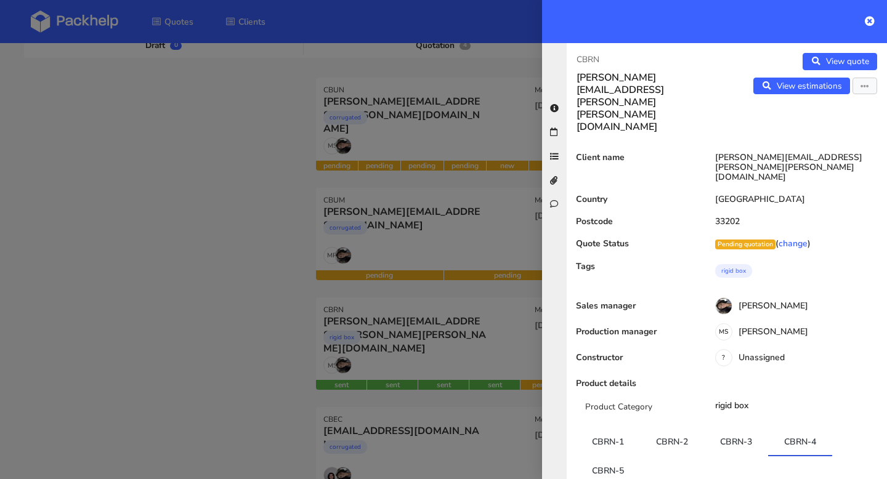
click at [420, 216] on div at bounding box center [443, 239] width 887 height 479
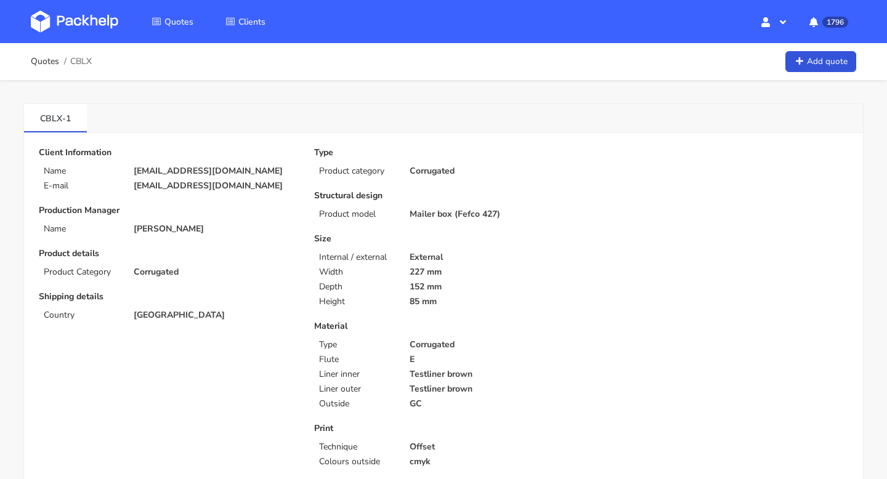
scroll to position [542, 0]
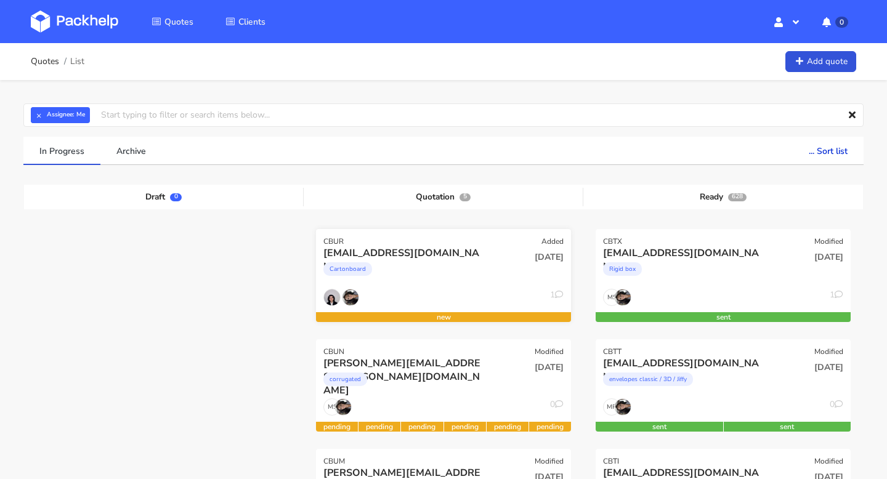
click at [352, 247] on div "[EMAIL_ADDRESS][DOMAIN_NAME]" at bounding box center [404, 253] width 163 height 14
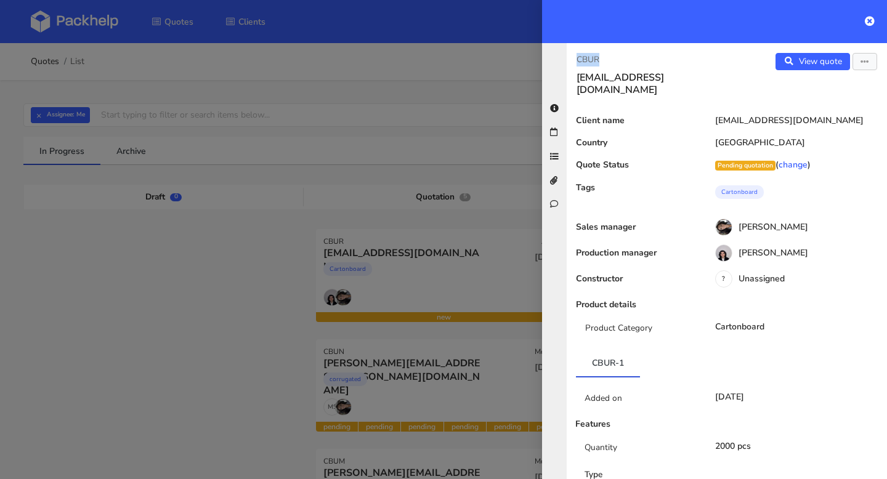
drag, startPoint x: 607, startPoint y: 60, endPoint x: 575, endPoint y: 59, distance: 32.1
click at [575, 59] on div "CBUR [EMAIL_ADDRESS][DOMAIN_NAME]" at bounding box center [647, 74] width 160 height 43
copy p "CBUR"
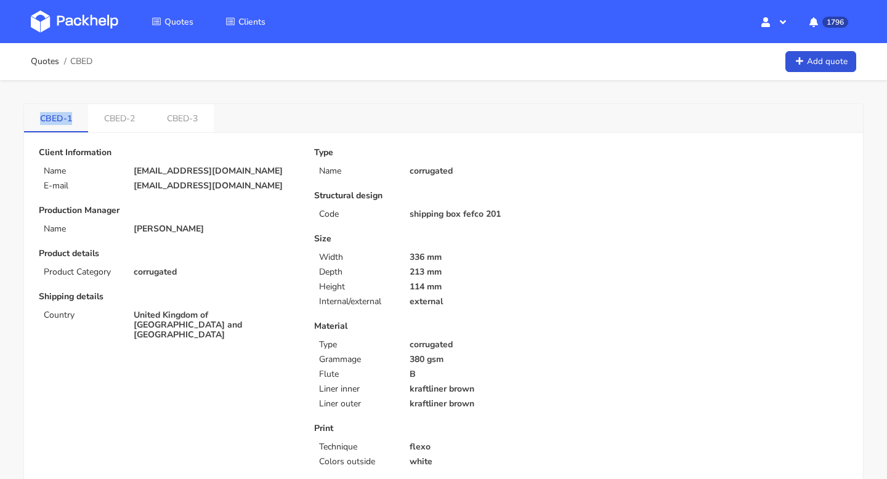
drag, startPoint x: 38, startPoint y: 120, endPoint x: 75, endPoint y: 124, distance: 36.7
click at [75, 124] on link "CBED-1" at bounding box center [56, 117] width 64 height 27
copy link "CBED-1"
drag, startPoint x: 212, startPoint y: 120, endPoint x: 4, endPoint y: 124, distance: 208.3
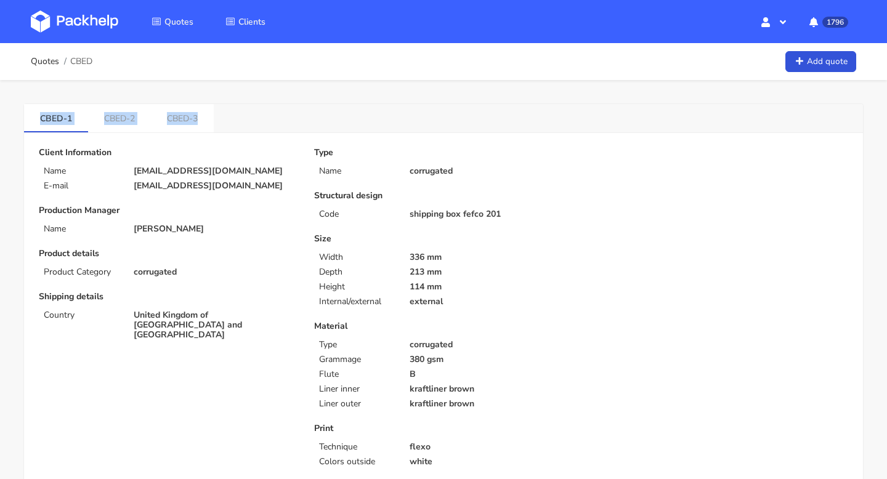
copy ul "CBED-1 CBED-2 CBED-3"
drag, startPoint x: 34, startPoint y: 117, endPoint x: 62, endPoint y: 118, distance: 28.3
click at [62, 118] on link "CBED-1" at bounding box center [56, 117] width 64 height 27
